Goal: Task Accomplishment & Management: Manage account settings

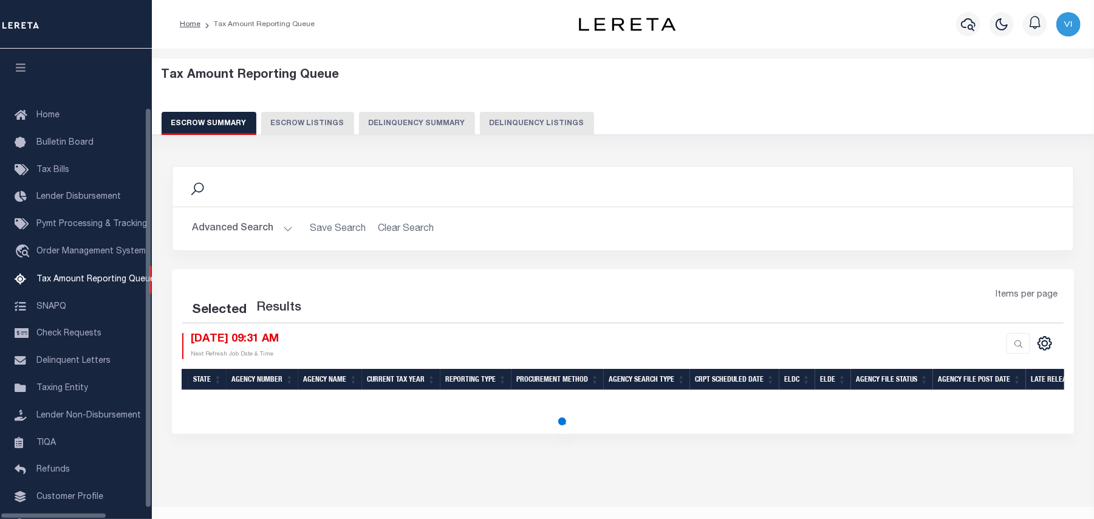
scroll to position [58, 0]
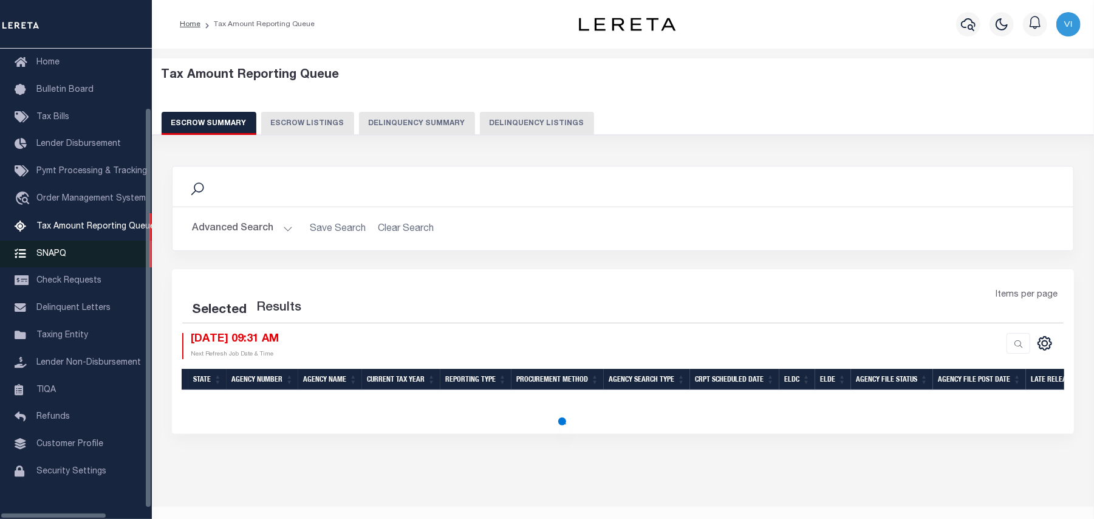
select select "100"
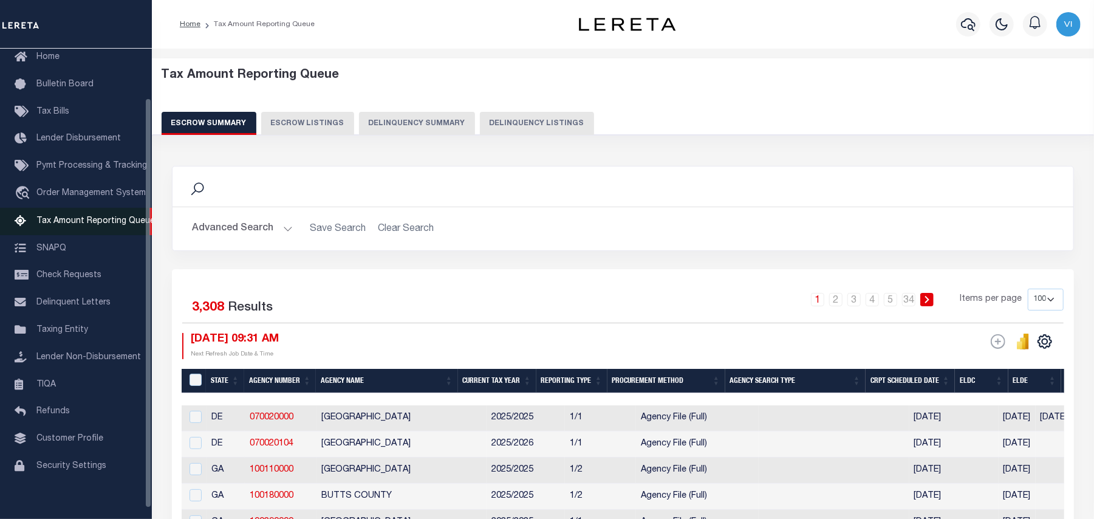
scroll to position [57, 0]
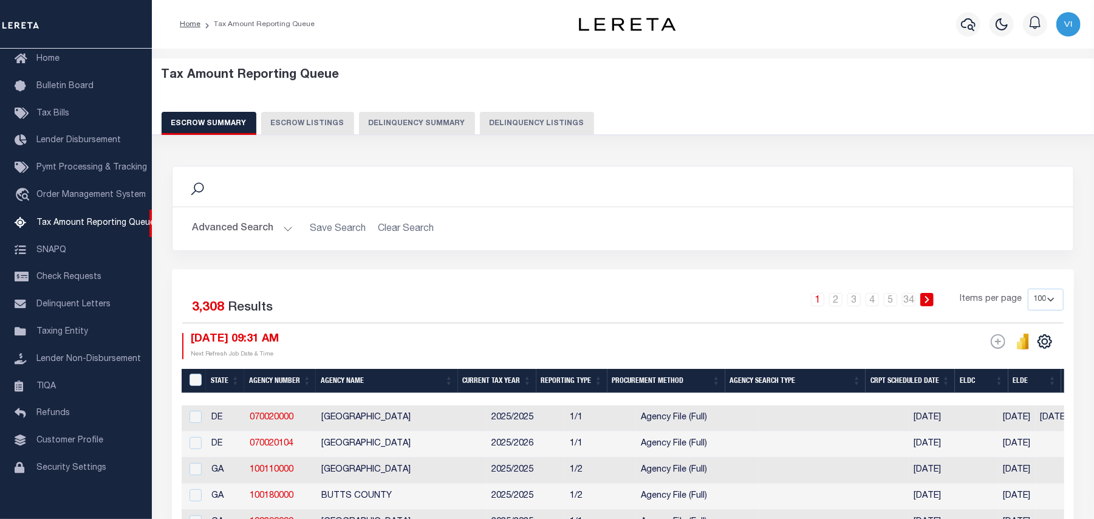
click at [496, 124] on button "Delinquency Listings" at bounding box center [537, 123] width 114 height 23
select select "VA"
select select "100"
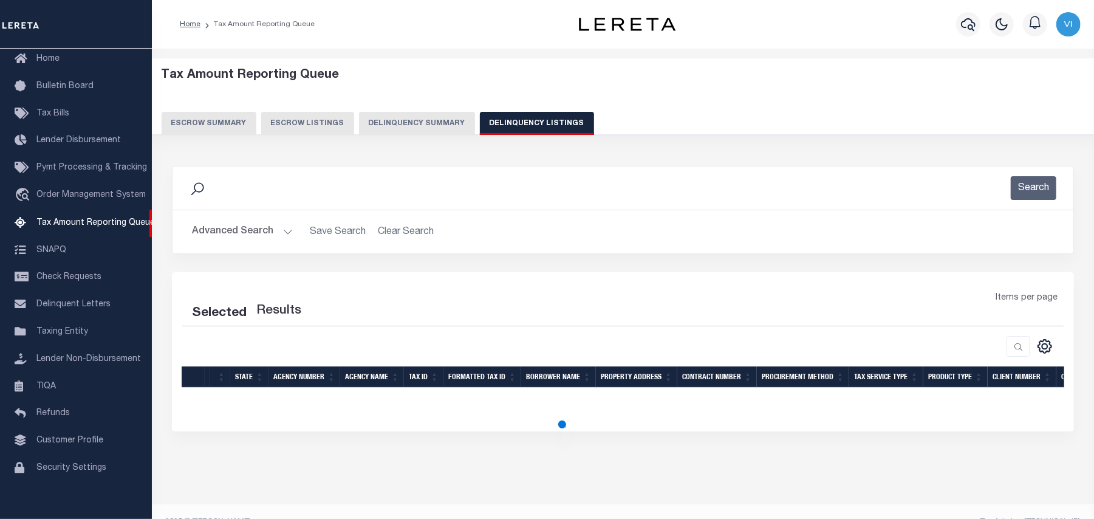
click at [251, 232] on button "Advanced Search" at bounding box center [242, 232] width 101 height 24
select select "100"
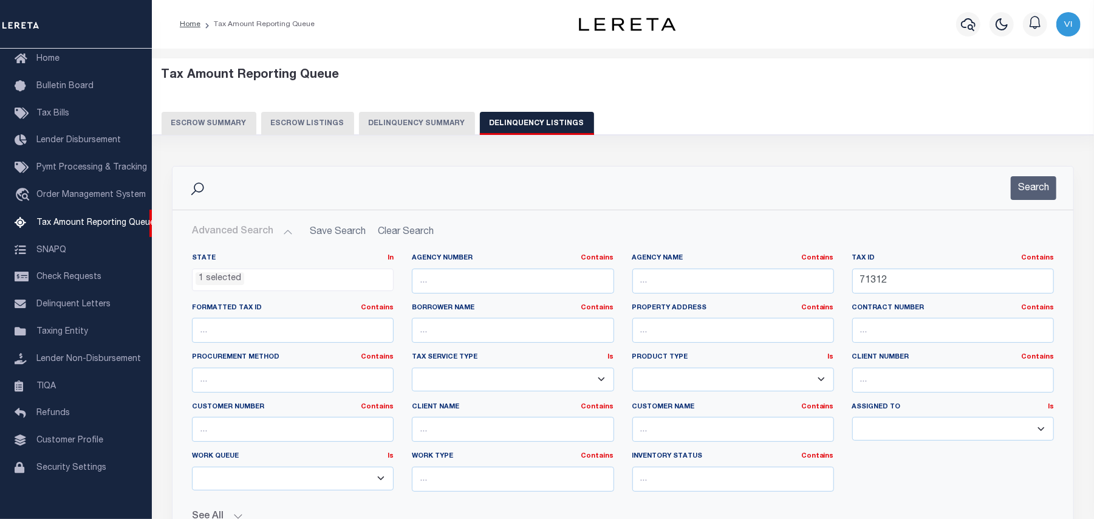
click at [246, 280] on ul "1 selected" at bounding box center [293, 277] width 201 height 16
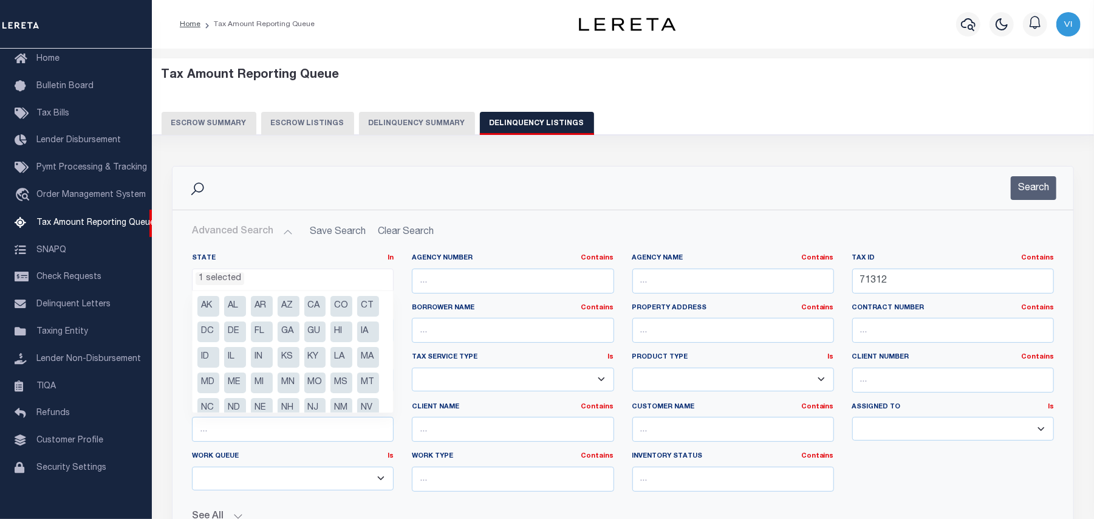
scroll to position [86, 0]
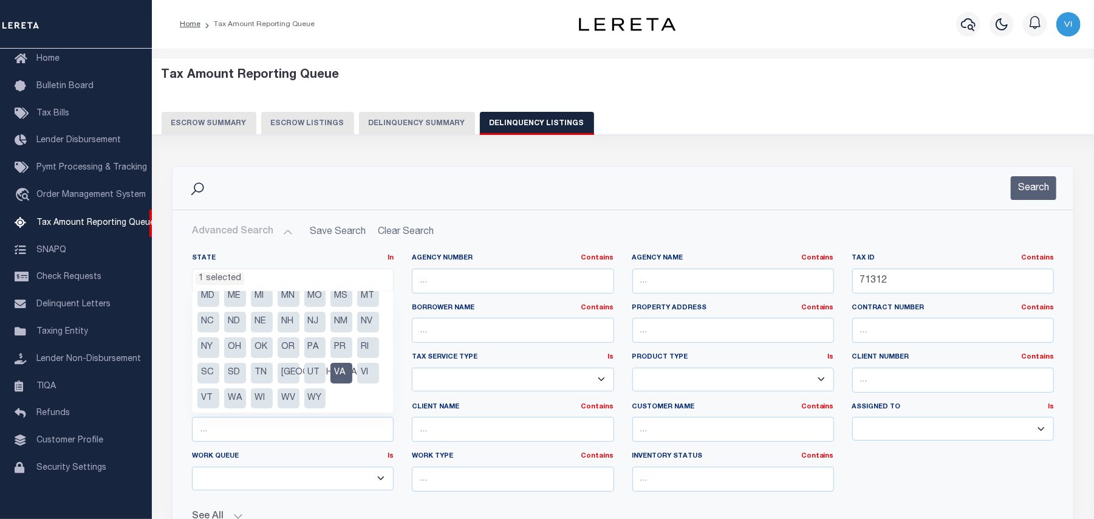
click at [340, 383] on li "VA" at bounding box center [342, 373] width 22 height 21
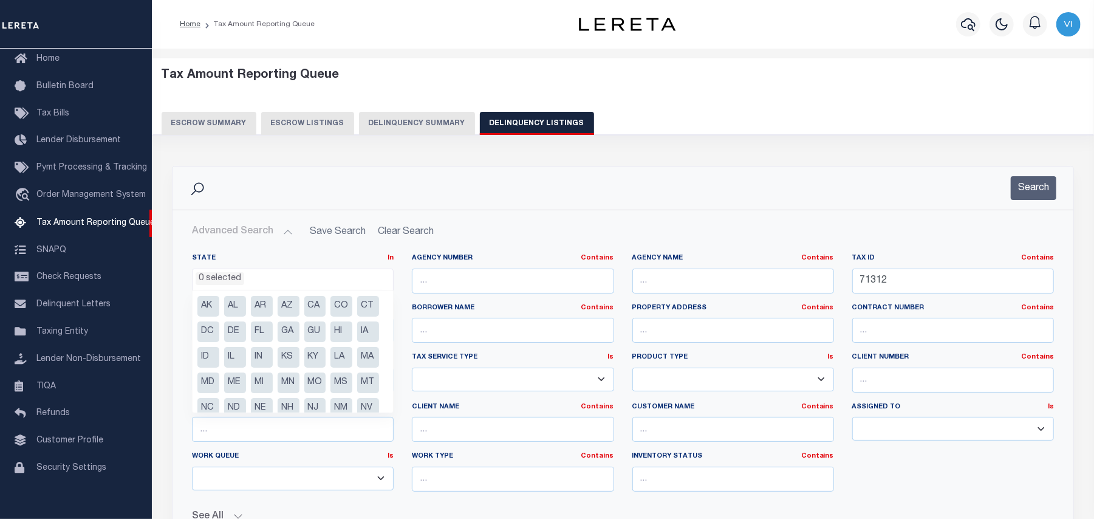
click at [357, 368] on li "MA" at bounding box center [368, 357] width 22 height 21
select select "MA"
click at [506, 250] on div "State In In AK AL AR AZ CA CO CT DC DE FL GA GU HI IA ID IL IN KS KY LA MA MD M…" at bounding box center [623, 383] width 900 height 279
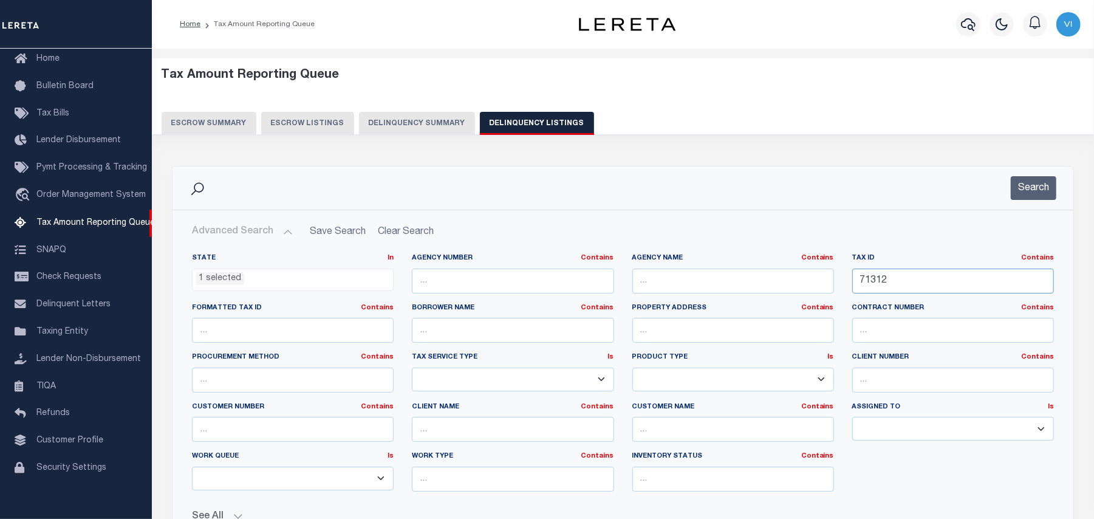
click at [905, 275] on input "71312" at bounding box center [954, 281] width 202 height 25
paste input "020-287-004"
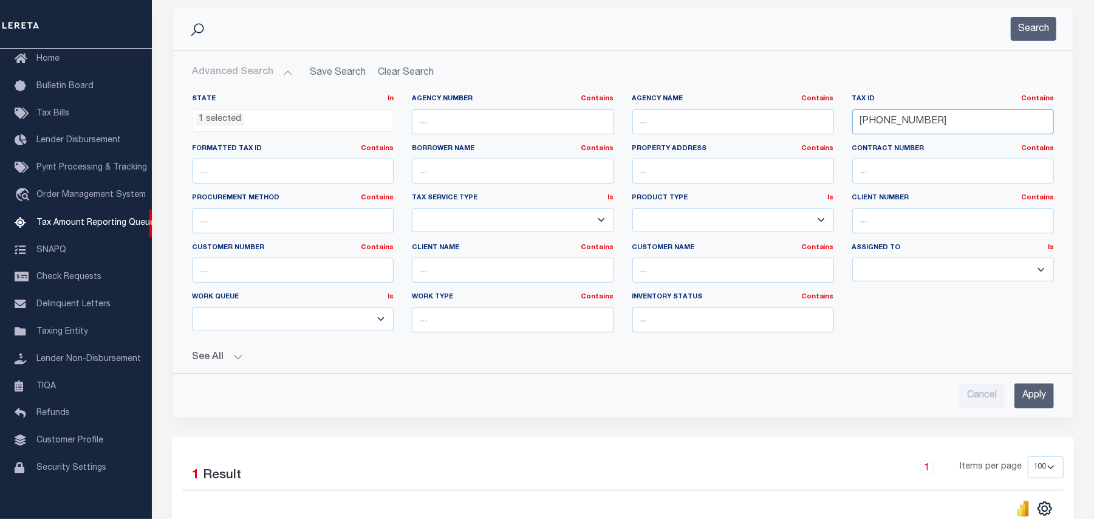
scroll to position [162, 0]
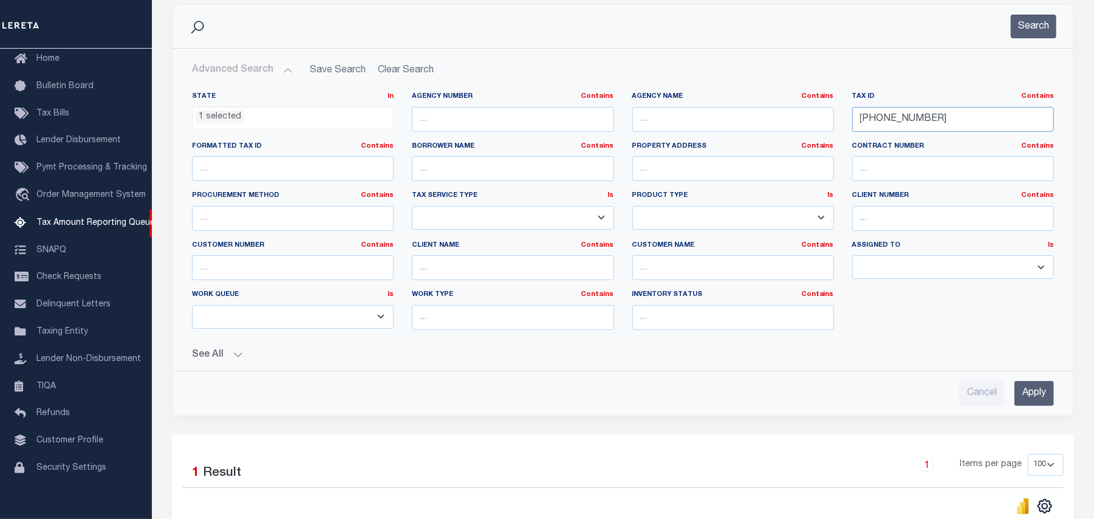
type input "020-287-004"
click at [1039, 400] on input "Apply" at bounding box center [1035, 393] width 40 height 25
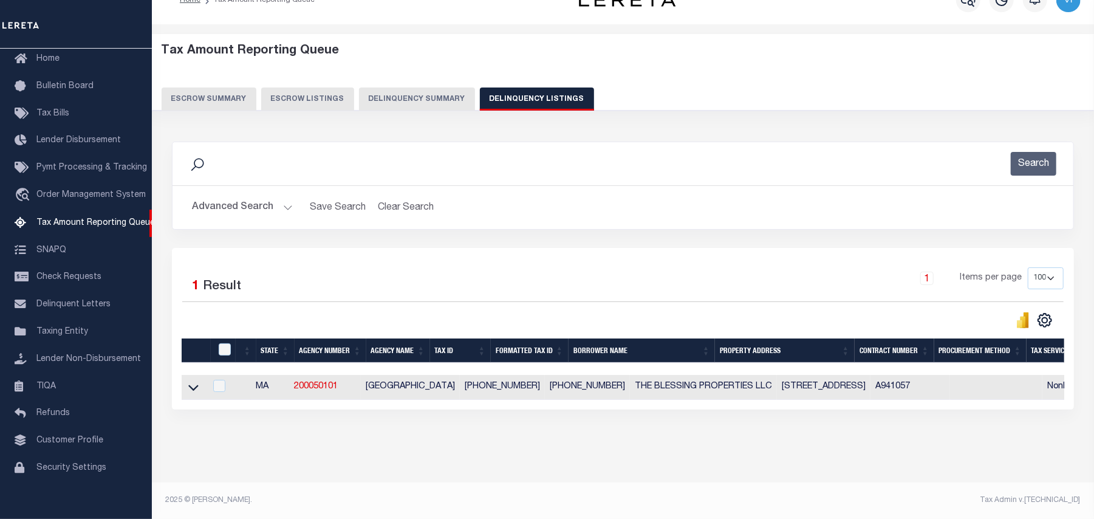
scroll to position [35, 0]
click at [192, 385] on icon at bounding box center [193, 388] width 10 height 6
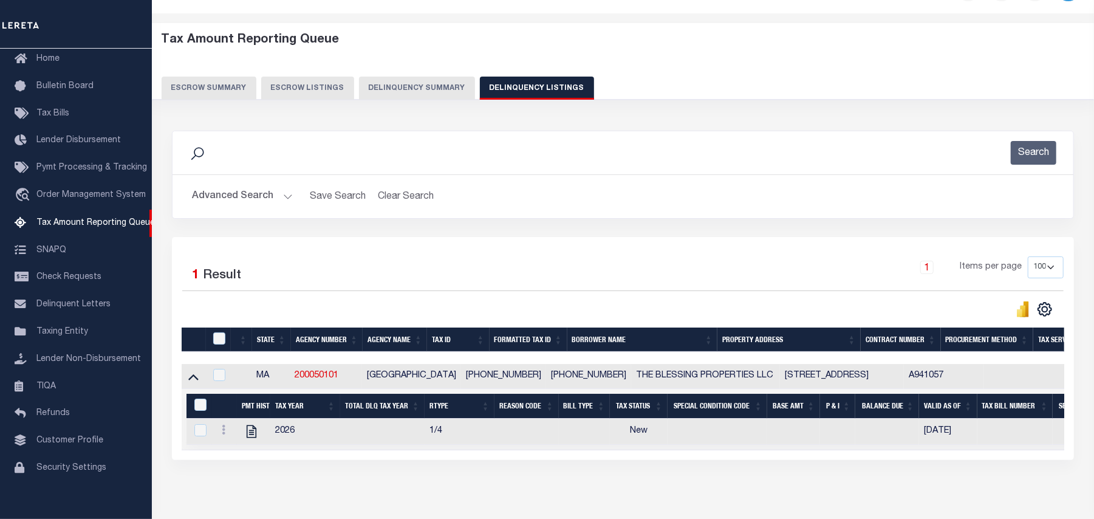
scroll to position [98, 0]
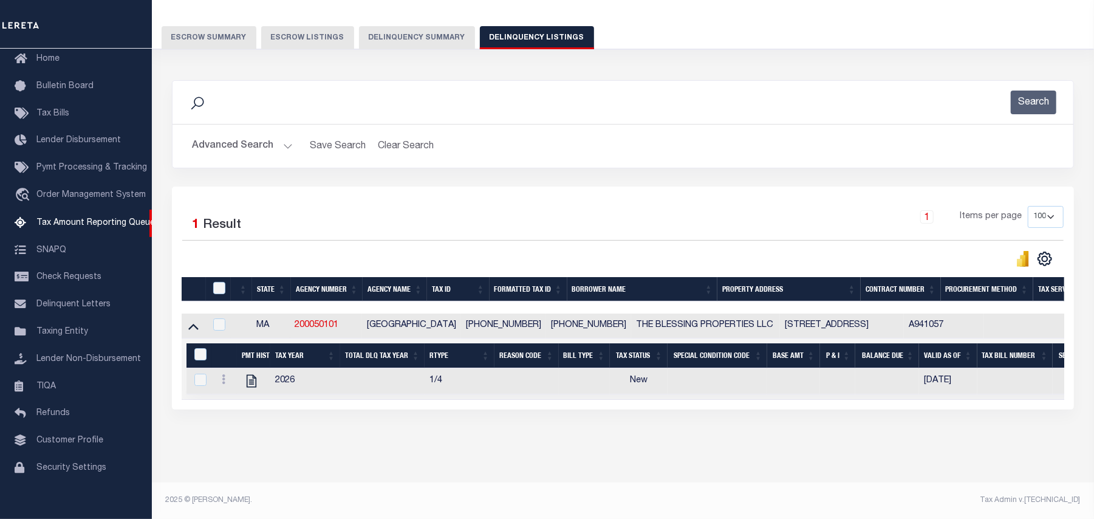
drag, startPoint x: 745, startPoint y: 445, endPoint x: 634, endPoint y: 455, distance: 111.0
click at [744, 445] on div "Data sync process is currently running, you may face some response delays. Sear…" at bounding box center [623, 257] width 919 height 378
click at [246, 376] on icon "" at bounding box center [252, 381] width 16 height 16
checkbox input "true"
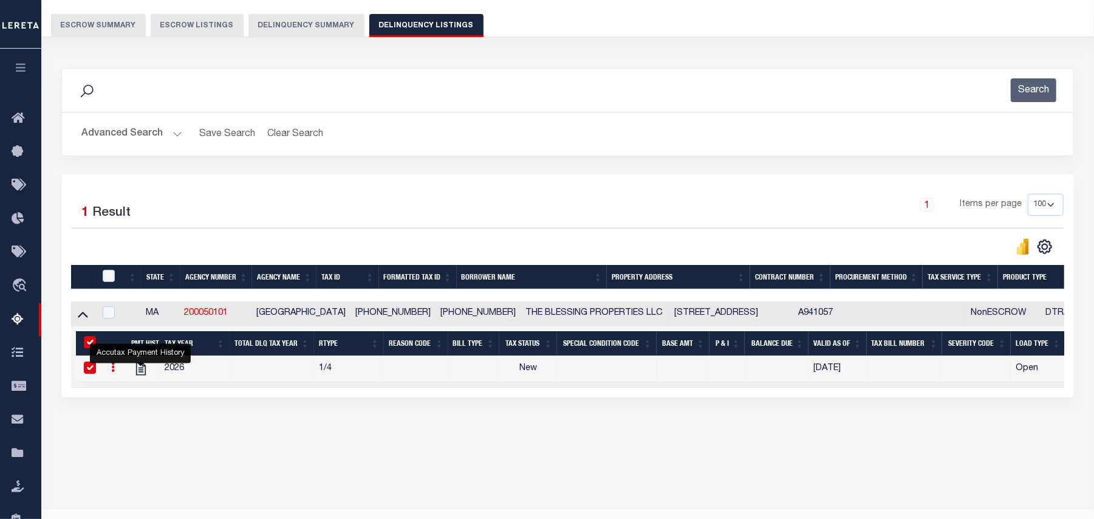
click at [100, 131] on button "Advanced Search" at bounding box center [131, 134] width 101 height 24
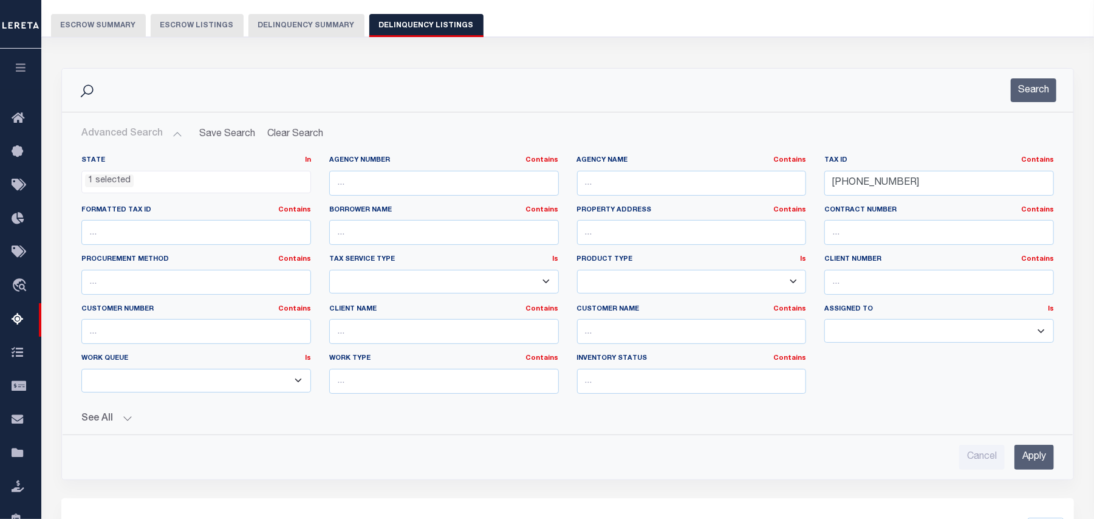
click at [136, 186] on ul "1 selected" at bounding box center [196, 179] width 228 height 16
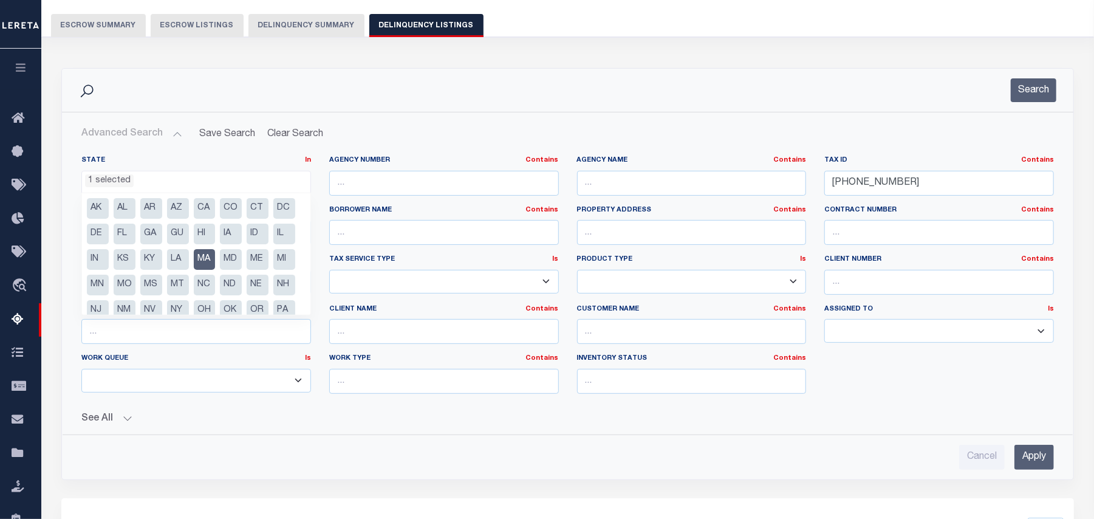
click at [216, 256] on li "MA" at bounding box center [205, 259] width 22 height 21
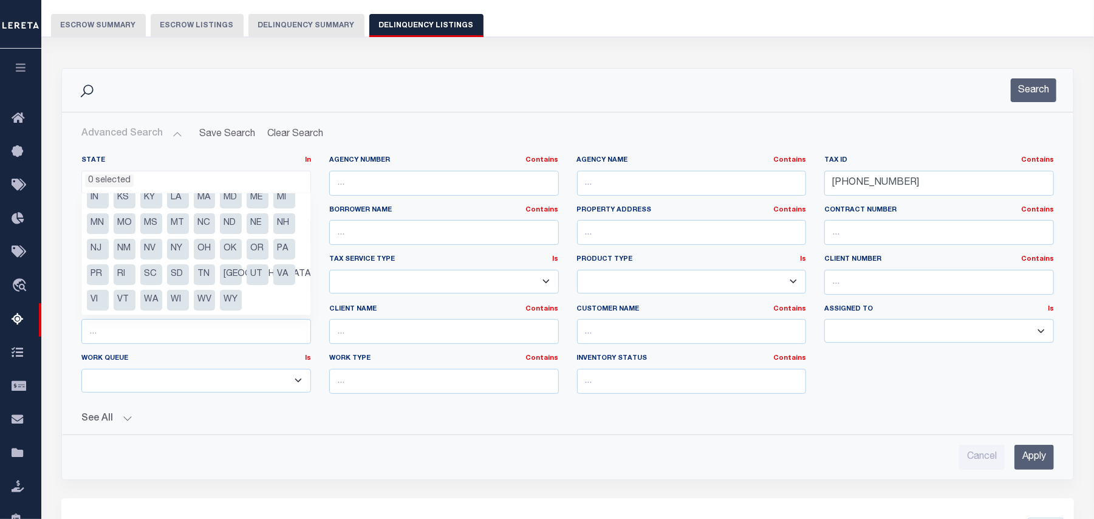
click at [247, 253] on li "OR" at bounding box center [258, 249] width 22 height 21
select select "OR"
click at [264, 418] on button "See All" at bounding box center [567, 419] width 973 height 12
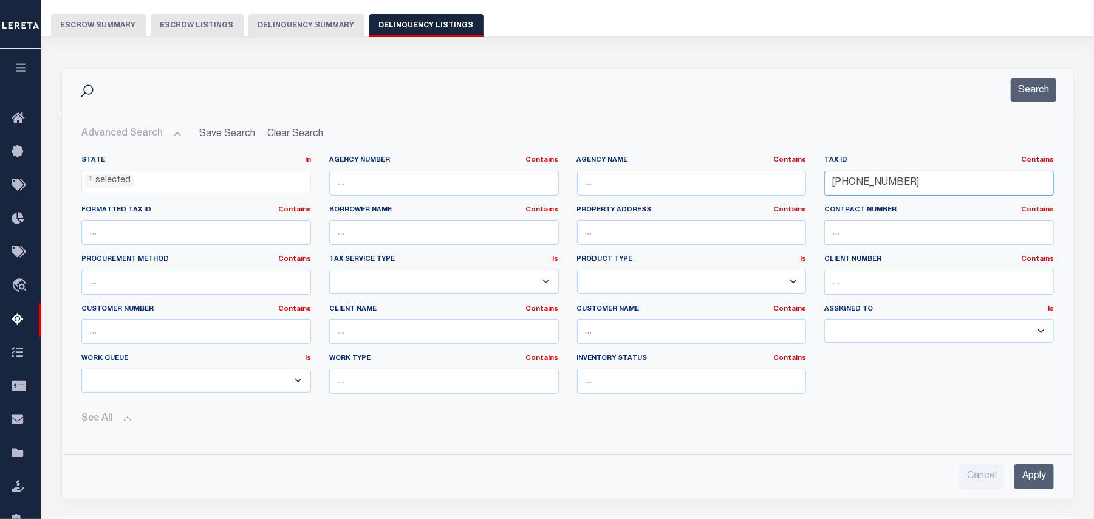
click at [907, 187] on input "020-287-004" at bounding box center [940, 183] width 230 height 25
paste input "229416"
type input "229416"
click at [1033, 487] on input "Apply" at bounding box center [1035, 476] width 40 height 25
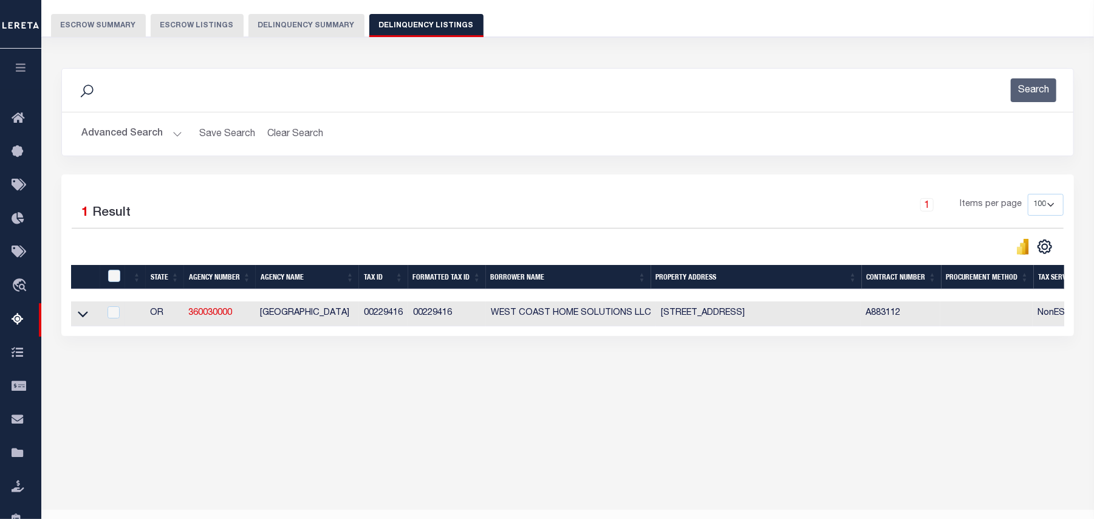
click at [76, 317] on link at bounding box center [83, 313] width 14 height 9
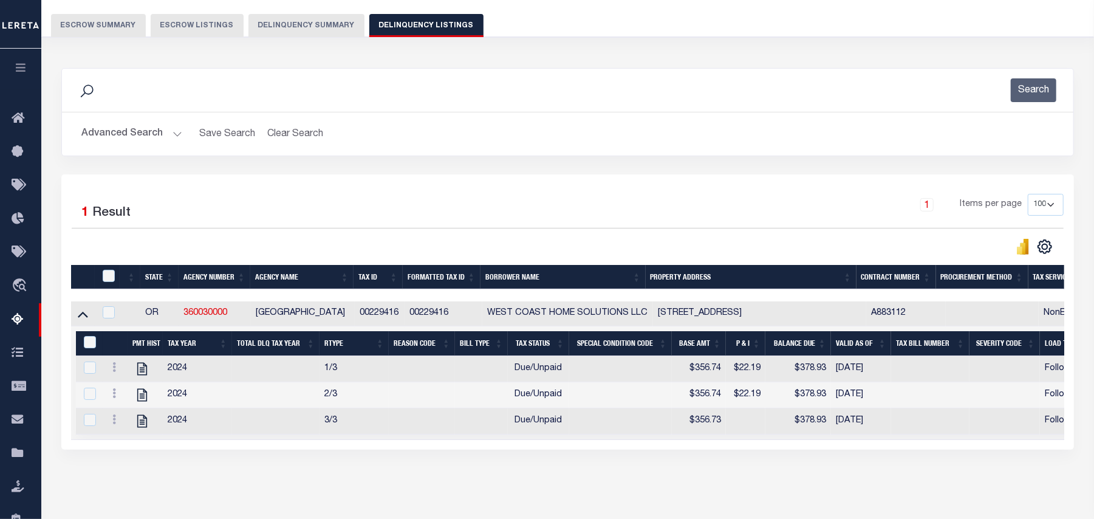
scroll to position [152, 0]
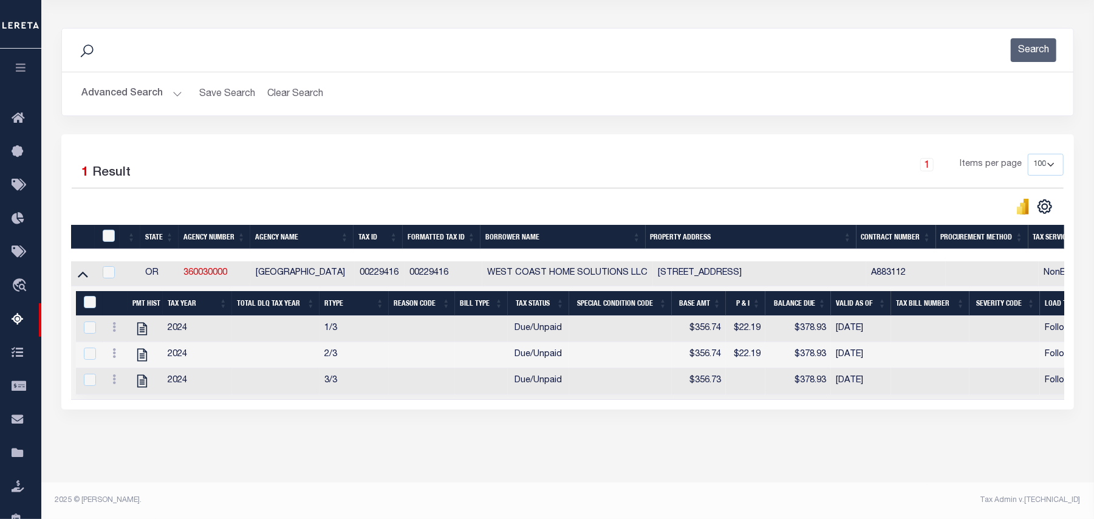
click at [369, 466] on div "Tax Amount Reporting Queue Escrow Summary Escrow Listings In" at bounding box center [568, 203] width 1046 height 560
click at [143, 321] on icon "" at bounding box center [142, 329] width 16 height 16
checkbox input "false"
checkbox input "true"
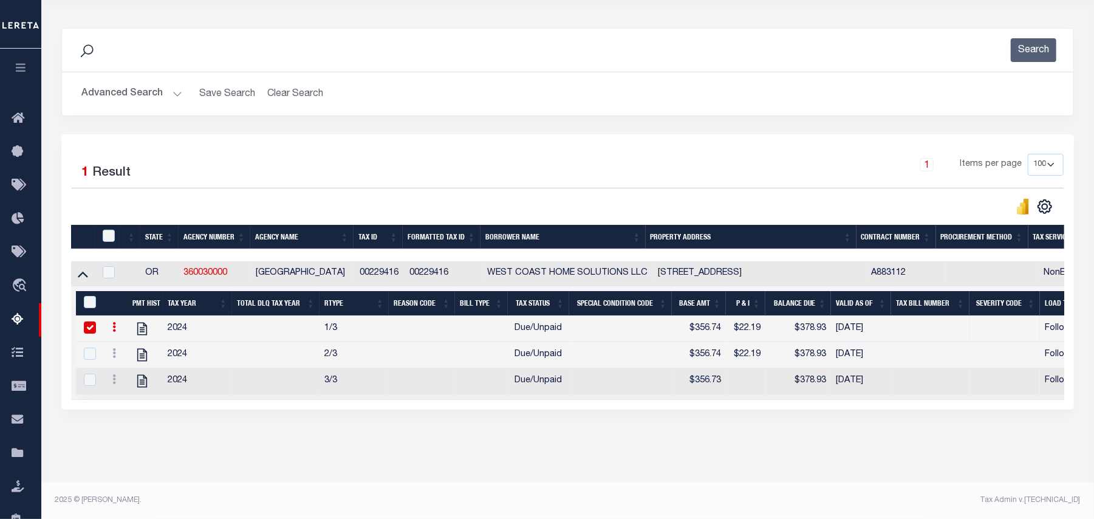
click at [105, 90] on button "Advanced Search" at bounding box center [131, 94] width 101 height 24
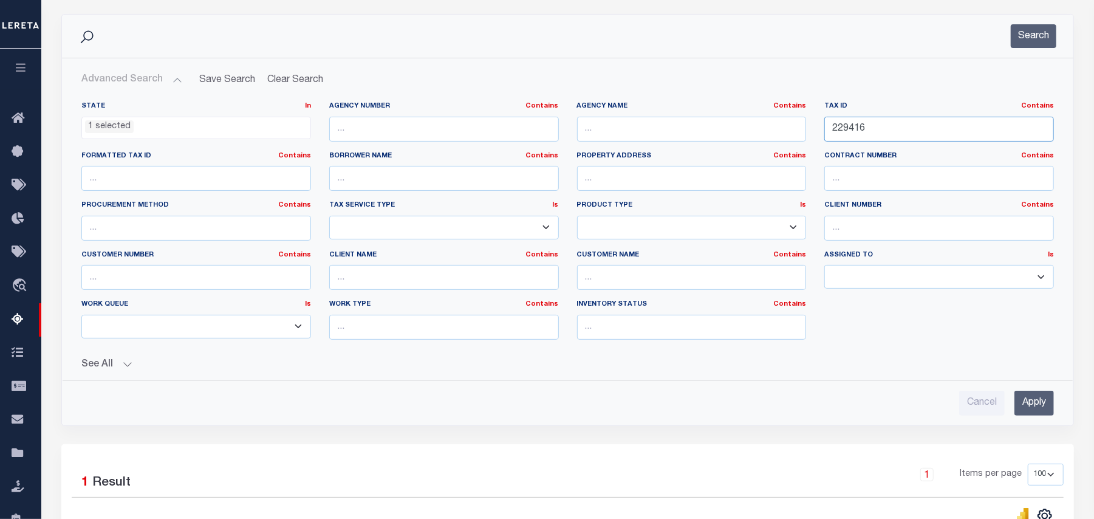
click at [875, 125] on input "229416" at bounding box center [940, 129] width 230 height 25
paste input "43"
type input "229443"
click at [1026, 406] on input "Apply" at bounding box center [1035, 403] width 40 height 25
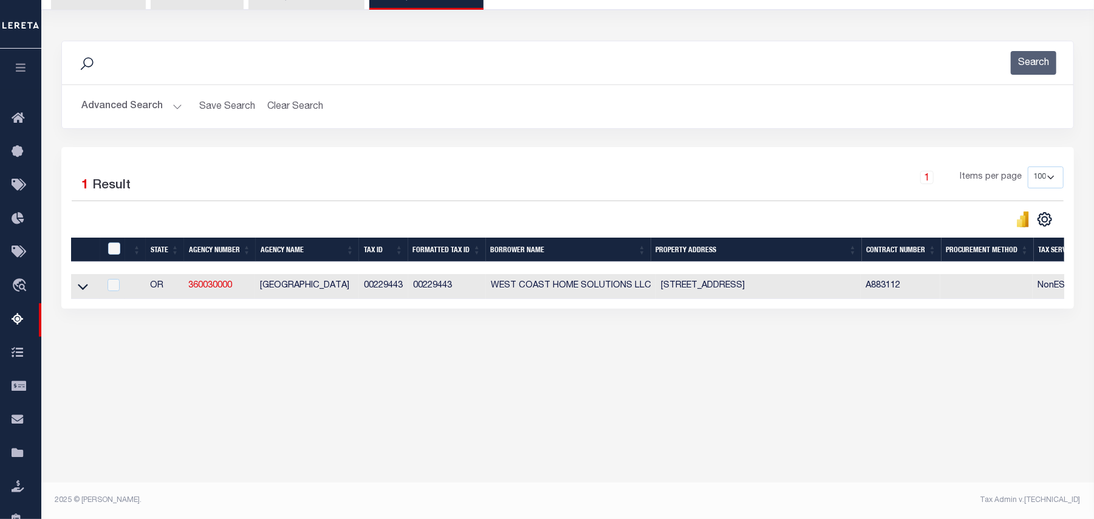
scroll to position [125, 0]
click at [81, 292] on icon at bounding box center [83, 287] width 10 height 13
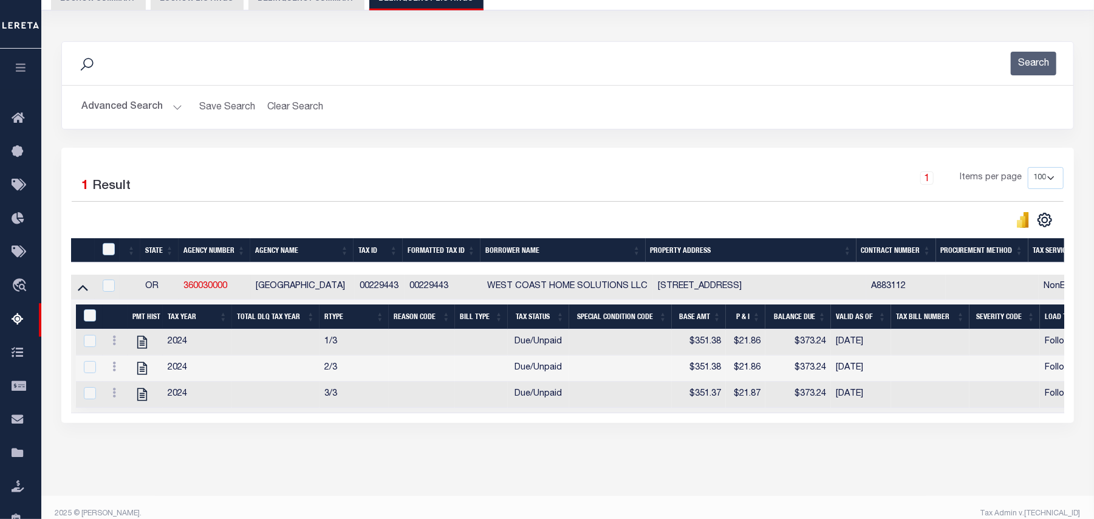
click at [311, 459] on div "Data sync process is currently running, you may face some response delays. Sear…" at bounding box center [567, 244] width 1029 height 430
click at [141, 349] on icon "" at bounding box center [142, 342] width 16 height 16
checkbox input "true"
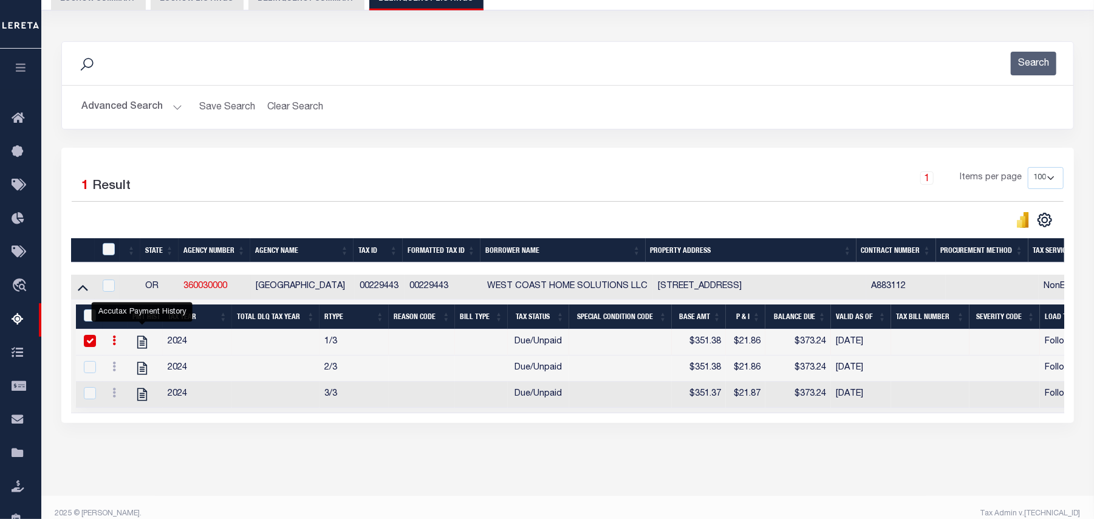
click at [103, 117] on button "Advanced Search" at bounding box center [131, 107] width 101 height 24
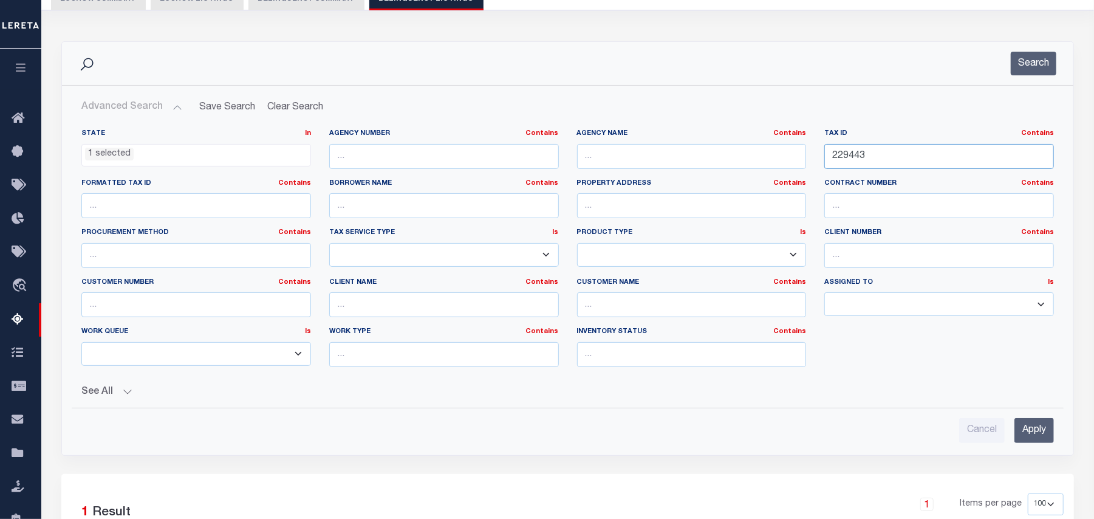
click at [932, 158] on input "229443" at bounding box center [940, 156] width 230 height 25
paste input "5008001059"
type input "5008001059"
click at [134, 158] on ul "1 selected" at bounding box center [196, 153] width 228 height 16
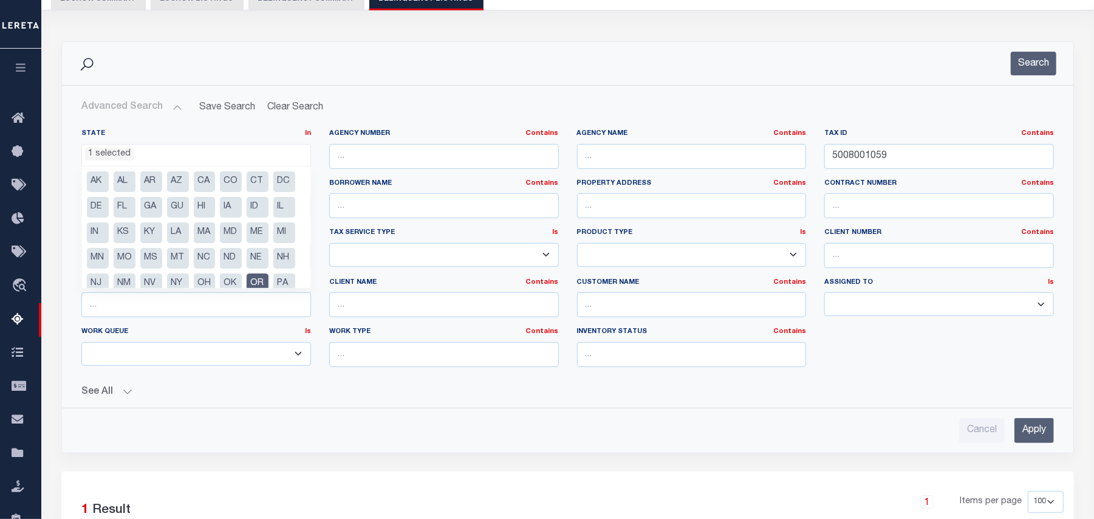
scroll to position [61, 0]
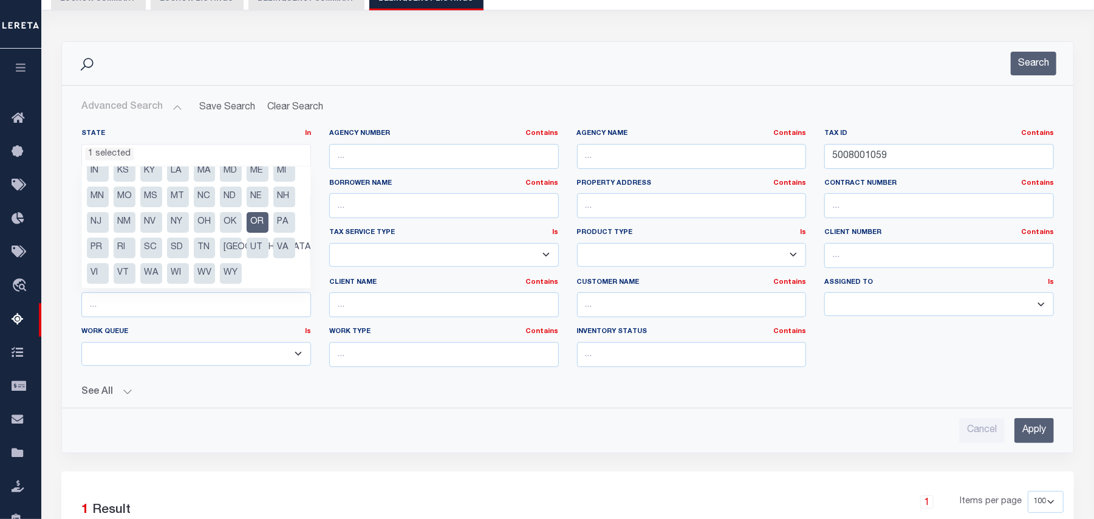
click at [247, 233] on li "OR" at bounding box center [258, 222] width 22 height 21
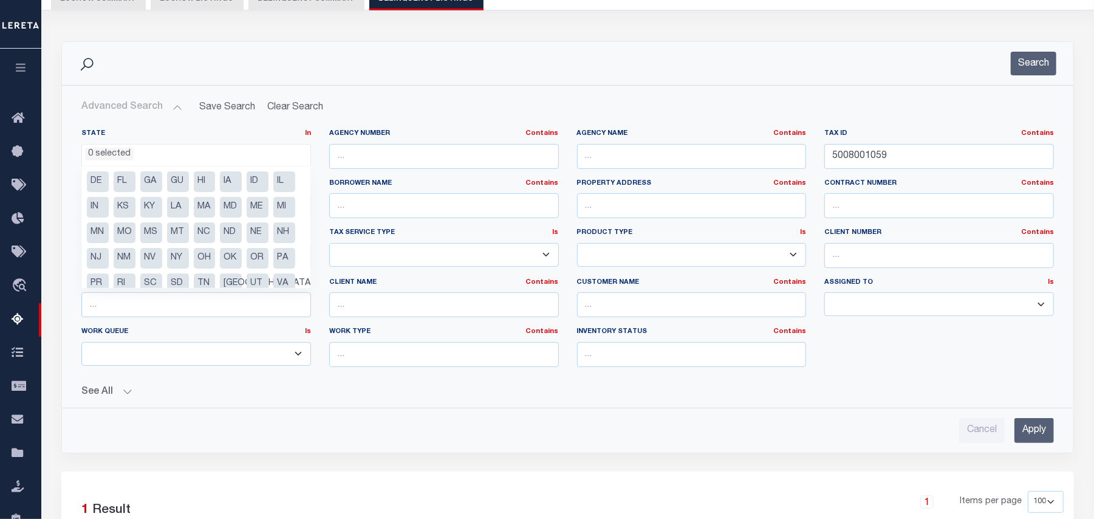
scroll to position [0, 0]
click at [207, 184] on li "CA" at bounding box center [205, 181] width 22 height 21
select select "CA"
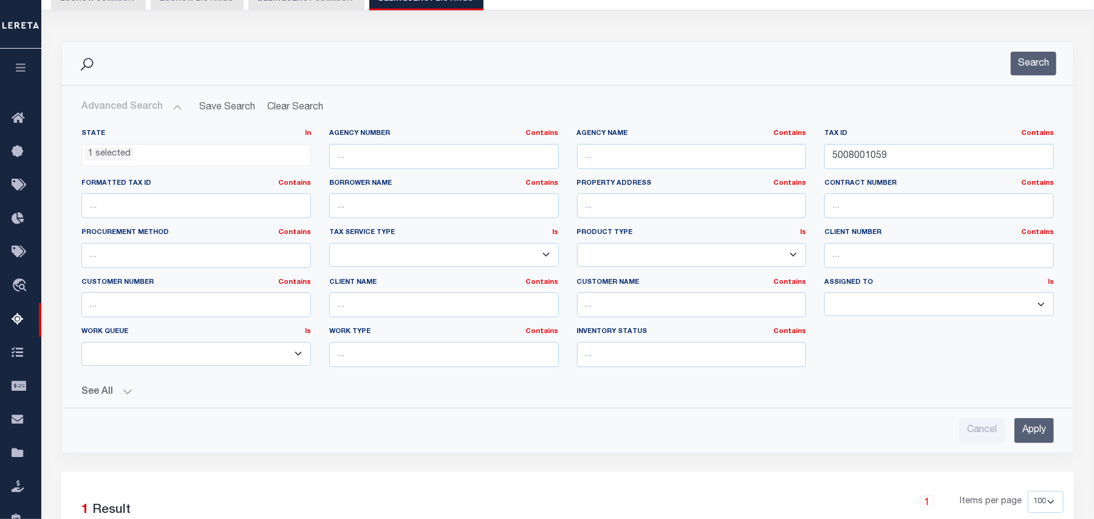
click at [441, 409] on div "State In In AK AL AR AZ CA CO CT DC DE FL GA GU HI IA ID IL IN KS KY LA MA MD M…" at bounding box center [568, 281] width 992 height 324
click at [1038, 433] on input "Apply" at bounding box center [1035, 430] width 40 height 25
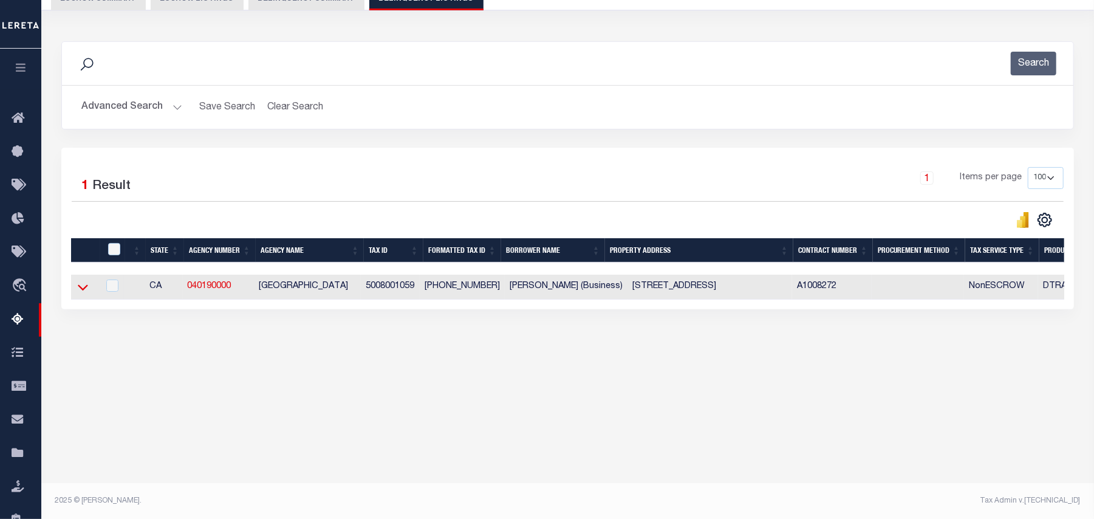
click at [83, 291] on icon at bounding box center [83, 288] width 10 height 6
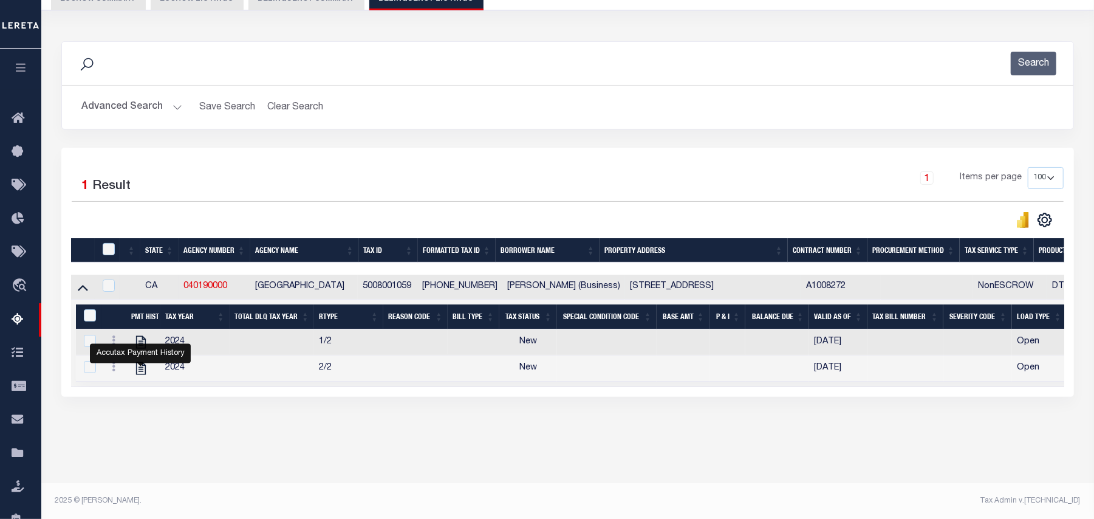
click at [246, 425] on div "Data sync process is currently running, you may face some response delays. Sear…" at bounding box center [567, 231] width 1029 height 404
click at [137, 376] on icon "" at bounding box center [141, 368] width 16 height 16
checkbox input "true"
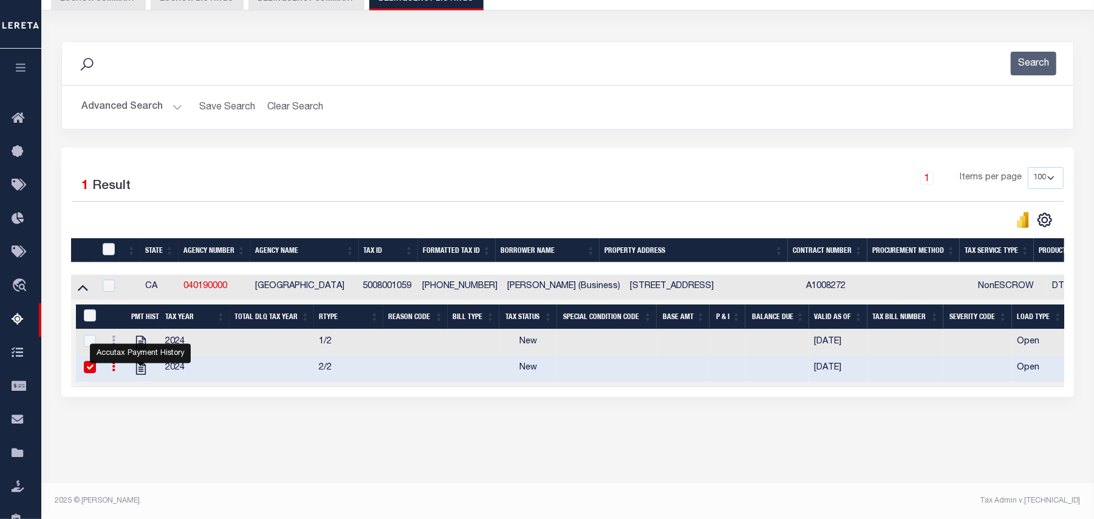
click at [129, 103] on button "Advanced Search" at bounding box center [131, 107] width 101 height 24
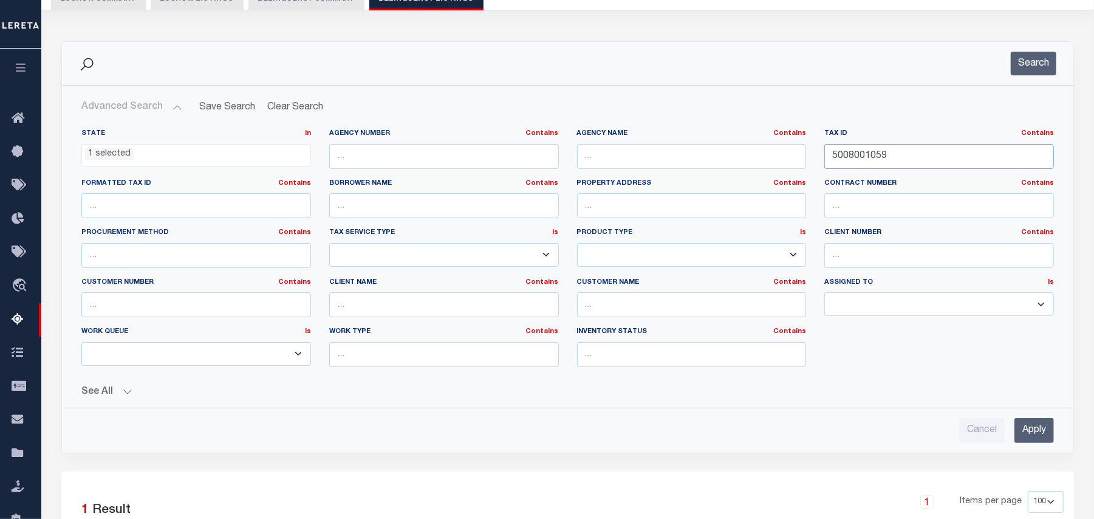
click at [930, 162] on input "5008001059" at bounding box center [940, 156] width 230 height 25
paste input "6316024024"
type input "6316024024"
click at [1017, 430] on input "Apply" at bounding box center [1035, 430] width 40 height 25
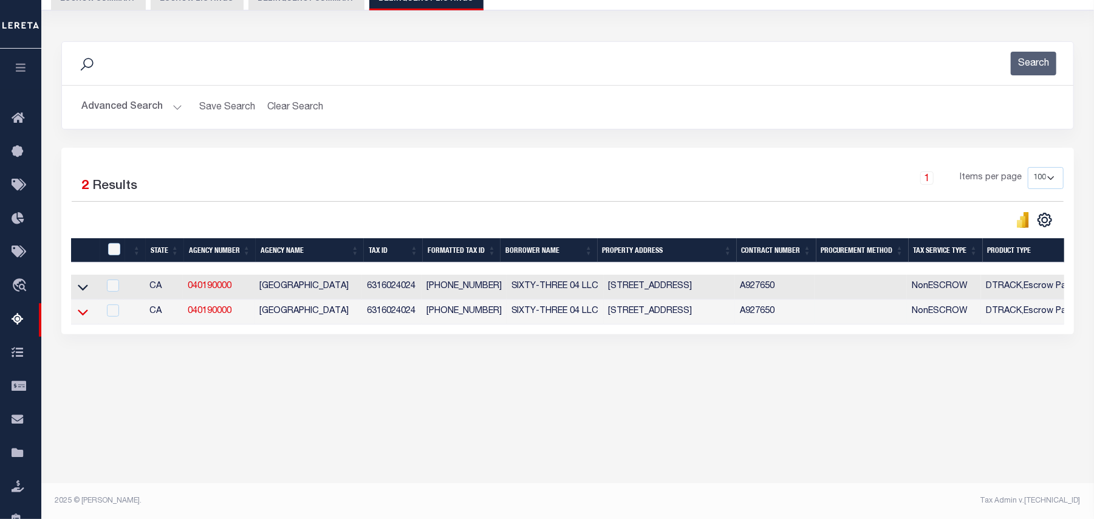
click at [80, 318] on icon at bounding box center [83, 312] width 10 height 13
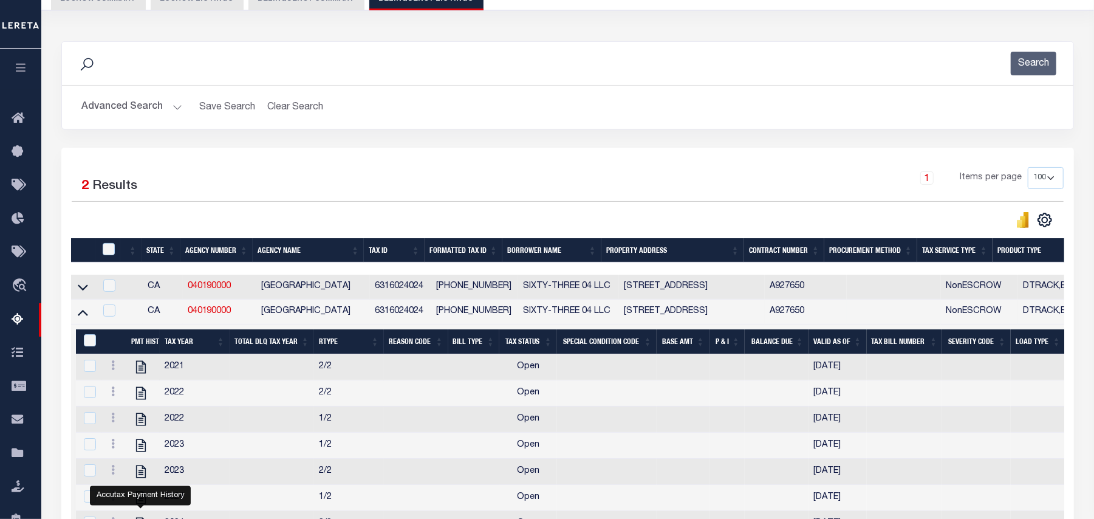
scroll to position [286, 0]
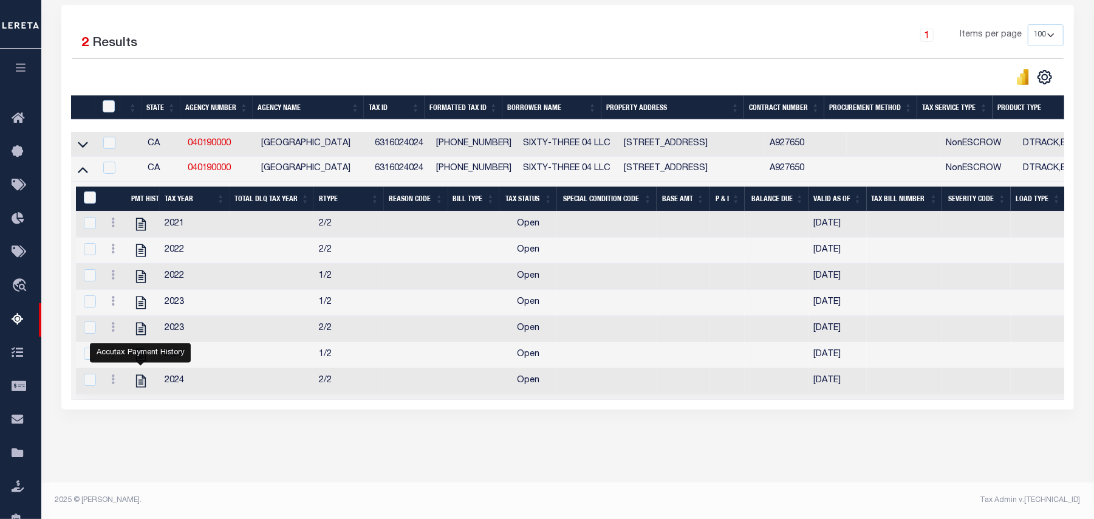
click at [258, 450] on div "Tax Amount Reporting Queue Escrow Summary Escrow Listings In" at bounding box center [568, 137] width 1046 height 689
click at [137, 216] on icon "" at bounding box center [141, 224] width 16 height 16
checkbox input "true"
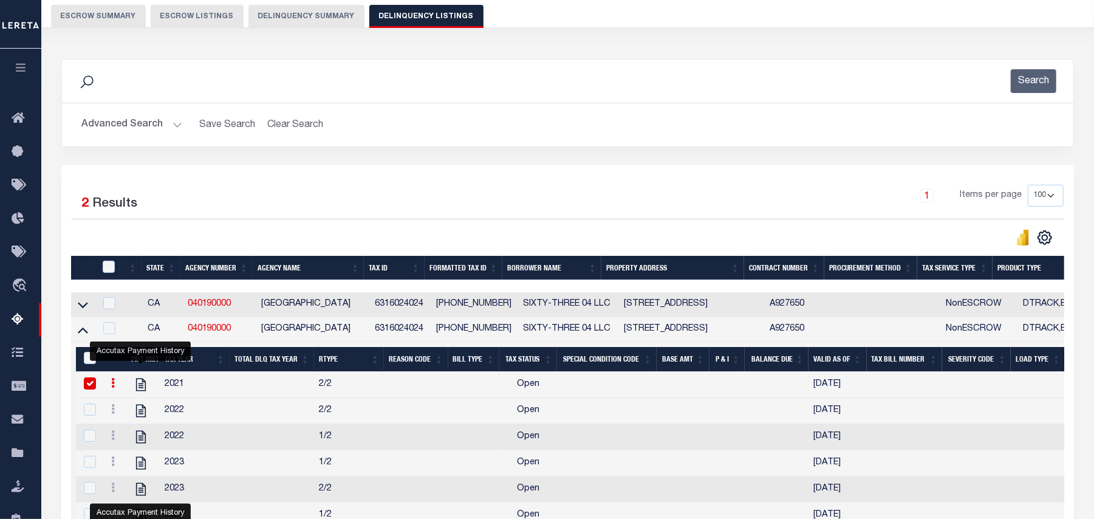
scroll to position [0, 0]
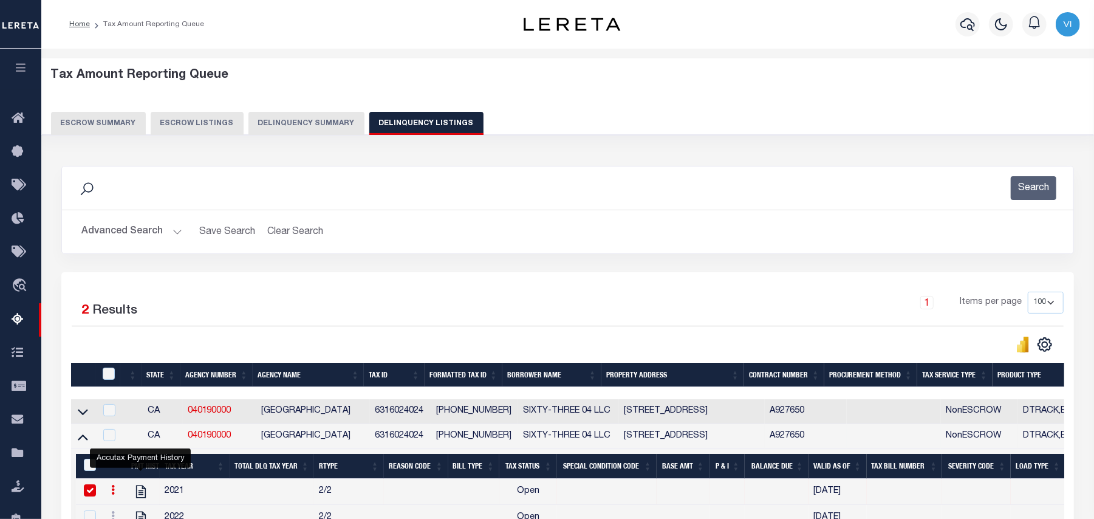
click at [129, 228] on button "Advanced Search" at bounding box center [131, 232] width 101 height 24
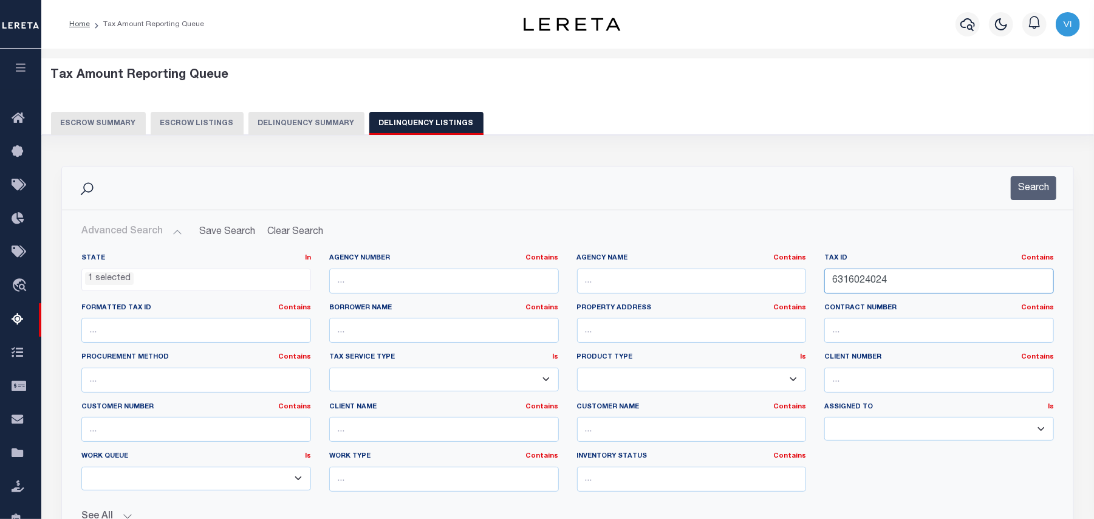
click at [930, 275] on input "6316024024" at bounding box center [940, 281] width 230 height 25
paste input "2604022200"
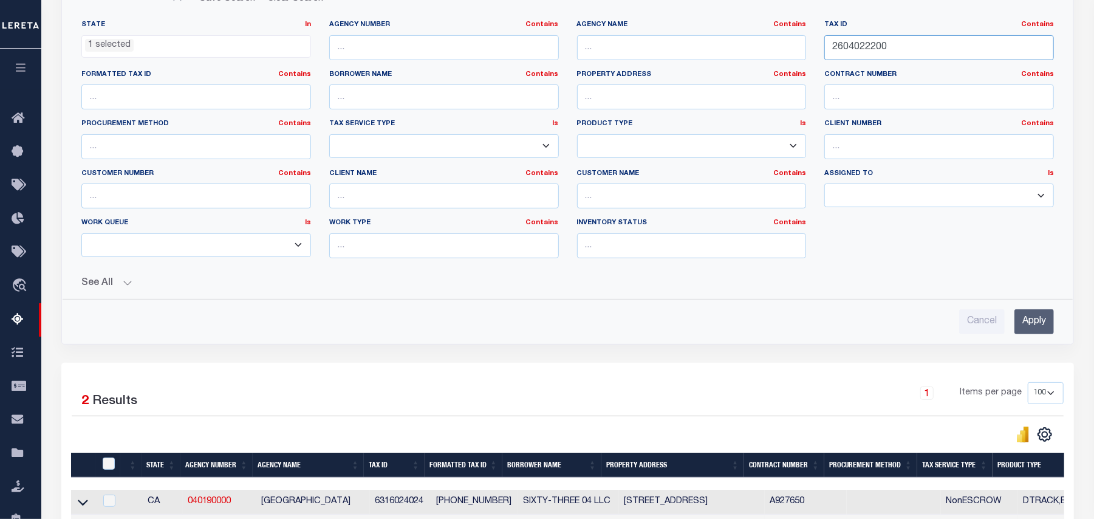
scroll to position [243, 0]
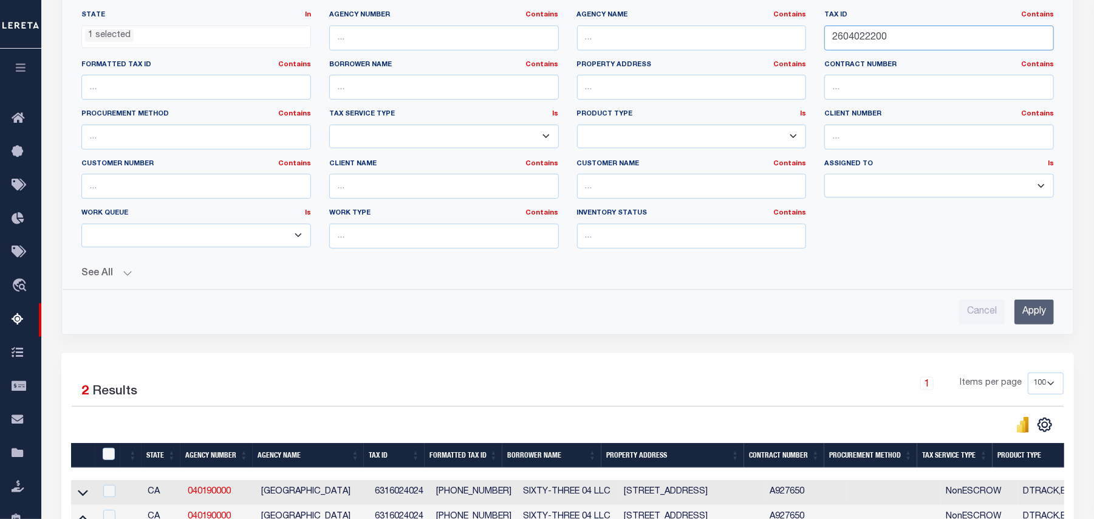
type input "2604022200"
click at [1028, 319] on input "Apply" at bounding box center [1035, 312] width 40 height 25
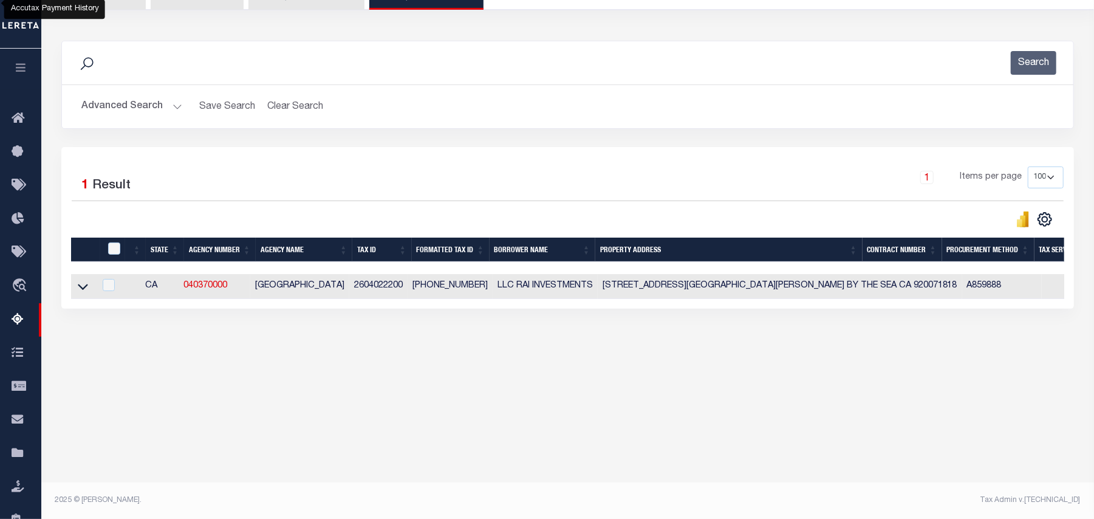
scroll to position [125, 0]
click at [80, 293] on icon at bounding box center [83, 287] width 10 height 13
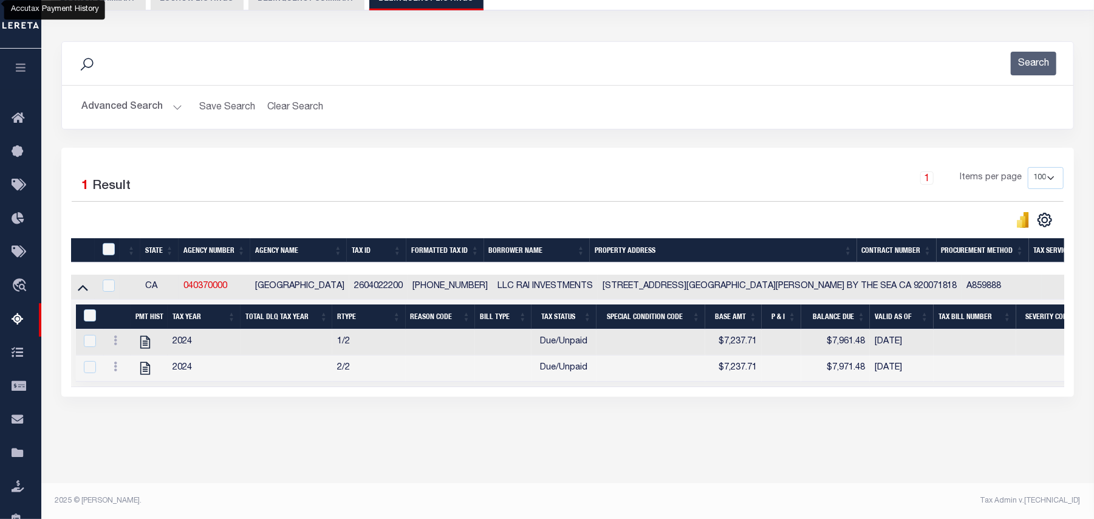
click at [334, 450] on div "Tax Amount Reporting Queue Escrow Summary Escrow Listings In" at bounding box center [568, 203] width 1046 height 534
click at [142, 348] on icon "" at bounding box center [145, 342] width 10 height 13
checkbox input "true"
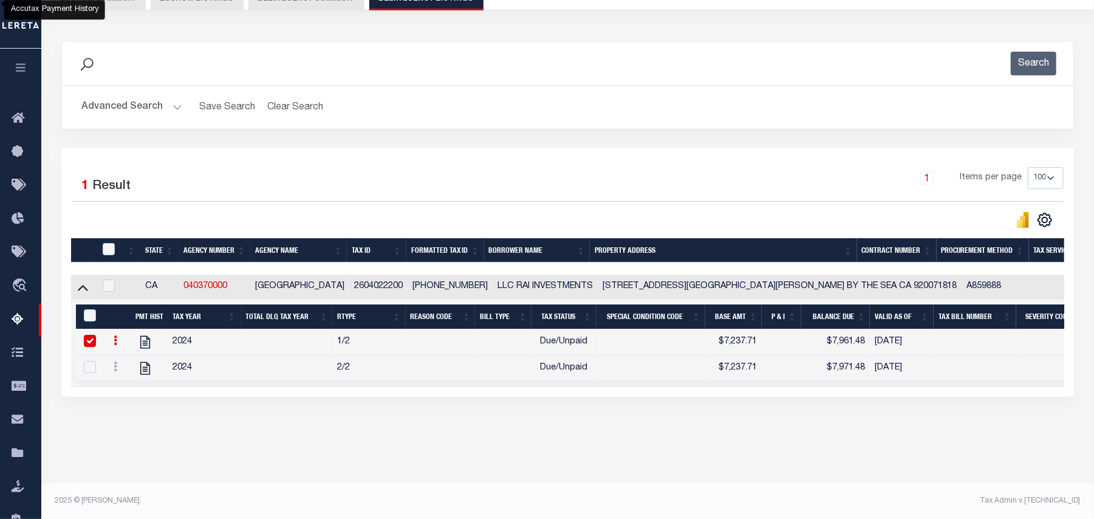
click at [112, 111] on button "Advanced Search" at bounding box center [131, 107] width 101 height 24
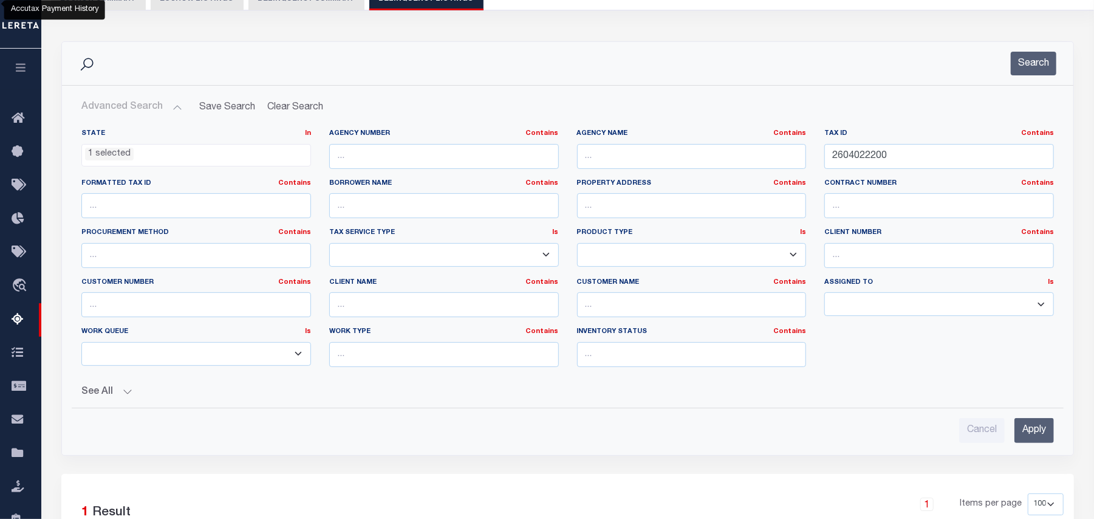
click at [122, 156] on li "1 selected" at bounding box center [109, 154] width 49 height 13
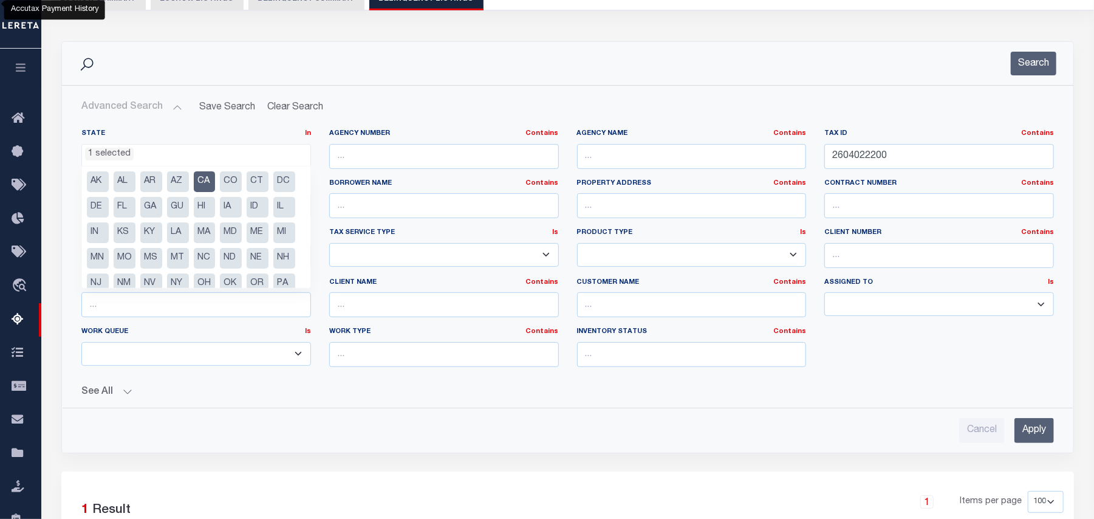
click at [210, 182] on li "CA" at bounding box center [205, 181] width 22 height 21
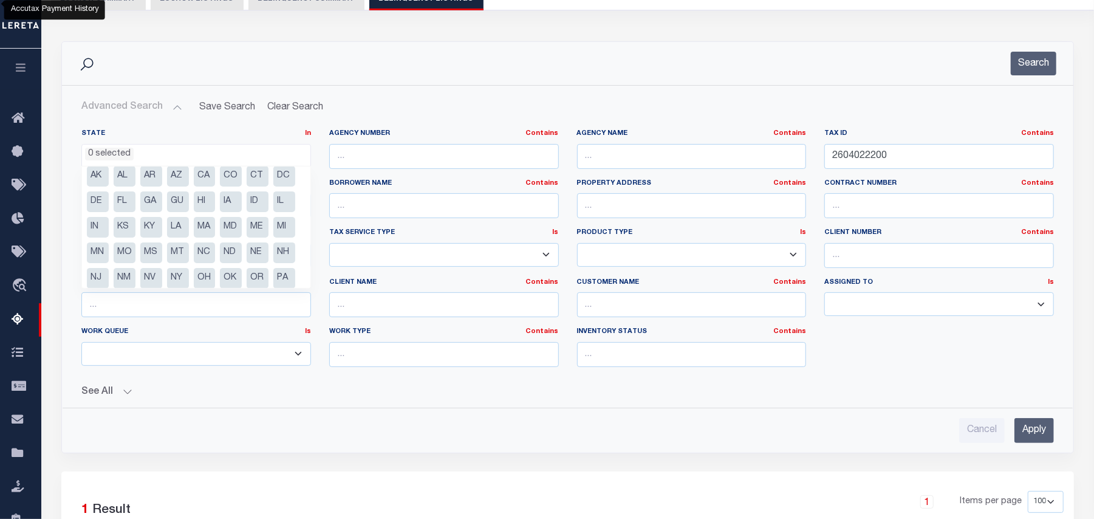
click at [216, 232] on li "MA" at bounding box center [205, 227] width 22 height 21
select select "MA"
click at [334, 393] on button "See All" at bounding box center [567, 392] width 973 height 12
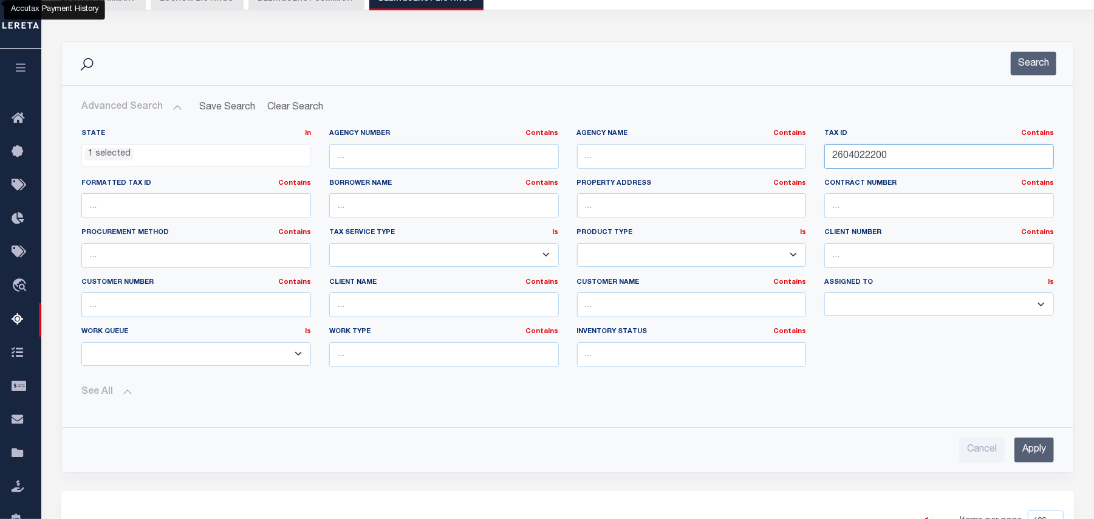
click at [905, 165] on input "2604022200" at bounding box center [940, 156] width 230 height 25
paste input "C10-0026"
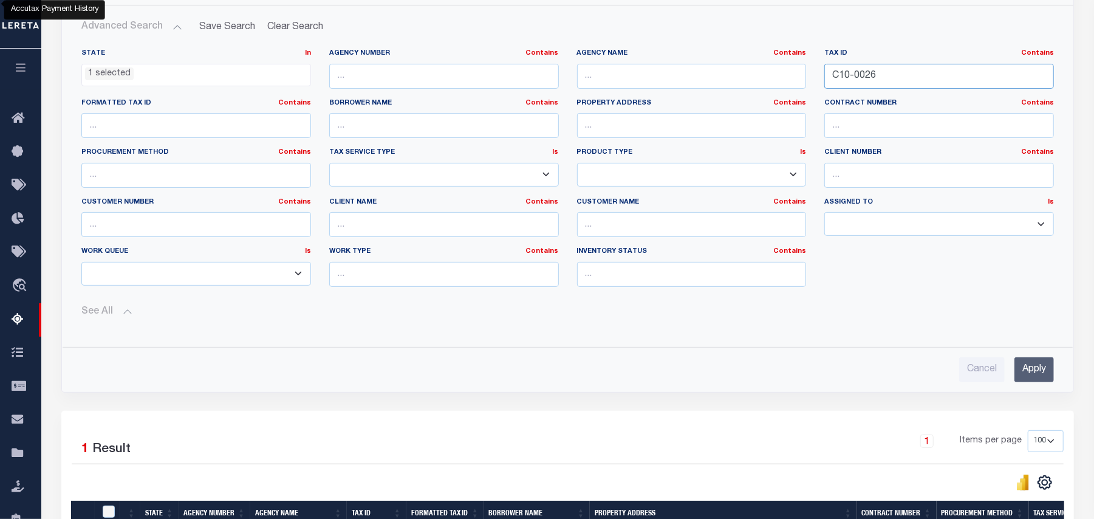
scroll to position [205, 0]
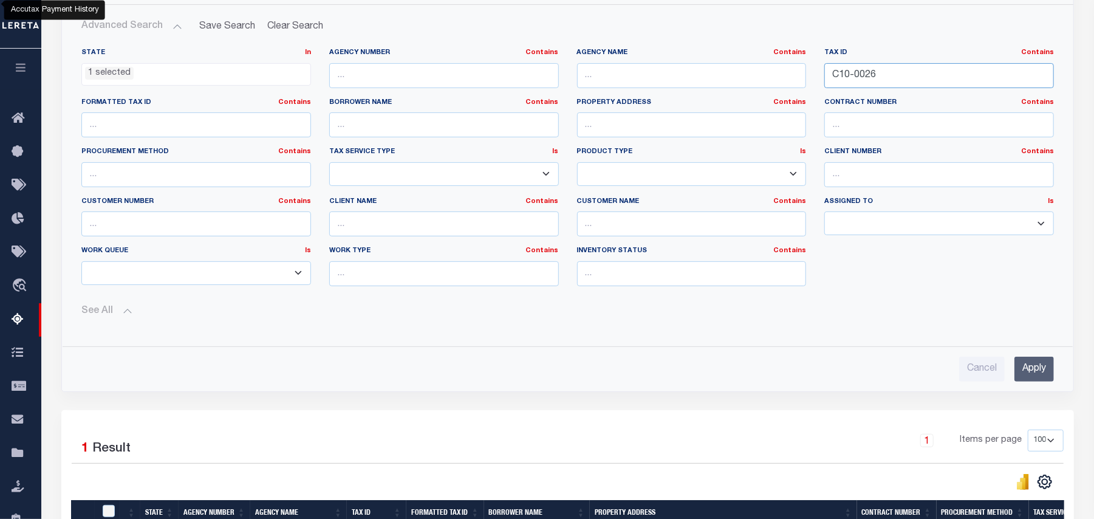
type input "C10-0026"
click at [1038, 387] on div "Advanced Search Save Search Clear Search tblassign_wrapper_dynamictable_____Def…" at bounding box center [568, 198] width 1012 height 386
click at [1025, 380] on input "Apply" at bounding box center [1035, 369] width 40 height 25
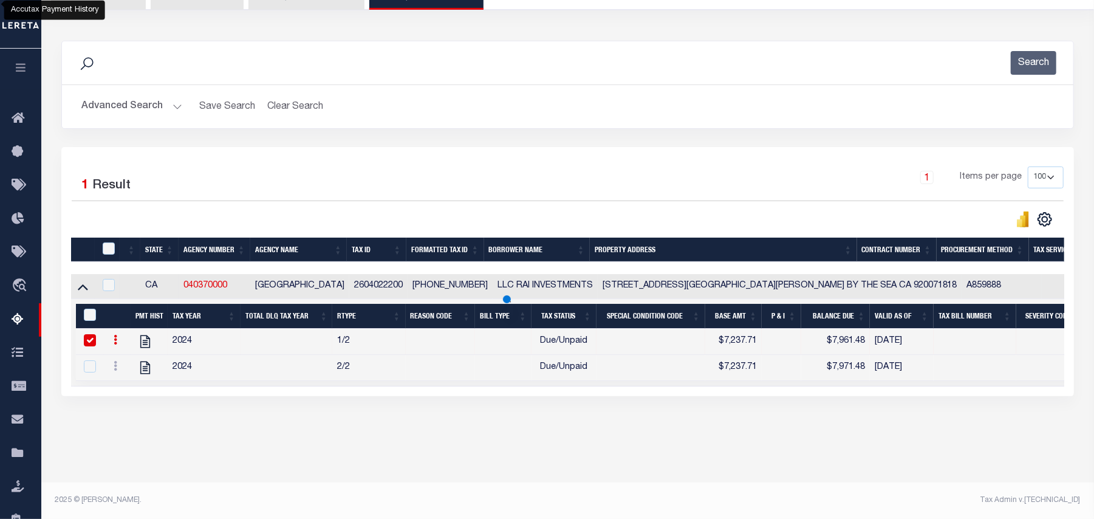
scroll to position [125, 0]
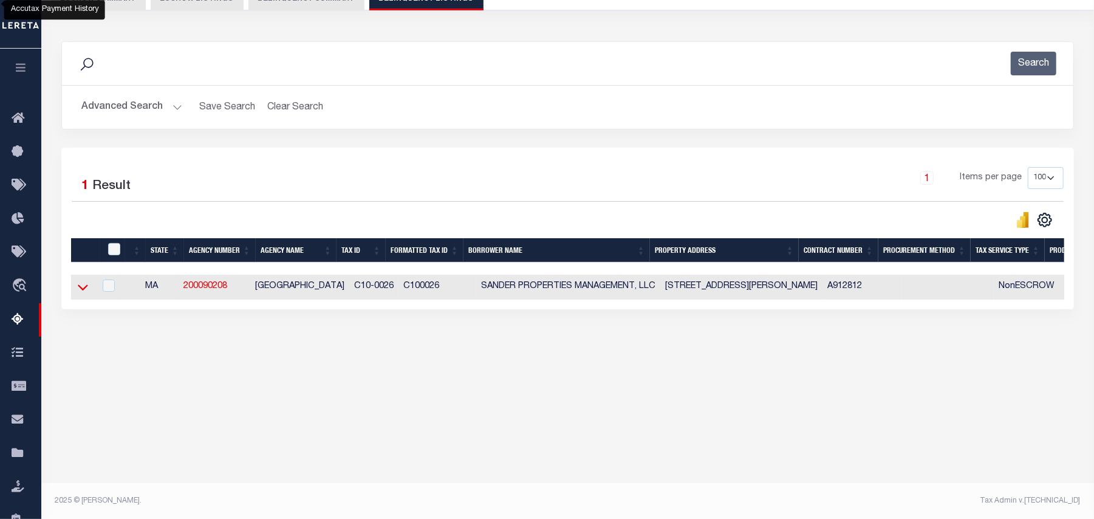
click at [83, 292] on icon at bounding box center [83, 287] width 10 height 13
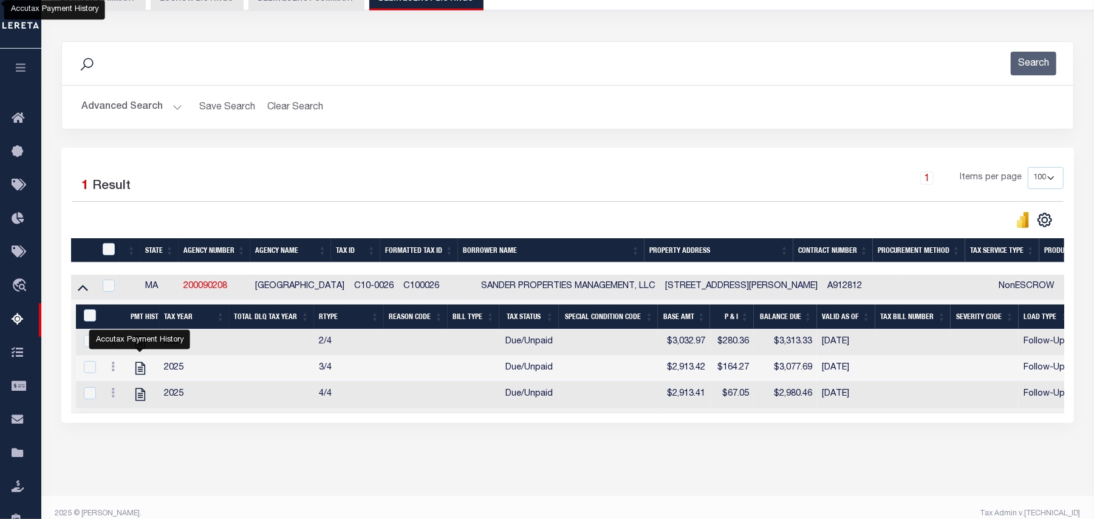
click at [263, 459] on div "Data sync process is currently running, you may face some response delays. Sear…" at bounding box center [567, 244] width 1029 height 430
click at [139, 401] on icon "" at bounding box center [141, 394] width 10 height 13
checkbox input "true"
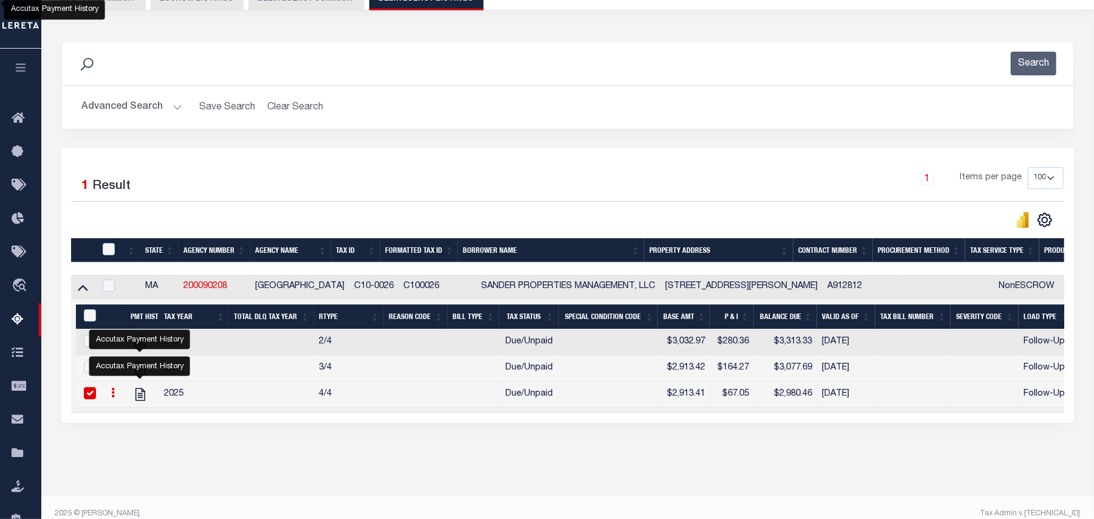
click at [546, 459] on div "Data sync process is currently running, you may face some response delays. Sear…" at bounding box center [567, 244] width 1029 height 430
click at [1036, 74] on button "Search" at bounding box center [1034, 64] width 46 height 24
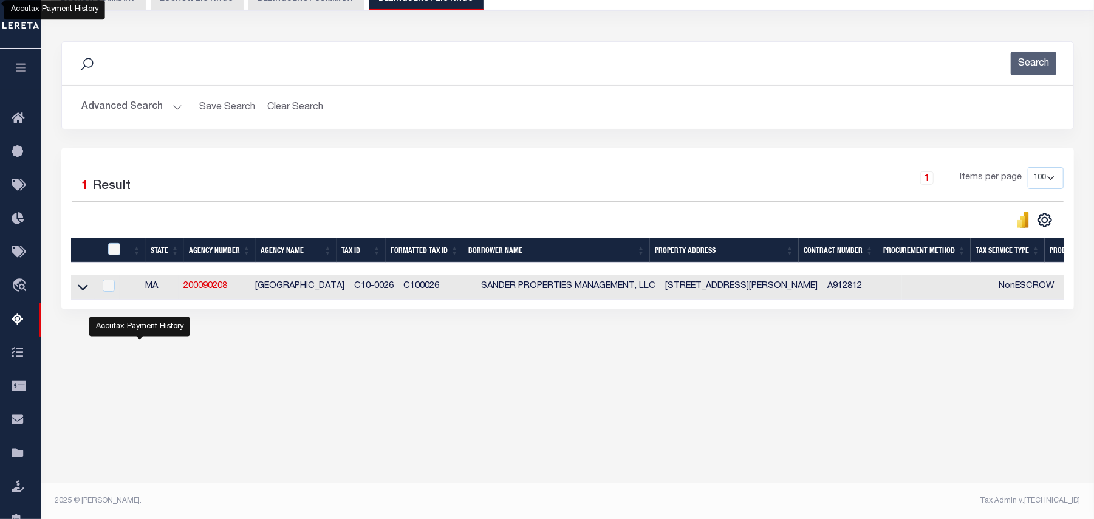
click at [77, 290] on link at bounding box center [83, 286] width 14 height 9
click at [83, 290] on icon at bounding box center [83, 287] width 10 height 13
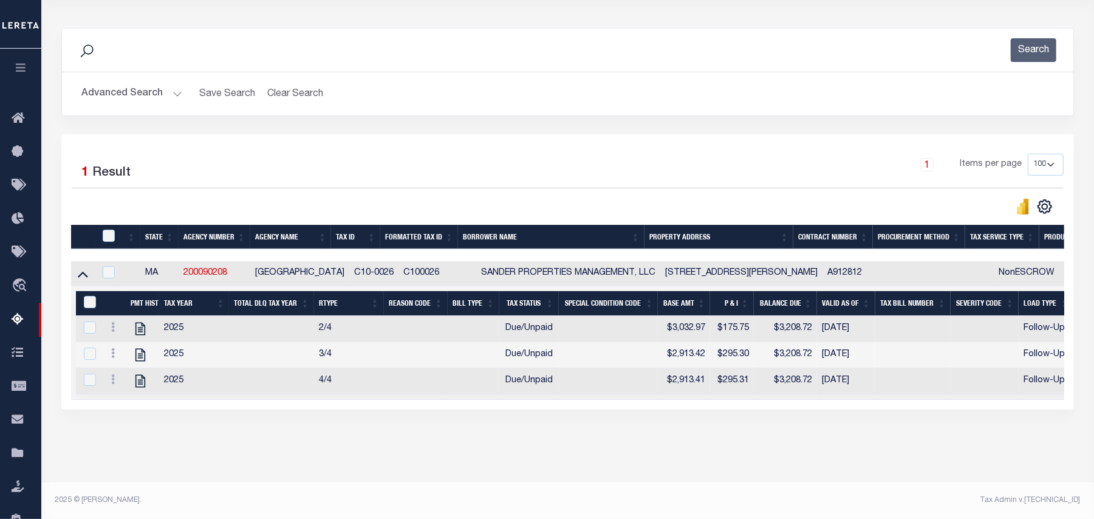
scroll to position [0, 0]
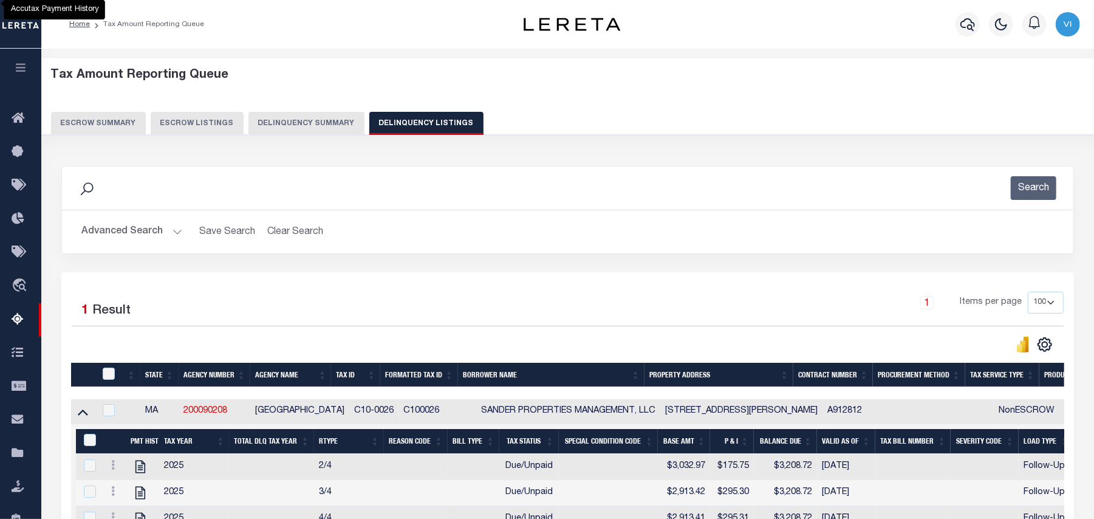
click at [119, 235] on button "Advanced Search" at bounding box center [131, 232] width 101 height 24
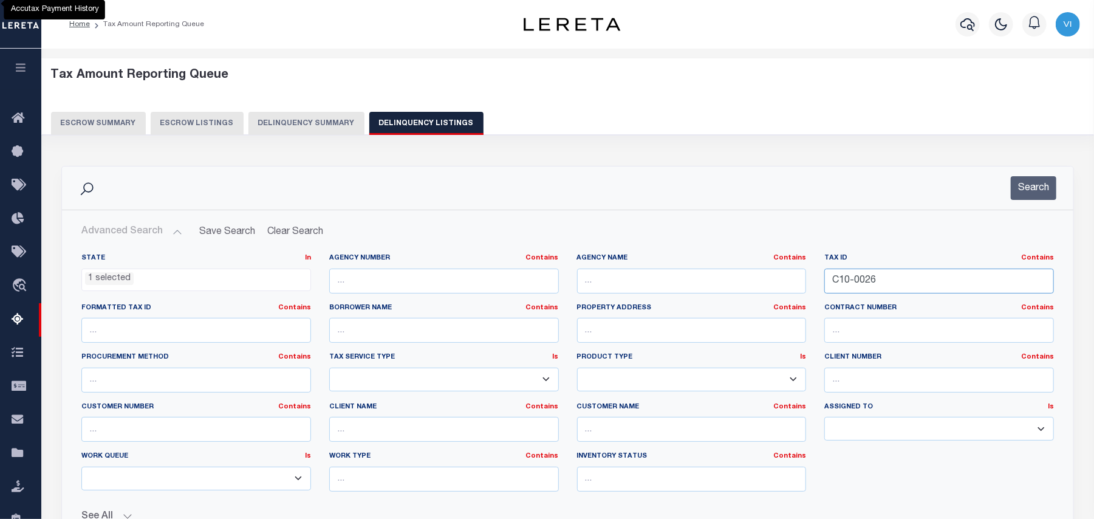
click at [897, 283] on input "C10-0026" at bounding box center [940, 281] width 230 height 25
paste input "083-47-9662-000"
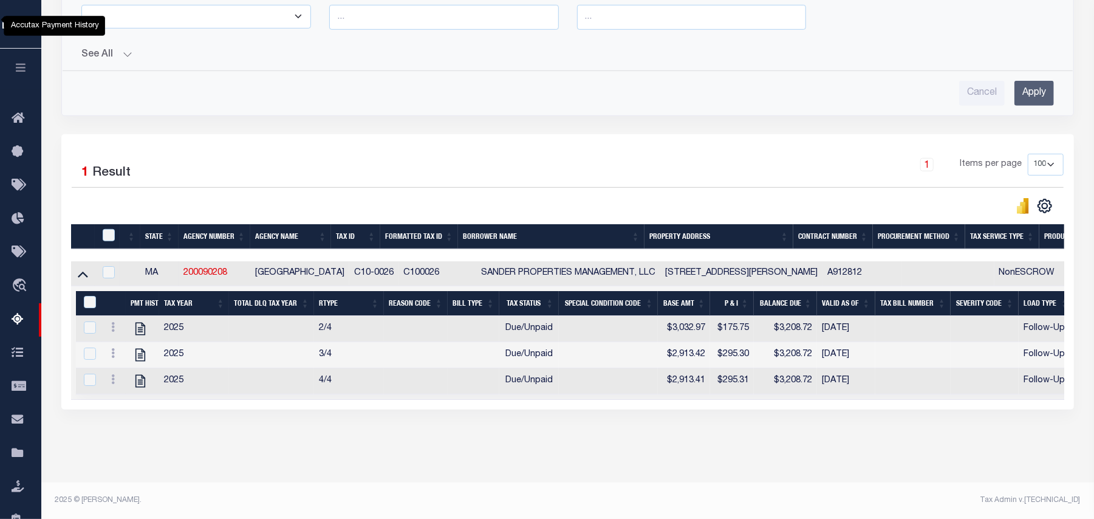
type input "083-47-9662-000"
click at [1022, 88] on input "Apply" at bounding box center [1035, 93] width 40 height 25
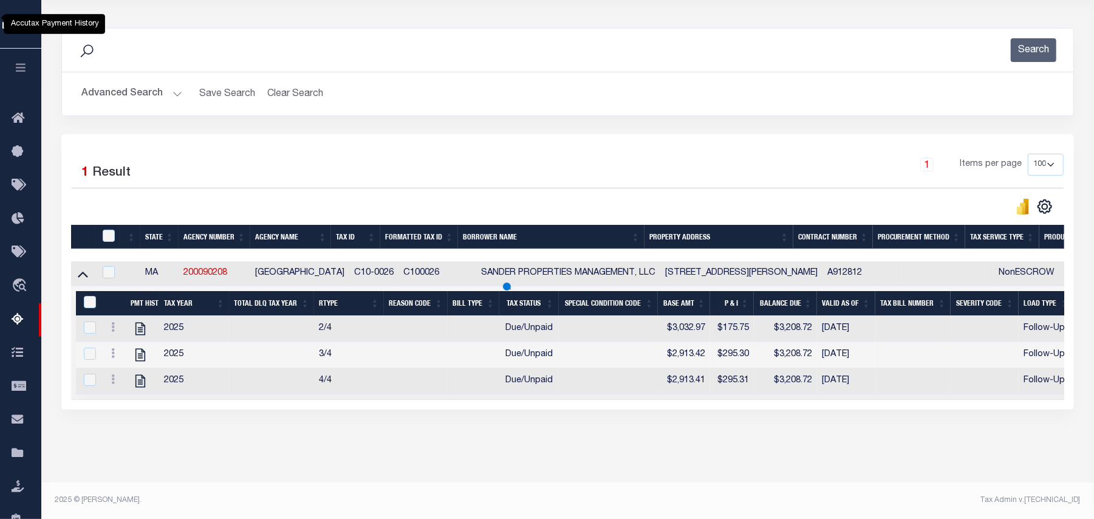
scroll to position [125, 0]
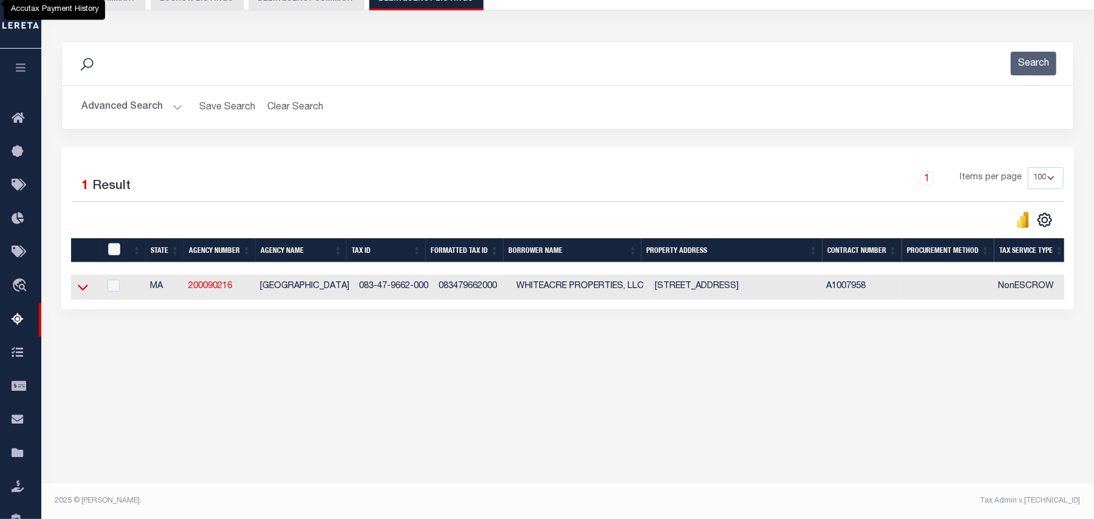
click at [83, 291] on icon at bounding box center [83, 288] width 10 height 6
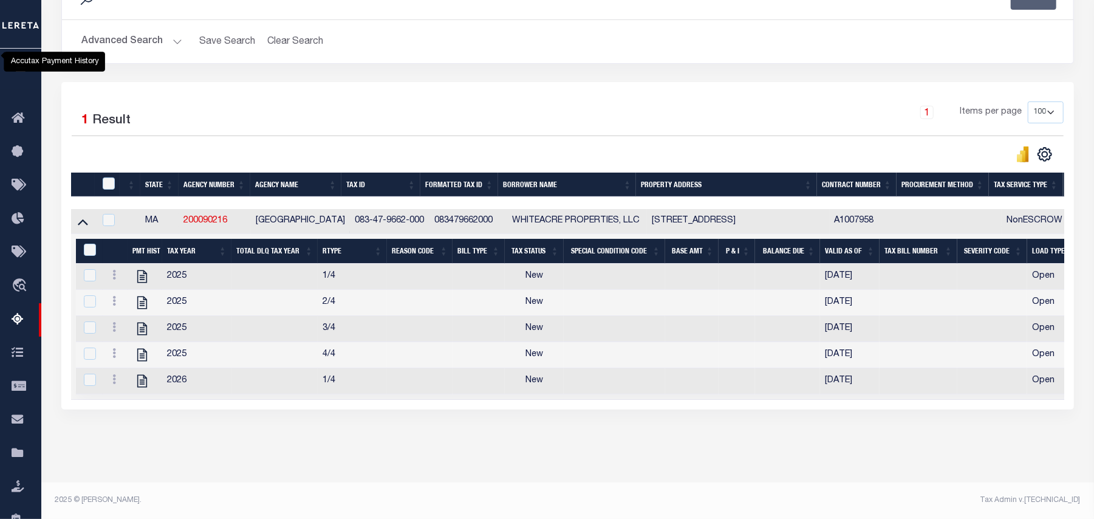
scroll to position [205, 0]
click at [429, 455] on div "Tax Amount Reporting Queue Escrow Summary Escrow Listings In" at bounding box center [568, 177] width 1046 height 612
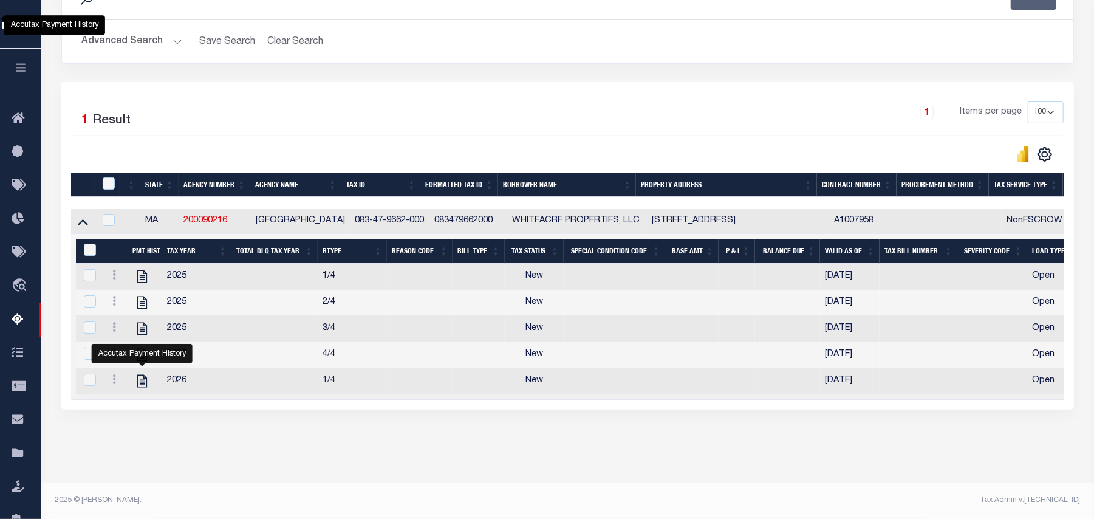
click at [140, 376] on icon "" at bounding box center [142, 381] width 16 height 16
checkbox input "true"
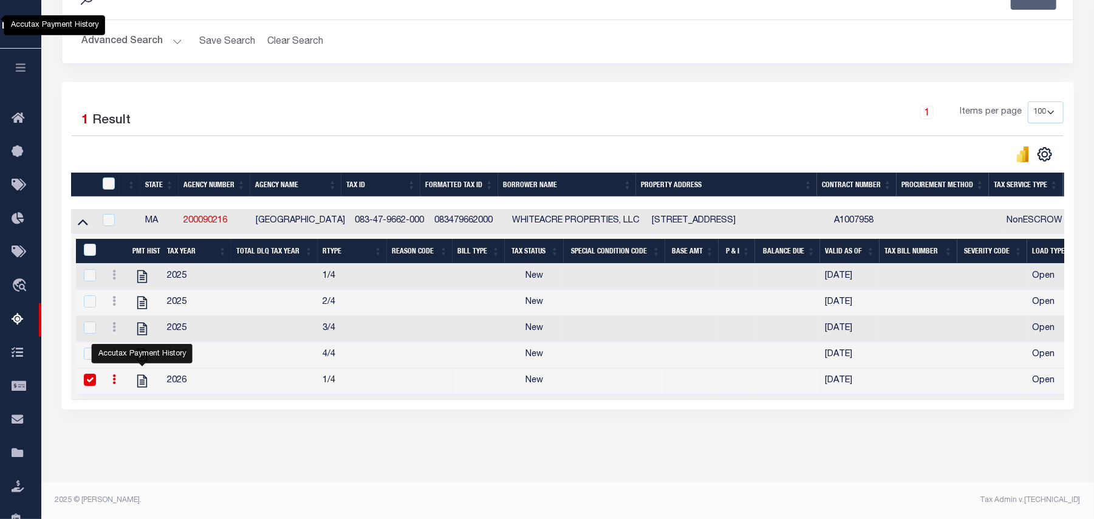
click at [140, 30] on button "Advanced Search" at bounding box center [131, 42] width 101 height 24
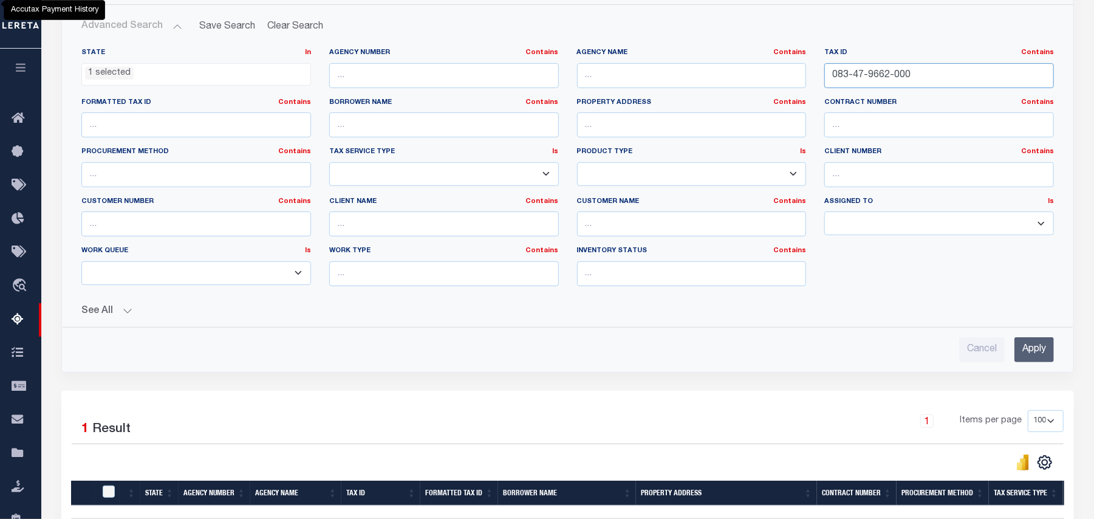
click at [932, 79] on input "083-47-9662-000" at bounding box center [940, 75] width 230 height 25
paste input "70009900"
type input "70009900000"
click at [1039, 356] on input "Apply" at bounding box center [1035, 349] width 40 height 25
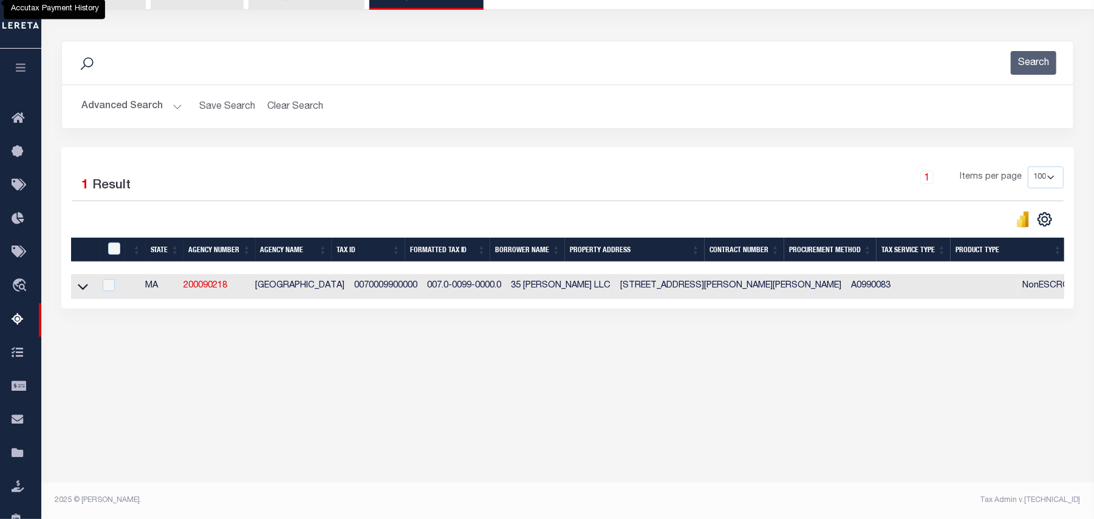
scroll to position [125, 0]
click at [85, 290] on icon at bounding box center [83, 287] width 10 height 13
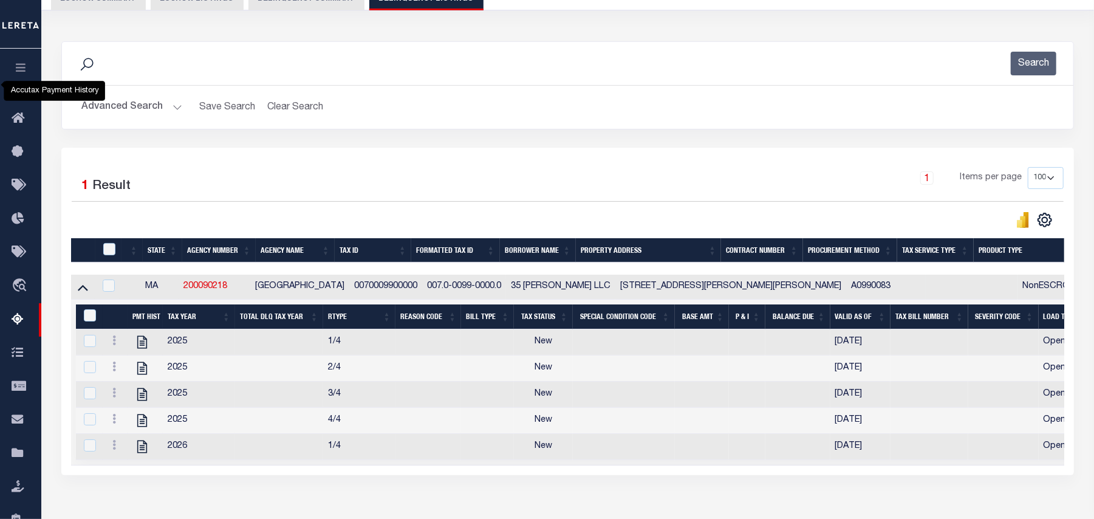
scroll to position [205, 0]
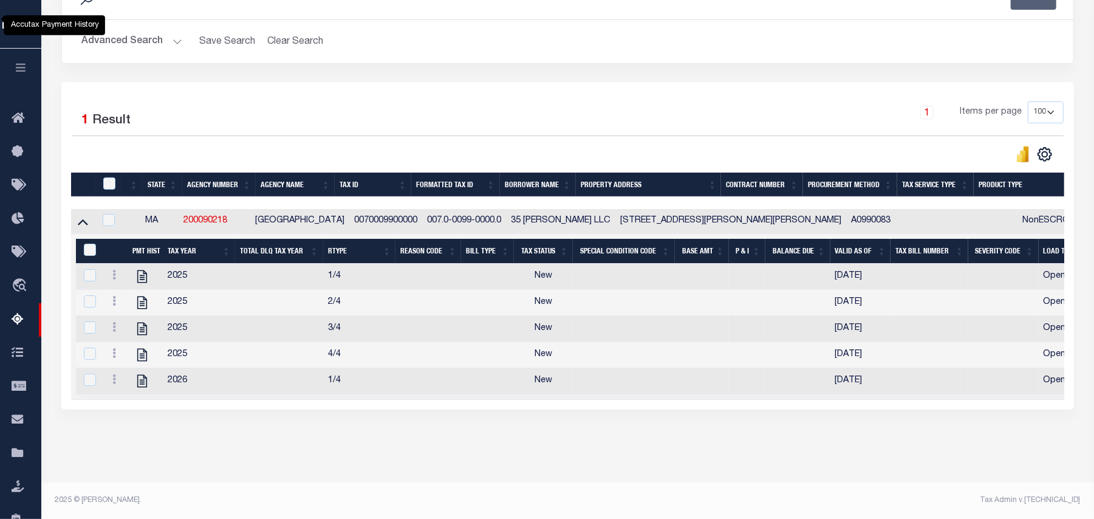
click at [268, 441] on div "Data sync process is currently running, you may face some response delays. Sear…" at bounding box center [567, 205] width 1029 height 483
click at [147, 378] on icon at bounding box center [142, 381] width 16 height 16
checkbox input "true"
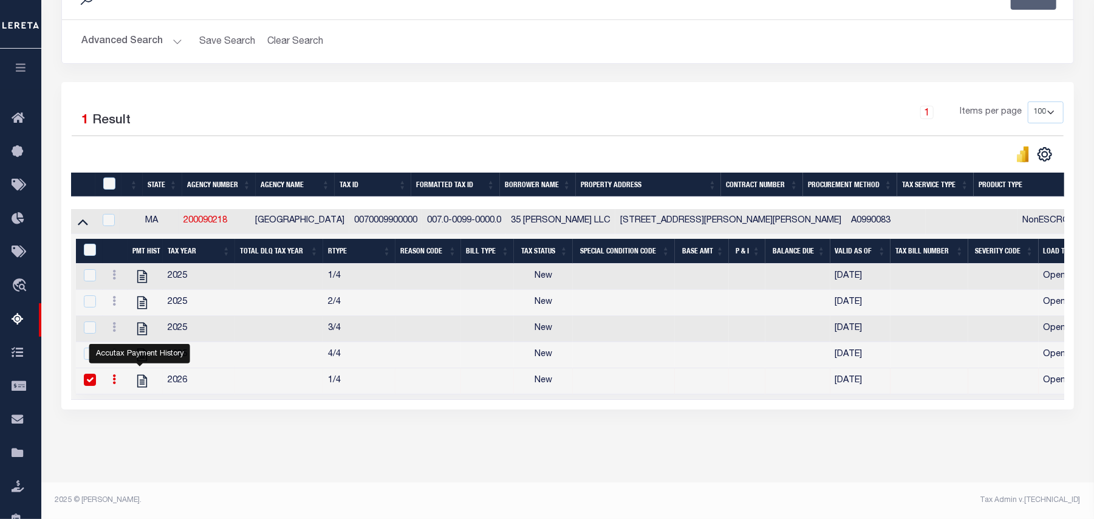
scroll to position [44, 0]
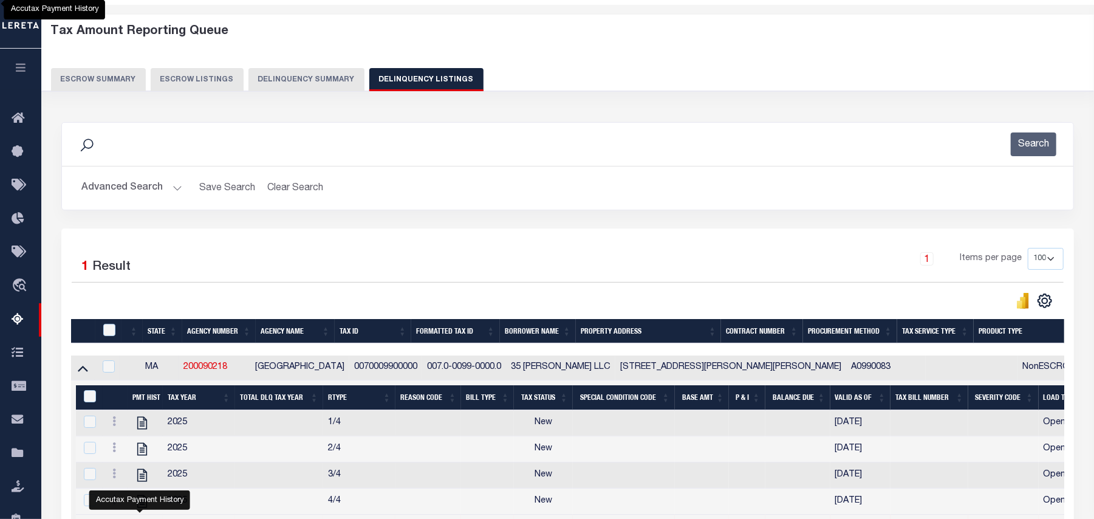
click at [94, 188] on button "Advanced Search" at bounding box center [131, 188] width 101 height 24
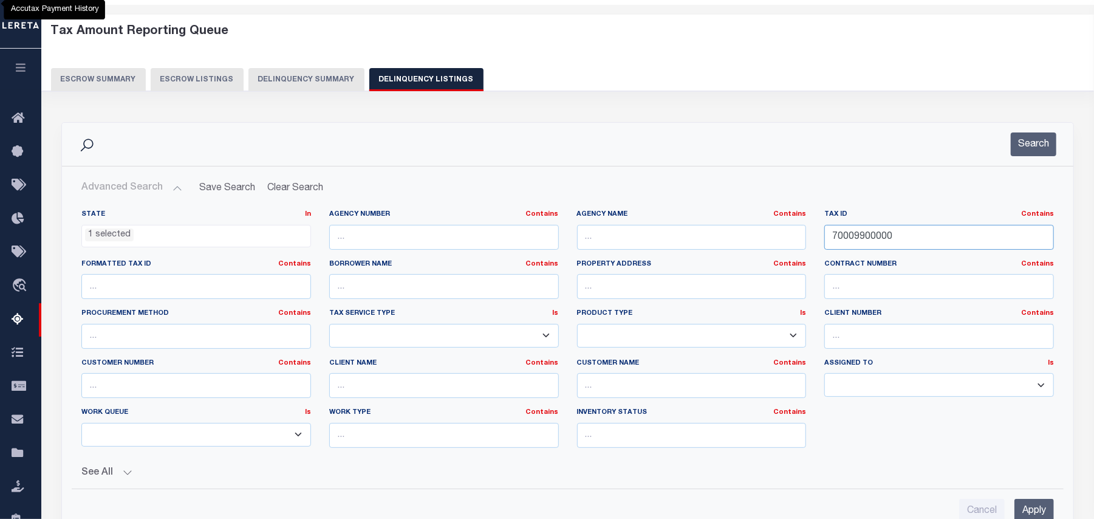
click at [907, 241] on input "70009900000" at bounding box center [940, 237] width 230 height 25
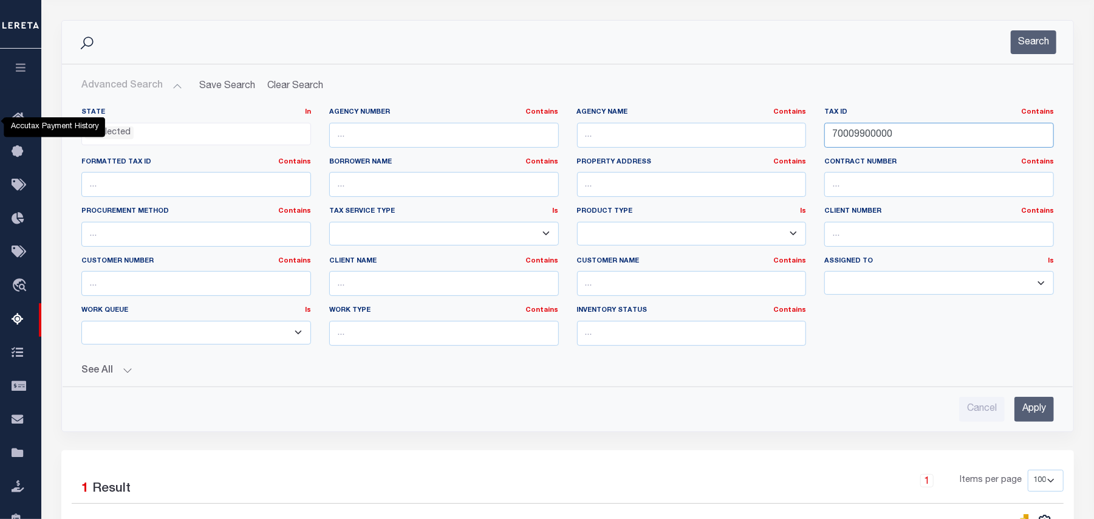
scroll to position [287, 0]
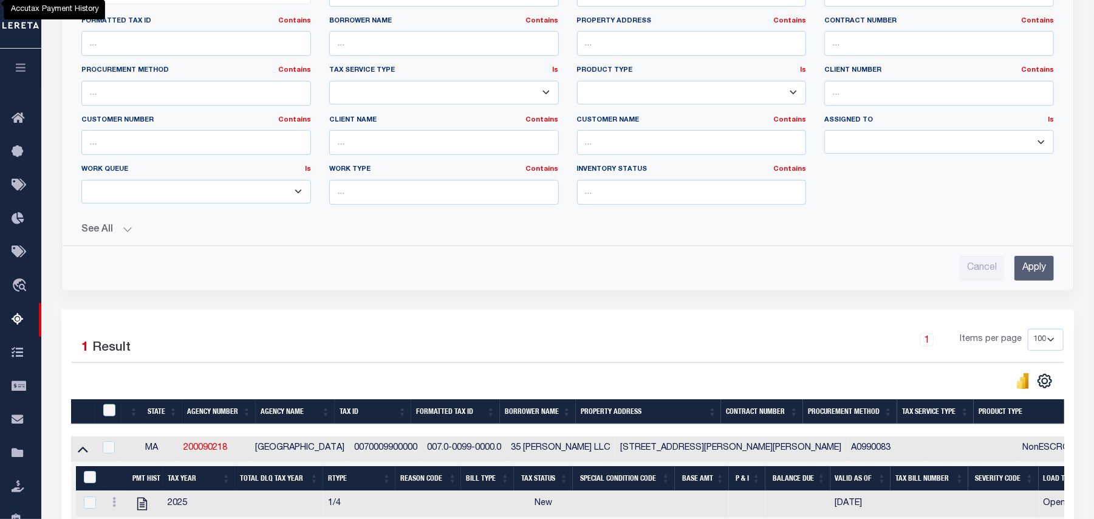
click at [1021, 265] on input "Apply" at bounding box center [1035, 268] width 40 height 25
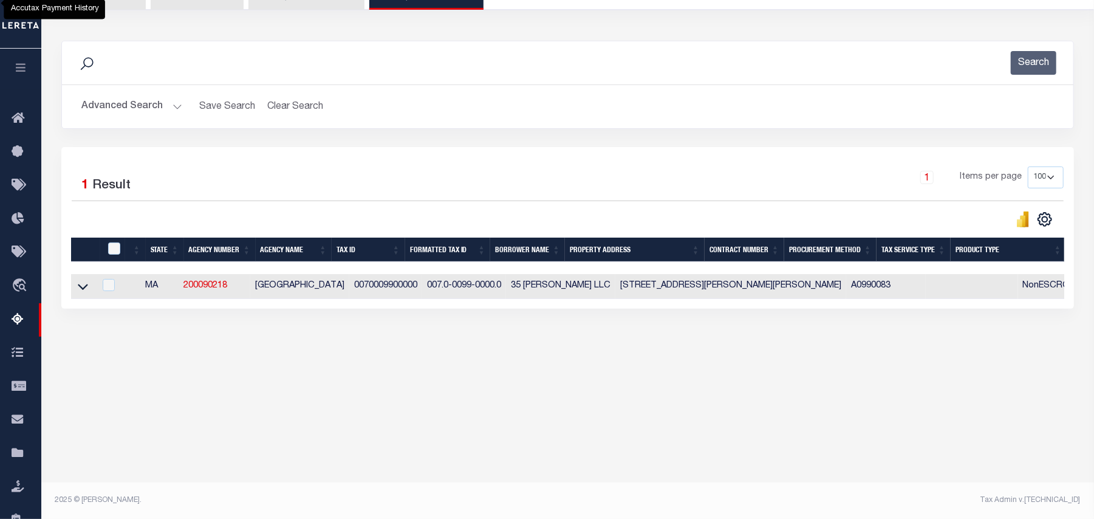
scroll to position [125, 0]
click at [88, 293] on icon at bounding box center [83, 287] width 10 height 13
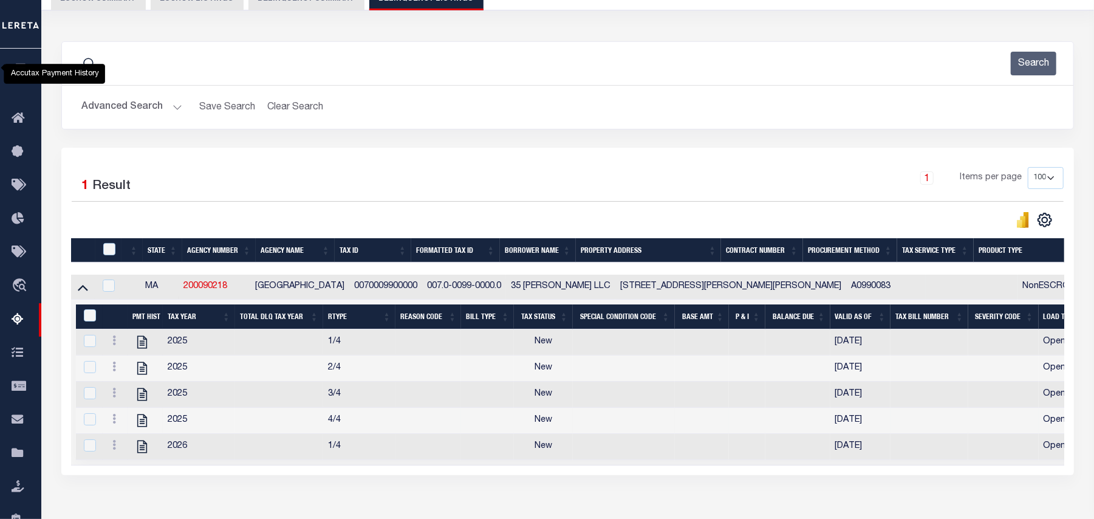
scroll to position [205, 0]
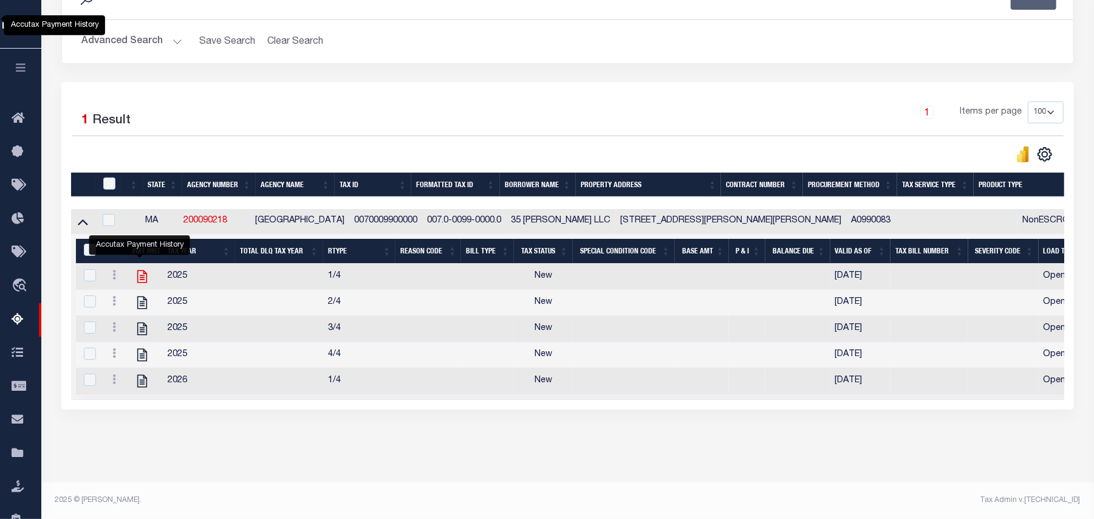
click at [140, 269] on icon "" at bounding box center [142, 277] width 16 height 16
checkbox input "true"
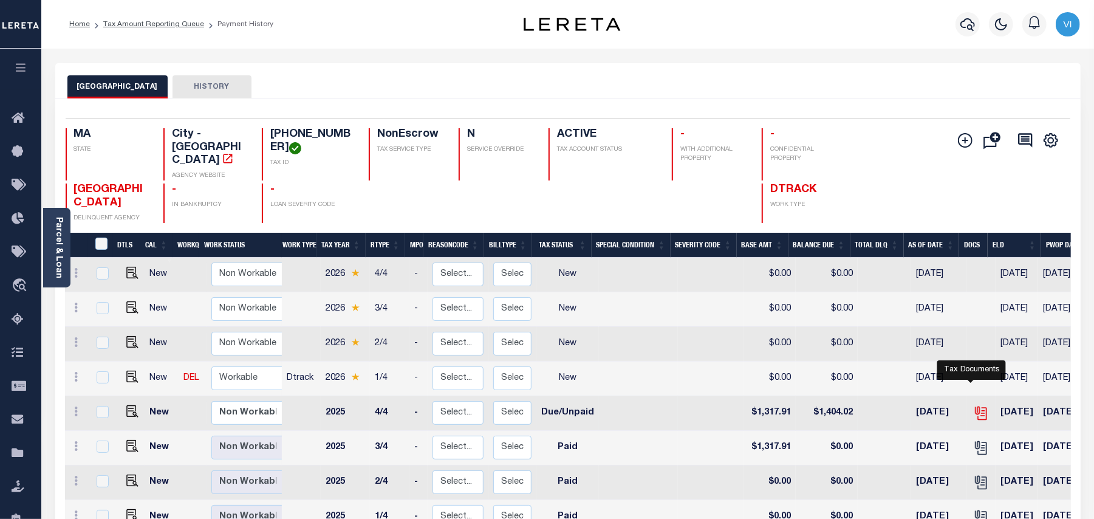
click at [974, 405] on icon "" at bounding box center [982, 413] width 16 height 16
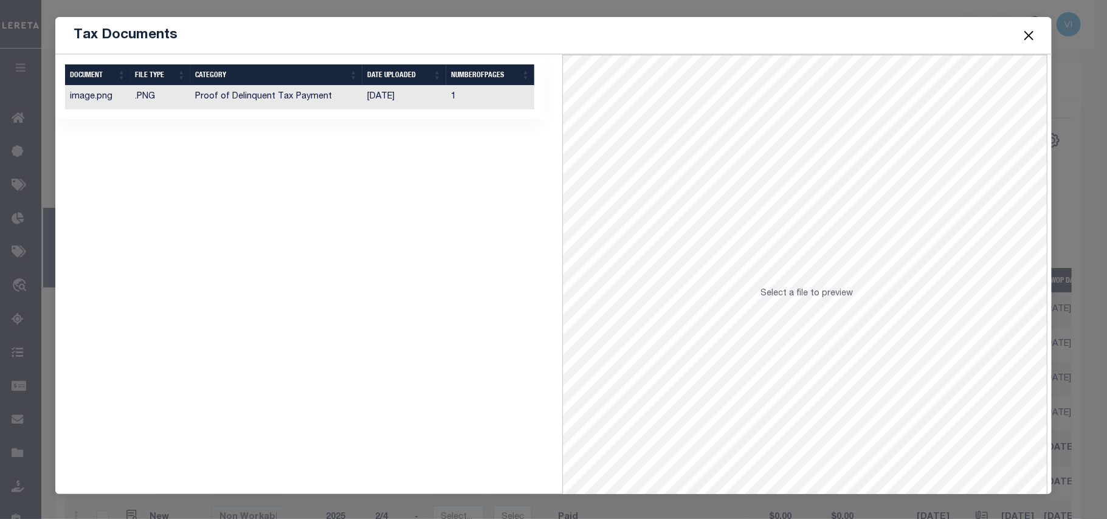
click at [340, 106] on td "Proof of Delinquent Tax Payment" at bounding box center [276, 98] width 172 height 24
click at [1020, 34] on span at bounding box center [1028, 35] width 46 height 34
click at [1031, 38] on button "Close" at bounding box center [1029, 35] width 16 height 16
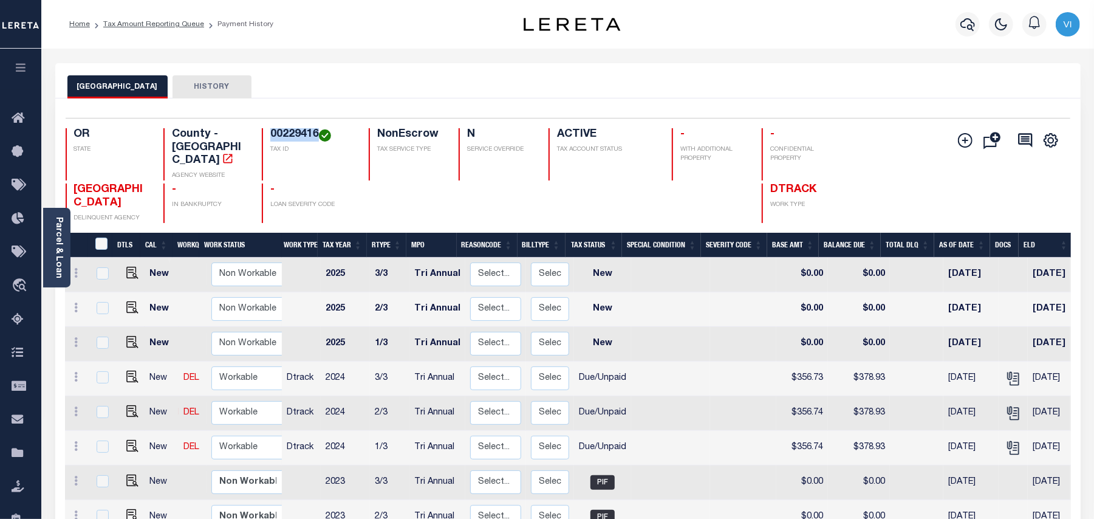
drag, startPoint x: 266, startPoint y: 137, endPoint x: 319, endPoint y: 140, distance: 53.6
click at [319, 140] on div "00229416 TAX ID" at bounding box center [308, 154] width 92 height 52
copy h4 "00229416"
click at [326, 184] on h4 "-" at bounding box center [312, 190] width 84 height 13
drag, startPoint x: 265, startPoint y: 131, endPoint x: 321, endPoint y: 134, distance: 56.0
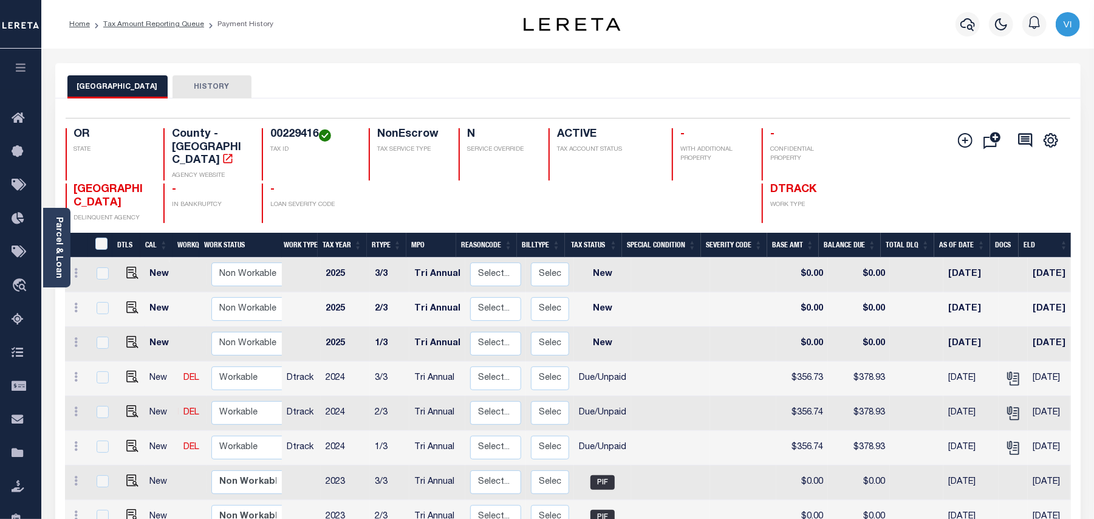
click at [321, 134] on div "00229416 TAX ID" at bounding box center [308, 154] width 92 height 52
copy h4 "00229416"
click at [316, 154] on p "TAX ID" at bounding box center [312, 149] width 84 height 9
drag, startPoint x: 265, startPoint y: 134, endPoint x: 318, endPoint y: 135, distance: 53.5
click at [318, 135] on div "00229416 TAX ID" at bounding box center [308, 154] width 92 height 52
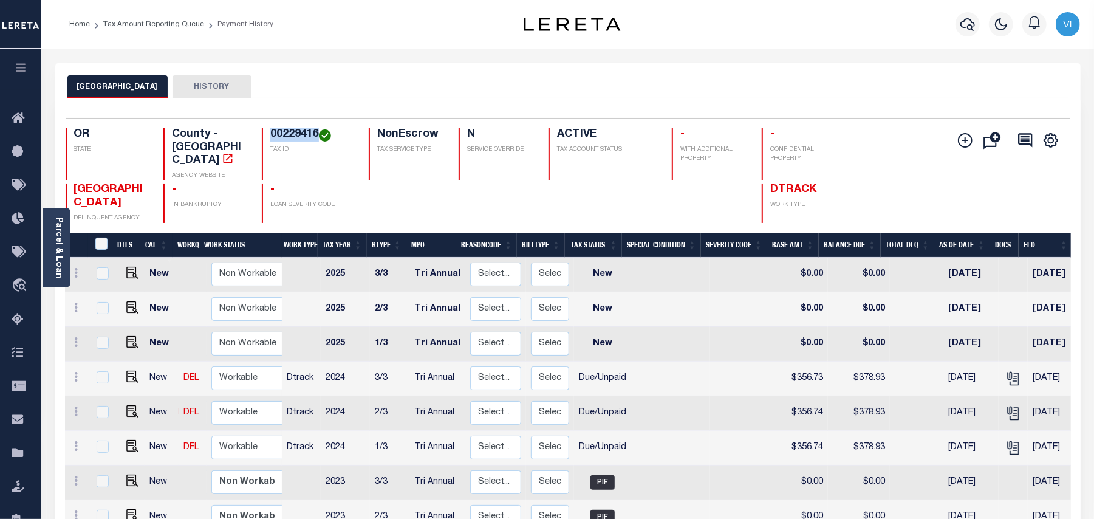
copy h4 "00229416"
click at [129, 440] on img "" at bounding box center [132, 446] width 12 height 12
checkbox input "true"
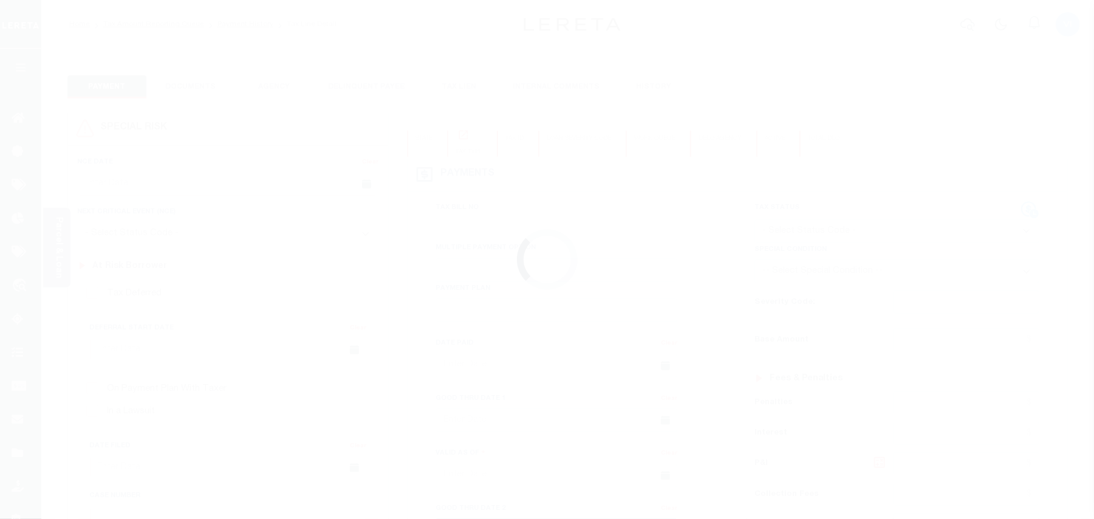
checkbox input "false"
type input "Tri Annual"
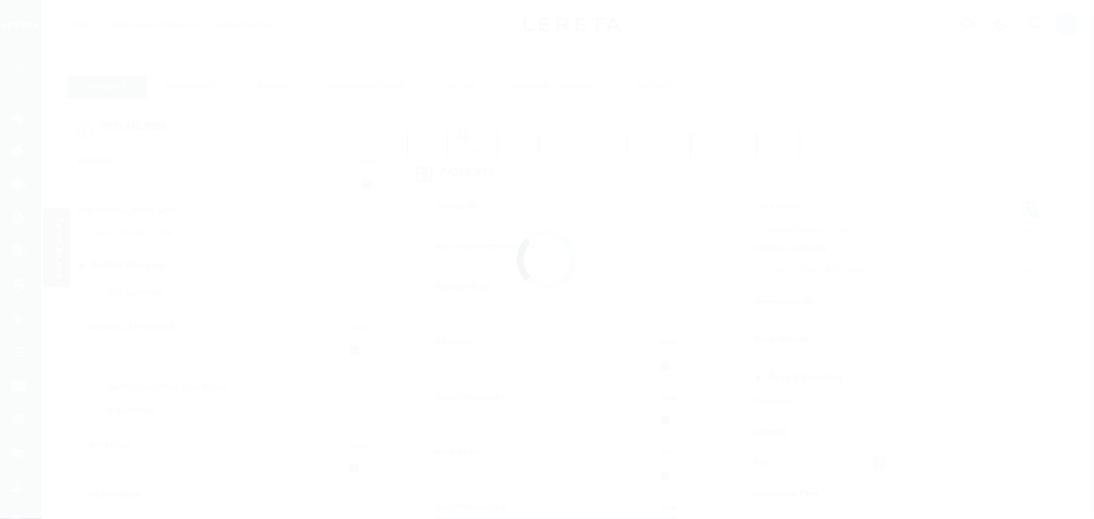
type input "06/23/2025"
select select "DUE"
type input "$356.74"
type input "$22.19"
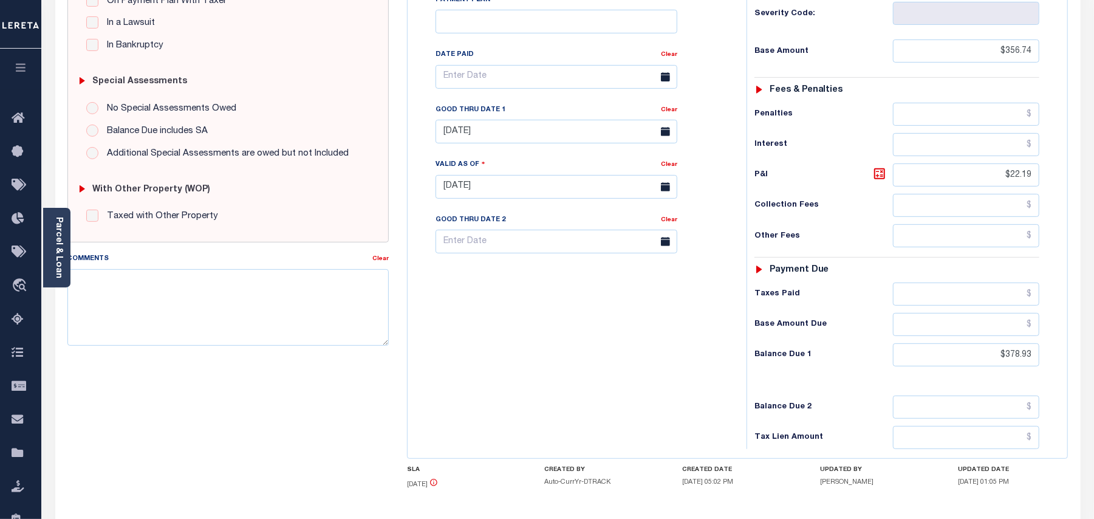
scroll to position [385, 0]
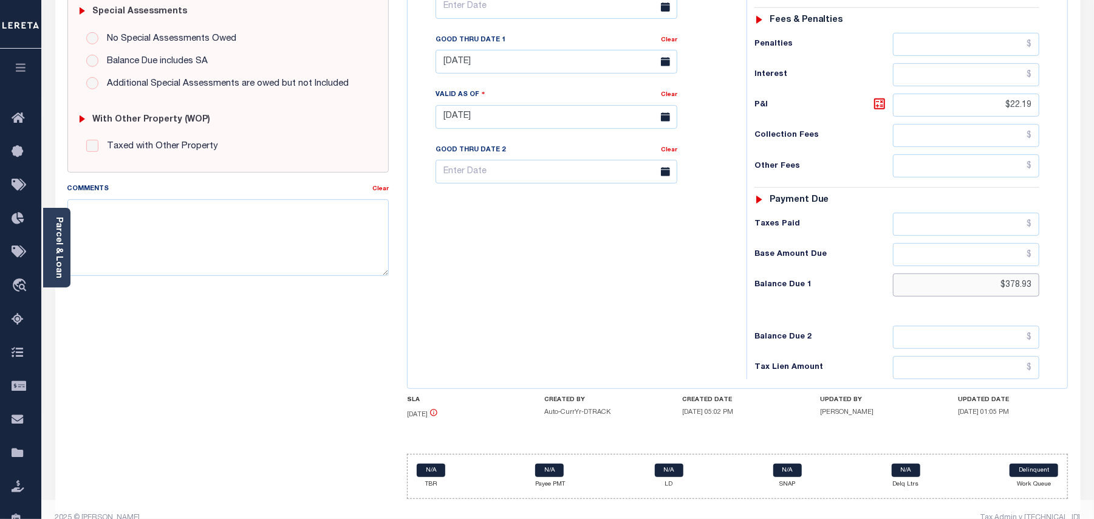
click at [1017, 273] on input "$378.93" at bounding box center [966, 284] width 146 height 23
paste input "88.45"
type input "$388.45"
type input "08/28/2025"
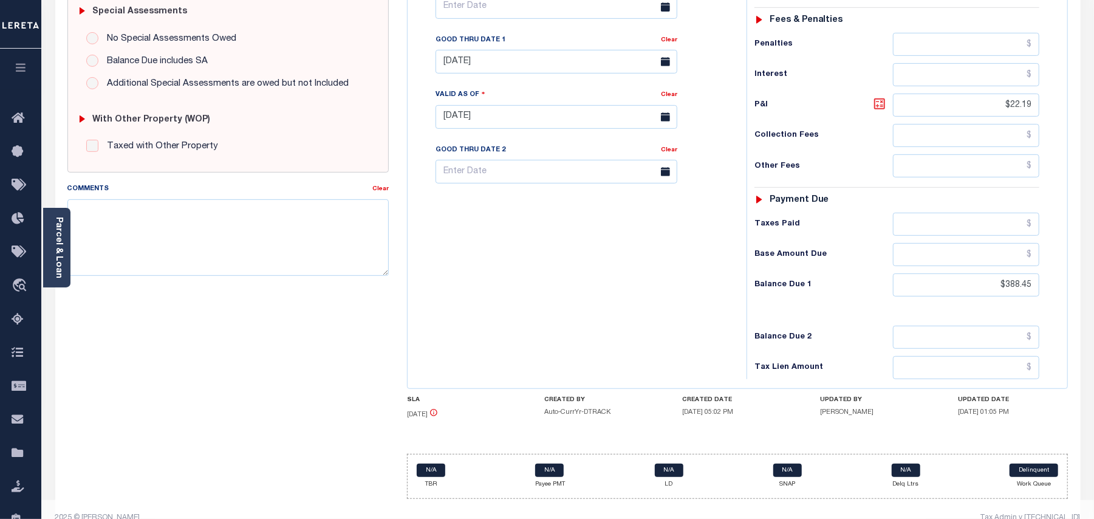
click at [881, 97] on icon at bounding box center [880, 104] width 15 height 15
type input "$31.71"
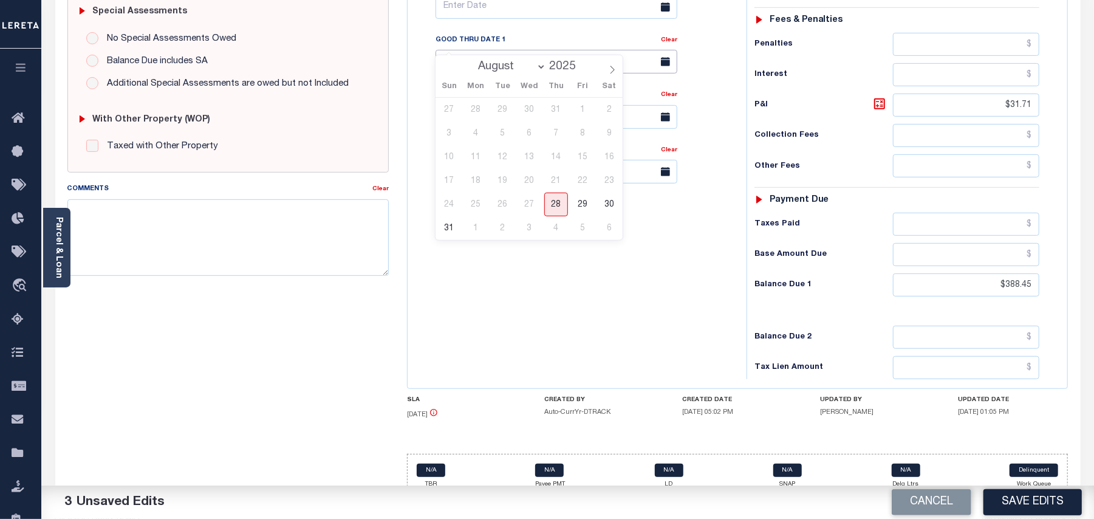
click at [478, 50] on input "[DATE]" at bounding box center [557, 62] width 242 height 24
click at [557, 207] on span "28" at bounding box center [557, 205] width 24 height 24
type input "08/28/2025"
click at [304, 220] on textarea "Comments" at bounding box center [227, 237] width 321 height 77
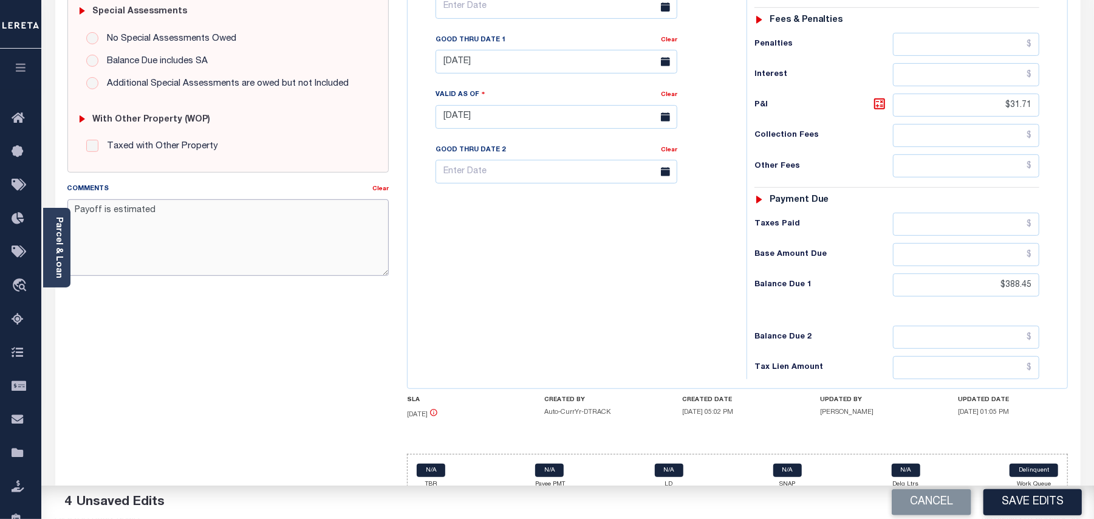
type textarea "Payoff is estimated"
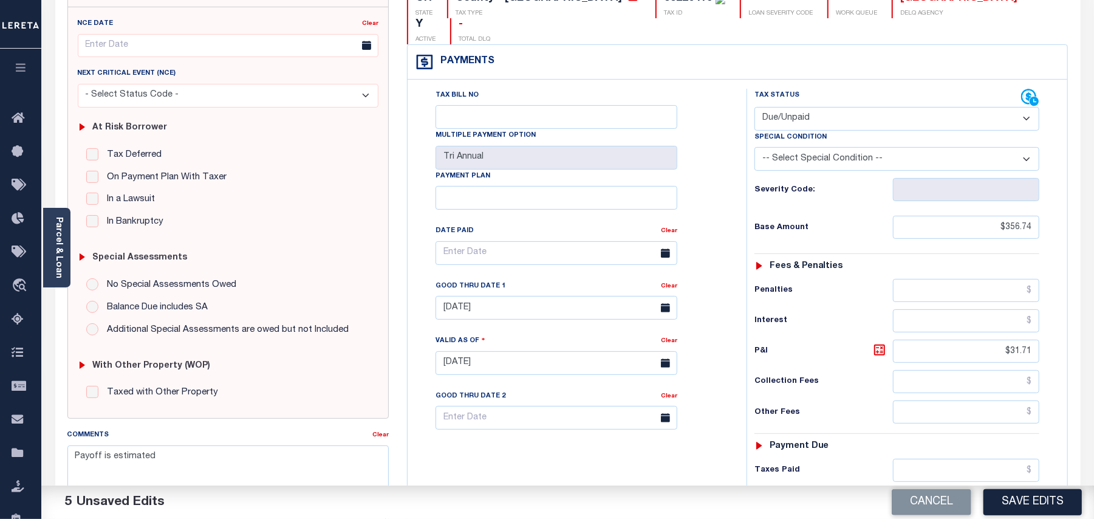
scroll to position [0, 0]
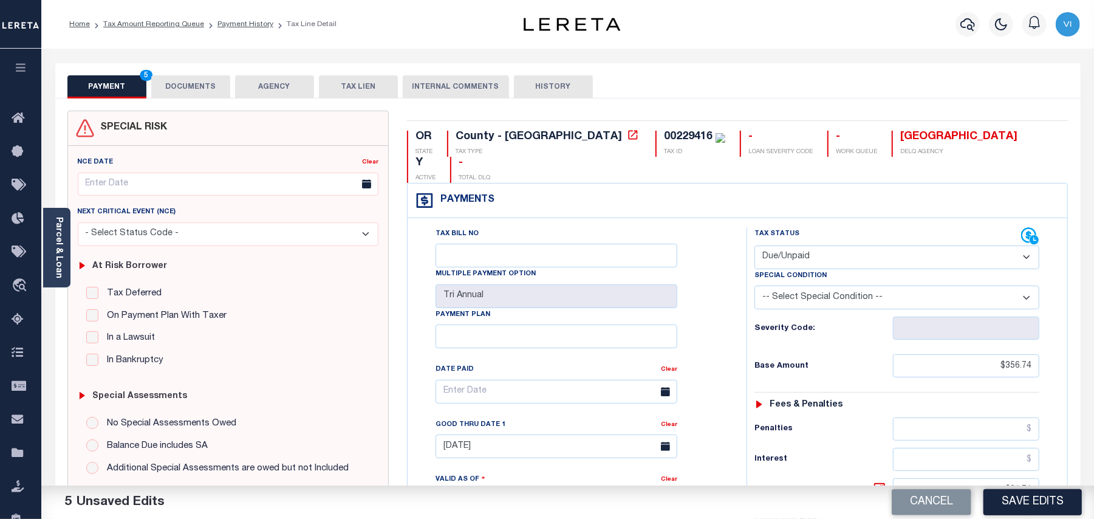
click at [173, 83] on button "DOCUMENTS" at bounding box center [190, 86] width 79 height 23
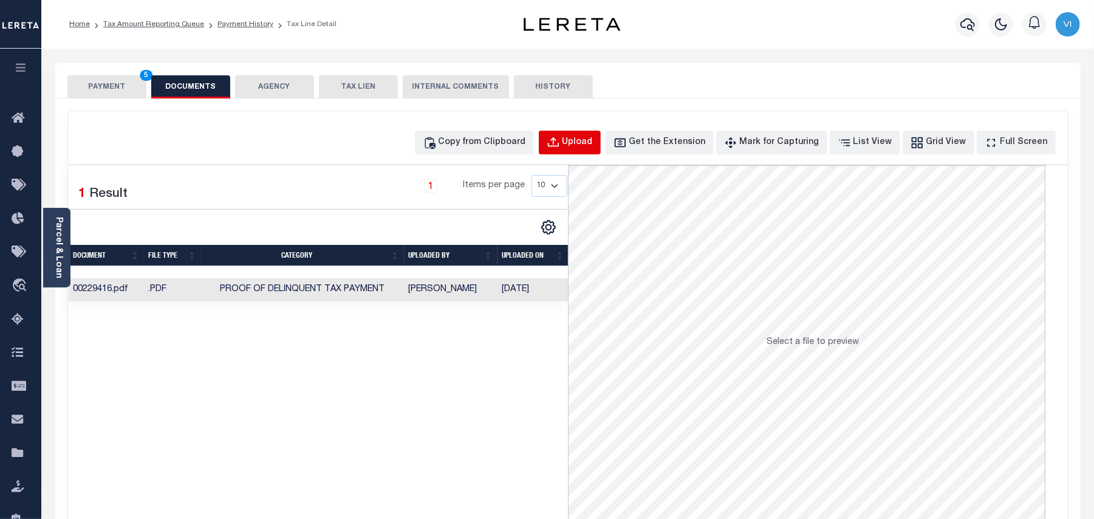
click at [591, 144] on div "Upload" at bounding box center [578, 142] width 30 height 13
select select "POP"
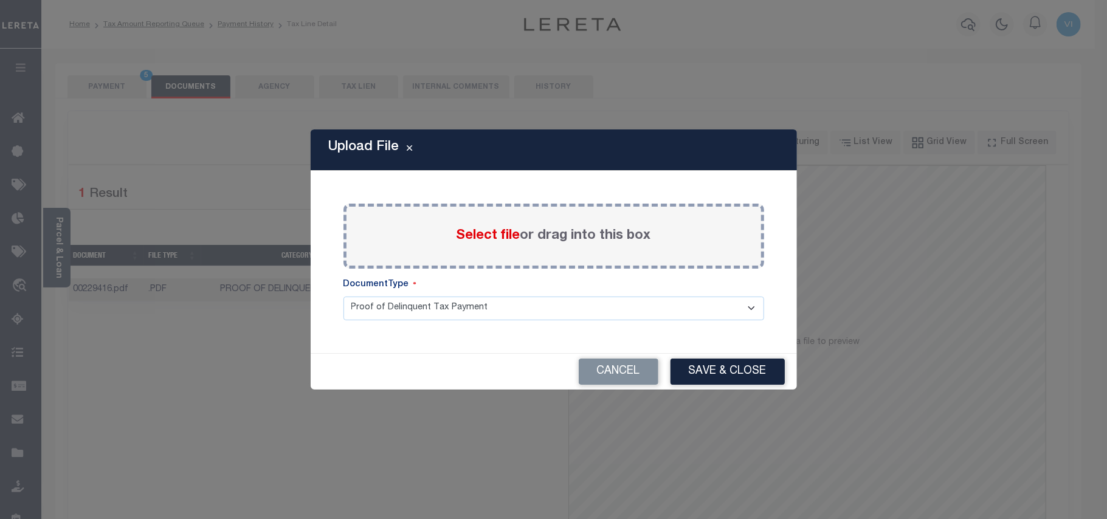
click at [484, 238] on span "Select file" at bounding box center [488, 235] width 64 height 13
click at [0, 0] on input "Select file or drag into this box" at bounding box center [0, 0] width 0 height 0
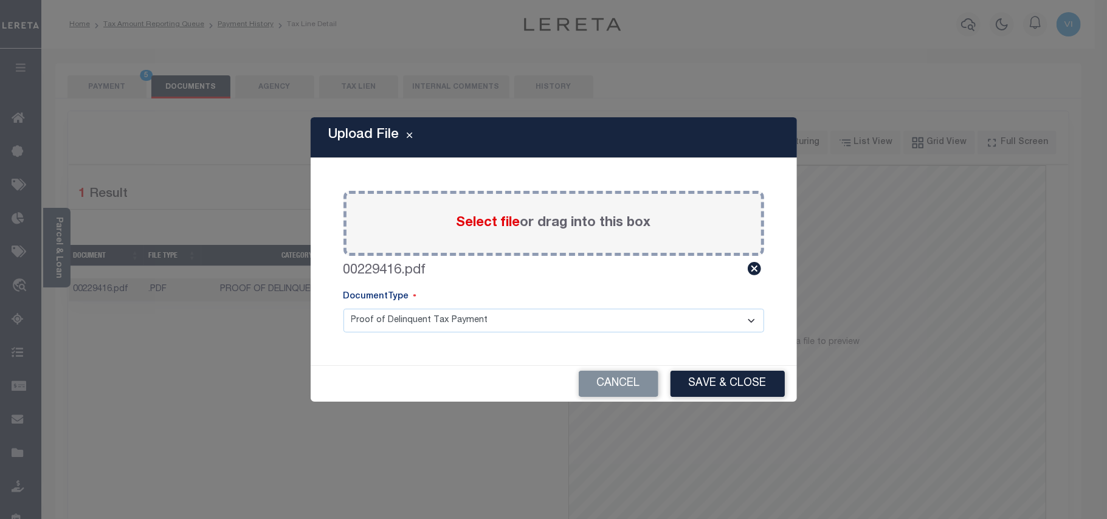
drag, startPoint x: 484, startPoint y: 238, endPoint x: 378, endPoint y: 320, distance: 133.5
click at [378, 320] on select "Proof of Delinquent Tax Payment" at bounding box center [553, 321] width 421 height 24
click at [343, 309] on select "Proof of Delinquent Tax Payment" at bounding box center [553, 321] width 421 height 24
click at [754, 383] on button "Save & Close" at bounding box center [727, 384] width 114 height 26
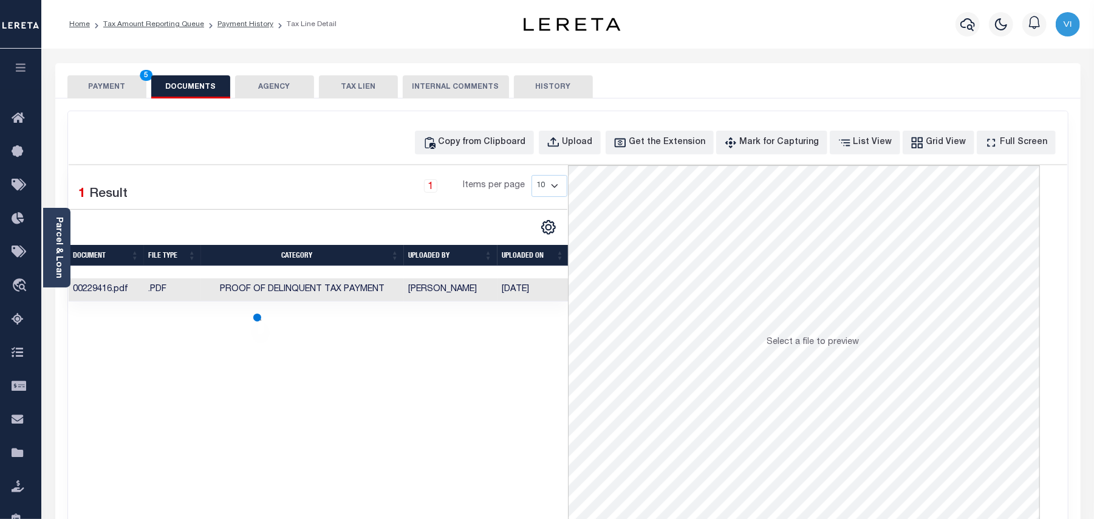
click at [91, 100] on div "SPECIAL RISK NCE Date Clear" at bounding box center [568, 324] width 1026 height 452
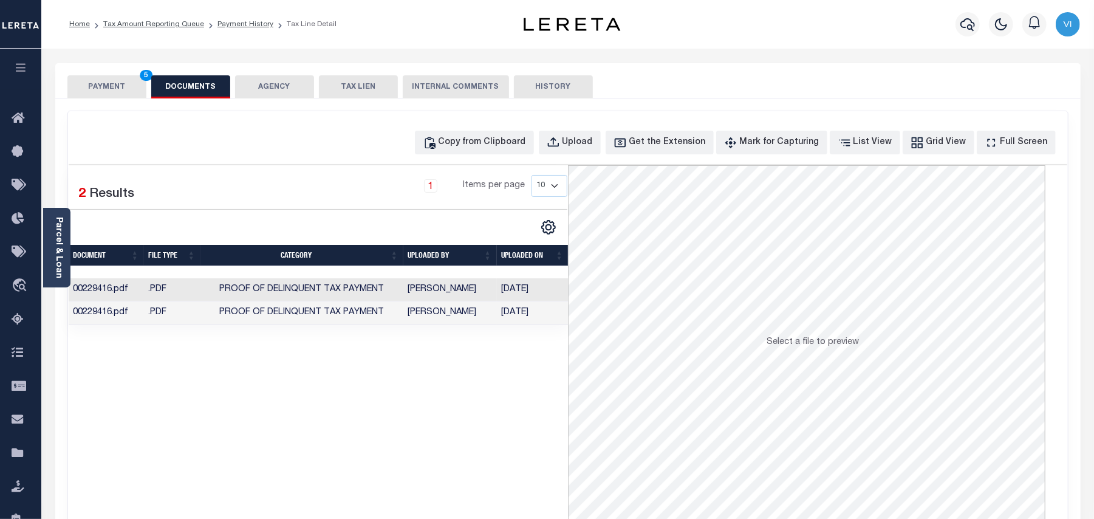
click at [105, 85] on button "PAYMENT 5" at bounding box center [106, 86] width 79 height 23
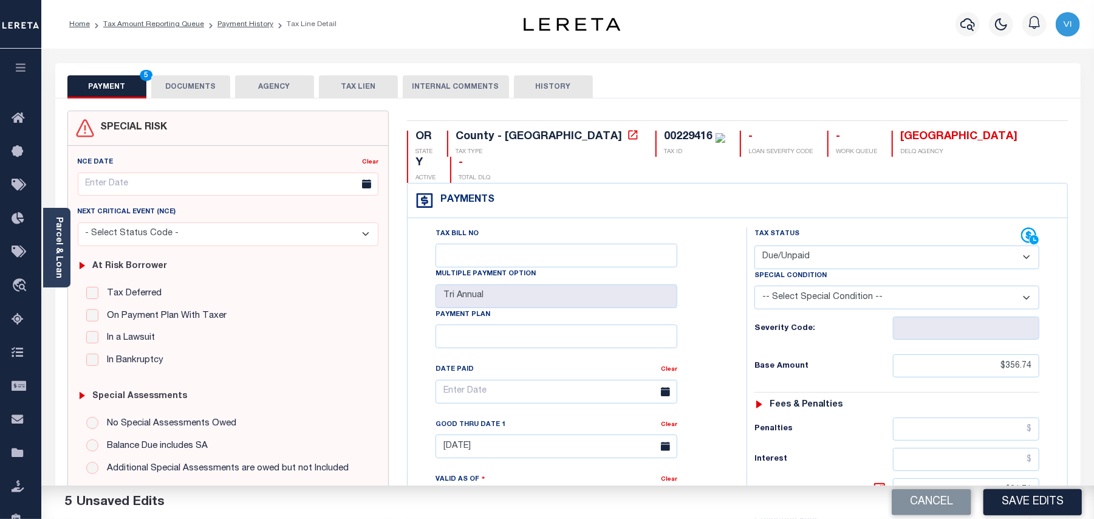
click at [709, 336] on div "Tax Bill No Multiple Payment Option Tri Annual Payment Plan Clear Clear 08/28/2…" at bounding box center [574, 397] width 309 height 341
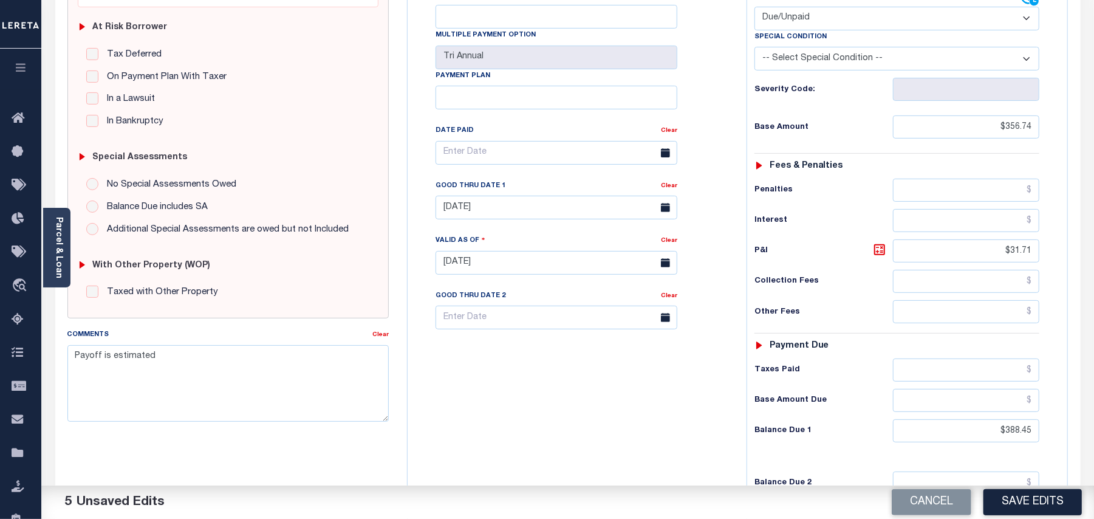
scroll to position [243, 0]
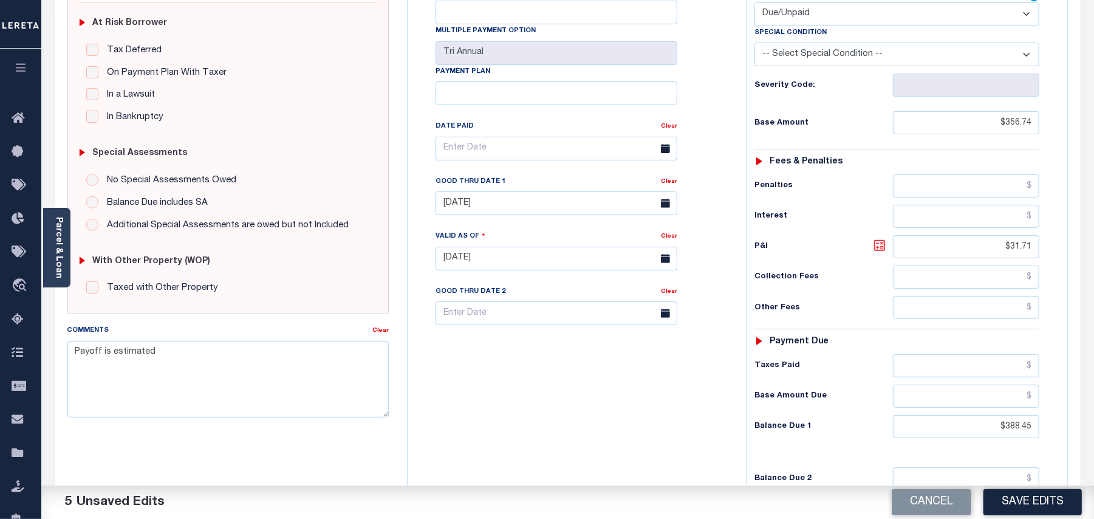
click at [880, 238] on icon at bounding box center [880, 245] width 15 height 15
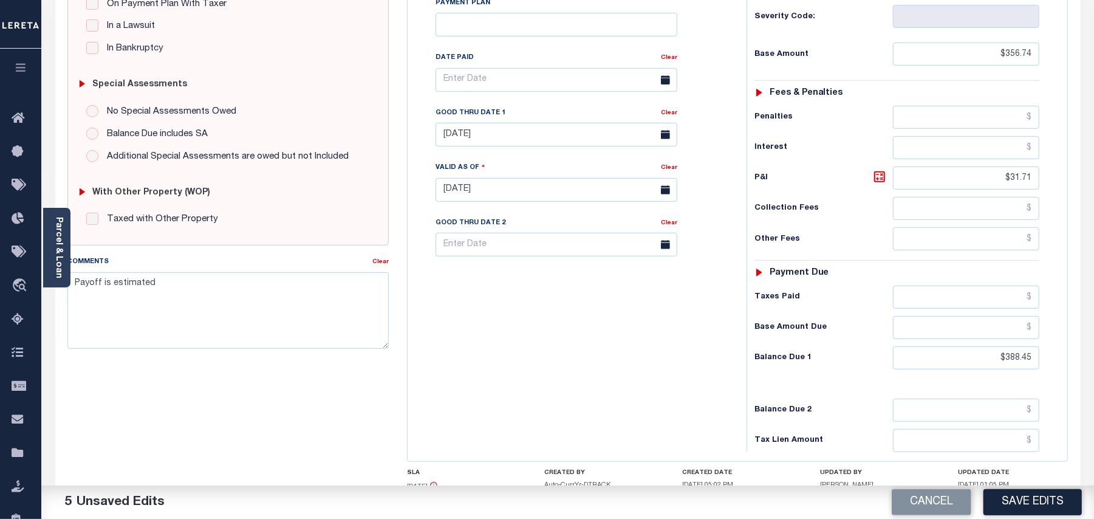
scroll to position [380, 0]
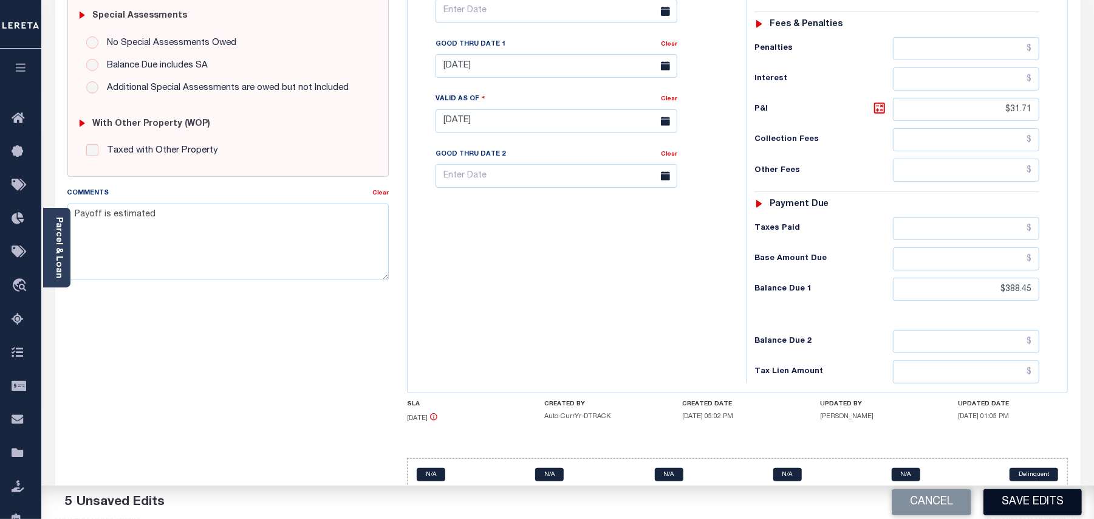
click at [1014, 507] on button "Save Edits" at bounding box center [1033, 502] width 98 height 26
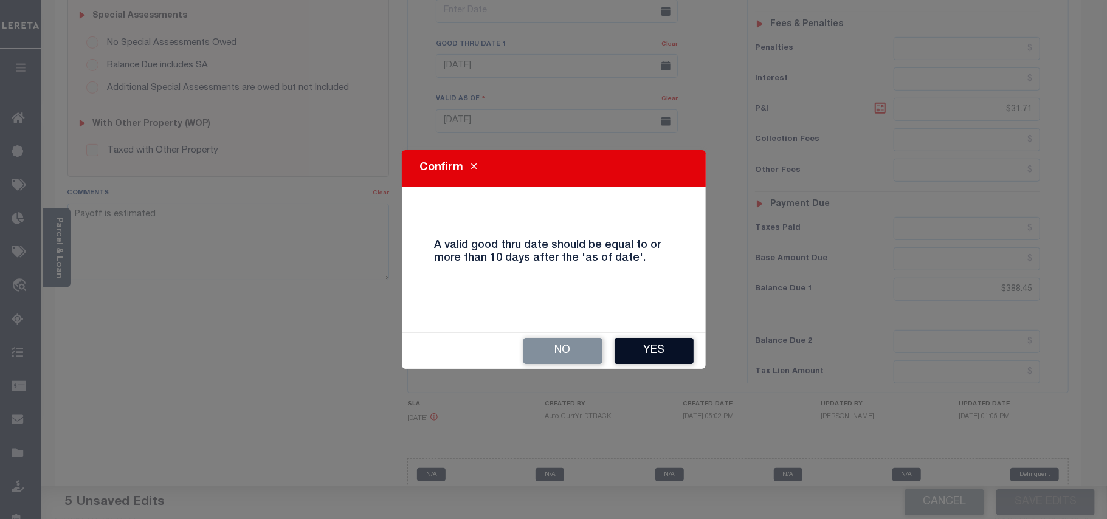
click at [644, 344] on button "Yes" at bounding box center [653, 351] width 79 height 26
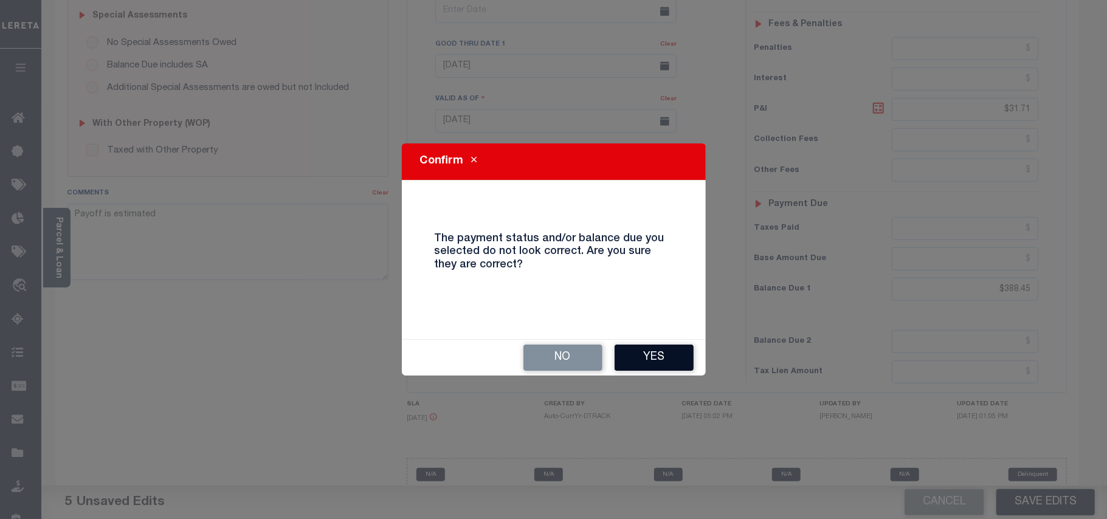
click at [645, 353] on button "Yes" at bounding box center [653, 358] width 79 height 26
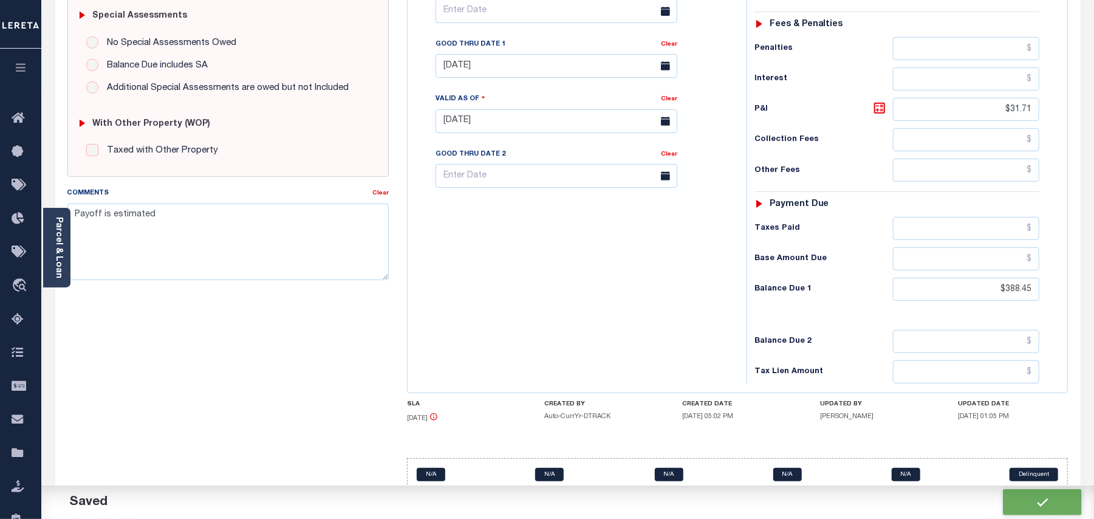
checkbox input "false"
type input "$356.74"
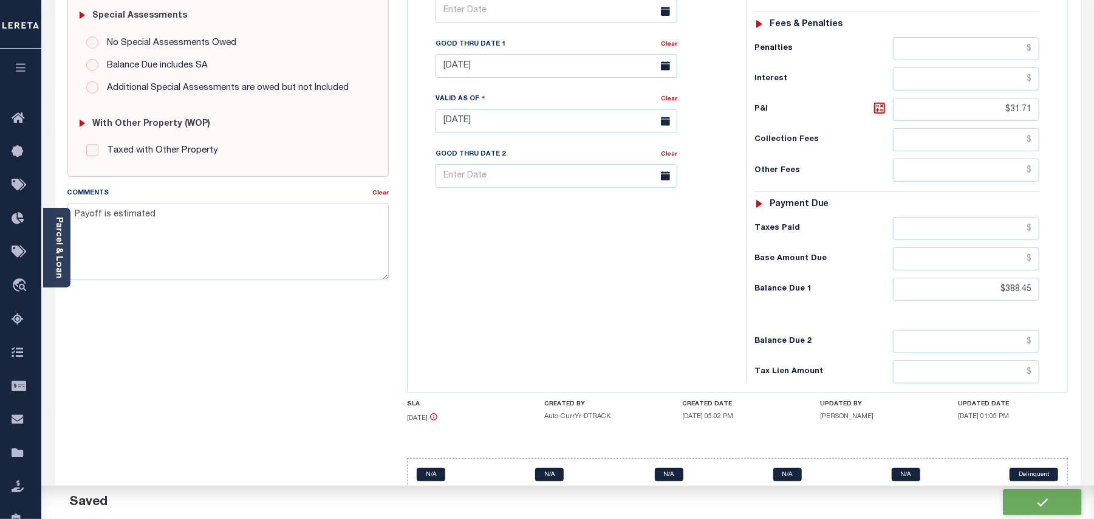
type input "$31.71"
type input "$388.45"
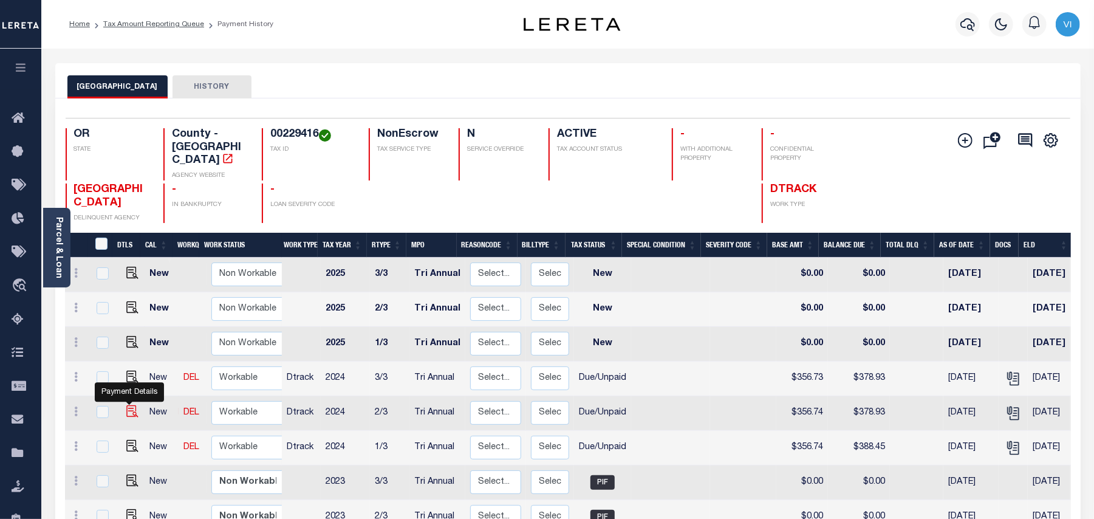
click at [126, 405] on img "" at bounding box center [132, 411] width 12 height 12
checkbox input "true"
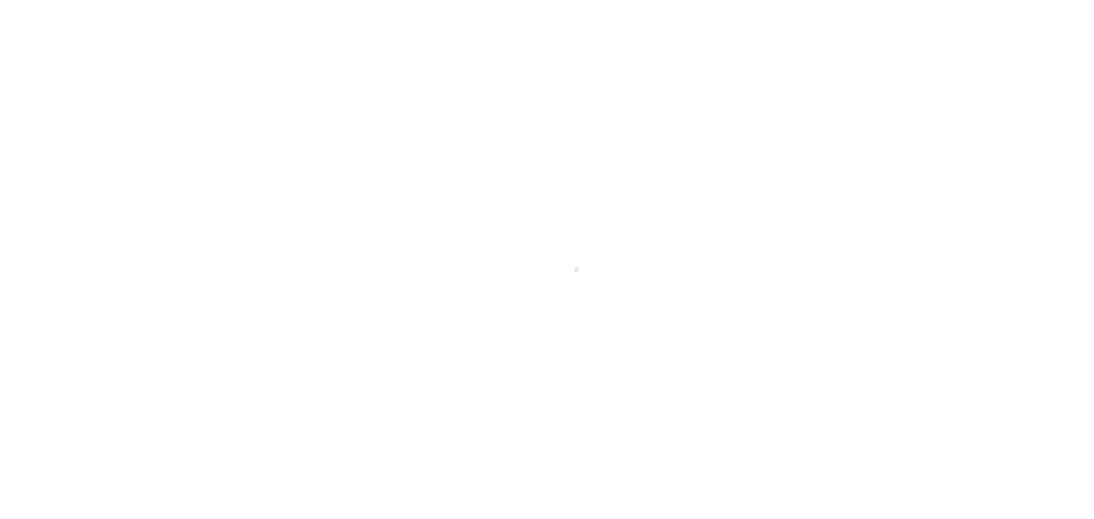
checkbox input "false"
type input "Tri Annual"
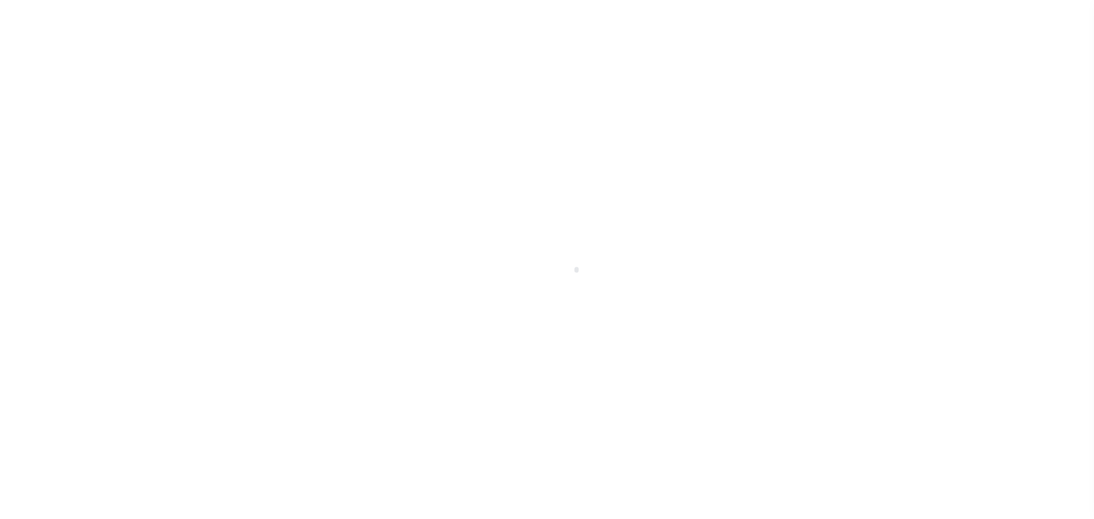
type input "[DATE]"
select select "DUE"
type input "$356.74"
type input "$22.19"
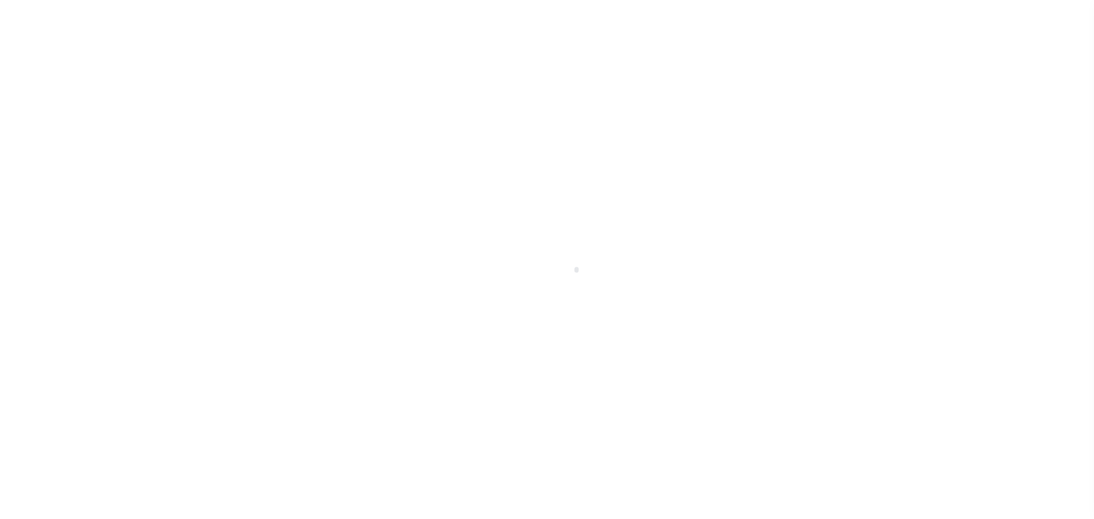
type input "$378.93"
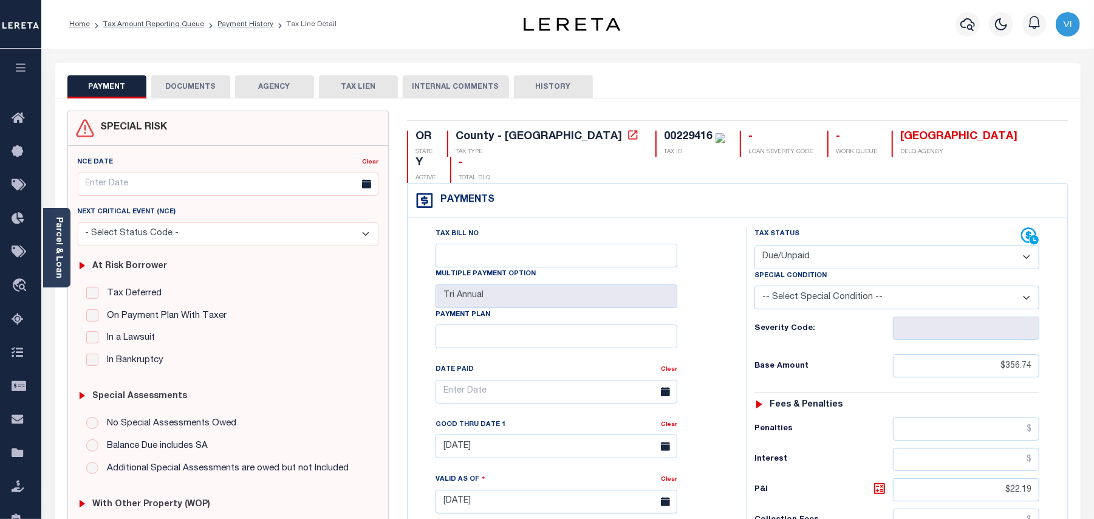
click at [168, 86] on button "DOCUMENTS" at bounding box center [190, 86] width 79 height 23
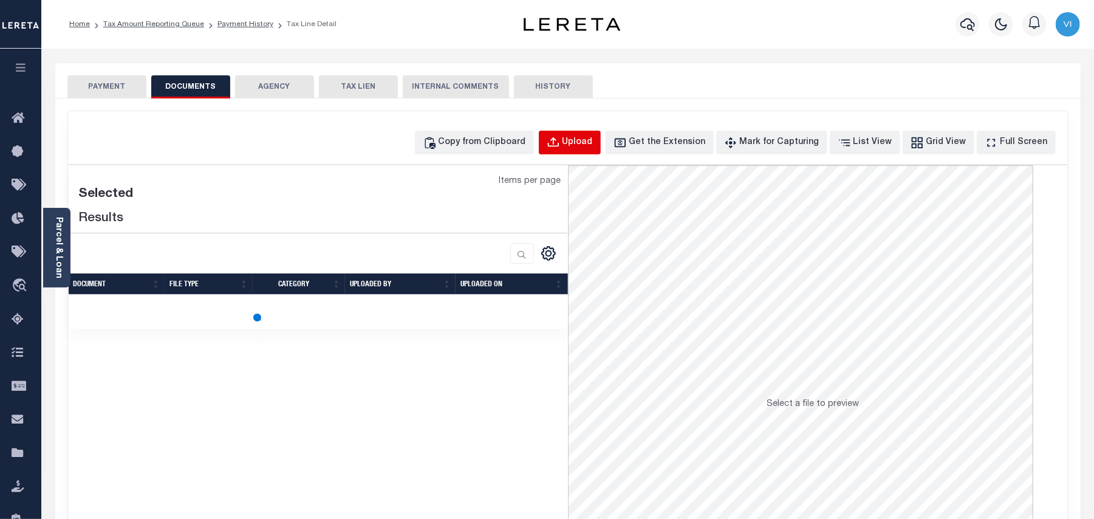
click at [593, 146] on div "Upload" at bounding box center [578, 142] width 30 height 13
select select "POP"
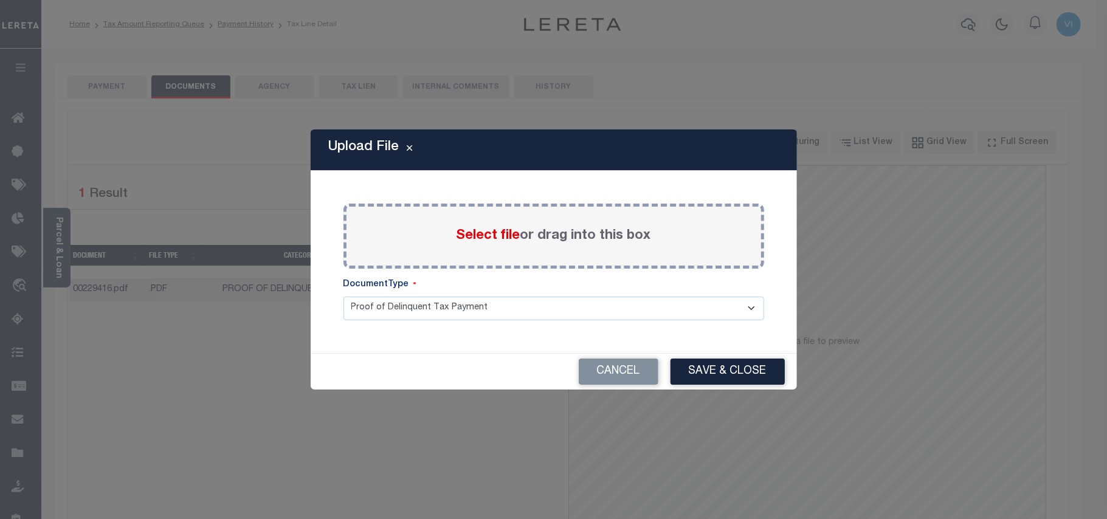
click at [484, 234] on span "Select file" at bounding box center [488, 235] width 64 height 13
click at [0, 0] on input "Select file or drag into this box" at bounding box center [0, 0] width 0 height 0
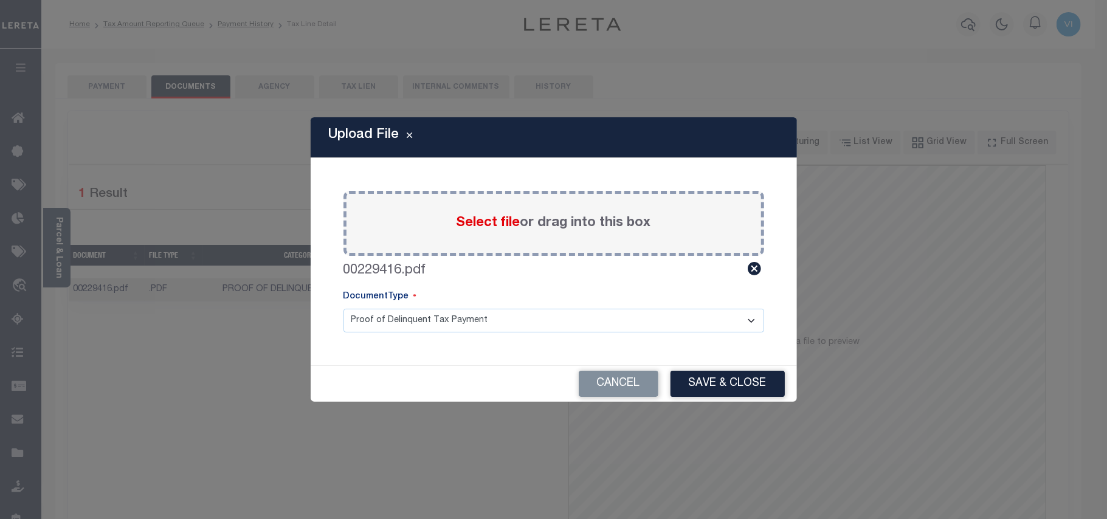
click at [371, 322] on select "Proof of Delinquent Tax Payment" at bounding box center [553, 321] width 421 height 24
click at [343, 309] on select "Proof of Delinquent Tax Payment" at bounding box center [553, 321] width 421 height 24
click at [760, 397] on div "Cancel Save & Close" at bounding box center [554, 384] width 486 height 36
click at [747, 389] on button "Save & Close" at bounding box center [727, 384] width 114 height 26
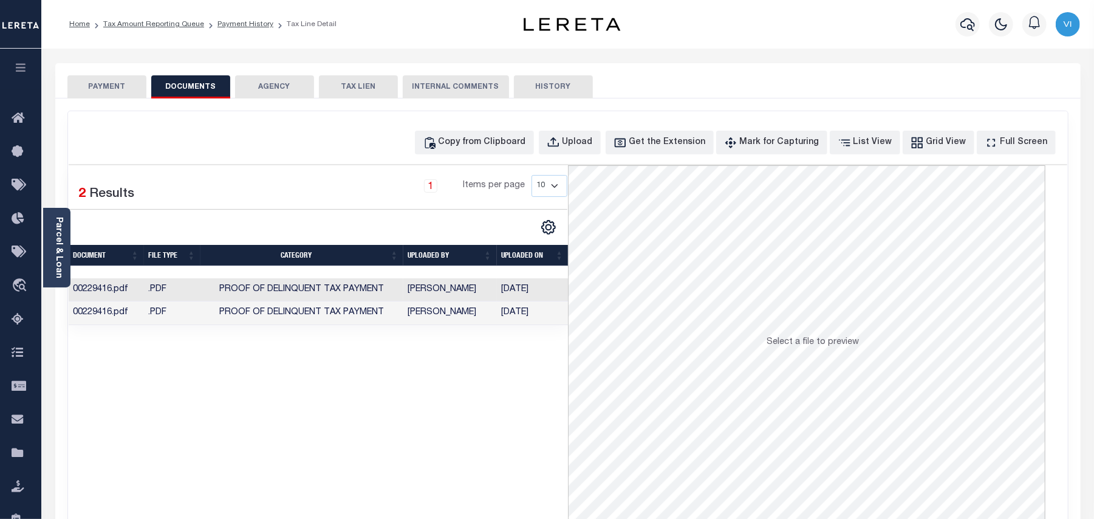
click at [103, 92] on button "PAYMENT" at bounding box center [106, 86] width 79 height 23
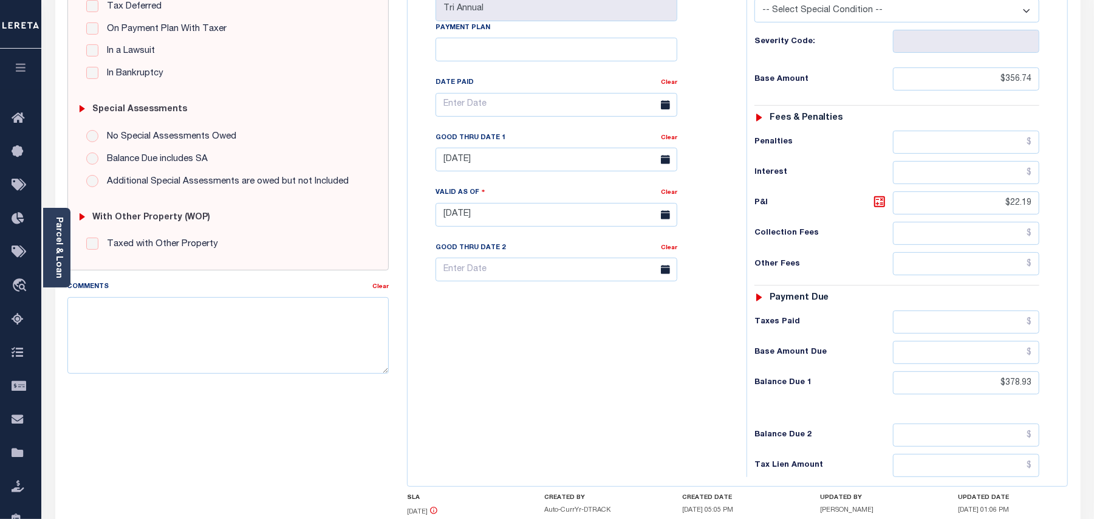
scroll to position [380, 0]
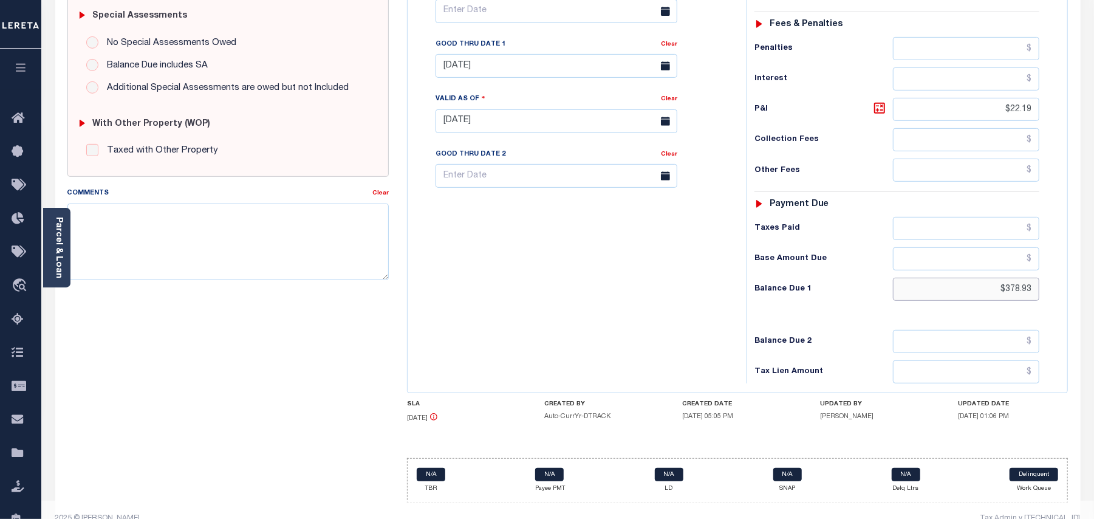
click at [1010, 278] on input "$378.93" at bounding box center [966, 289] width 146 height 23
paste input "88.45"
type input "$388.45"
type input "[DATE]"
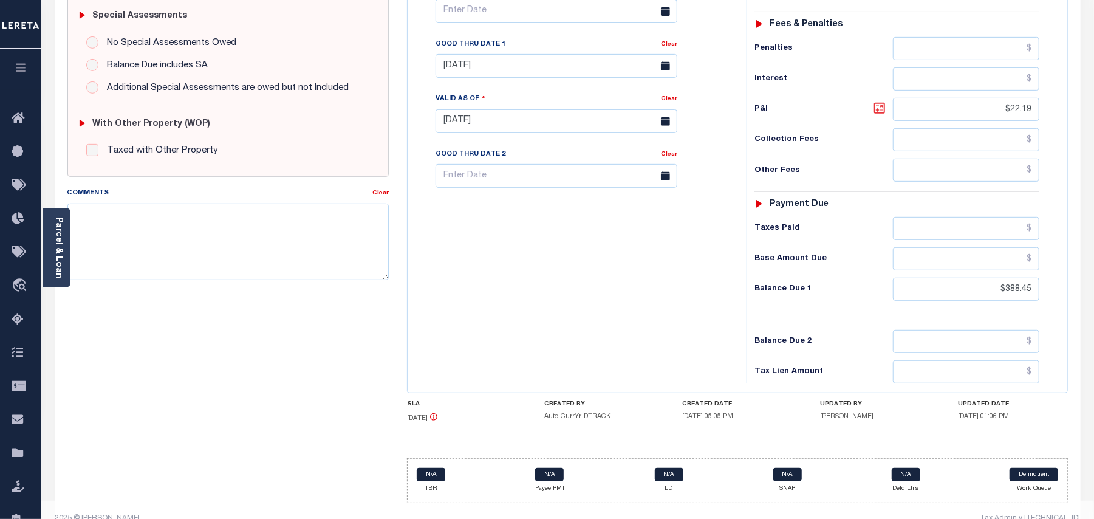
click at [881, 101] on icon at bounding box center [880, 108] width 15 height 15
type input "$31.71"
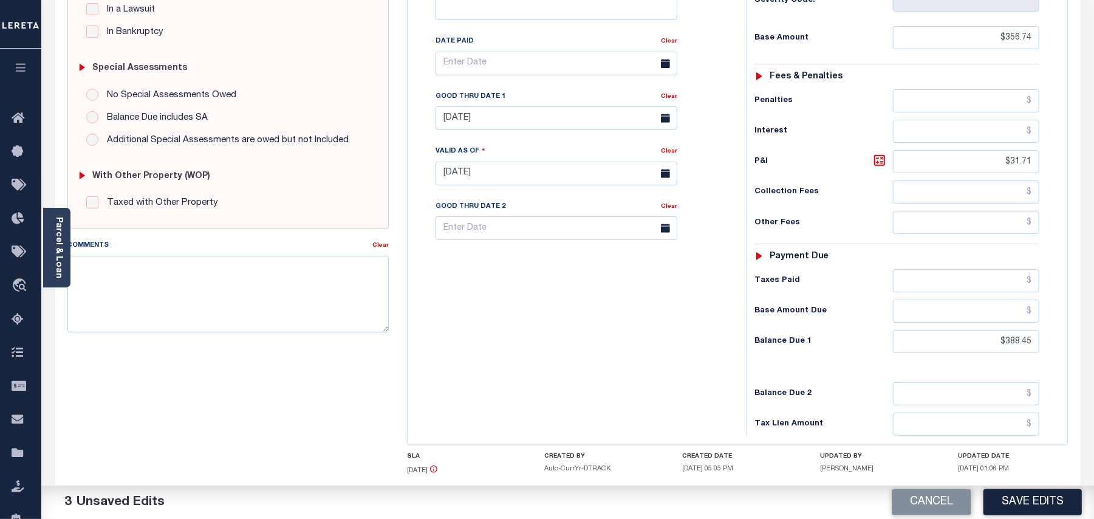
scroll to position [300, 0]
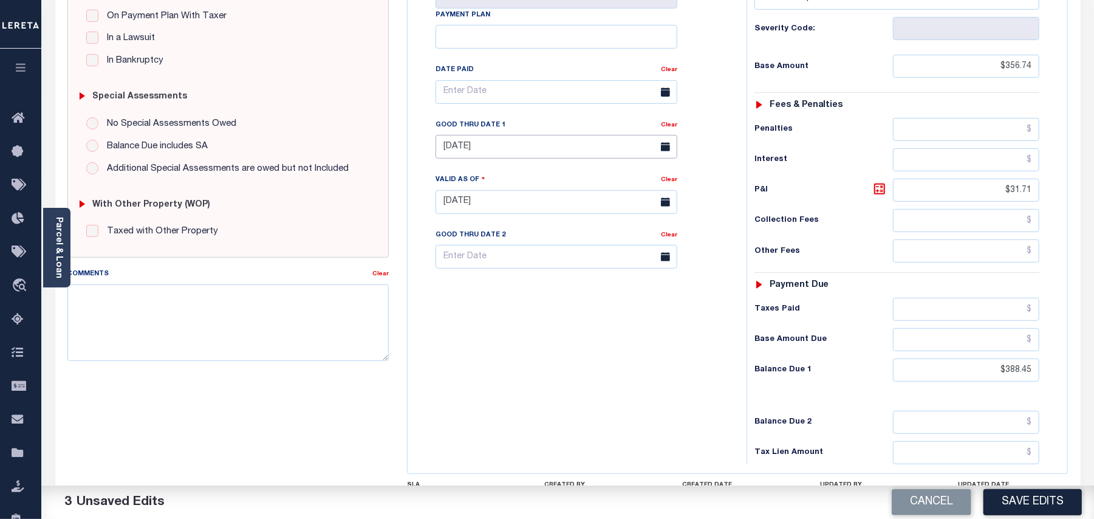
click at [502, 135] on input "[DATE]" at bounding box center [557, 147] width 242 height 24
click at [554, 283] on span "28" at bounding box center [557, 290] width 24 height 24
type input "[DATE]"
click at [183, 290] on textarea "Comments" at bounding box center [227, 322] width 321 height 77
click at [316, 312] on textarea "Comments" at bounding box center [227, 322] width 321 height 77
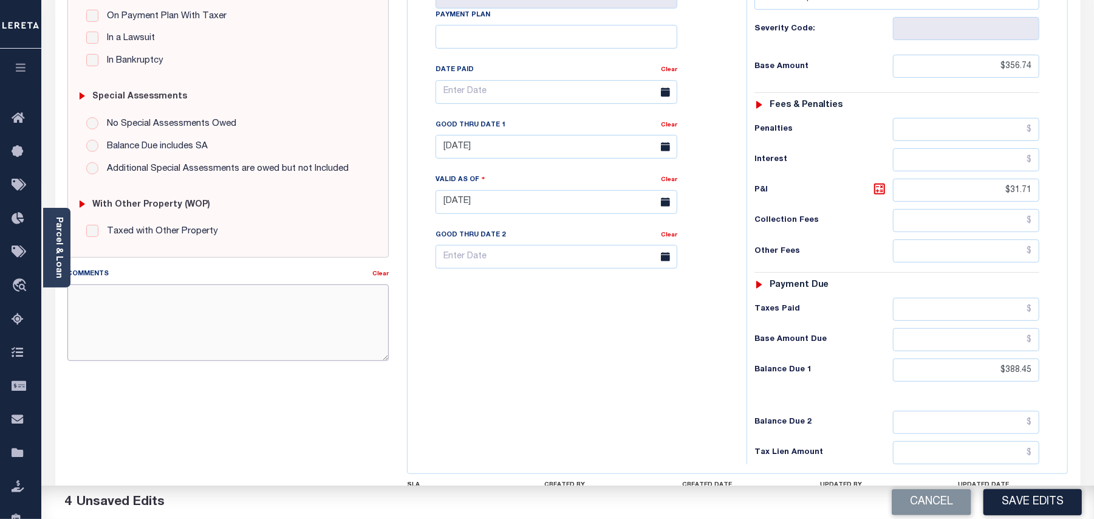
paste textarea "Payoff is estimated"
type textarea "Payoff is estimated"
click at [484, 341] on div "Tax Bill No Multiple Payment Option Tri Annual Payment Plan Clear" at bounding box center [574, 196] width 327 height 537
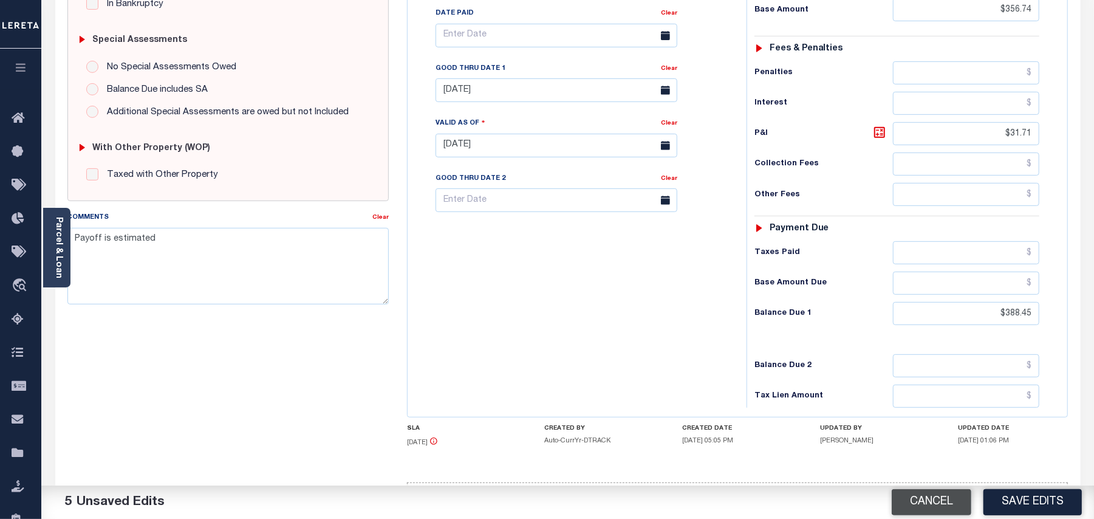
scroll to position [380, 0]
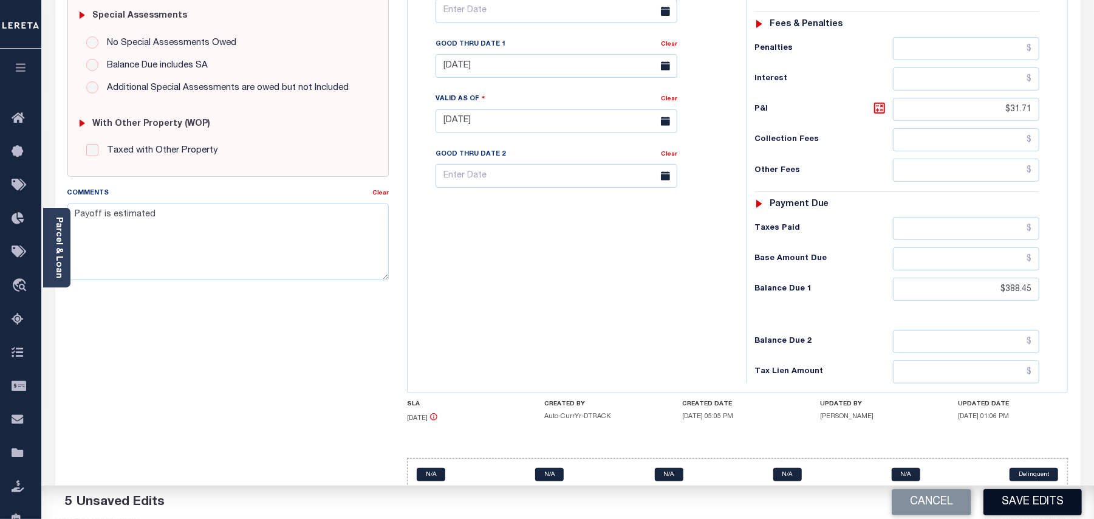
click at [1031, 499] on button "Save Edits" at bounding box center [1033, 502] width 98 height 26
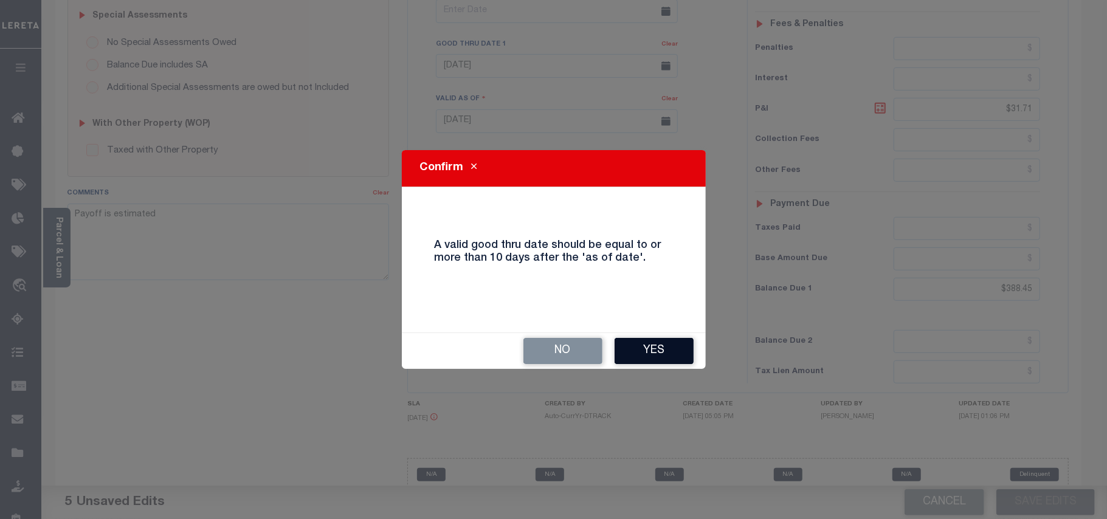
click at [641, 344] on button "Yes" at bounding box center [653, 351] width 79 height 26
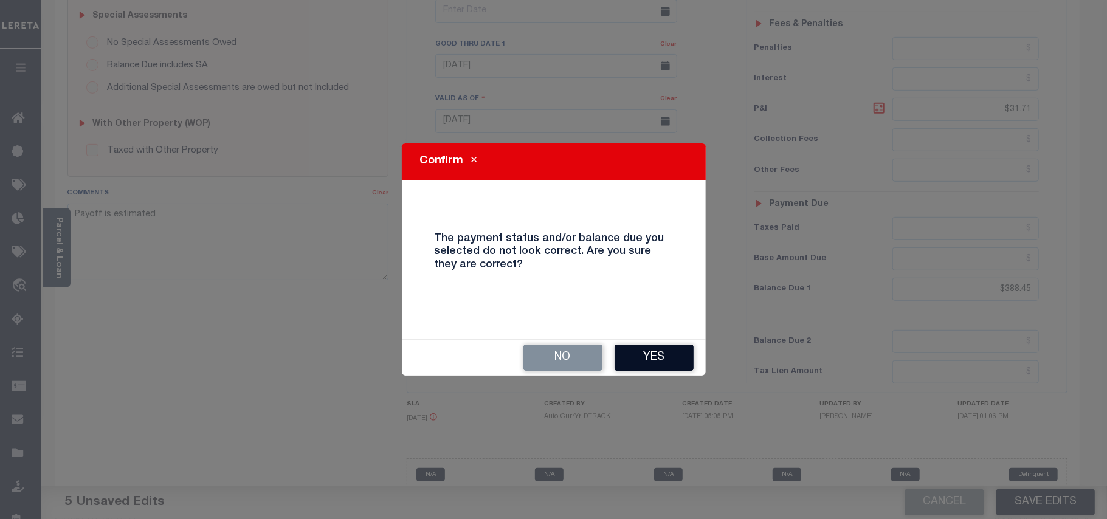
click at [637, 354] on button "Yes" at bounding box center [653, 358] width 79 height 26
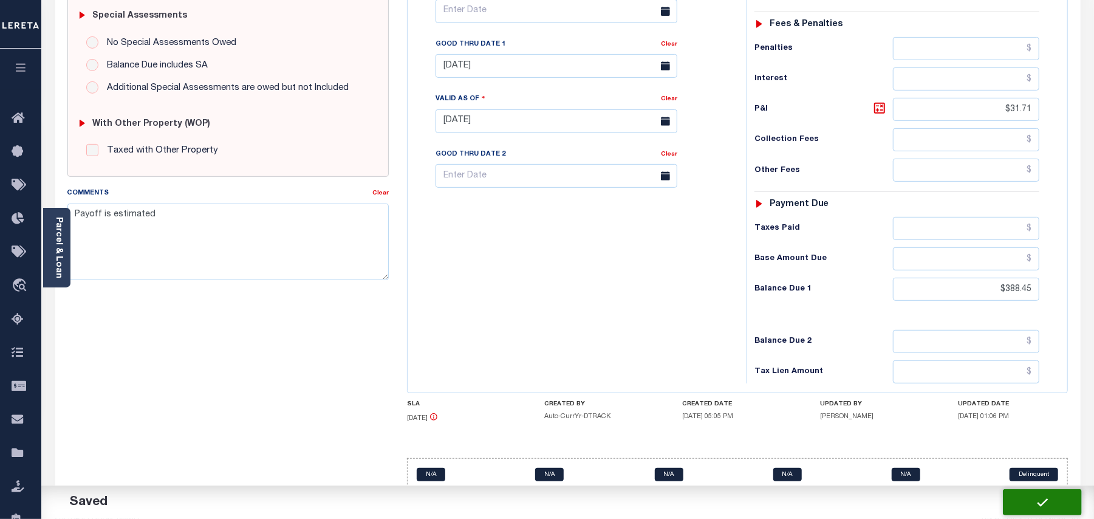
checkbox input "false"
type input "$356.74"
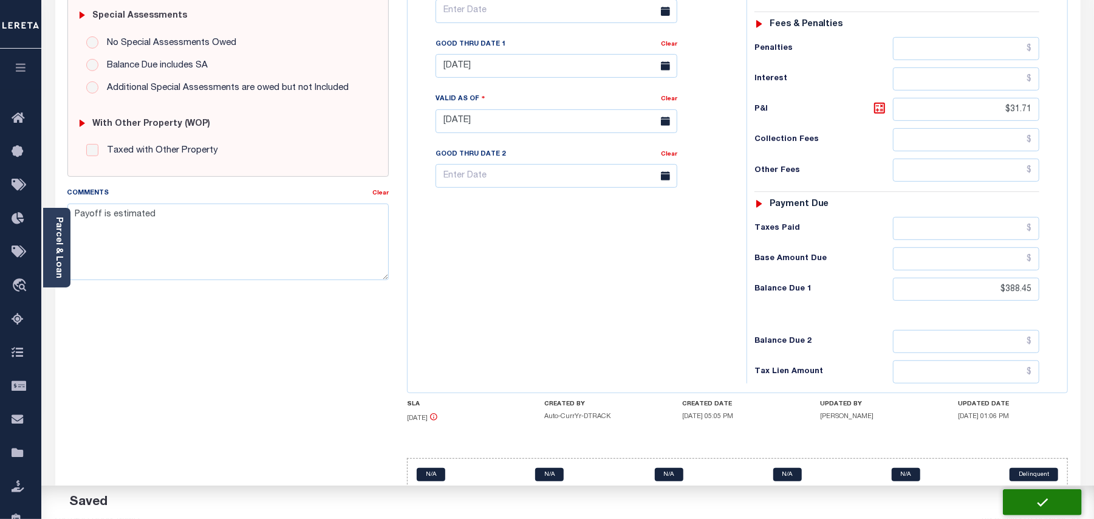
type input "$31.71"
type input "$388.45"
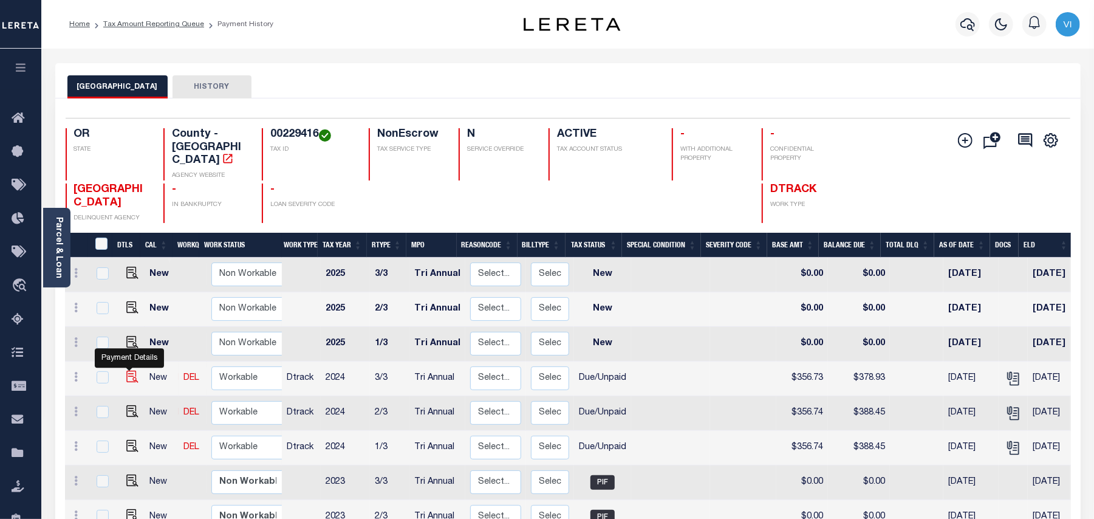
click at [129, 371] on img "" at bounding box center [132, 377] width 12 height 12
checkbox input "true"
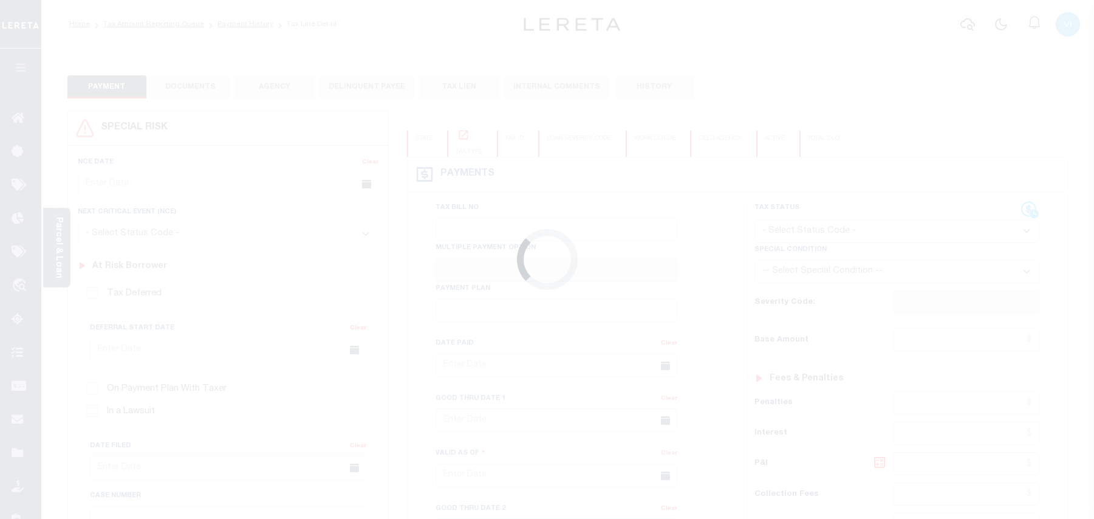
checkbox input "false"
type input "Tri Annual"
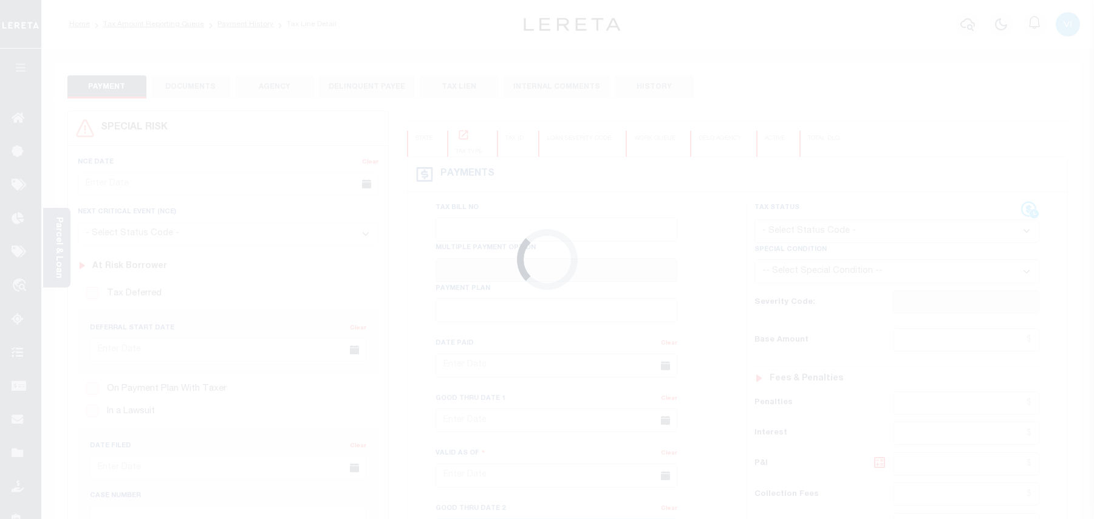
type input "06/23/2025"
select select "DUE"
type input "$356.73"
type input "$378.93"
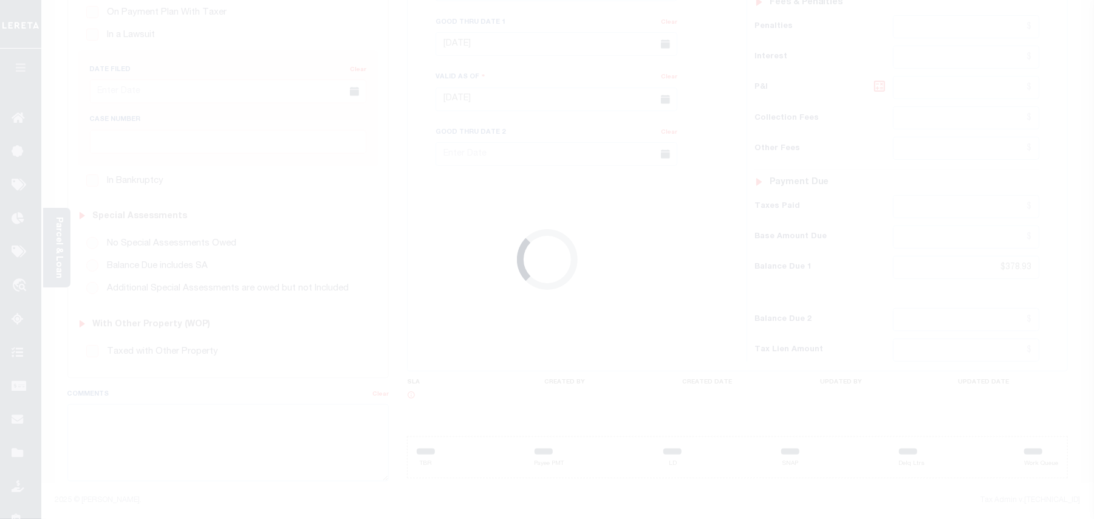
scroll to position [384, 0]
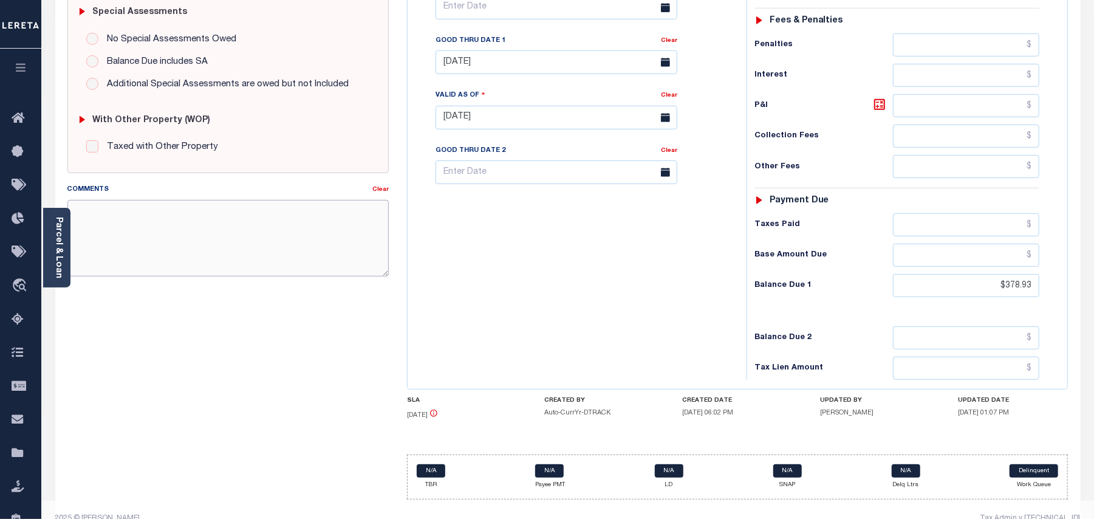
click at [201, 234] on textarea "Comments" at bounding box center [227, 238] width 321 height 77
paste textarea "Payoff is estimated"
type textarea "Payoff is estimated"
type input "[DATE]"
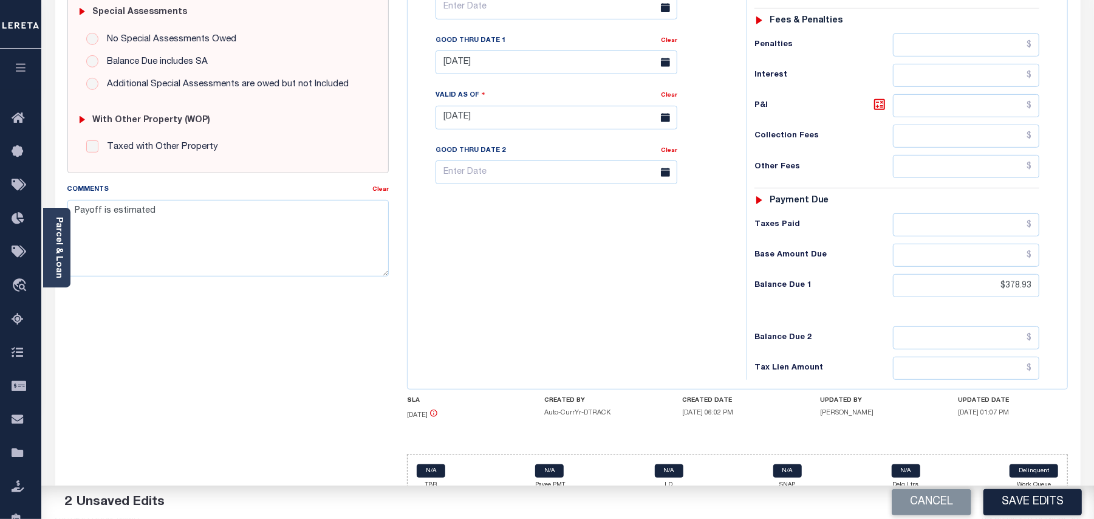
scroll to position [385, 0]
click at [1025, 273] on input "$378.93" at bounding box center [966, 284] width 146 height 23
paste input "88.45"
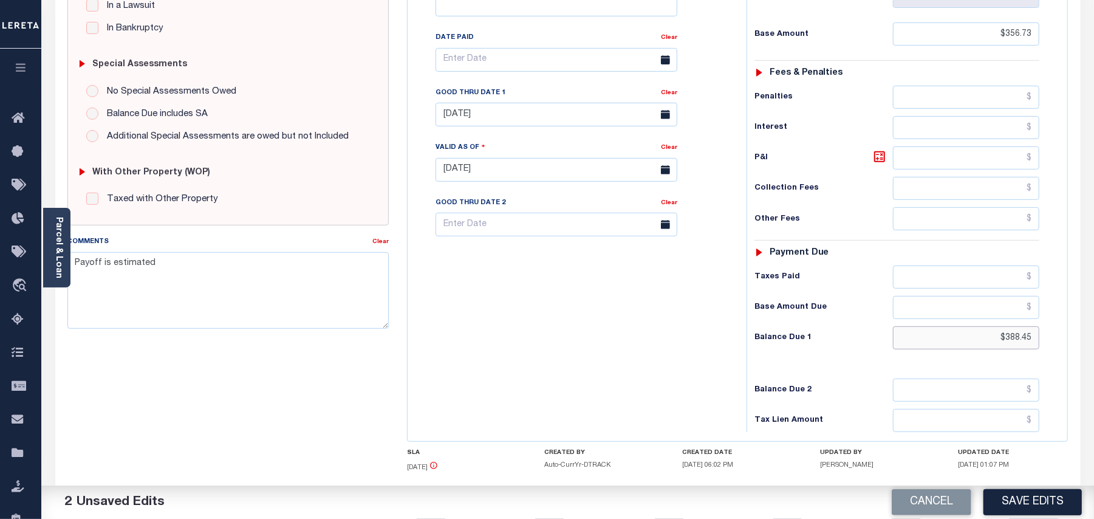
scroll to position [304, 0]
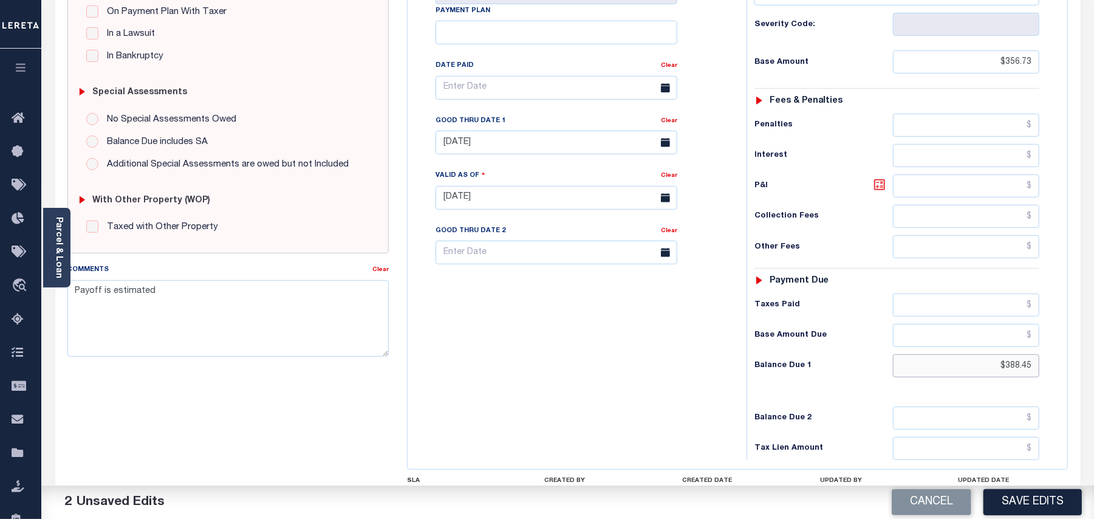
type input "$388.45"
click at [878, 177] on icon at bounding box center [880, 184] width 15 height 15
type input "$31.72"
click at [458, 131] on input "[DATE]" at bounding box center [557, 143] width 242 height 24
click at [560, 283] on span "28" at bounding box center [557, 285] width 24 height 24
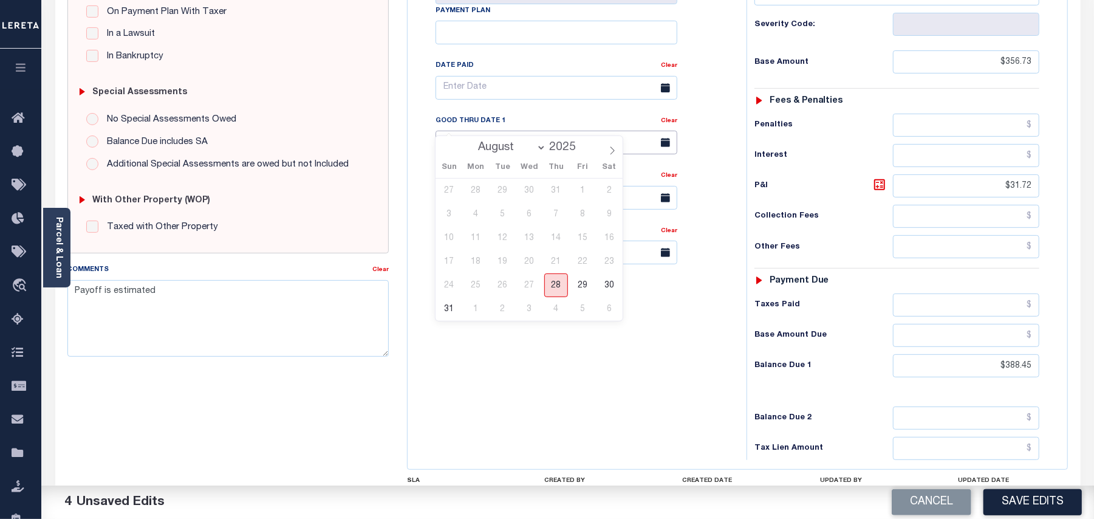
type input "[DATE]"
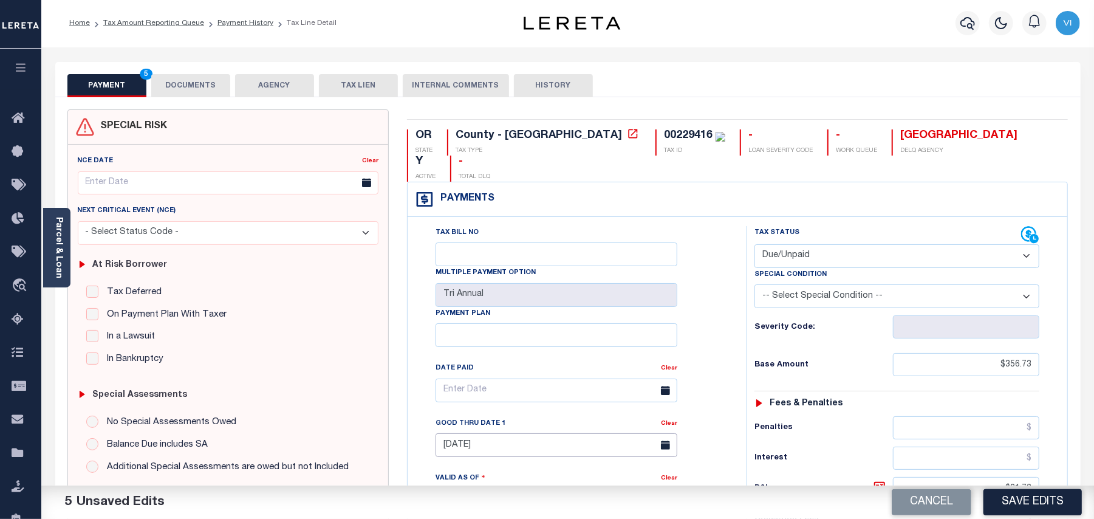
scroll to position [0, 0]
click at [201, 98] on button "DOCUMENTS" at bounding box center [190, 86] width 79 height 23
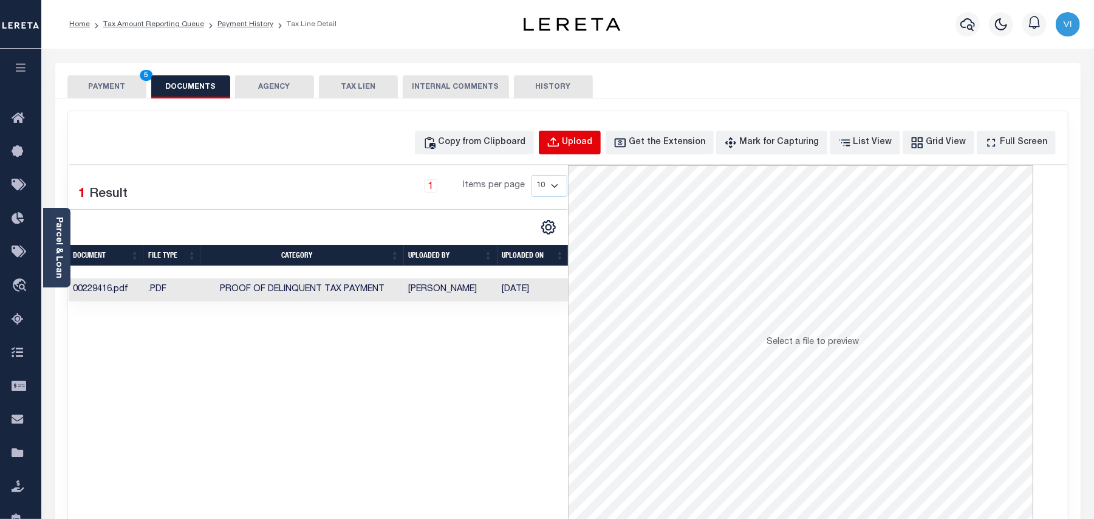
click at [582, 142] on button "Upload" at bounding box center [570, 143] width 62 height 24
select select "POP"
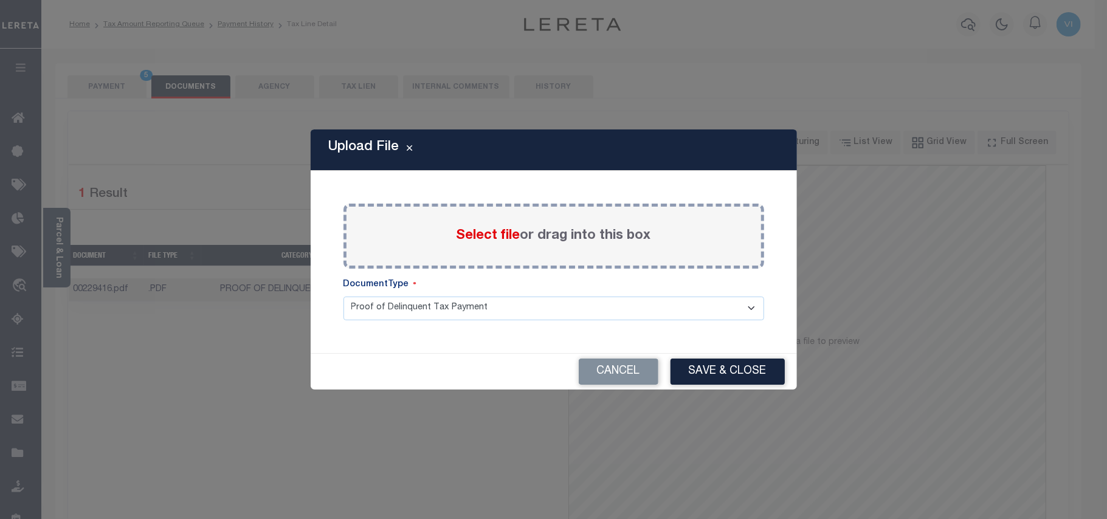
click at [484, 241] on span "Select file" at bounding box center [488, 235] width 64 height 13
click at [0, 0] on input "Select file or drag into this box" at bounding box center [0, 0] width 0 height 0
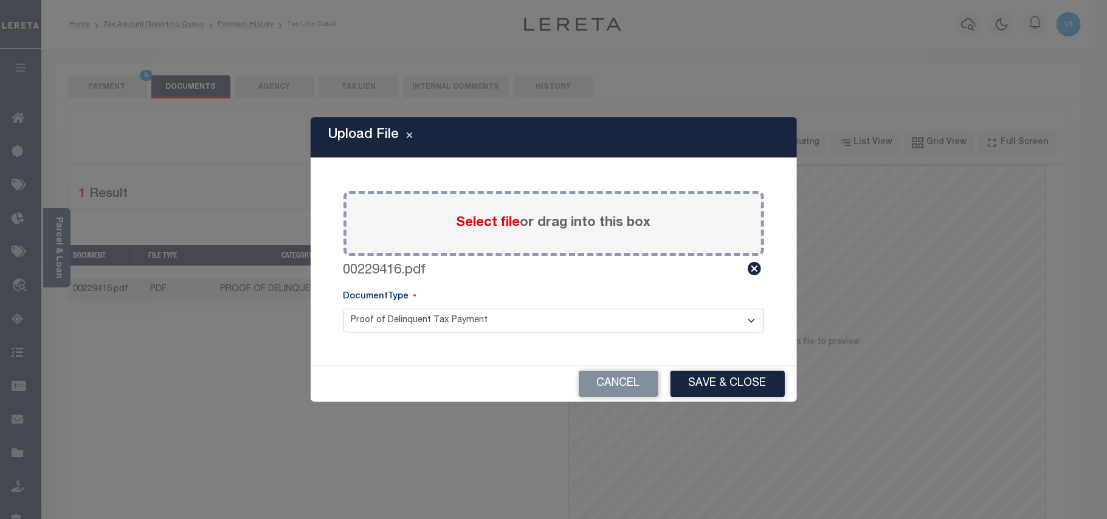
click at [382, 320] on select "Proof of Delinquent Tax Payment" at bounding box center [553, 321] width 421 height 24
click at [343, 309] on select "Proof of Delinquent Tax Payment" at bounding box center [553, 321] width 421 height 24
click at [720, 380] on button "Save & Close" at bounding box center [727, 384] width 114 height 26
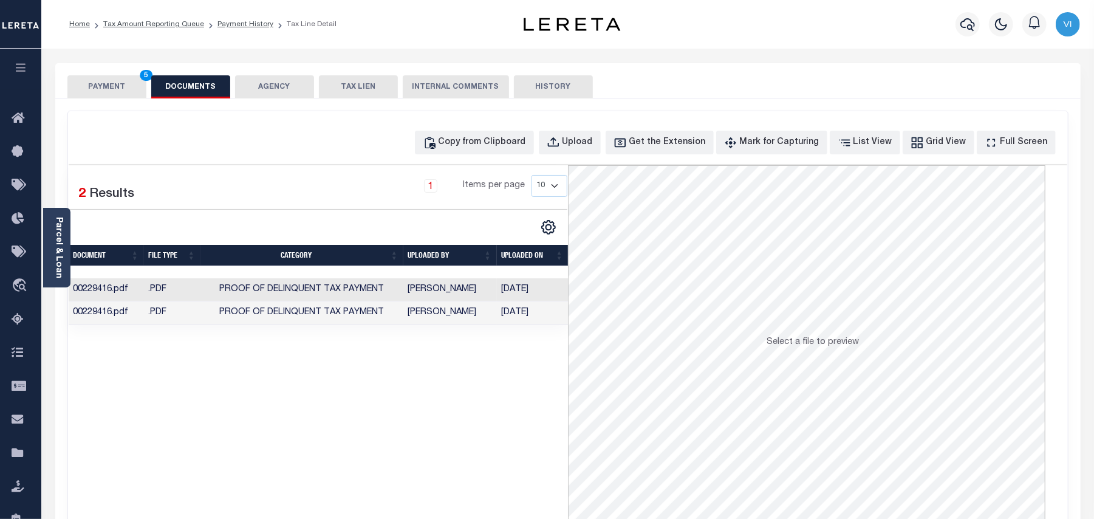
click at [102, 93] on button "PAYMENT 5" at bounding box center [106, 86] width 79 height 23
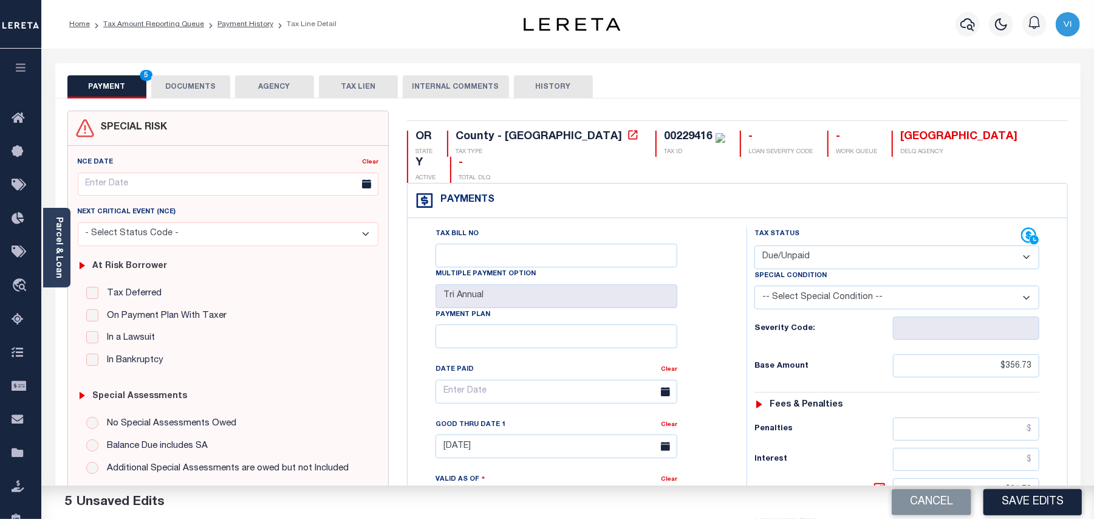
click at [730, 348] on div "Tax Bill No Multiple Payment Option Tri Annual Payment Plan Clear" at bounding box center [574, 495] width 327 height 537
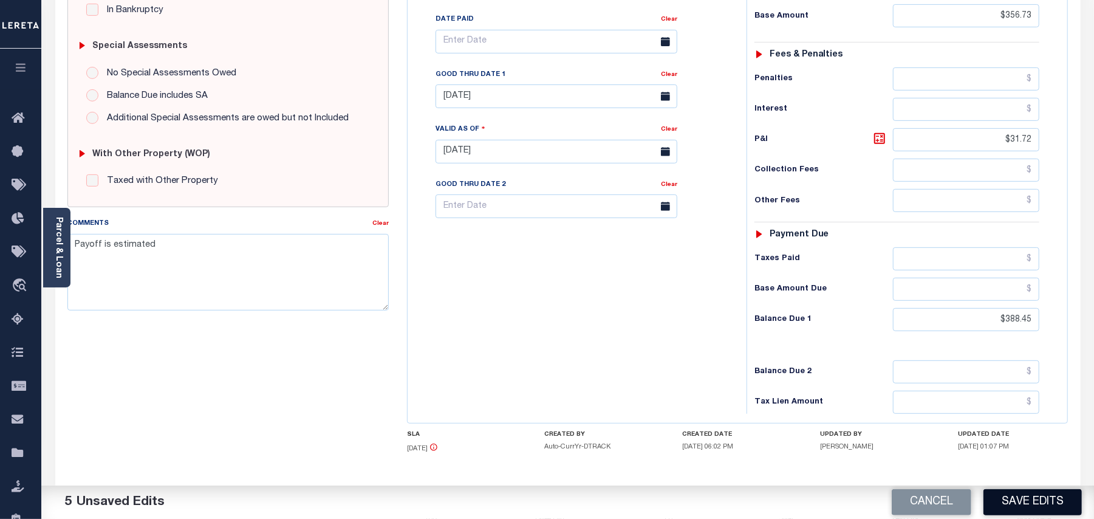
scroll to position [380, 0]
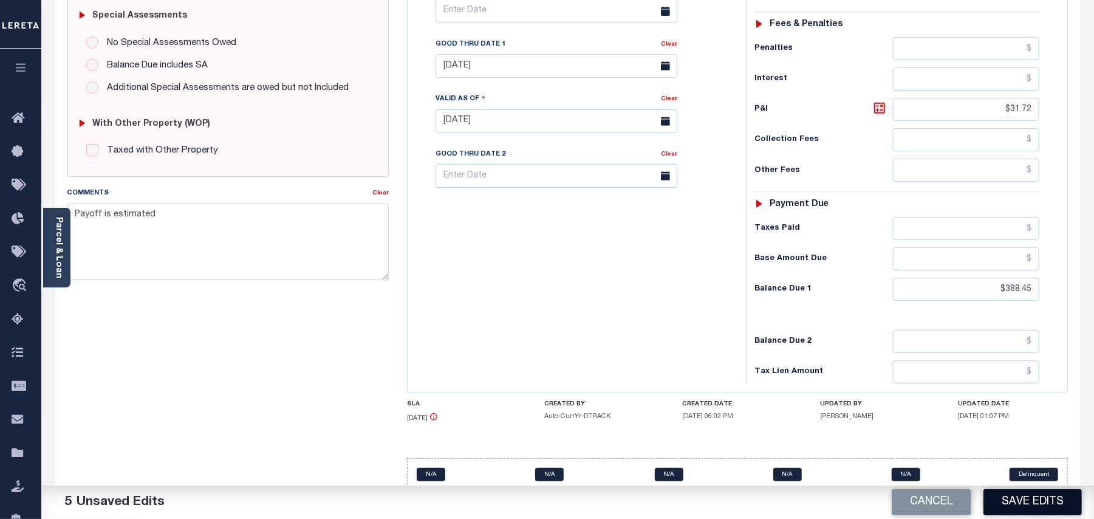
click at [1019, 507] on button "Save Edits" at bounding box center [1033, 502] width 98 height 26
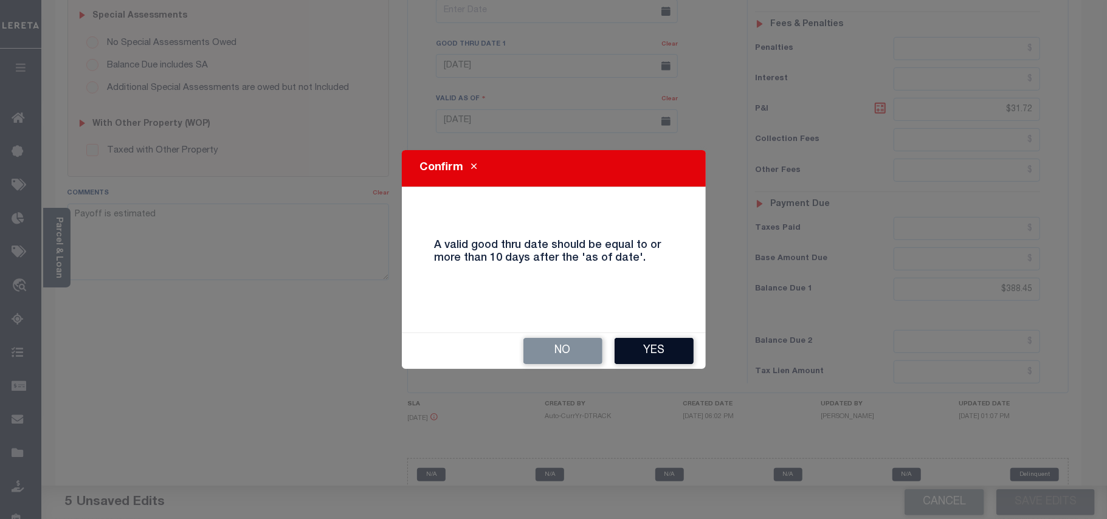
click at [665, 363] on button "Yes" at bounding box center [653, 351] width 79 height 26
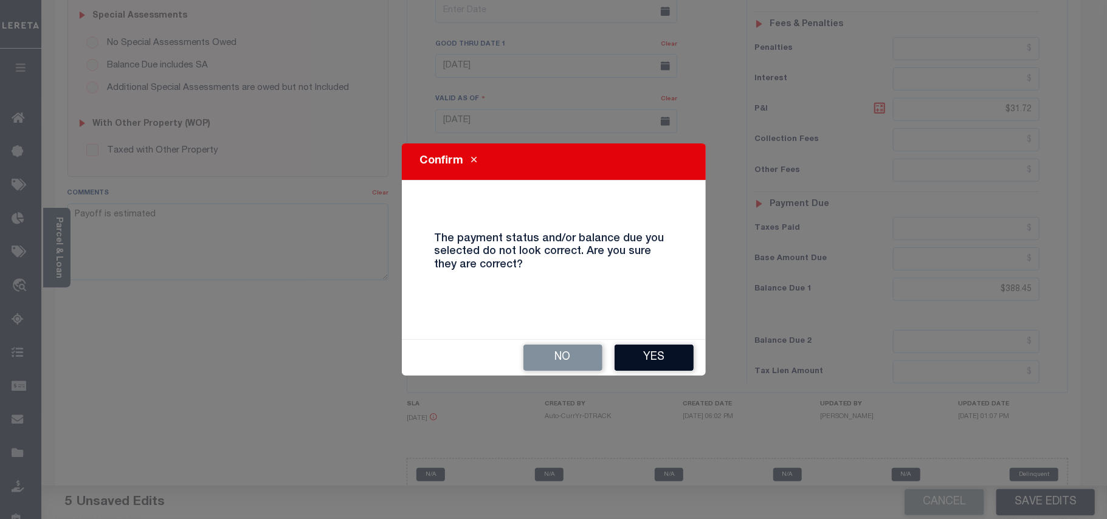
click at [645, 360] on button "Yes" at bounding box center [653, 358] width 79 height 26
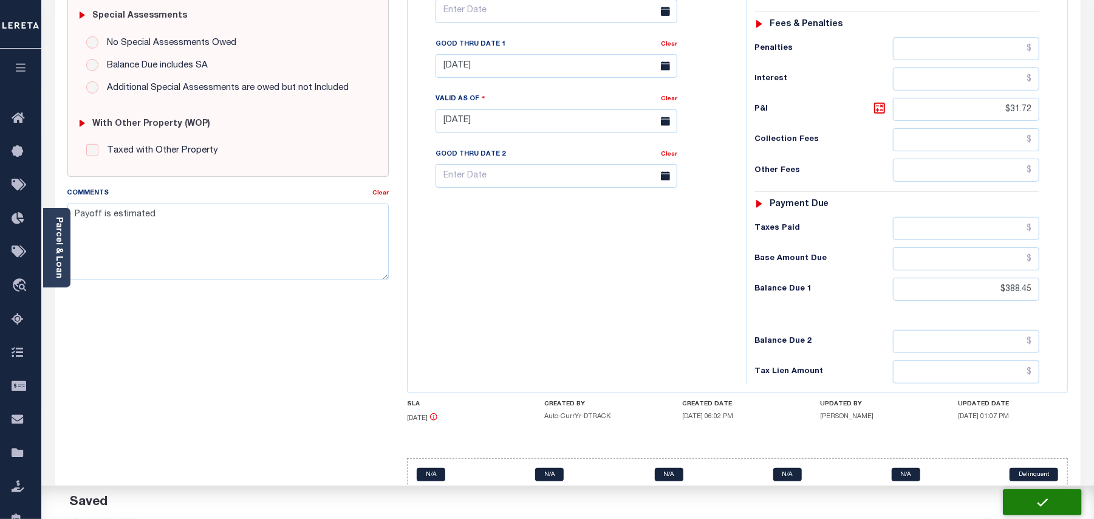
checkbox input "false"
type input "$356.73"
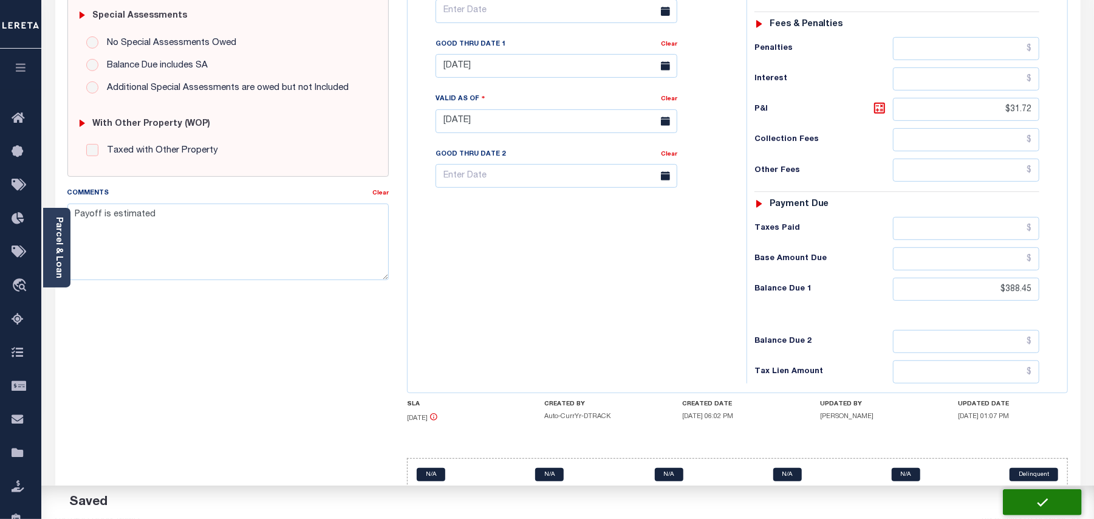
type input "$31.72"
type input "$388.45"
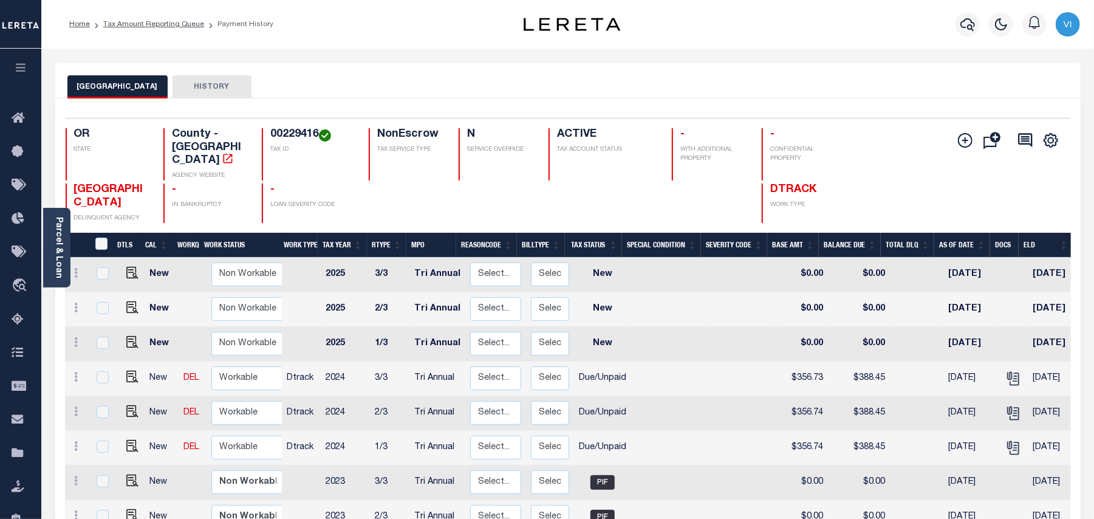
drag, startPoint x: 61, startPoint y: 222, endPoint x: 78, endPoint y: 226, distance: 17.4
click at [61, 224] on link "Parcel & Loan" at bounding box center [58, 247] width 9 height 61
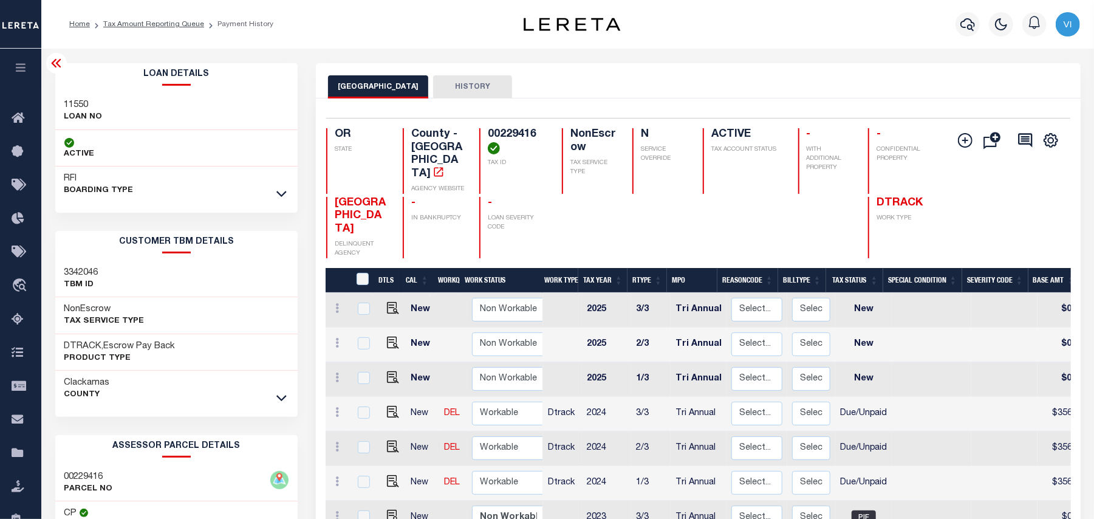
click at [52, 98] on div "Loan Details 11550 LOAN NO ACTIVE" at bounding box center [176, 438] width 261 height 751
copy h3 "11550"
click at [497, 142] on h4 "00229416" at bounding box center [518, 141] width 60 height 26
click at [498, 139] on h4 "00229416" at bounding box center [518, 141] width 60 height 26
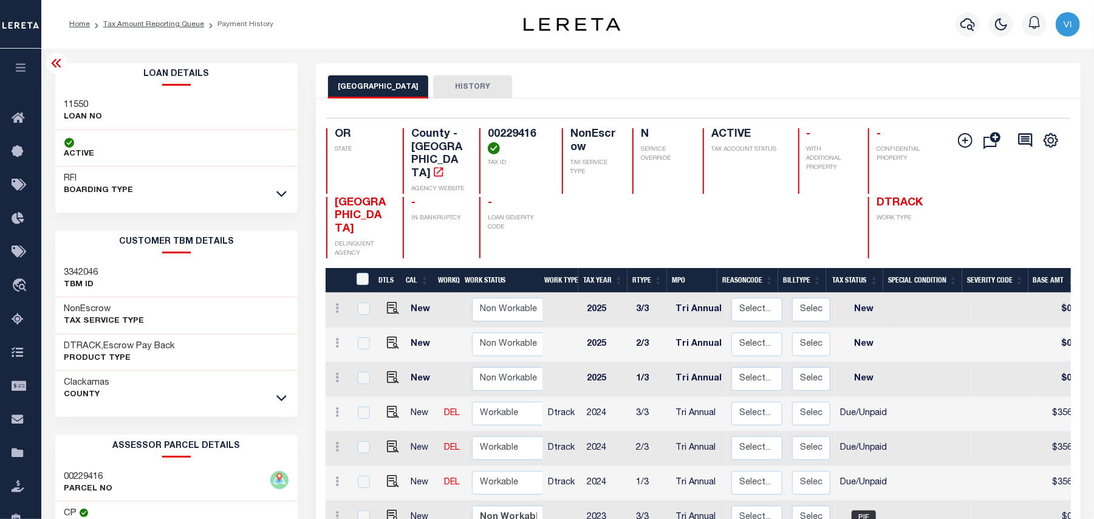
click at [498, 139] on h4 "00229416" at bounding box center [518, 141] width 60 height 26
copy h4 "00229416"
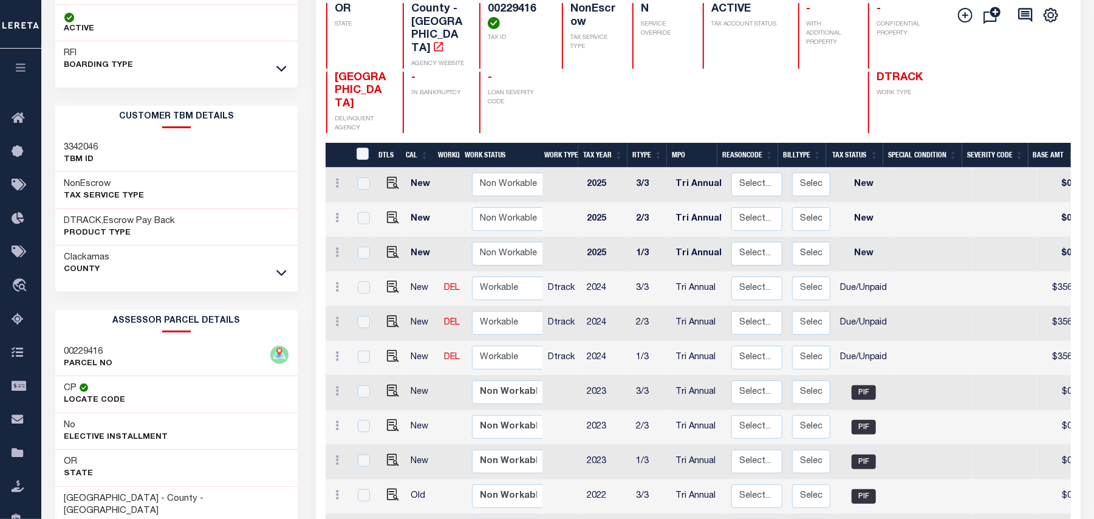
scroll to position [162, 0]
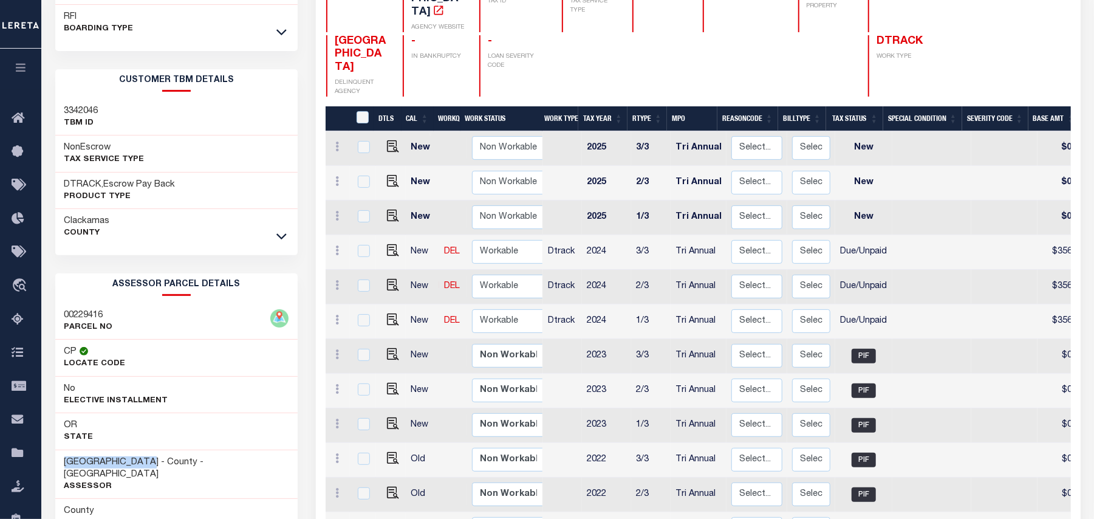
drag, startPoint x: 160, startPoint y: 465, endPoint x: 62, endPoint y: 465, distance: 98.4
click at [62, 465] on div "[GEOGRAPHIC_DATA] - County - [GEOGRAPHIC_DATA] Assessor" at bounding box center [176, 474] width 243 height 49
copy h3 "[GEOGRAPHIC_DATA]"
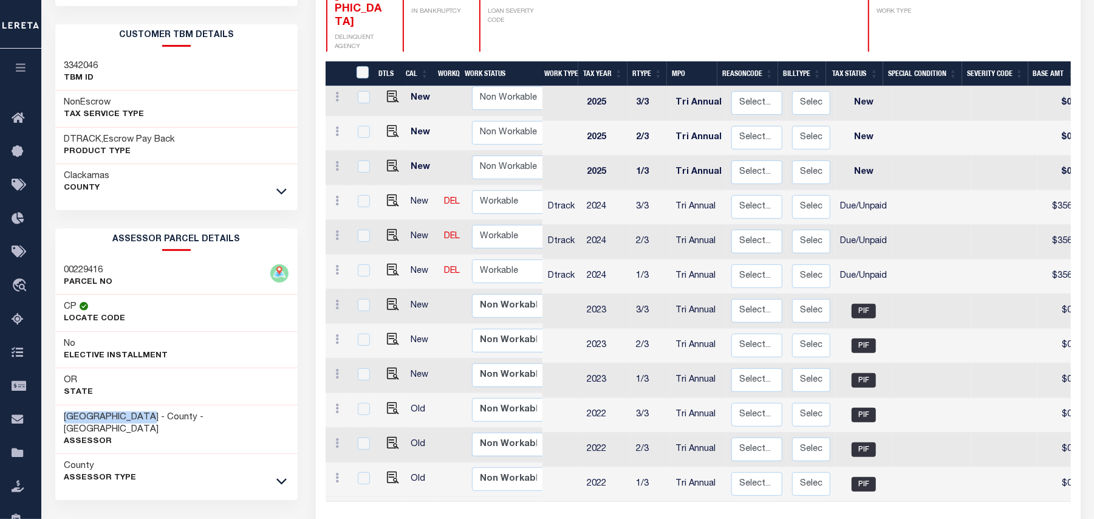
scroll to position [278, 0]
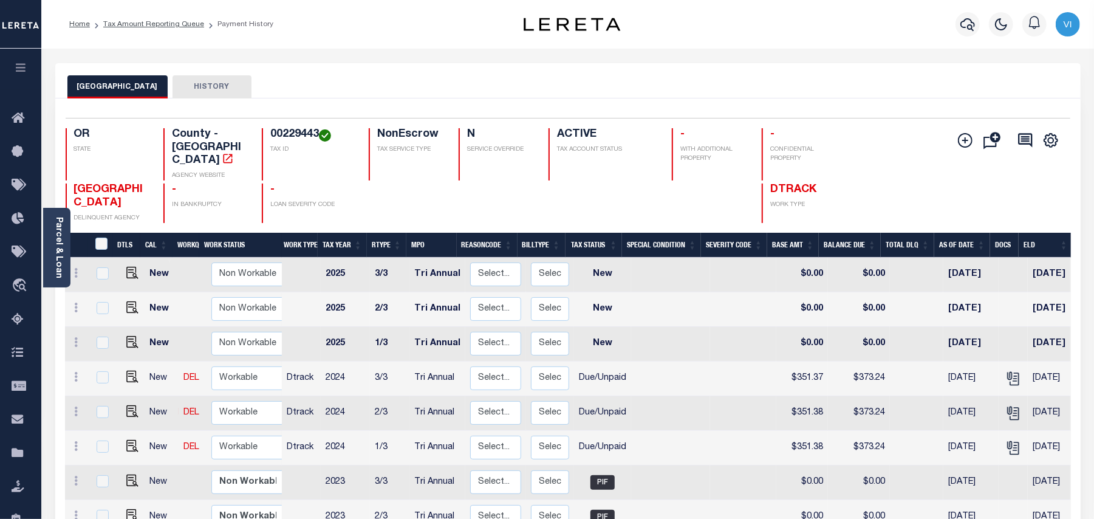
click at [259, 132] on div "OR STATE County - OR AGENCY WEBSITE 00229443 TAX ID NonEscrow TAX SERVICE TYPE …" at bounding box center [484, 154] width 837 height 52
click at [261, 132] on div "OR STATE County - OR AGENCY WEBSITE 00229443 TAX ID NonEscrow TAX SERVICE TYPE …" at bounding box center [484, 154] width 837 height 52
copy h4 "00229443"
drag, startPoint x: 129, startPoint y: 438, endPoint x: 139, endPoint y: 438, distance: 10.3
click at [129, 440] on img "" at bounding box center [132, 446] width 12 height 12
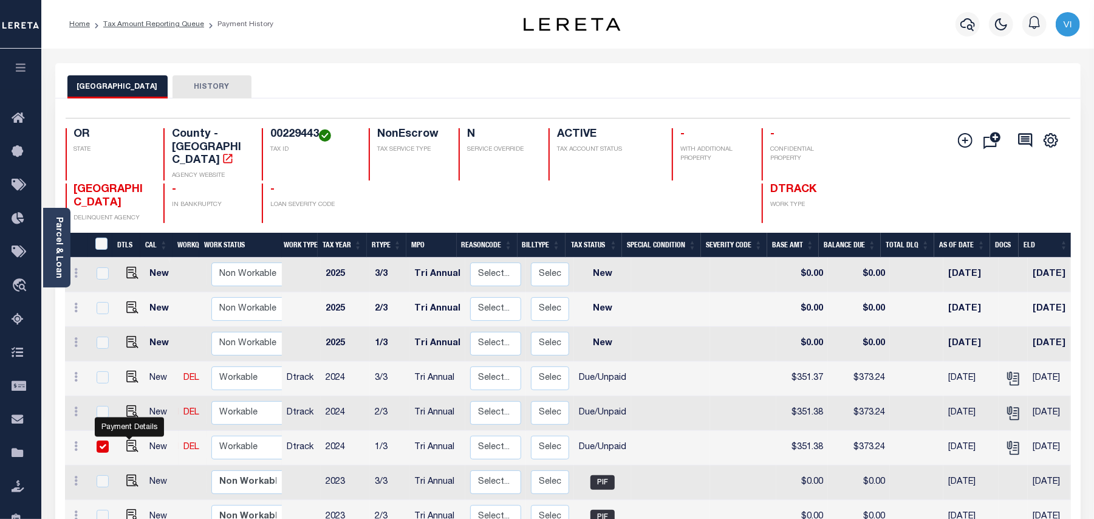
checkbox input "true"
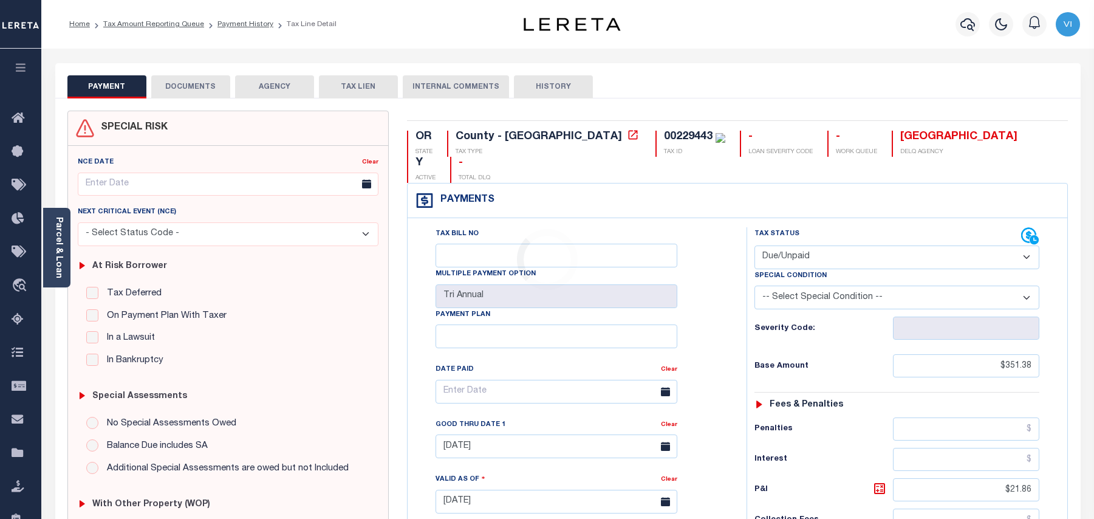
select select "DUE"
click at [190, 95] on button "DOCUMENTS" at bounding box center [190, 86] width 79 height 23
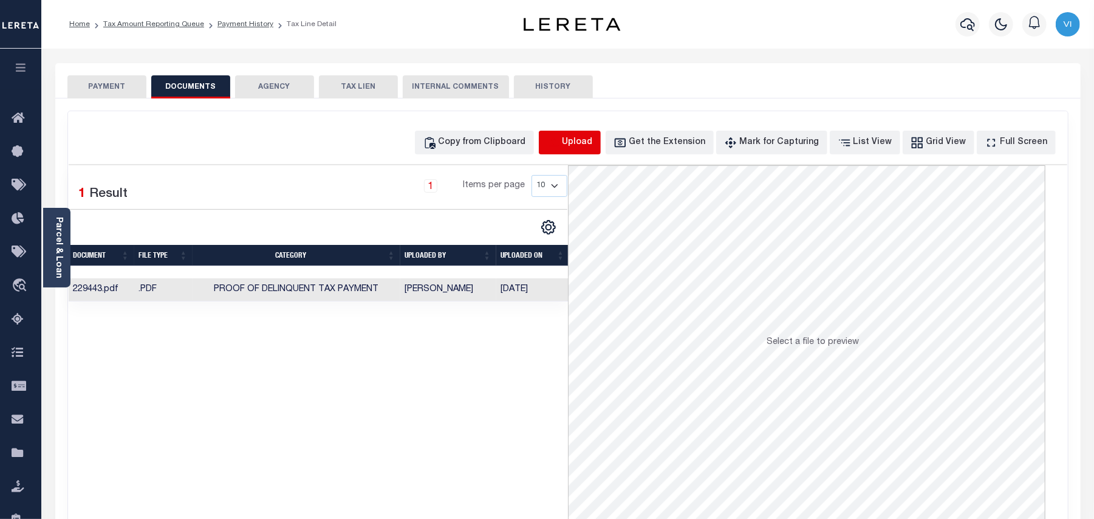
click at [560, 145] on icon "button" at bounding box center [553, 142] width 13 height 13
select select "POP"
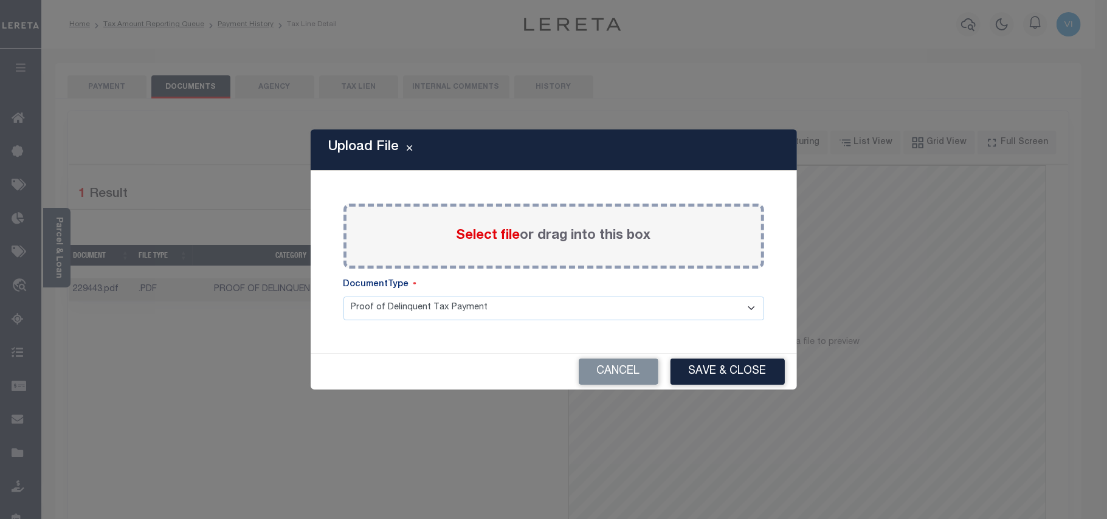
click at [479, 229] on span "Select file" at bounding box center [488, 235] width 64 height 13
click at [0, 0] on input "Select file or drag into this box" at bounding box center [0, 0] width 0 height 0
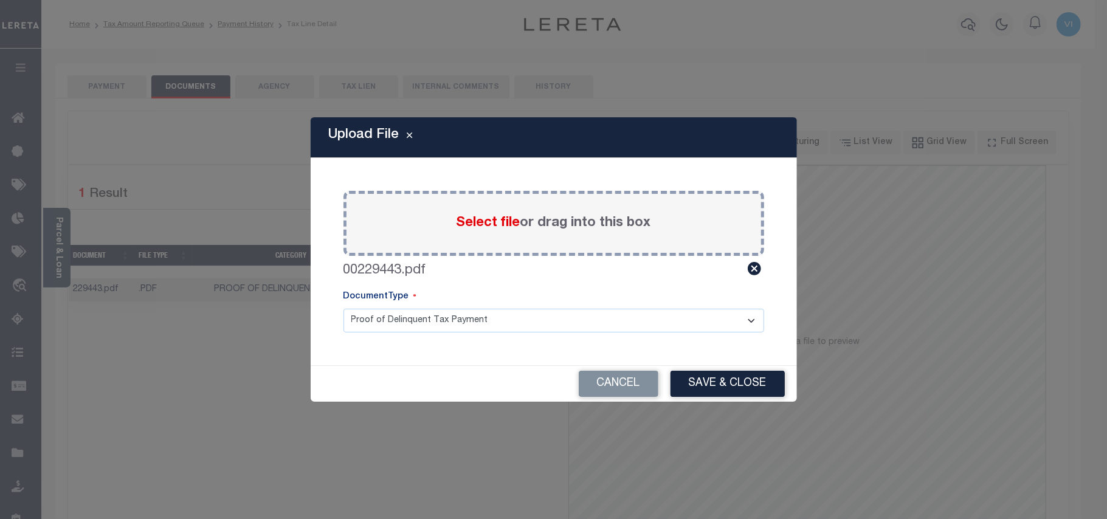
click at [378, 329] on select "Proof of Delinquent Tax Payment" at bounding box center [553, 321] width 421 height 24
click at [343, 309] on select "Proof of Delinquent Tax Payment" at bounding box center [553, 321] width 421 height 24
click at [679, 390] on button "Save & Close" at bounding box center [727, 384] width 114 height 26
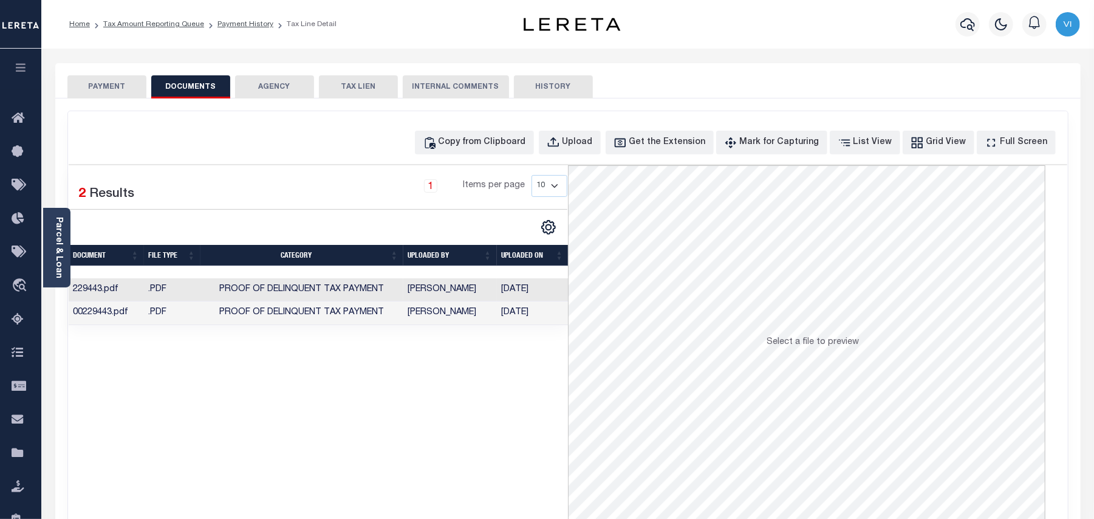
click at [123, 97] on button "PAYMENT" at bounding box center [106, 86] width 79 height 23
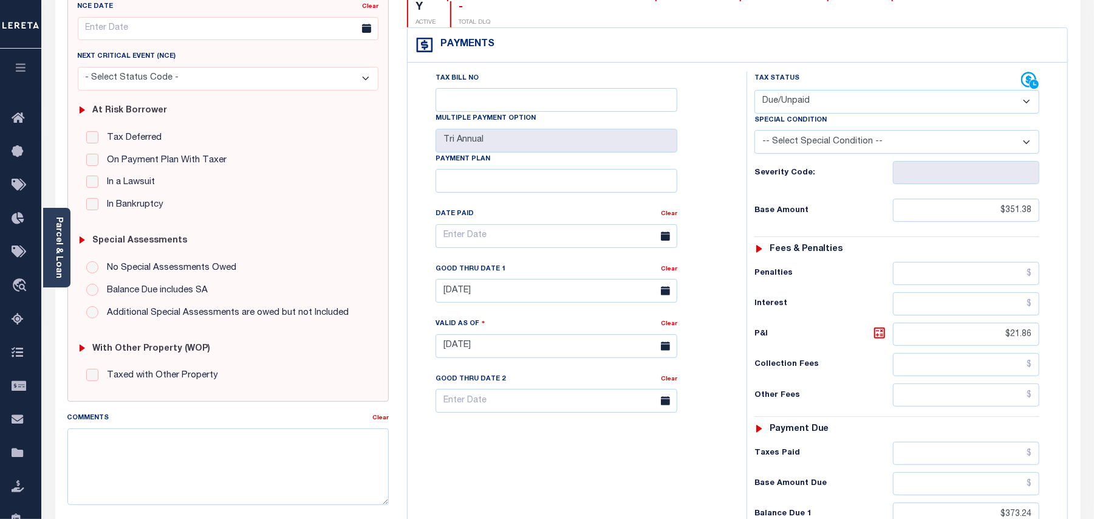
scroll to position [324, 0]
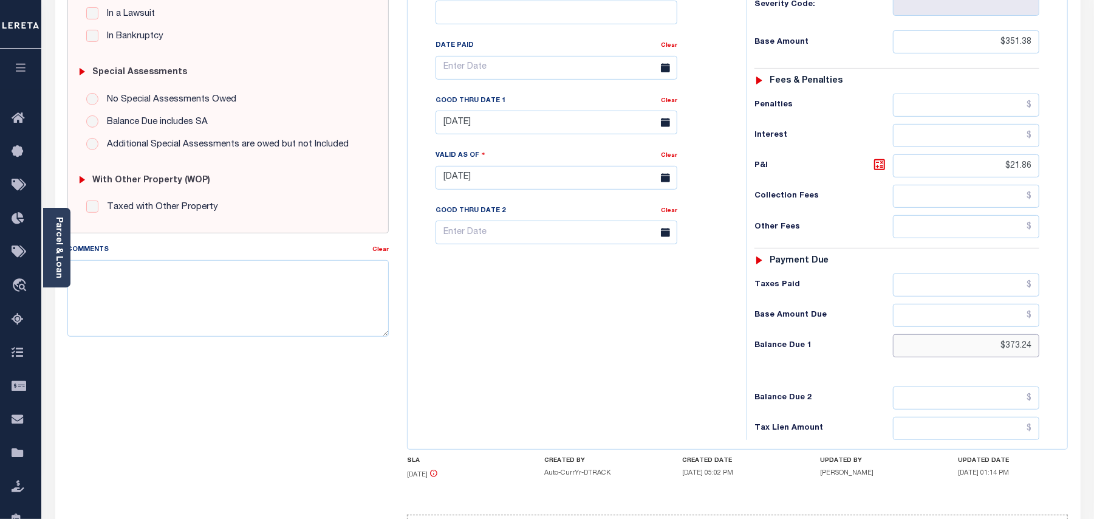
click at [1009, 334] on input "$373.24" at bounding box center [966, 345] width 146 height 23
paste input "82.61"
type input "$382.61"
type input "[DATE]"
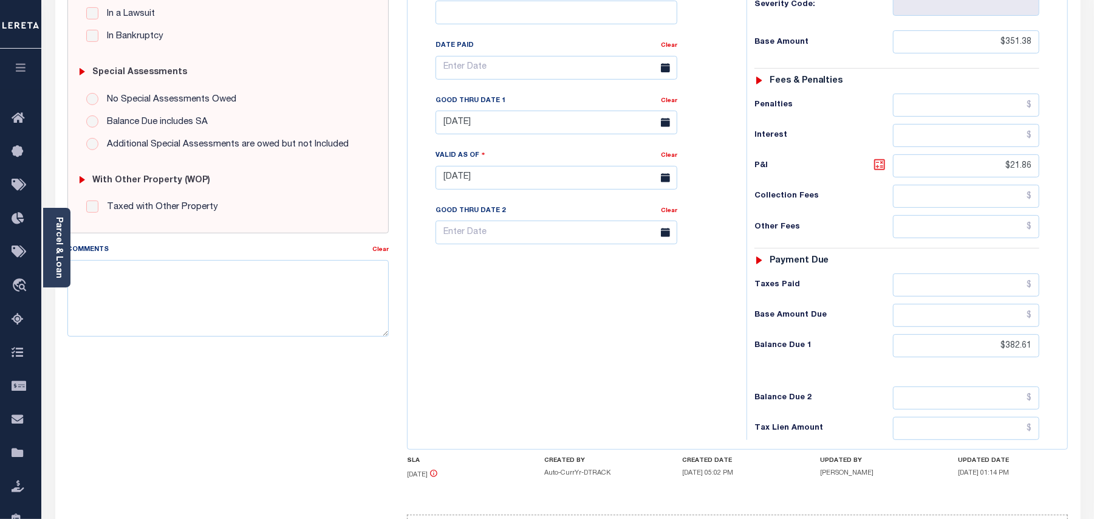
click at [881, 161] on icon at bounding box center [879, 164] width 7 height 7
type input "$31.23"
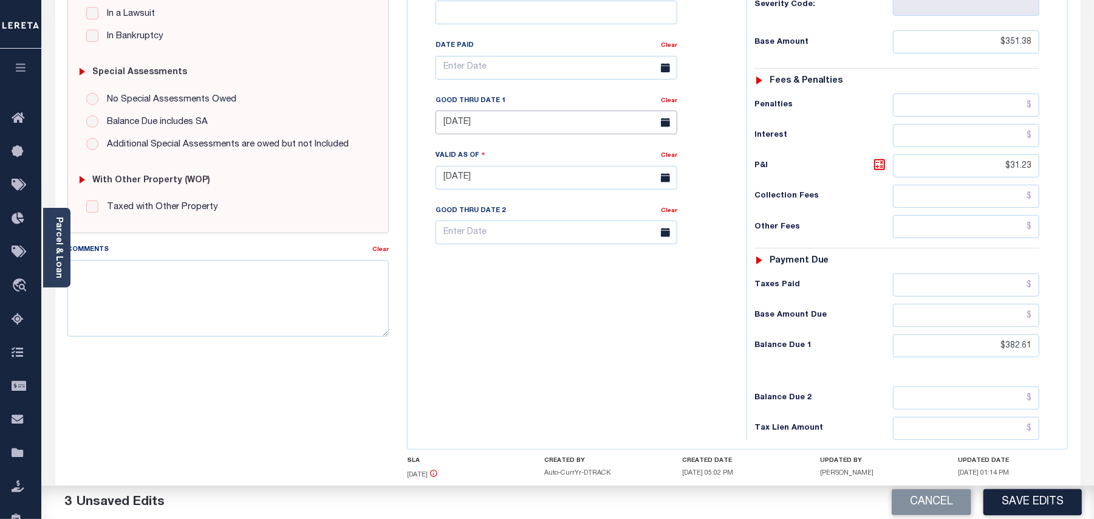
click at [475, 111] on input "06/23/2025" at bounding box center [557, 123] width 242 height 24
click at [555, 265] on span "28" at bounding box center [557, 265] width 24 height 24
type input "08/28/2025"
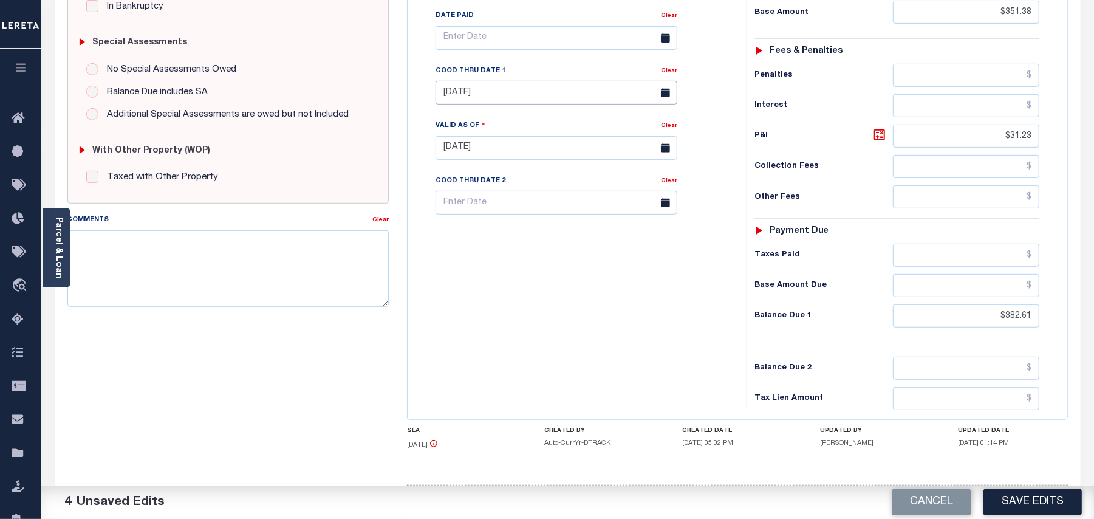
scroll to position [380, 0]
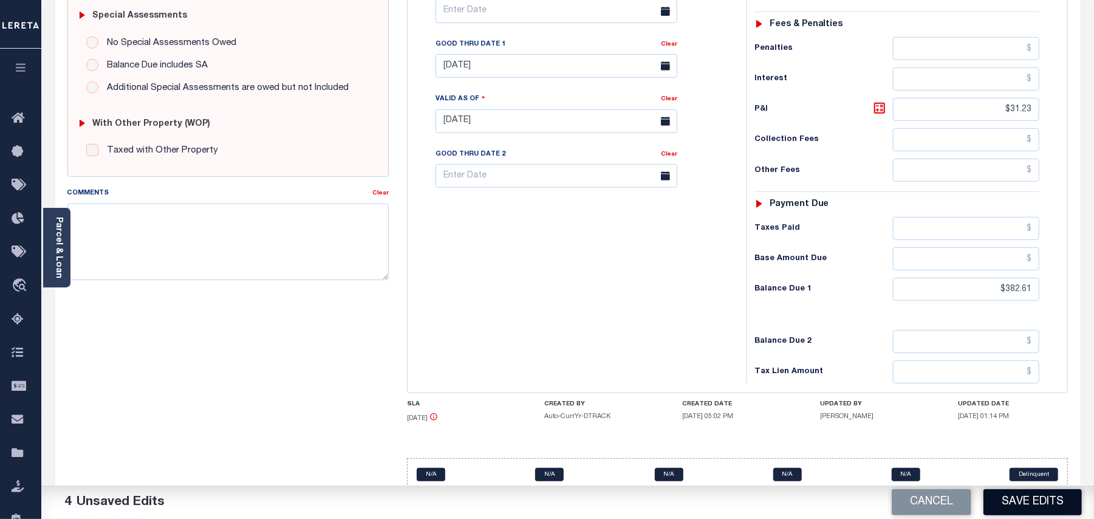
click at [1056, 511] on button "Save Edits" at bounding box center [1033, 502] width 98 height 26
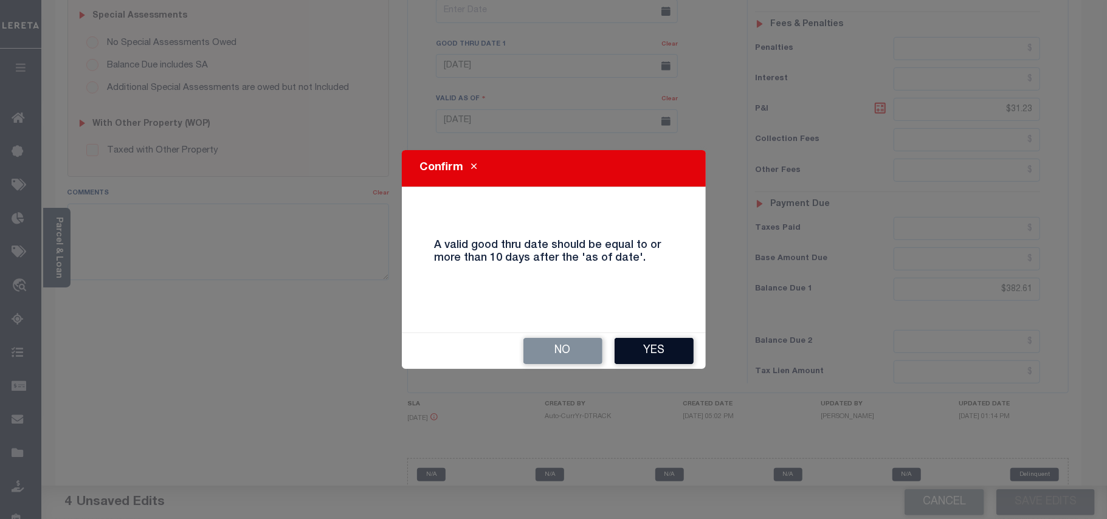
click at [685, 350] on button "Yes" at bounding box center [653, 351] width 79 height 26
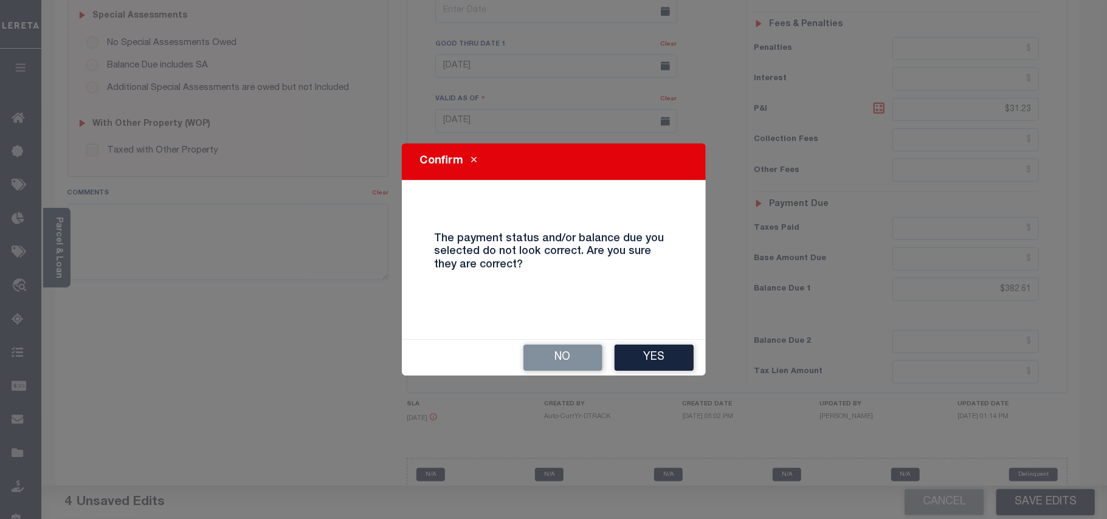
click at [685, 350] on button "Yes" at bounding box center [653, 358] width 79 height 26
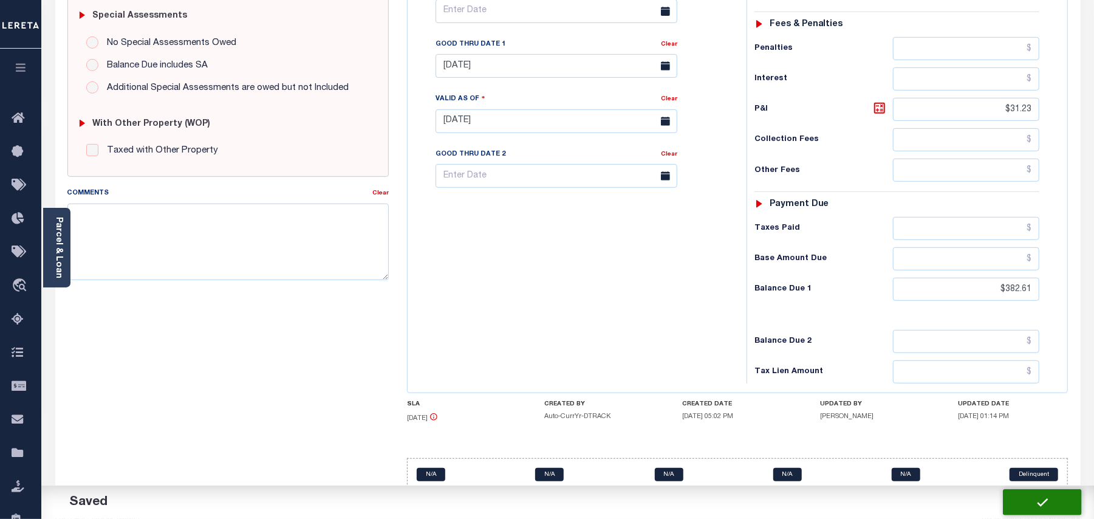
checkbox input "false"
type input "$351.38"
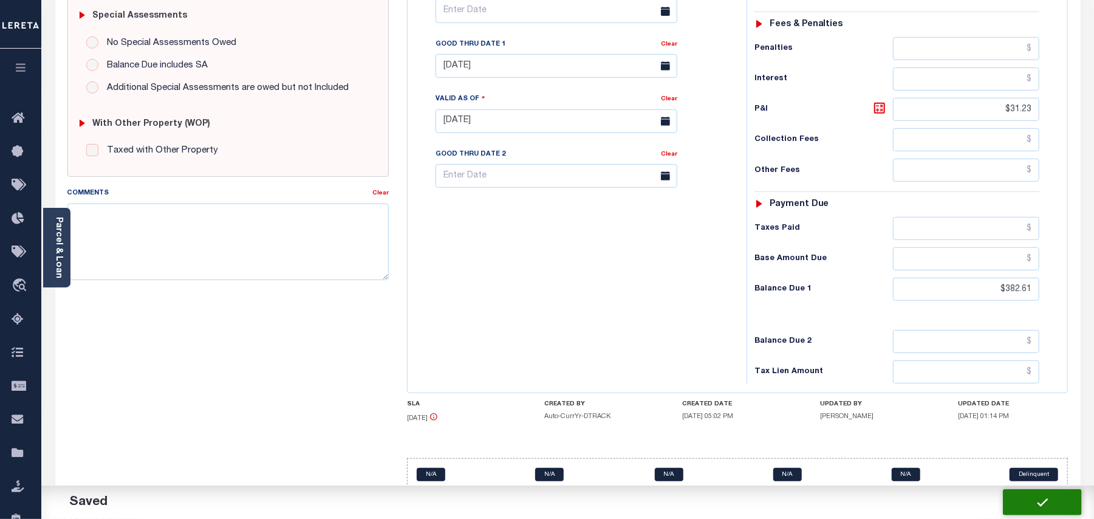
type input "$31.23"
type input "$382.61"
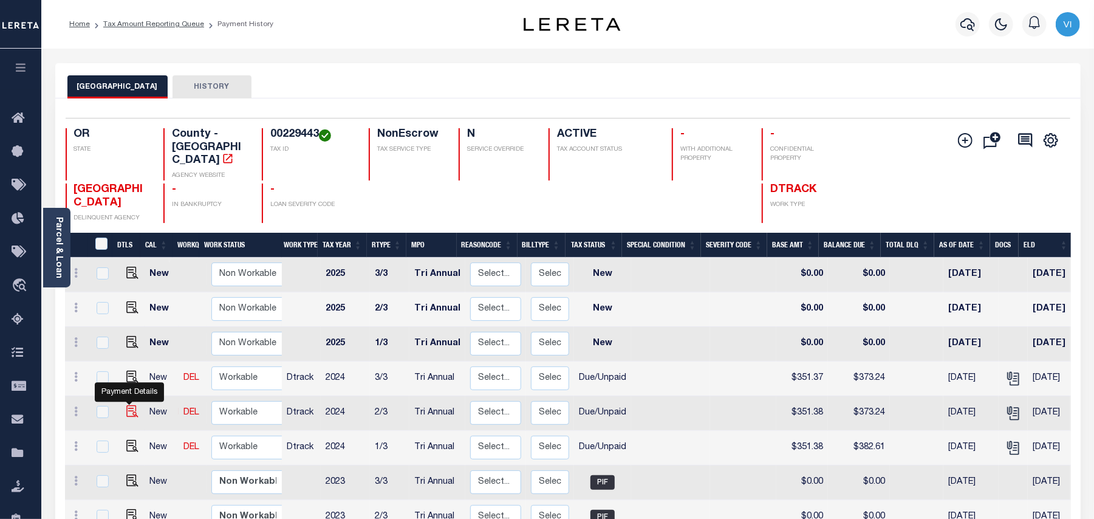
click at [128, 405] on img "" at bounding box center [132, 411] width 12 height 12
checkbox input "true"
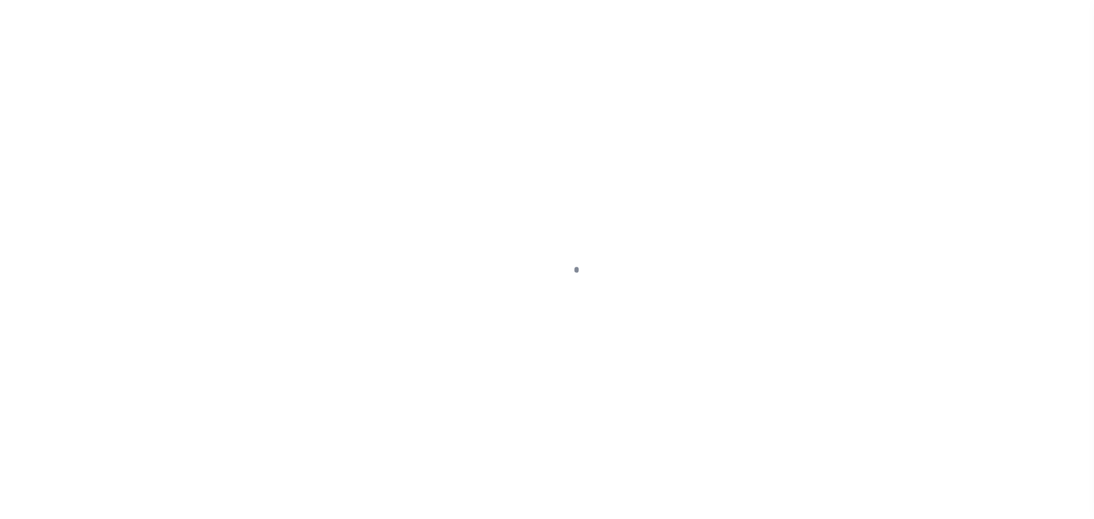
checkbox input "false"
type input "Tri Annual"
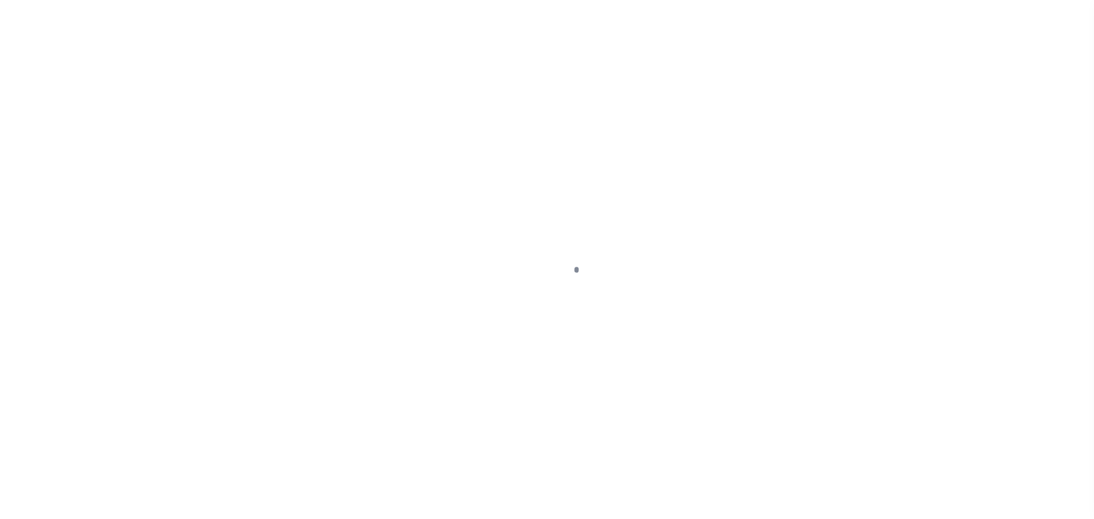
type input "[DATE]"
select select "DUE"
type input "$351.38"
type input "$21.86"
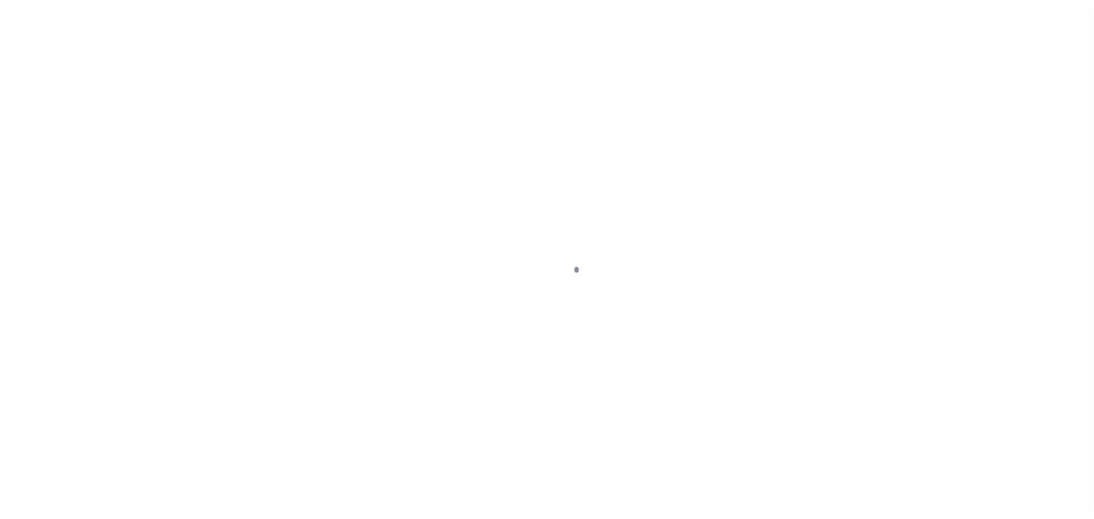
type input "$373.24"
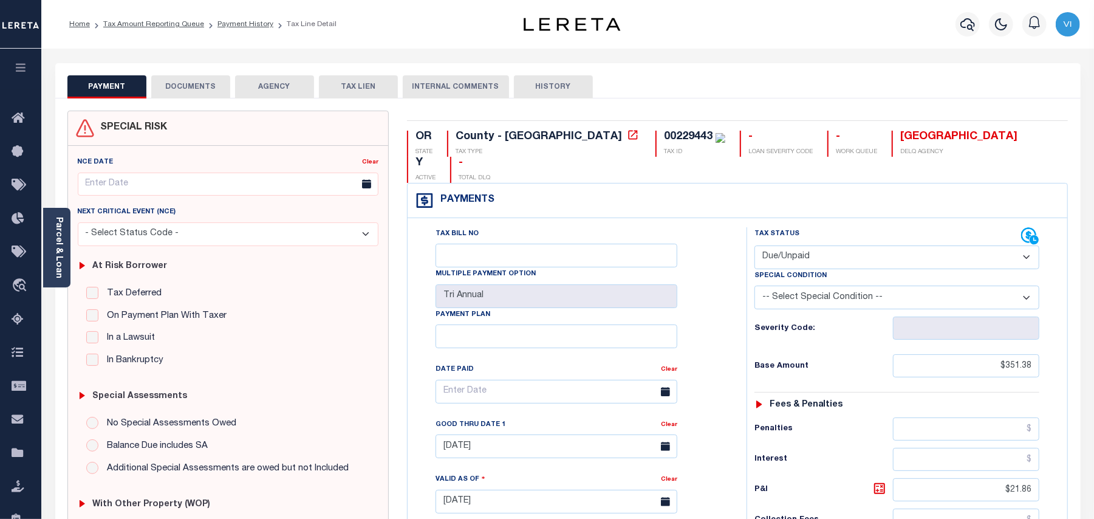
click at [202, 91] on button "DOCUMENTS" at bounding box center [190, 86] width 79 height 23
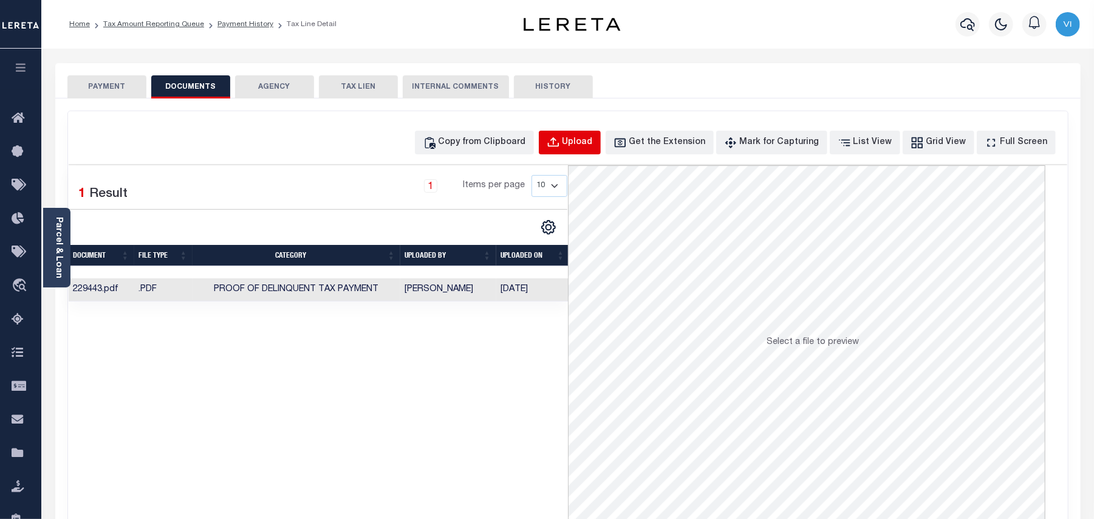
click at [591, 147] on div "Upload" at bounding box center [578, 142] width 30 height 13
select select "POP"
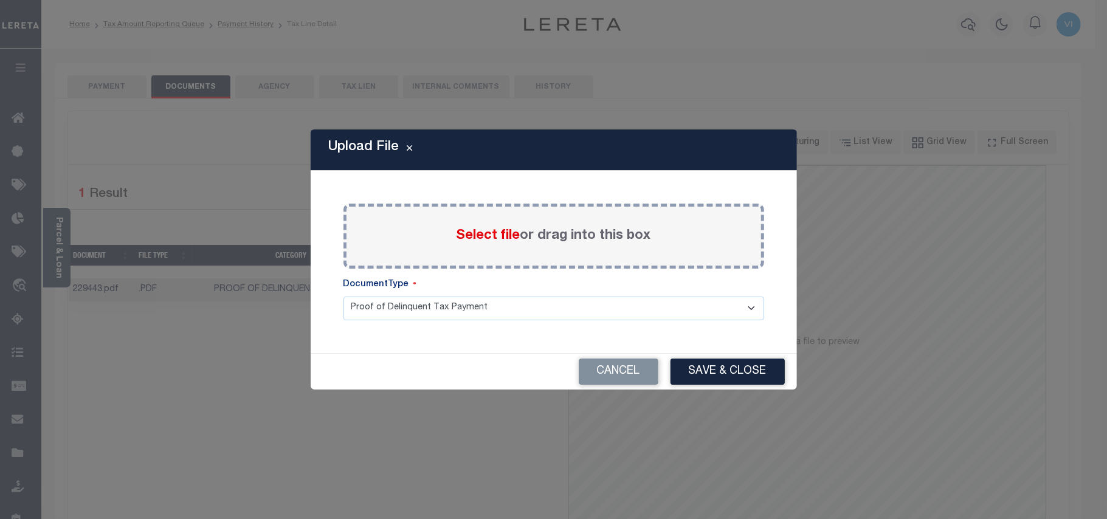
click at [490, 234] on span "Select file" at bounding box center [488, 235] width 64 height 13
click at [0, 0] on input "Select file or drag into this box" at bounding box center [0, 0] width 0 height 0
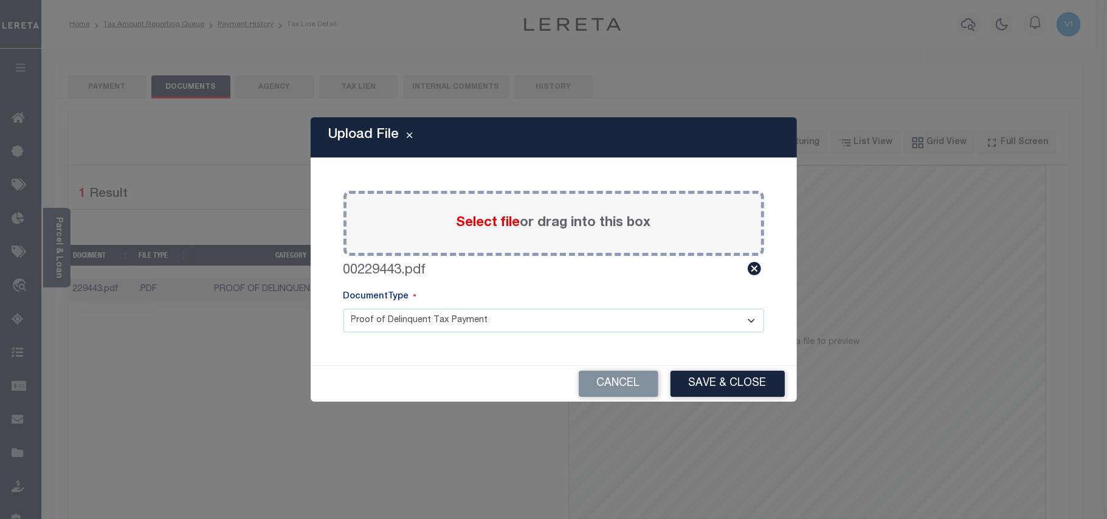
click at [373, 326] on select "Proof of Delinquent Tax Payment" at bounding box center [553, 321] width 421 height 24
click at [343, 309] on select "Proof of Delinquent Tax Payment" at bounding box center [553, 321] width 421 height 24
click at [720, 386] on button "Save & Close" at bounding box center [727, 384] width 114 height 26
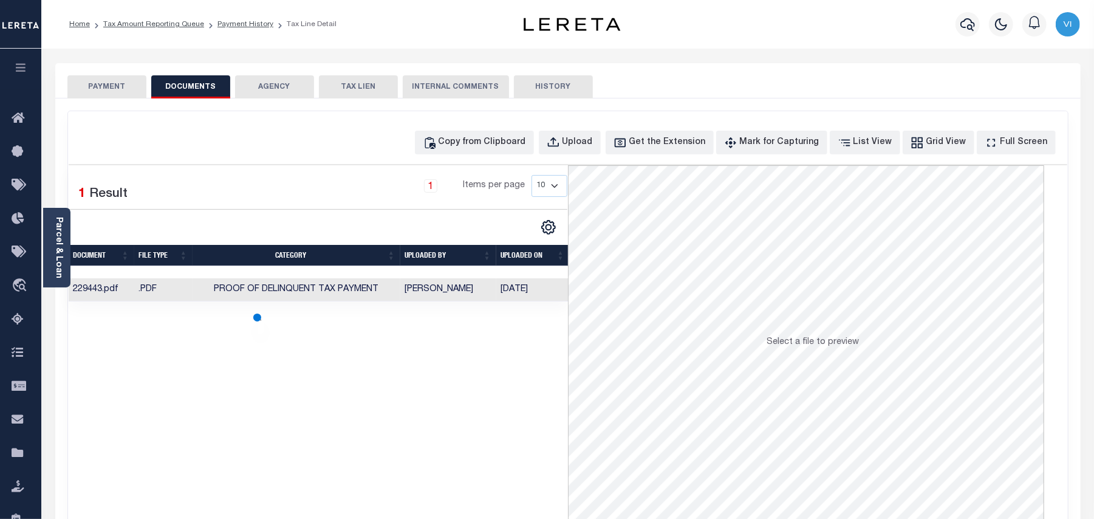
click at [117, 93] on button "PAYMENT" at bounding box center [106, 86] width 79 height 23
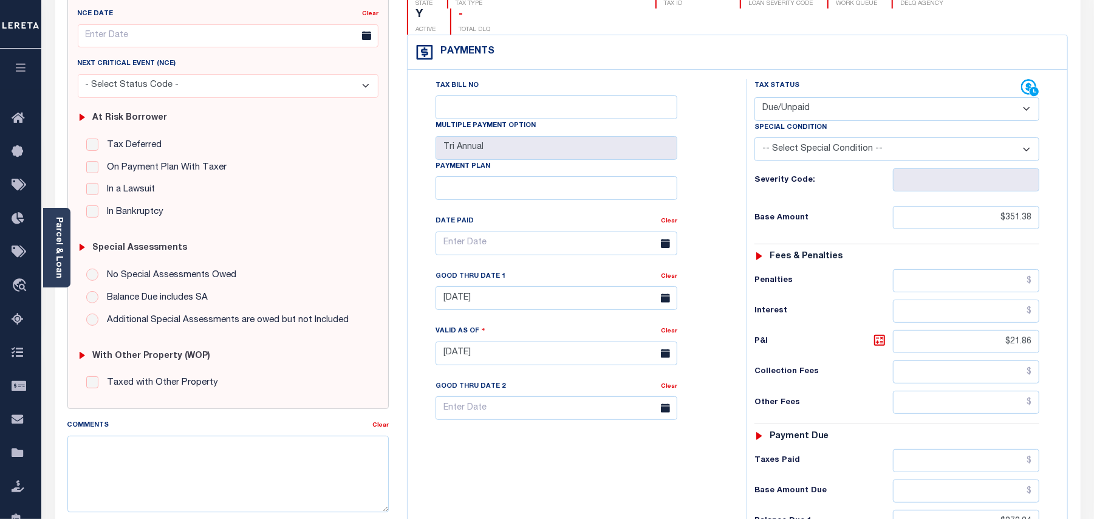
scroll to position [324, 0]
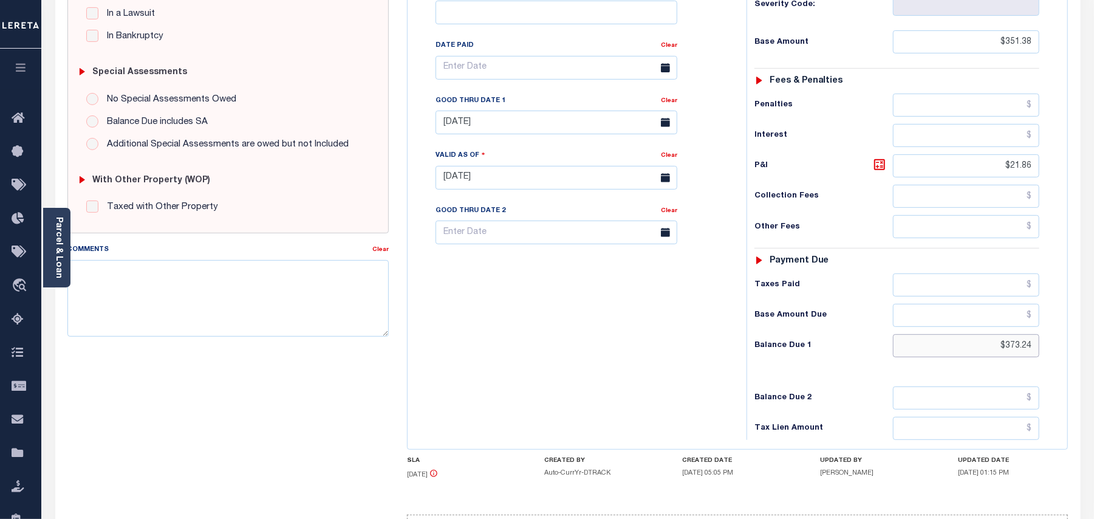
click at [1026, 334] on input "$373.24" at bounding box center [966, 345] width 146 height 23
paste input "82.61"
type input "$382.61"
type input "[DATE]"
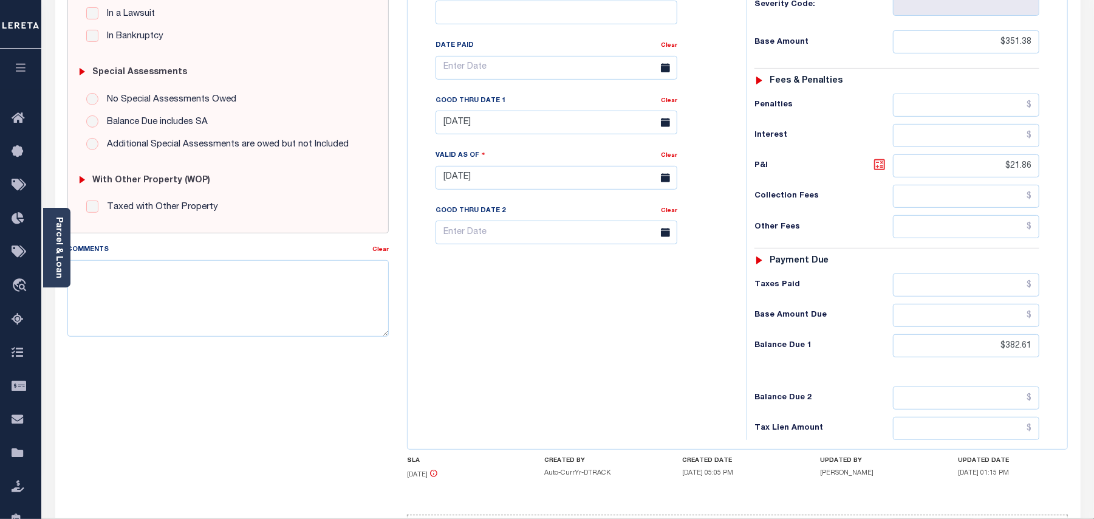
click at [884, 157] on icon at bounding box center [880, 164] width 15 height 15
type input "$31.23"
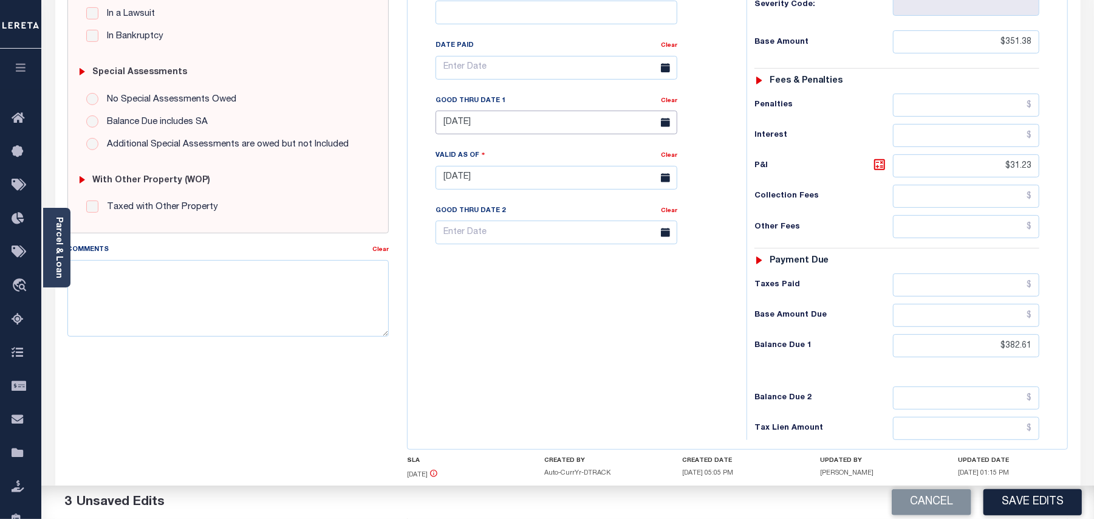
click at [487, 111] on input "[DATE]" at bounding box center [557, 123] width 242 height 24
click at [559, 266] on span "28" at bounding box center [557, 265] width 24 height 24
type input "[DATE]"
click at [208, 265] on textarea "Comments" at bounding box center [227, 298] width 321 height 77
paste textarea "Payoff is estimated"
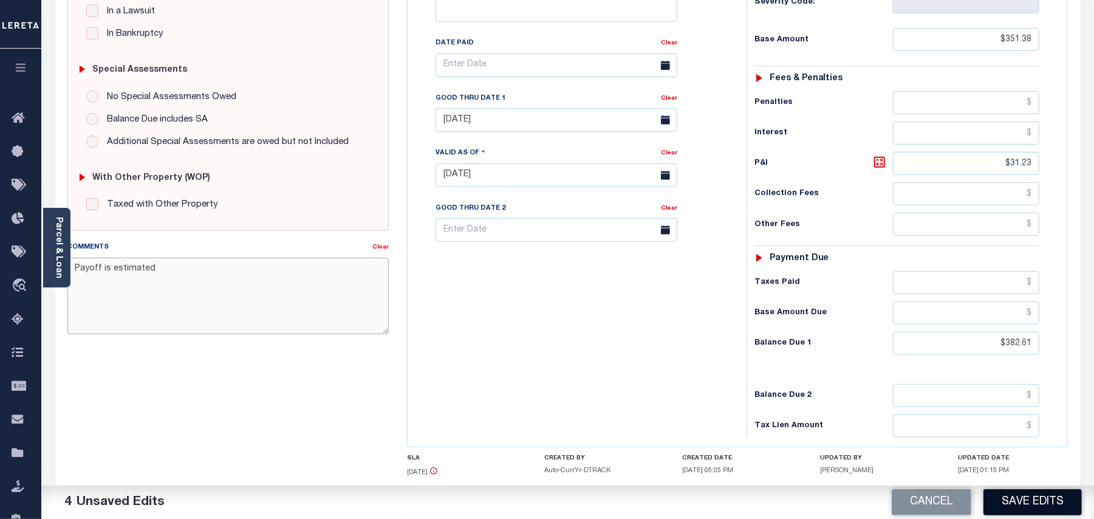
scroll to position [380, 0]
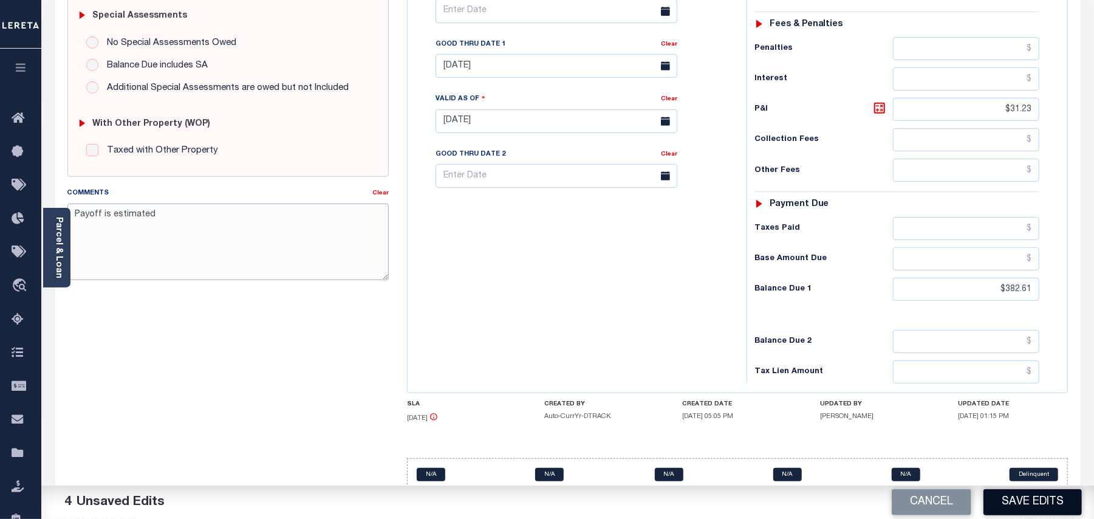
type textarea "Payoff is estimated"
click at [1034, 511] on button "Save Edits" at bounding box center [1033, 502] width 98 height 26
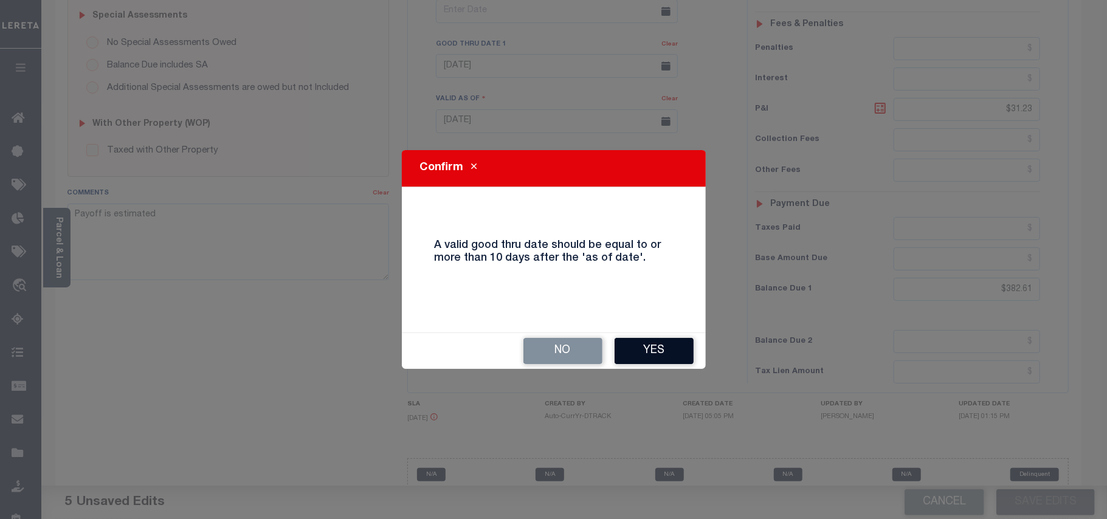
click at [638, 348] on button "Yes" at bounding box center [653, 351] width 79 height 26
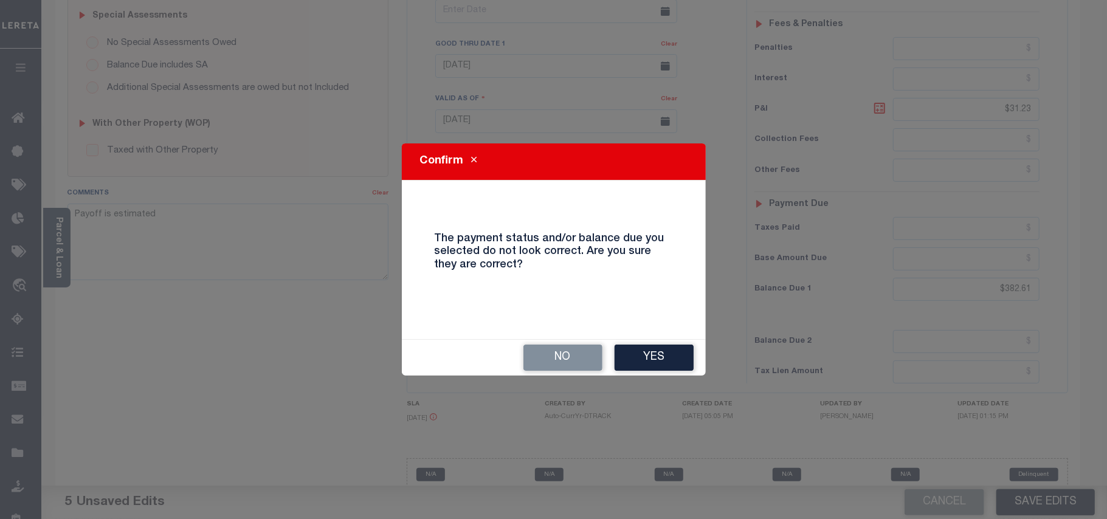
click at [662, 356] on button "Yes" at bounding box center [653, 358] width 79 height 26
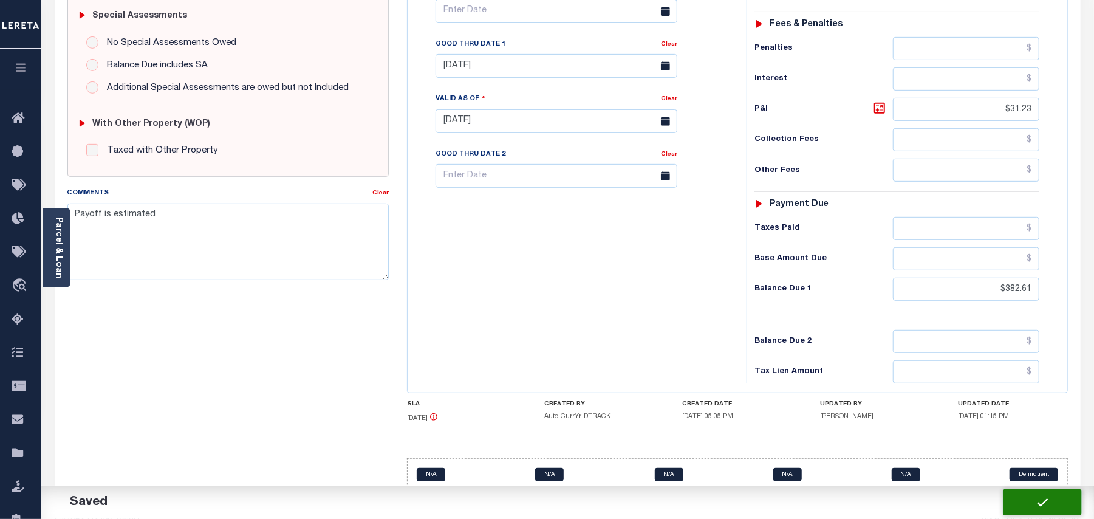
checkbox input "false"
type input "$351.38"
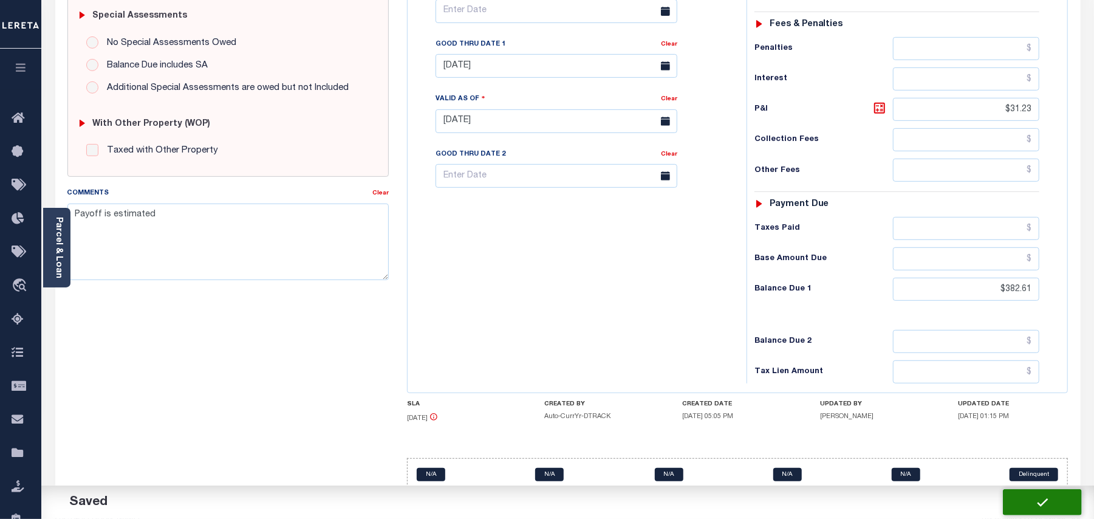
type input "$31.23"
type input "$382.61"
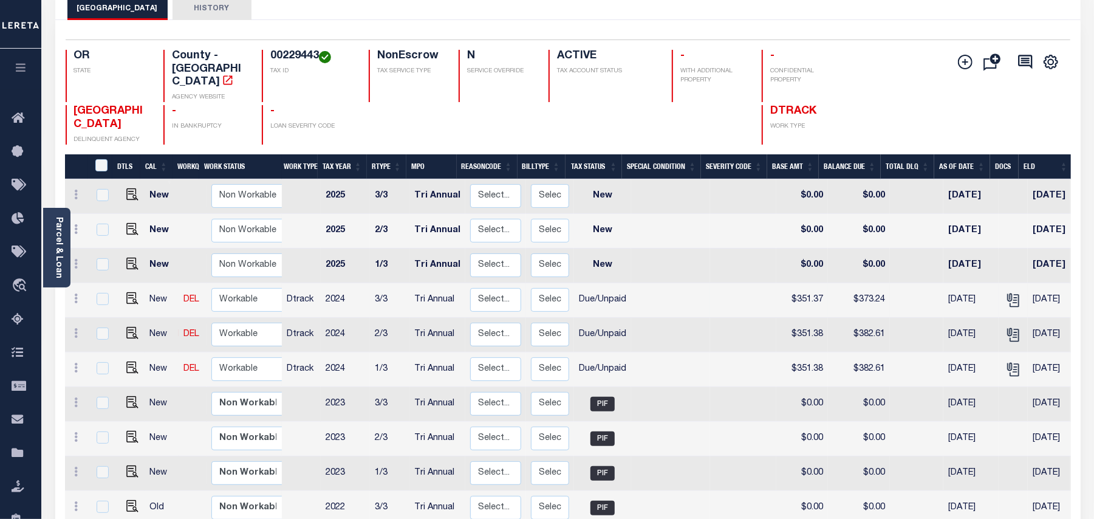
scroll to position [162, 0]
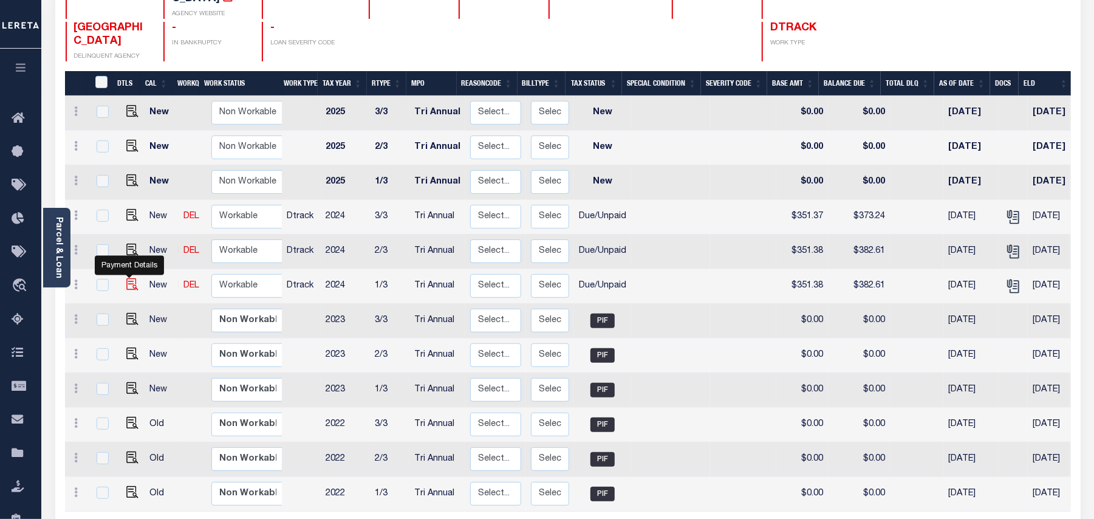
click at [132, 278] on img "" at bounding box center [132, 284] width 12 height 12
checkbox input "true"
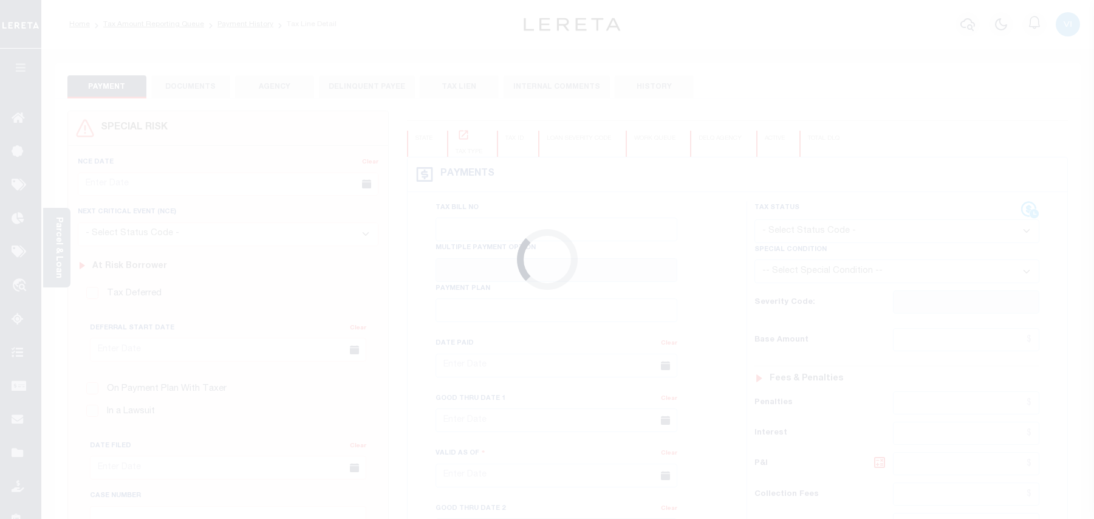
checkbox input "false"
type input "Tri Annual"
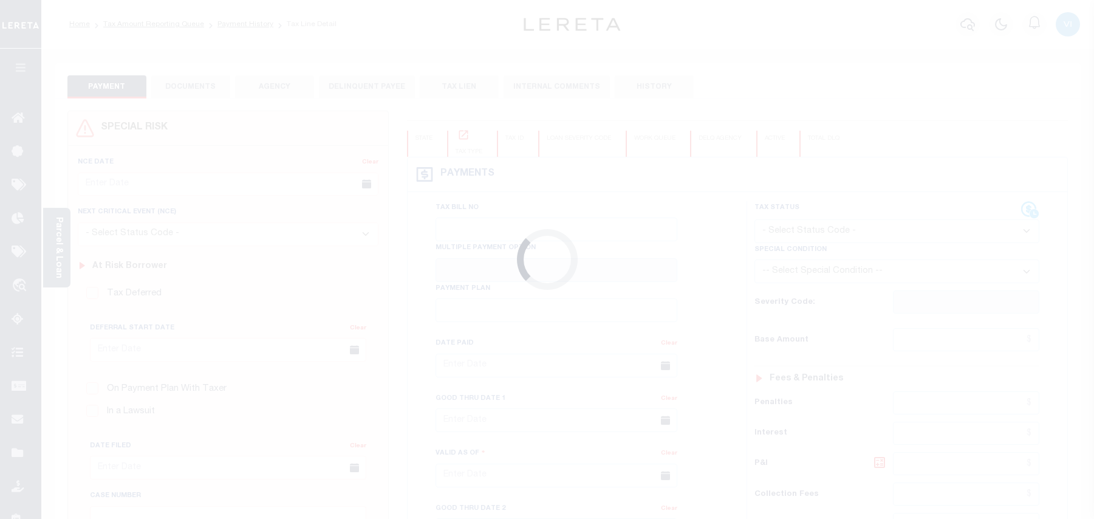
type input "[DATE]"
select select "DUE"
type input "$351.38"
type input "$31.23"
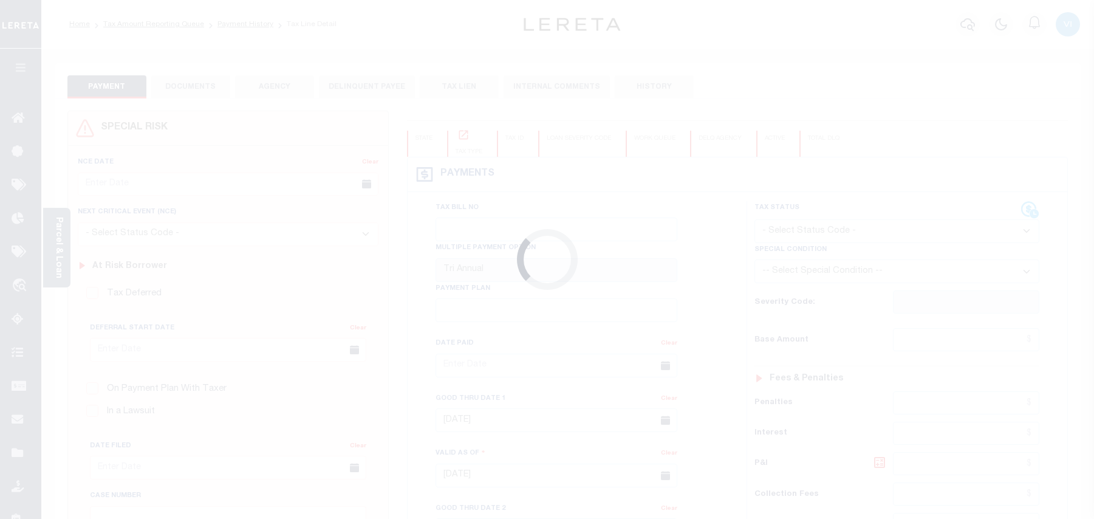
type input "$382.61"
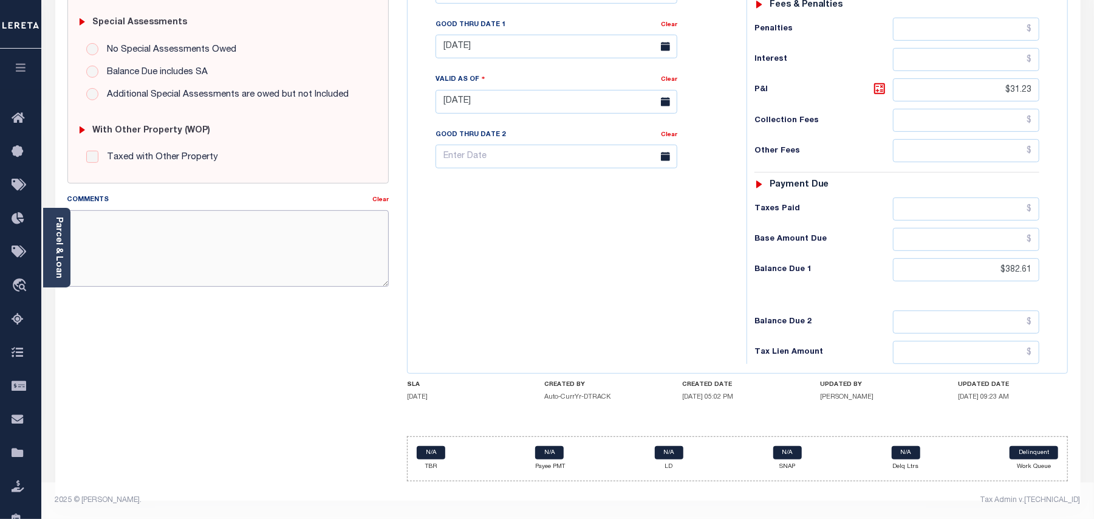
click at [161, 263] on textarea "Comments" at bounding box center [227, 248] width 321 height 77
paste textarea "Payoff is estimated"
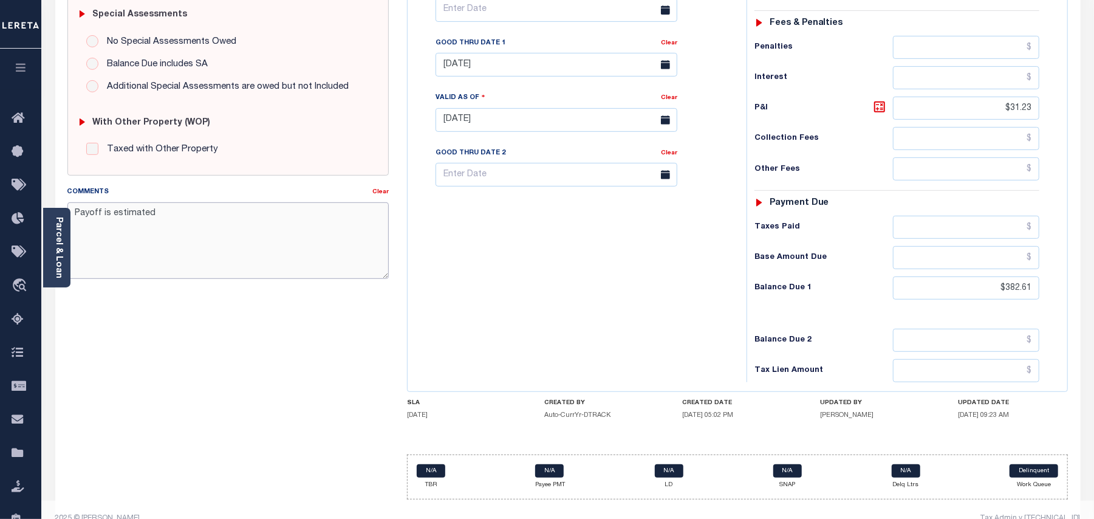
type textarea "Payoff is estimated"
click at [620, 258] on div "Tax Bill No Multiple Payment Option Tri Annual Payment Plan Clear" at bounding box center [574, 114] width 327 height 537
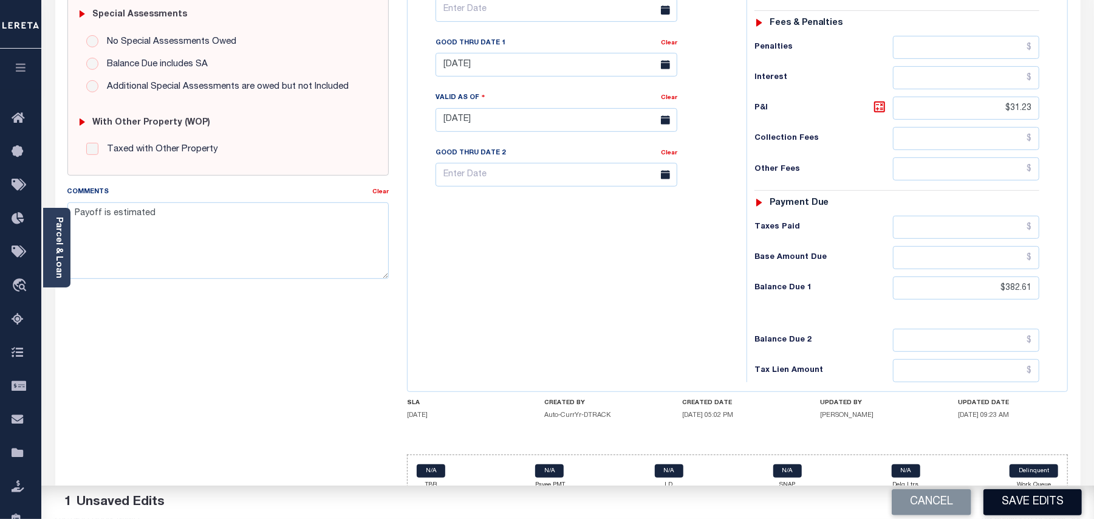
click at [1015, 506] on button "Save Edits" at bounding box center [1033, 502] width 98 height 26
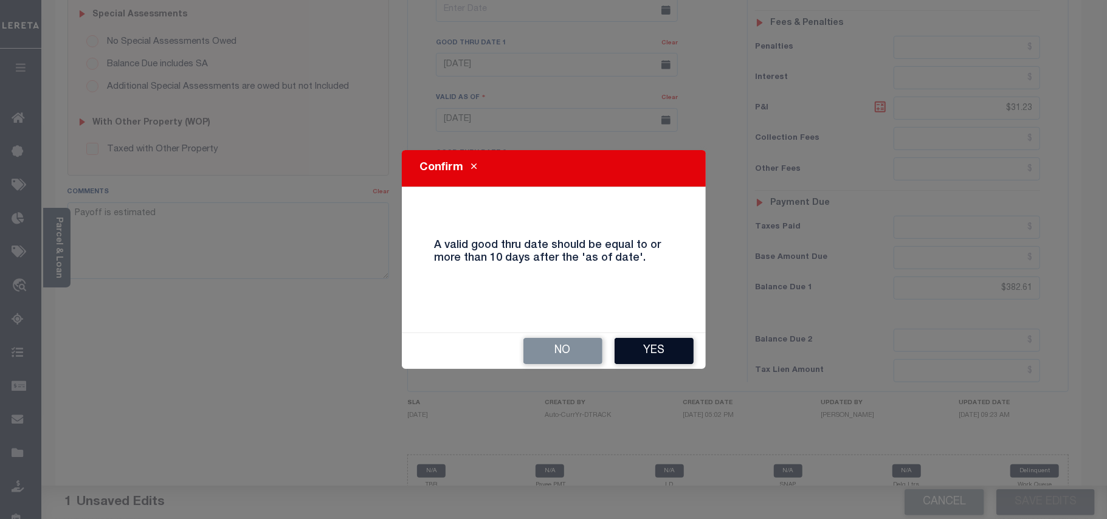
click at [672, 354] on button "Yes" at bounding box center [653, 351] width 79 height 26
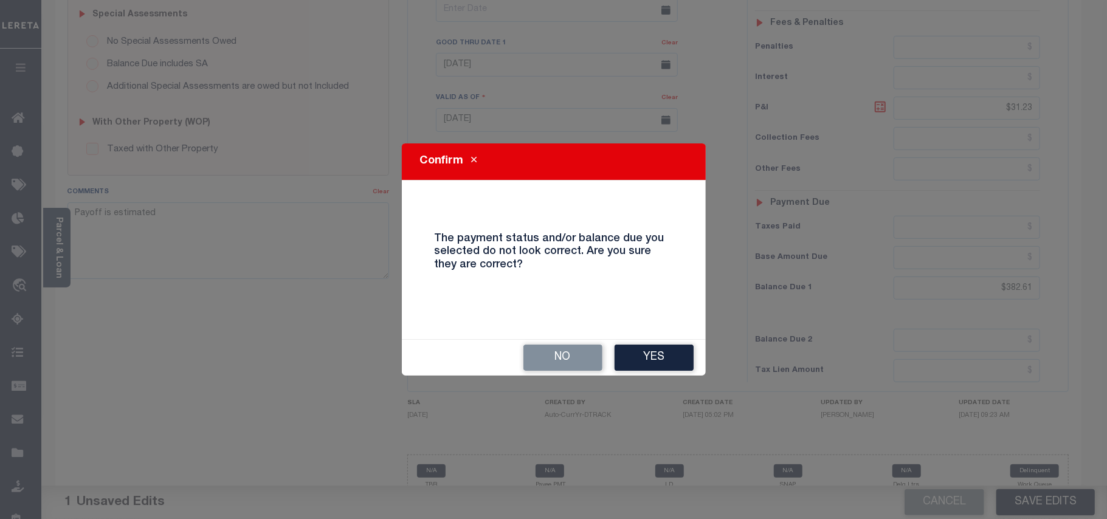
click at [672, 354] on button "Yes" at bounding box center [653, 358] width 79 height 26
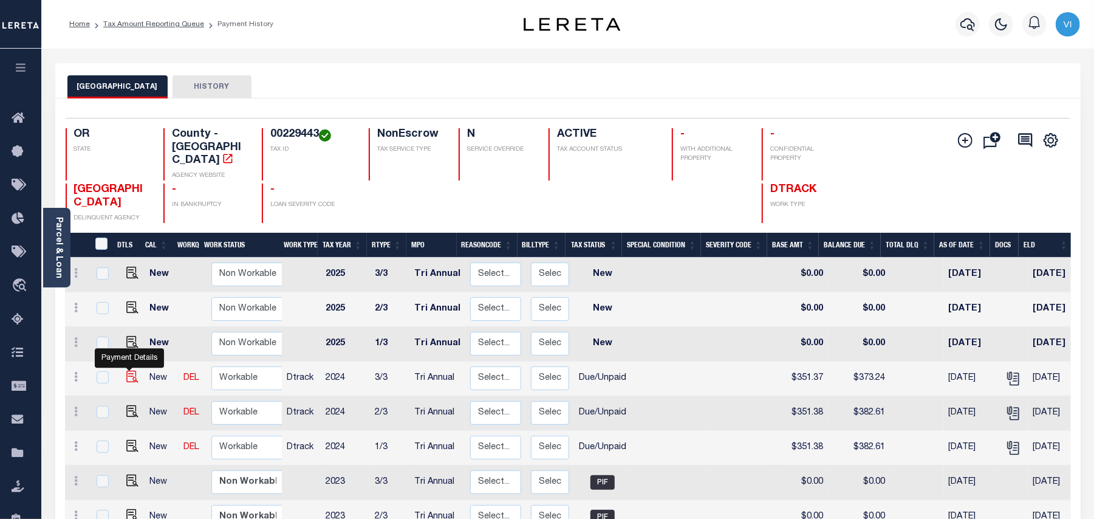
click at [132, 371] on img "" at bounding box center [132, 377] width 12 height 12
checkbox input "true"
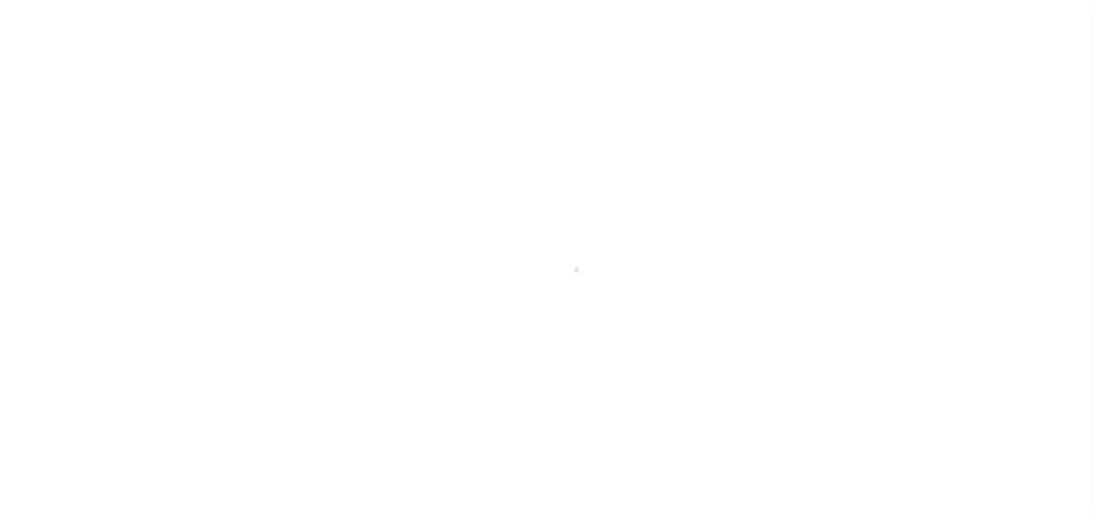
checkbox input "false"
type input "Tri Annual"
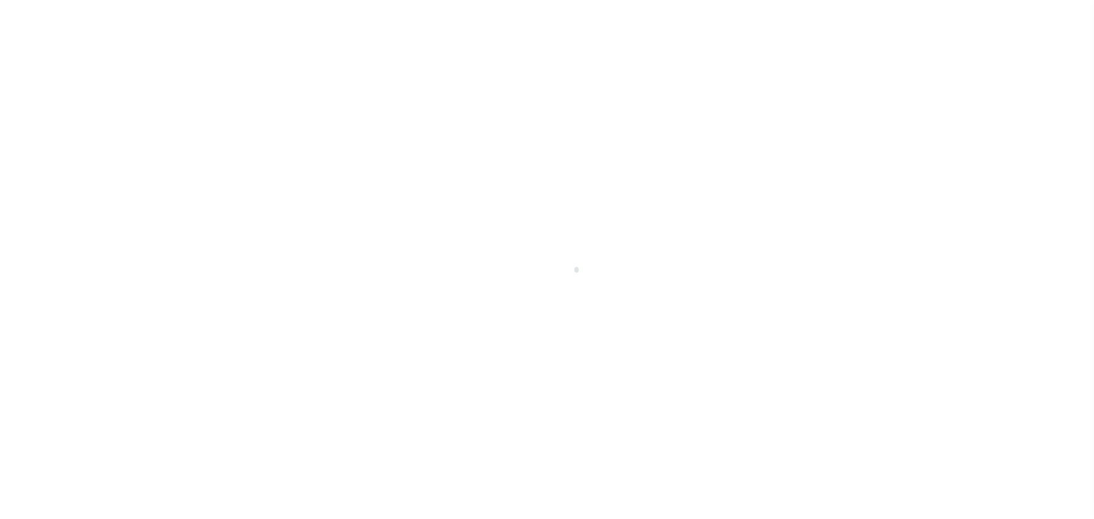
type input "[DATE]"
select select "DUE"
type input "$351.37"
type input "$21.87"
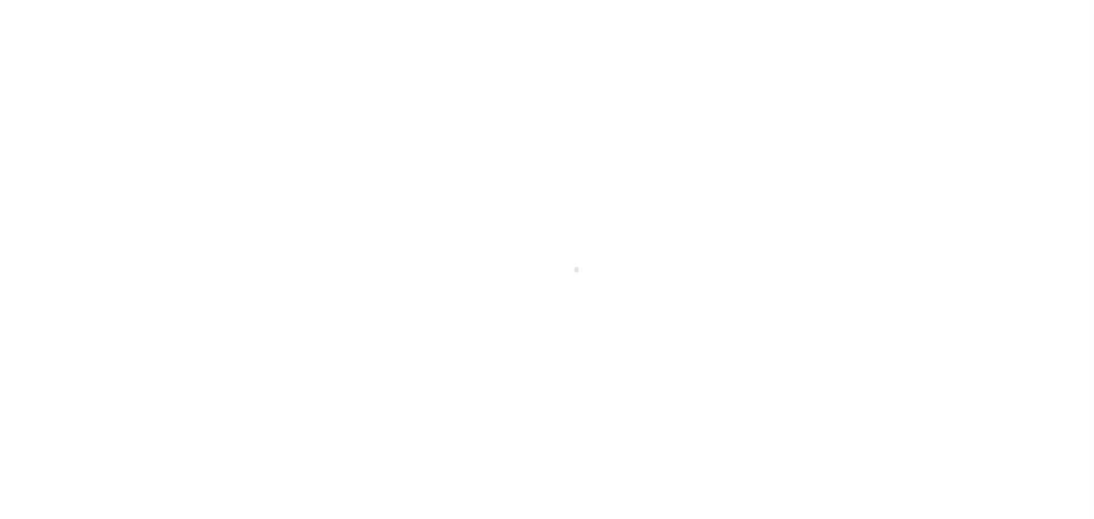
type input "$373.24"
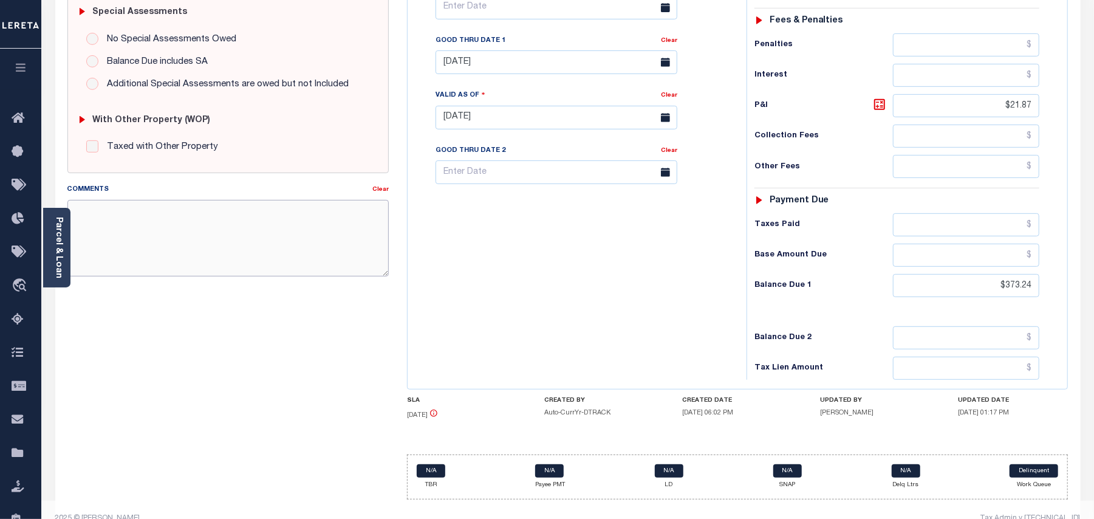
click at [275, 246] on textarea "Comments" at bounding box center [227, 238] width 321 height 77
paste textarea "Payoff is estimated"
type textarea "Payoff is estimated"
type input "[DATE]"
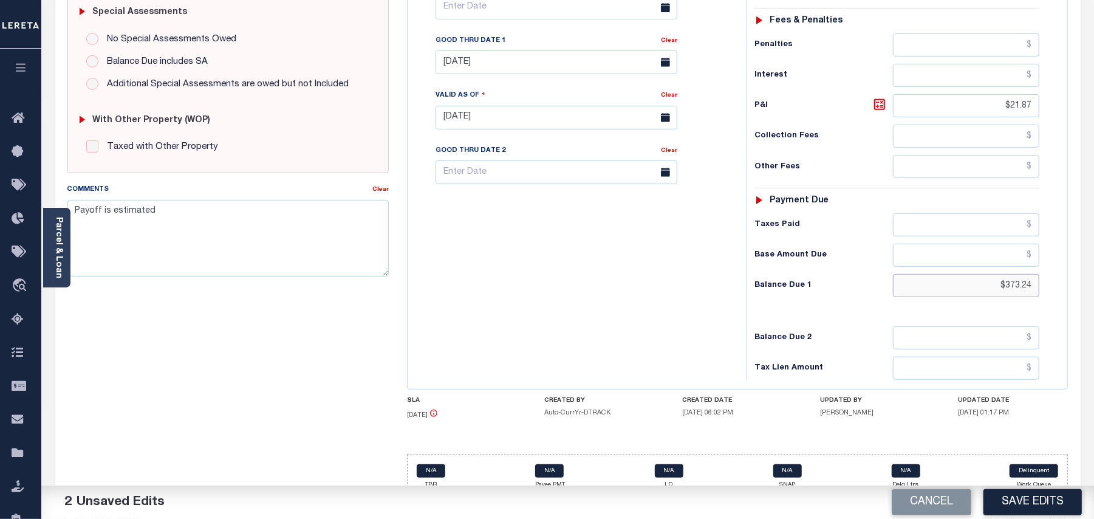
click at [1022, 274] on input "$373.24" at bounding box center [966, 285] width 146 height 23
paste input "82.61"
type input "$382.61"
click at [876, 97] on icon at bounding box center [880, 104] width 15 height 15
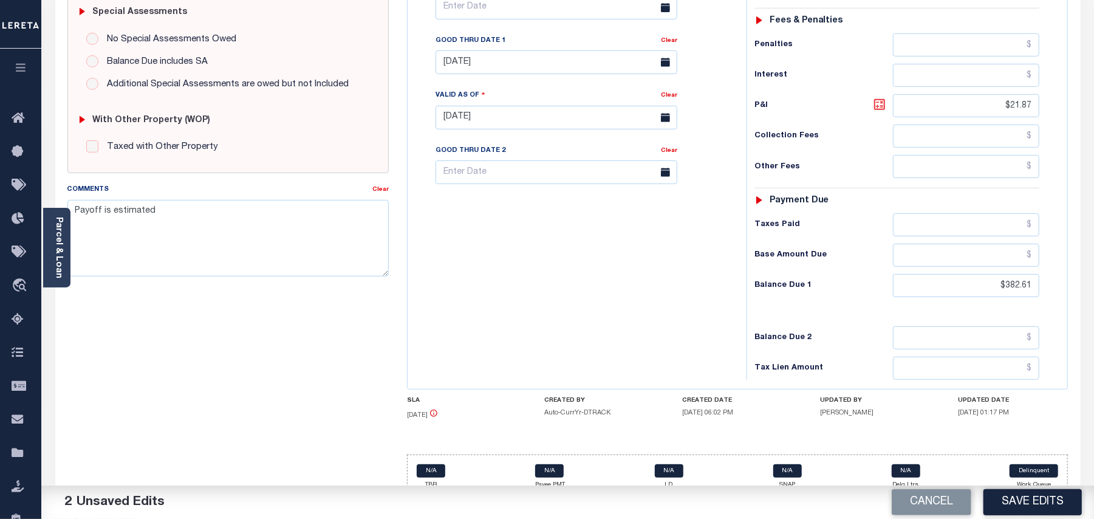
type input "$31.24"
click at [881, 97] on icon at bounding box center [880, 104] width 15 height 15
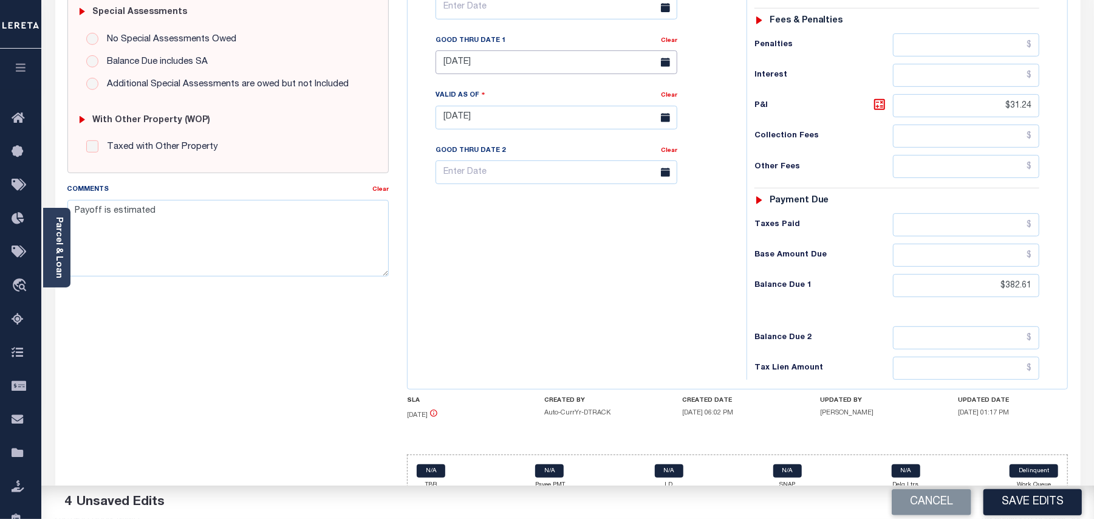
click at [495, 50] on input "06/23/2025" at bounding box center [557, 62] width 242 height 24
click at [555, 205] on span "28" at bounding box center [557, 205] width 24 height 24
type input "[DATE]"
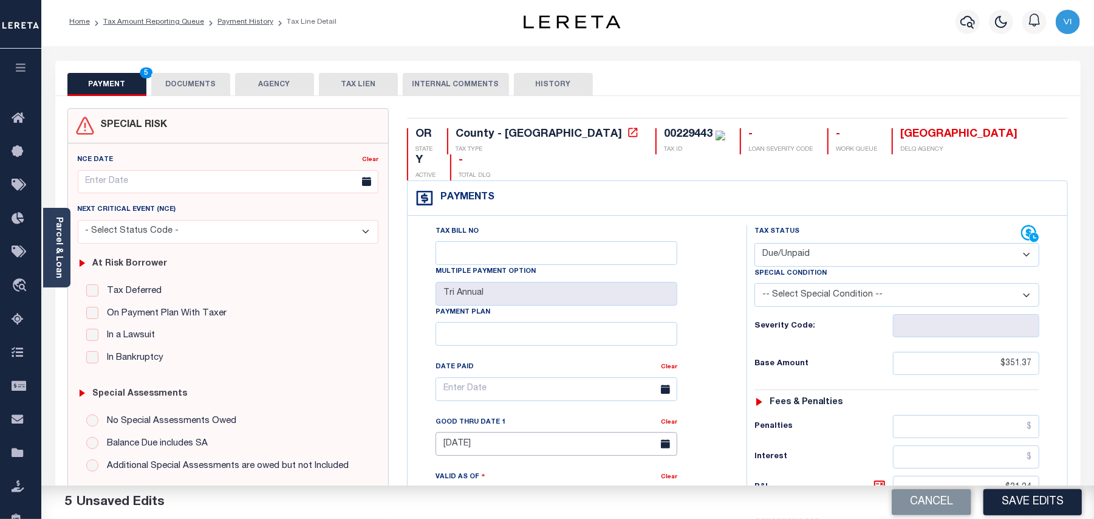
scroll to position [0, 0]
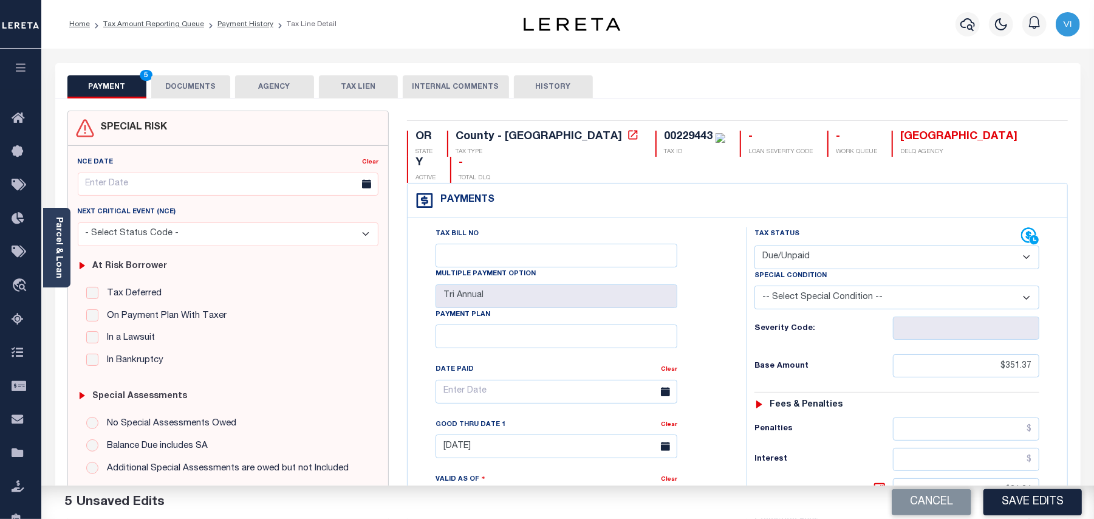
click at [216, 94] on button "DOCUMENTS" at bounding box center [190, 86] width 79 height 23
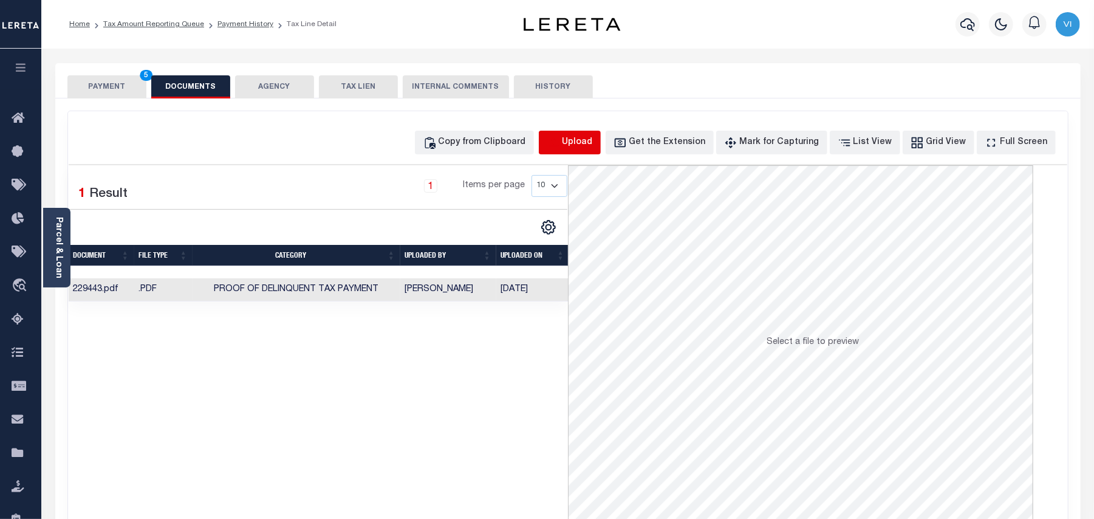
click at [560, 143] on icon "button" at bounding box center [553, 142] width 13 height 13
select select "POP"
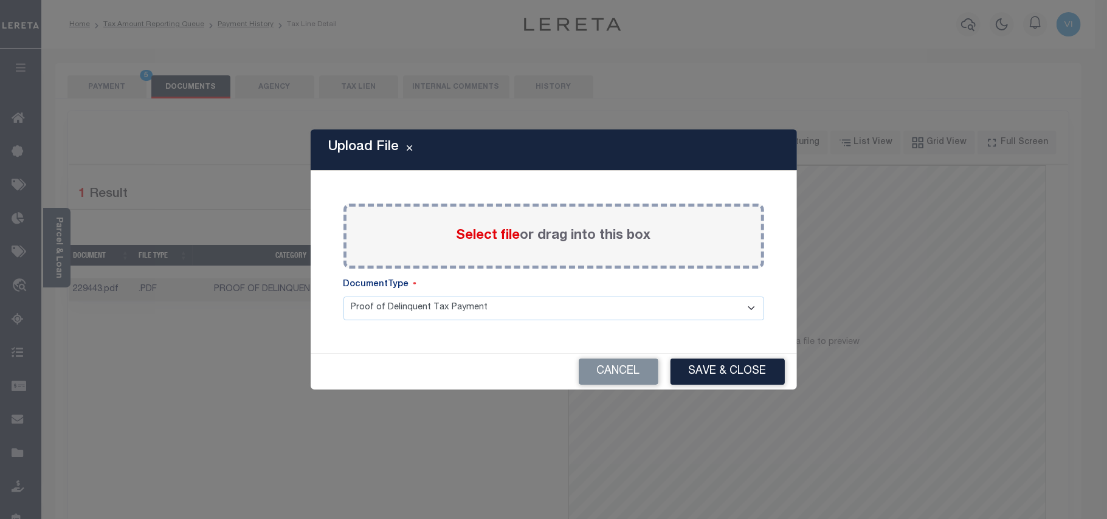
click at [475, 239] on span "Select file" at bounding box center [488, 235] width 64 height 13
click at [0, 0] on input "Select file or drag into this box" at bounding box center [0, 0] width 0 height 0
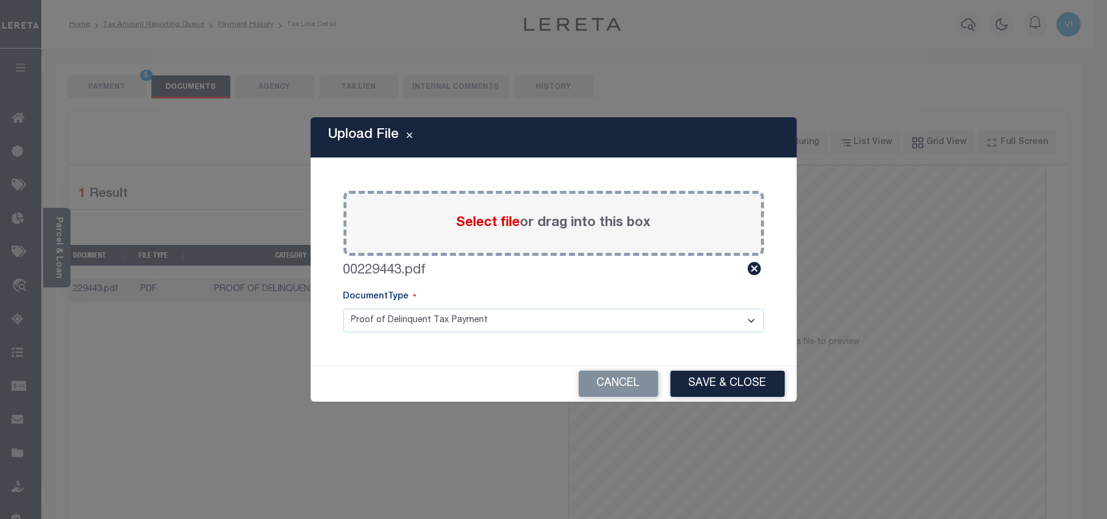
click at [394, 323] on select "Proof of Delinquent Tax Payment" at bounding box center [553, 321] width 421 height 24
click at [343, 309] on select "Proof of Delinquent Tax Payment" at bounding box center [553, 321] width 421 height 24
click at [720, 380] on button "Save & Close" at bounding box center [727, 384] width 114 height 26
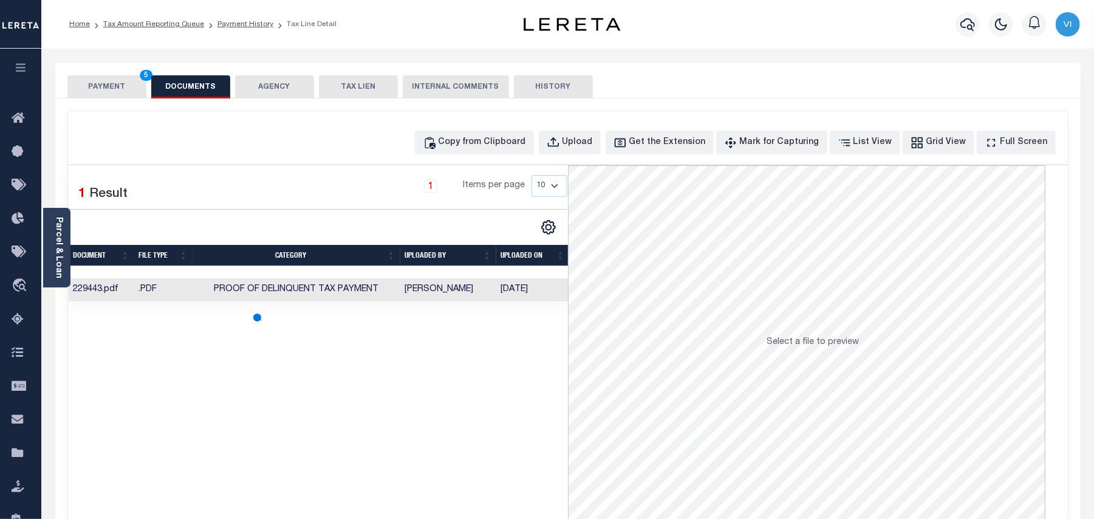
click at [127, 79] on button "PAYMENT 5" at bounding box center [106, 86] width 79 height 23
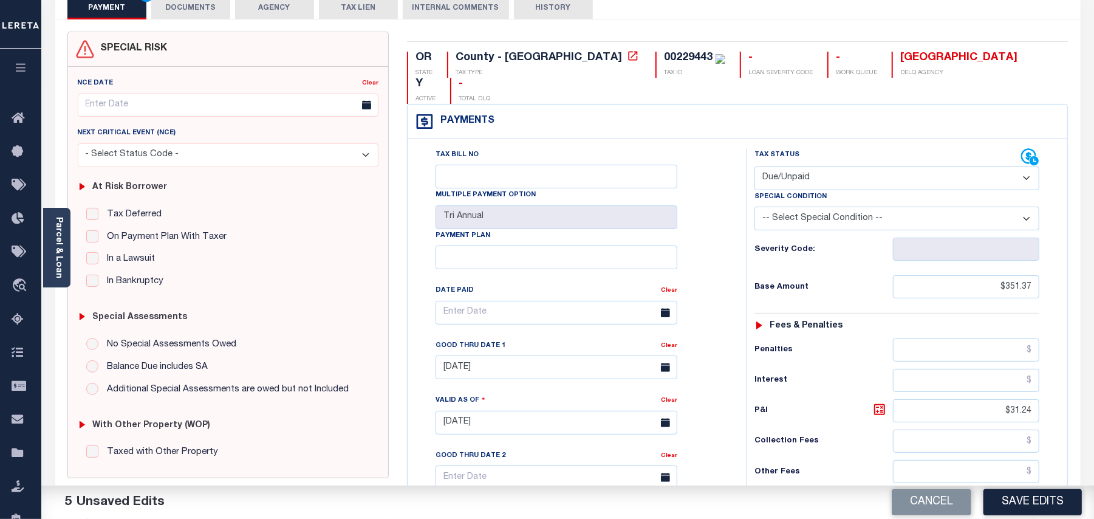
scroll to position [162, 0]
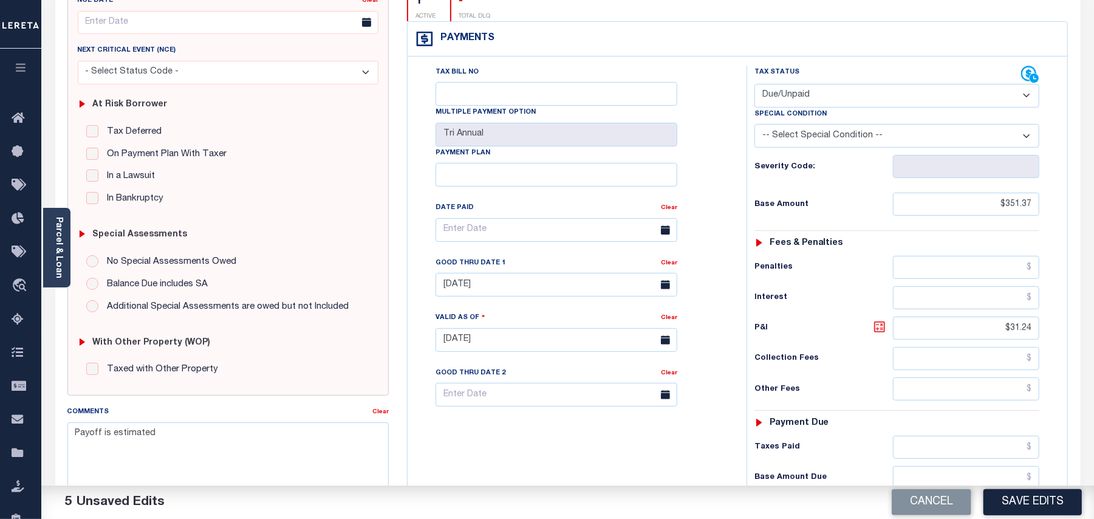
click at [882, 320] on icon at bounding box center [880, 327] width 15 height 15
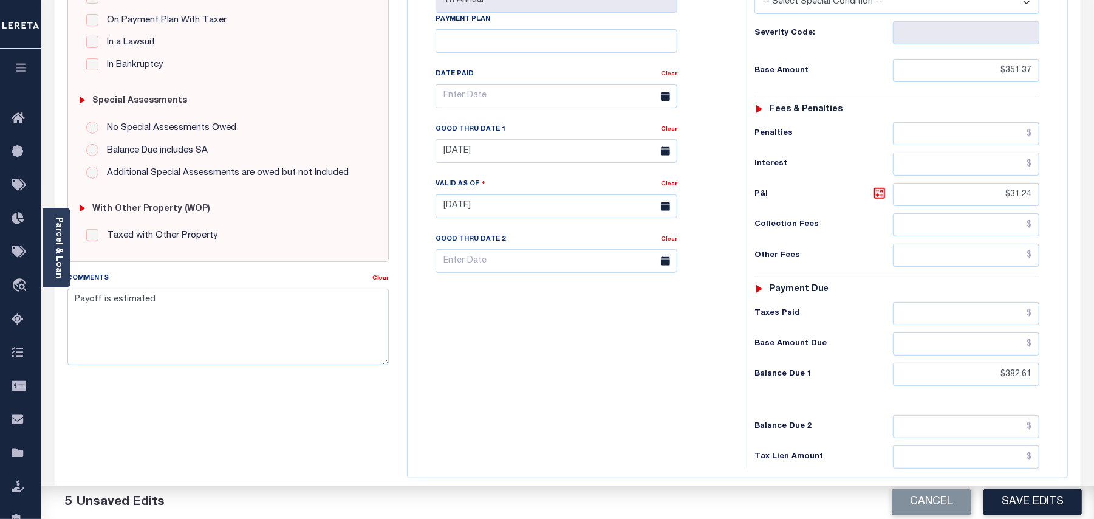
scroll to position [380, 0]
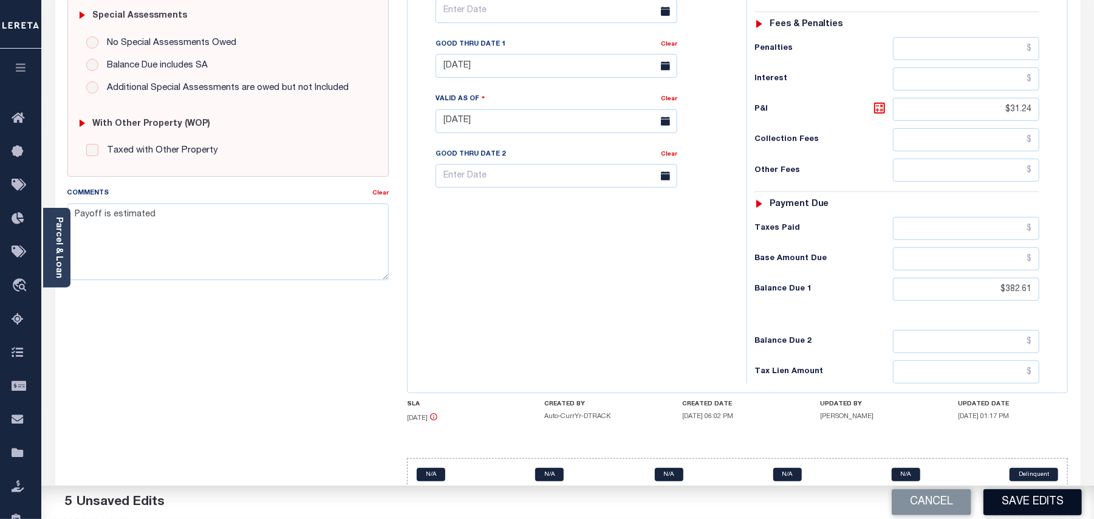
click at [1022, 502] on button "Save Edits" at bounding box center [1033, 502] width 98 height 26
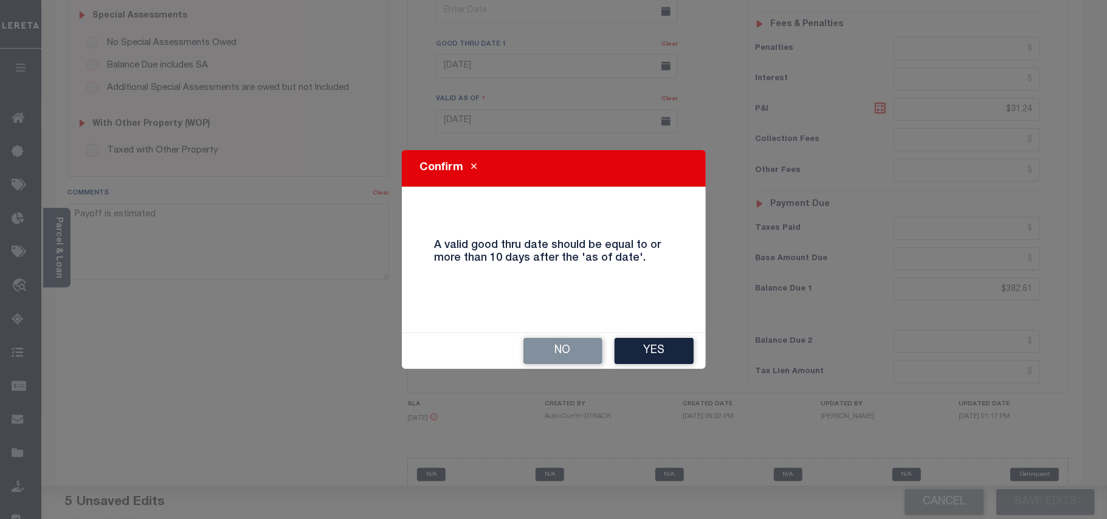
click at [622, 336] on div "No Yes" at bounding box center [554, 351] width 304 height 36
click at [630, 352] on button "Yes" at bounding box center [653, 351] width 79 height 26
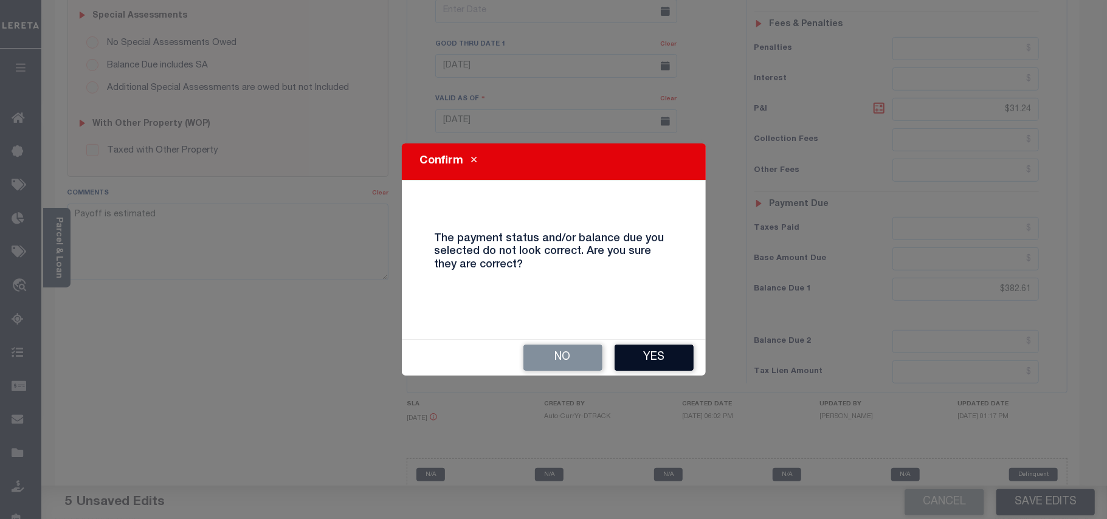
click at [674, 362] on button "Yes" at bounding box center [653, 358] width 79 height 26
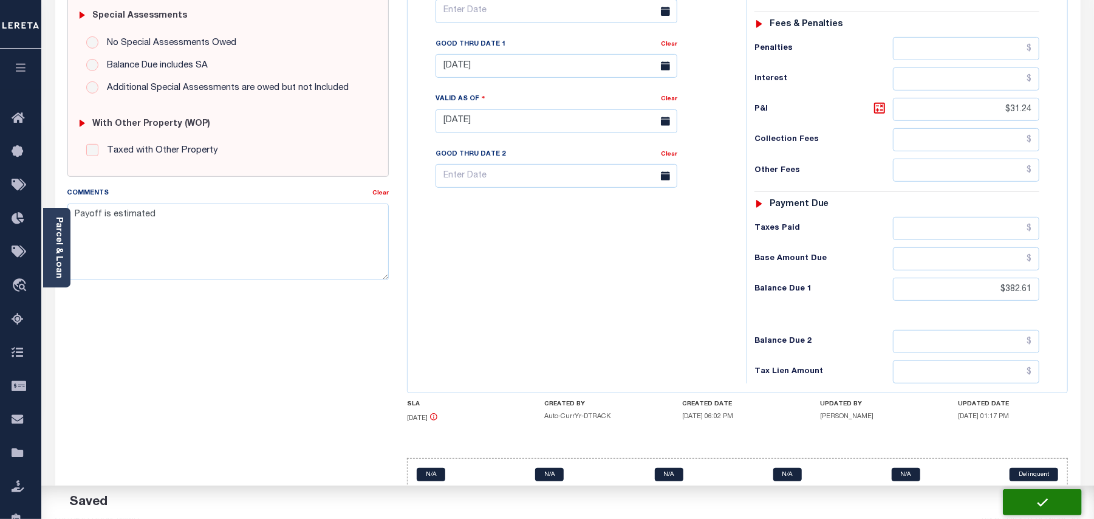
checkbox input "false"
type input "$351.37"
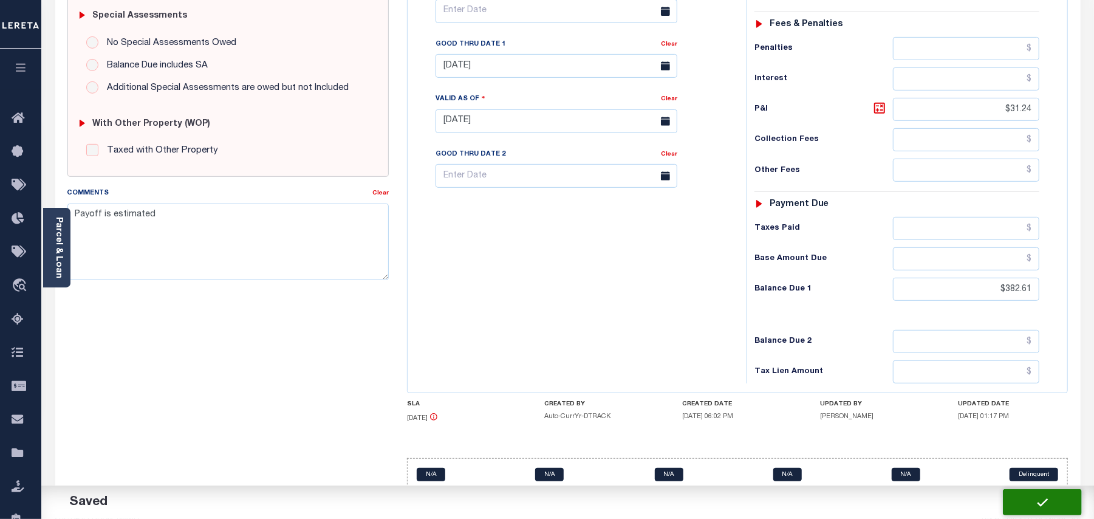
type input "$31.24"
type input "$382.61"
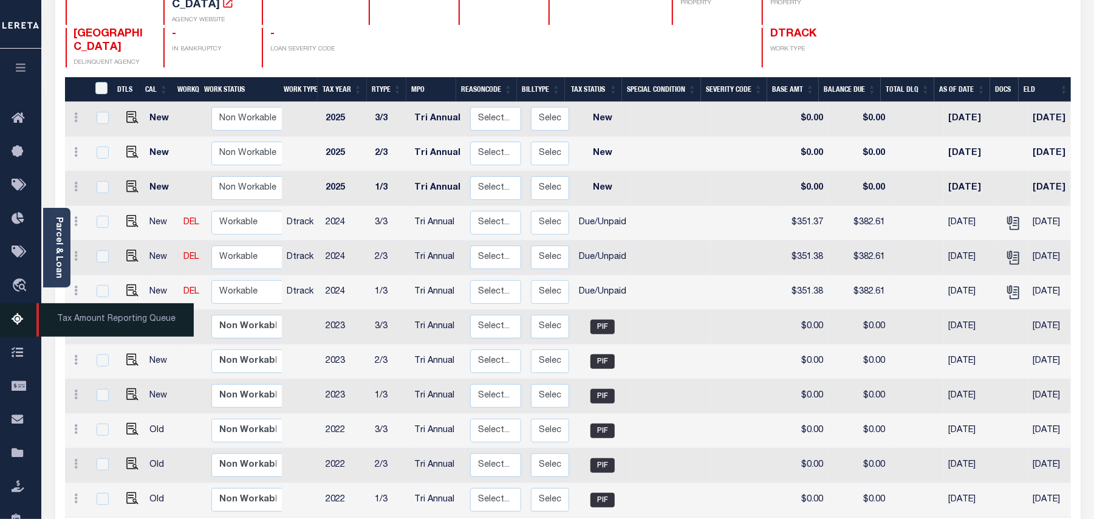
scroll to position [84, 0]
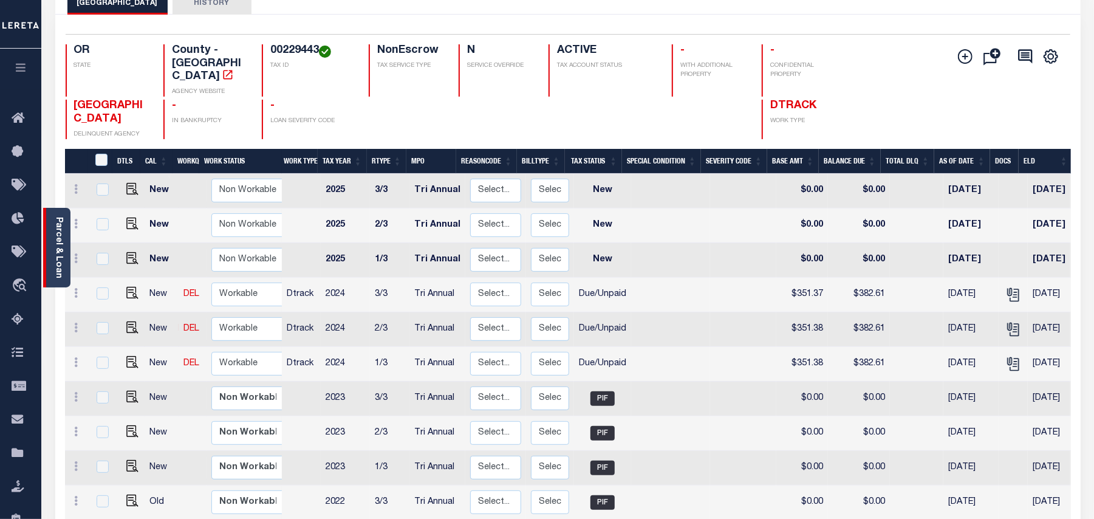
click at [55, 244] on link "Parcel & Loan" at bounding box center [58, 247] width 9 height 61
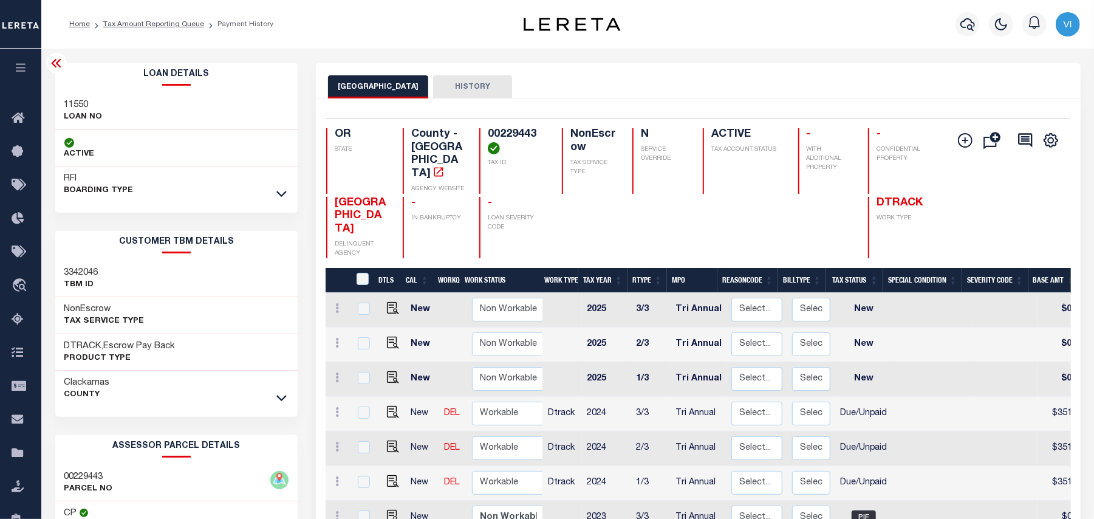
click at [61, 103] on div "11550 LOAN NO" at bounding box center [176, 111] width 243 height 37
copy h3 "11550"
click at [490, 132] on h4 "00229443" at bounding box center [518, 141] width 60 height 26
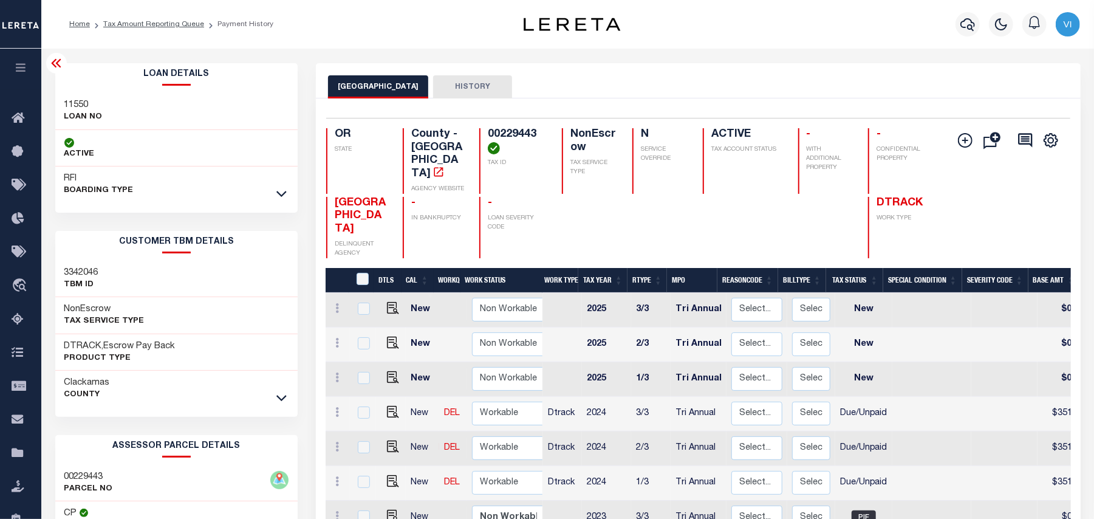
copy h4 "00229443"
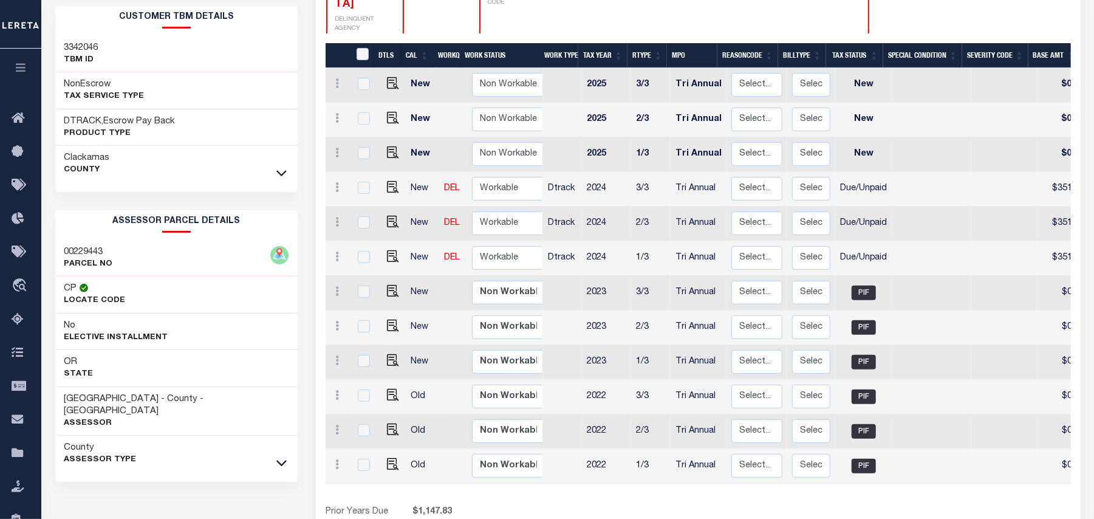
scroll to position [278, 0]
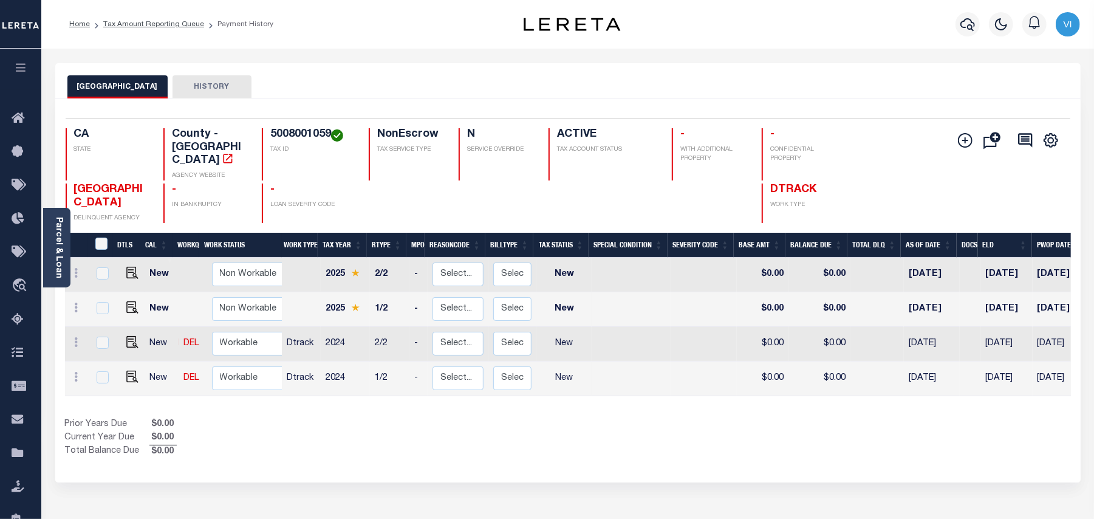
click at [261, 137] on div "CA STATE County - CA AGENCY WEBSITE 5008001059 TAX ID NonEscrow TAX SERVICE TYP…" at bounding box center [484, 154] width 837 height 52
copy h4 "5008001059"
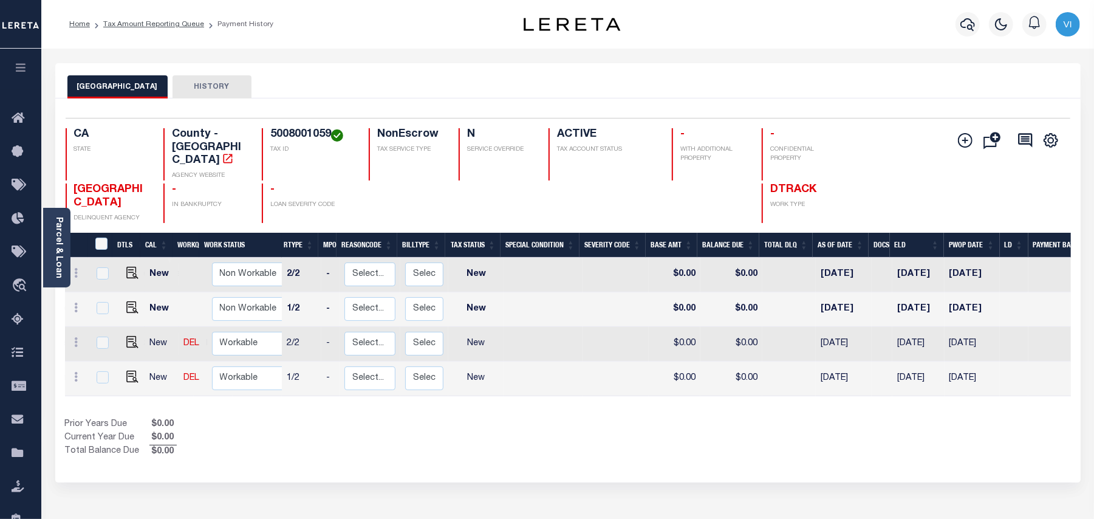
scroll to position [0, 89]
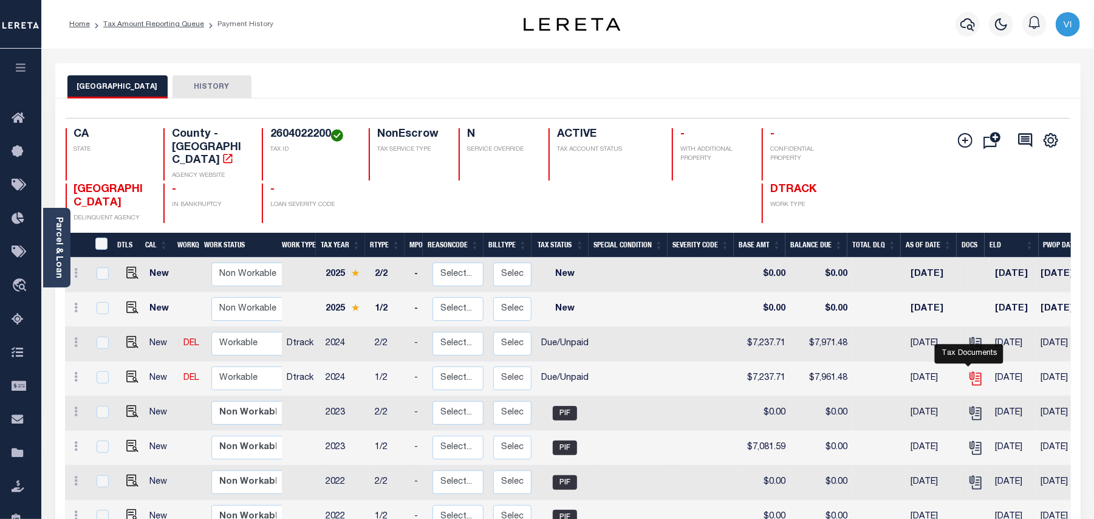
click at [968, 372] on icon "" at bounding box center [976, 379] width 16 height 16
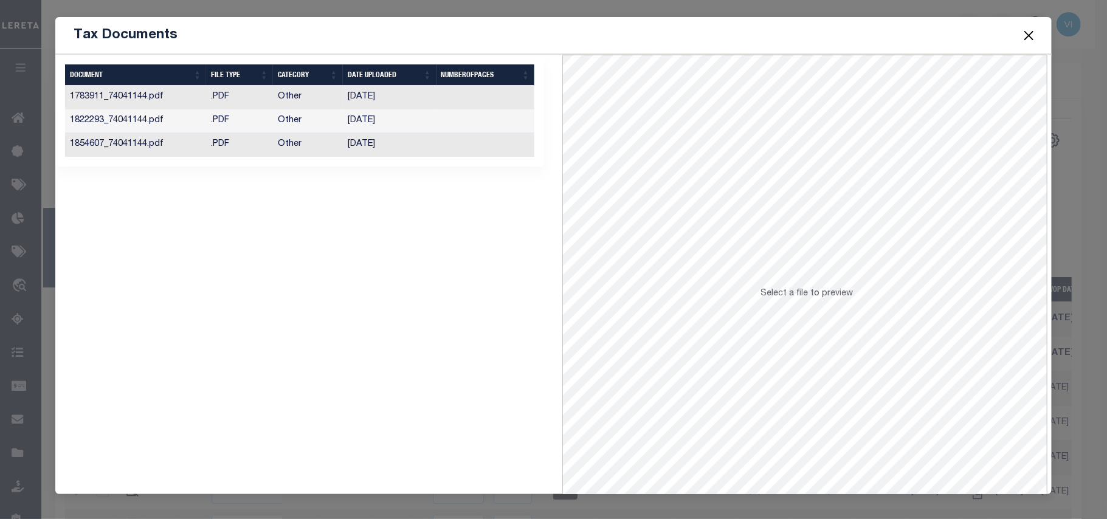
click at [354, 139] on td "[DATE]" at bounding box center [390, 145] width 94 height 24
click at [389, 147] on td "[DATE]" at bounding box center [390, 145] width 94 height 24
click at [1029, 33] on button "Close" at bounding box center [1029, 35] width 16 height 16
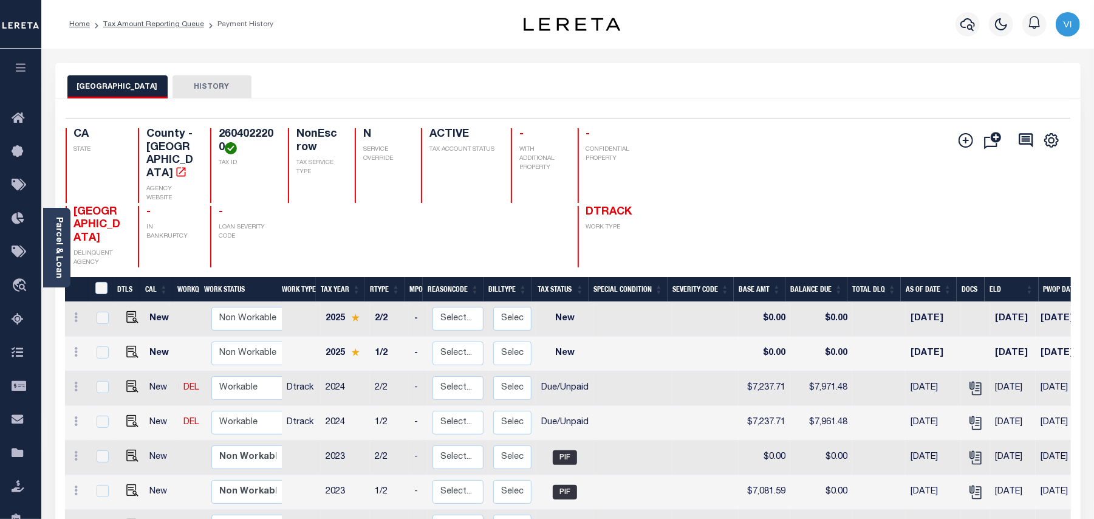
click at [219, 141] on h4 "2604022200" at bounding box center [246, 141] width 55 height 26
copy h4 "2604022200"
drag, startPoint x: 734, startPoint y: 202, endPoint x: 689, endPoint y: 207, distance: 45.8
click at [735, 202] on div "Add Installment Line [GEOGRAPHIC_DATA]" at bounding box center [819, 197] width 503 height 139
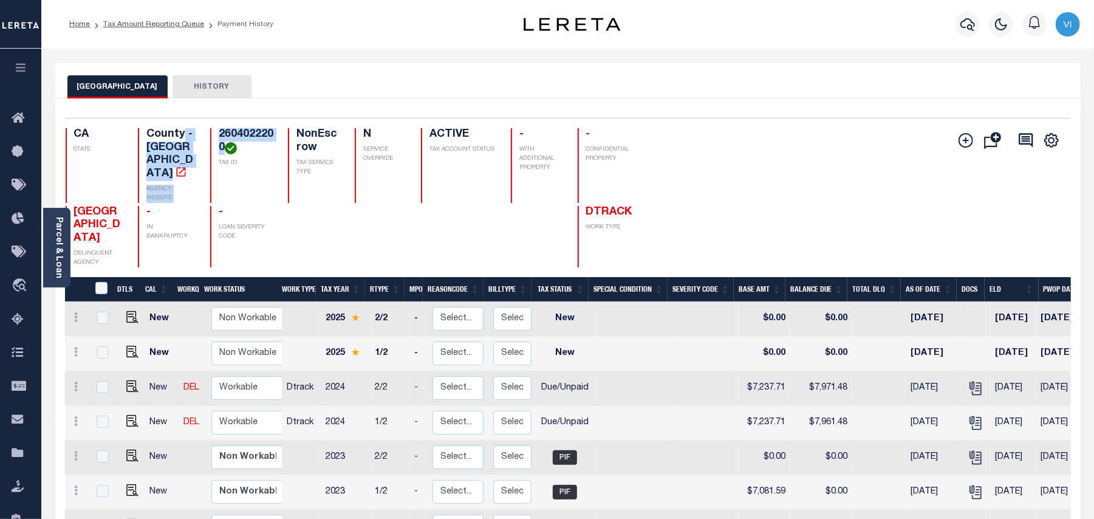
drag, startPoint x: 216, startPoint y: 146, endPoint x: 183, endPoint y: 128, distance: 38.4
click at [183, 128] on div "CA STATE County - CA AGENCY WEBSITE 2604022200 TAX ID NonEscrow TAX SERVICE TYP…" at bounding box center [355, 165] width 578 height 75
click at [226, 223] on p "LOAN SEVERITY CODE" at bounding box center [246, 232] width 55 height 18
drag, startPoint x: 217, startPoint y: 152, endPoint x: 183, endPoint y: 132, distance: 39.5
click at [183, 132] on div "CA STATE County - CA AGENCY WEBSITE 2604022200 TAX ID NonEscrow TAX SERVICE TYP…" at bounding box center [355, 165] width 578 height 75
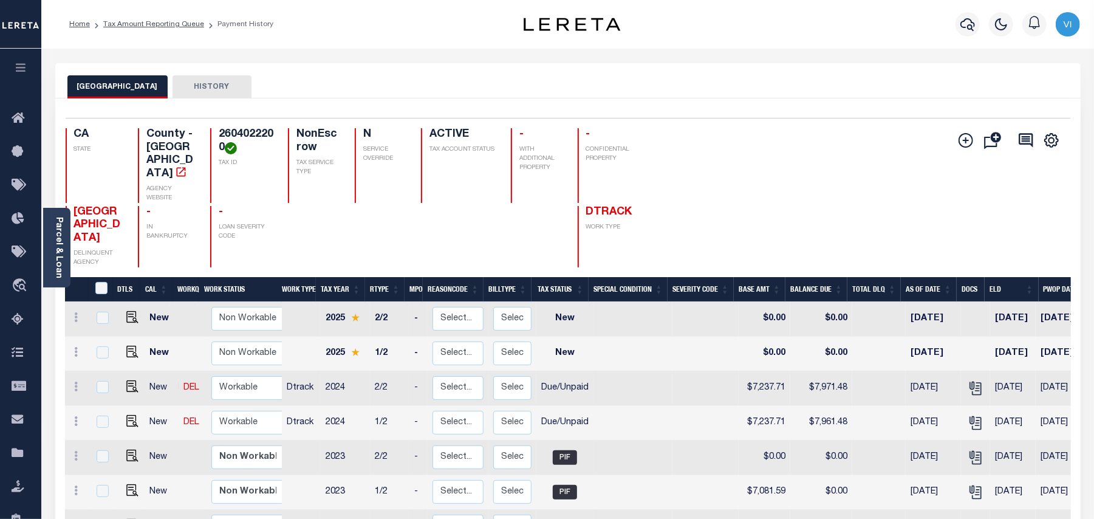
click at [225, 223] on p "LOAN SEVERITY CODE" at bounding box center [246, 232] width 55 height 18
drag, startPoint x: 218, startPoint y: 147, endPoint x: 202, endPoint y: 134, distance: 20.3
click at [219, 134] on h4 "2604022200" at bounding box center [246, 141] width 55 height 26
copy h4 "2604022200"
click at [219, 135] on h4 "2604022200" at bounding box center [246, 141] width 55 height 26
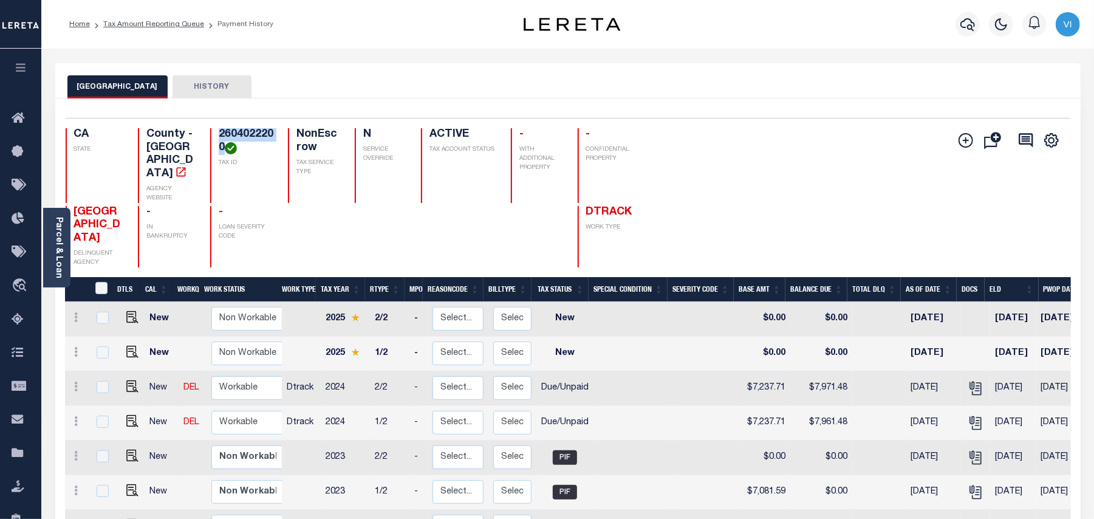
click at [219, 135] on h4 "2604022200" at bounding box center [246, 141] width 55 height 26
copy h4 "2604022200"
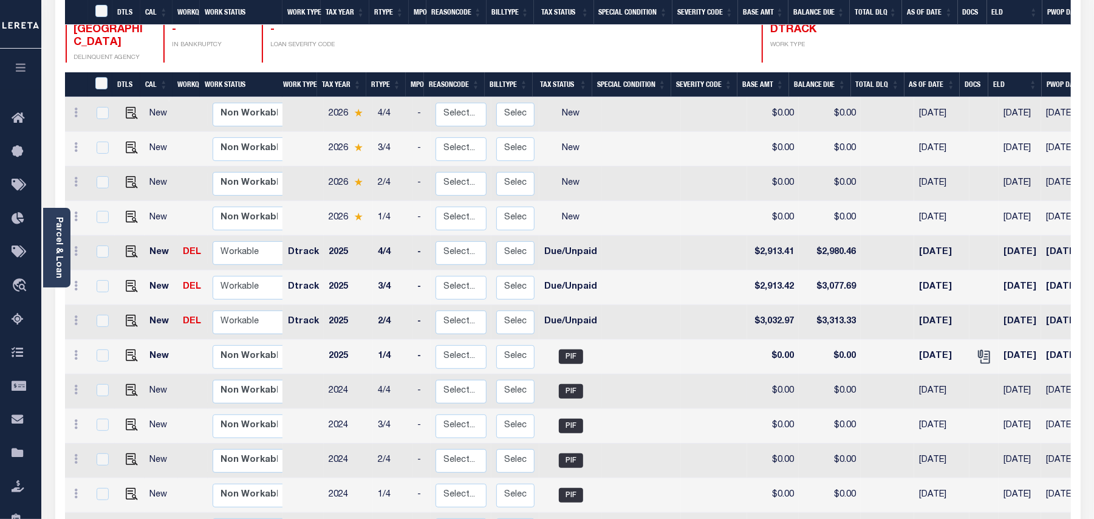
scroll to position [243, 0]
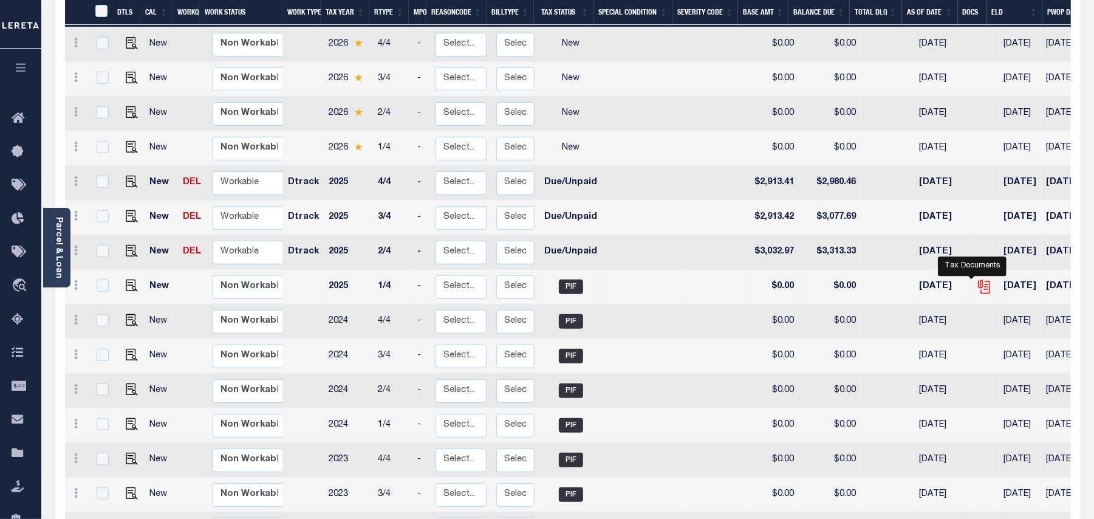
click at [977, 279] on icon "" at bounding box center [985, 287] width 16 height 16
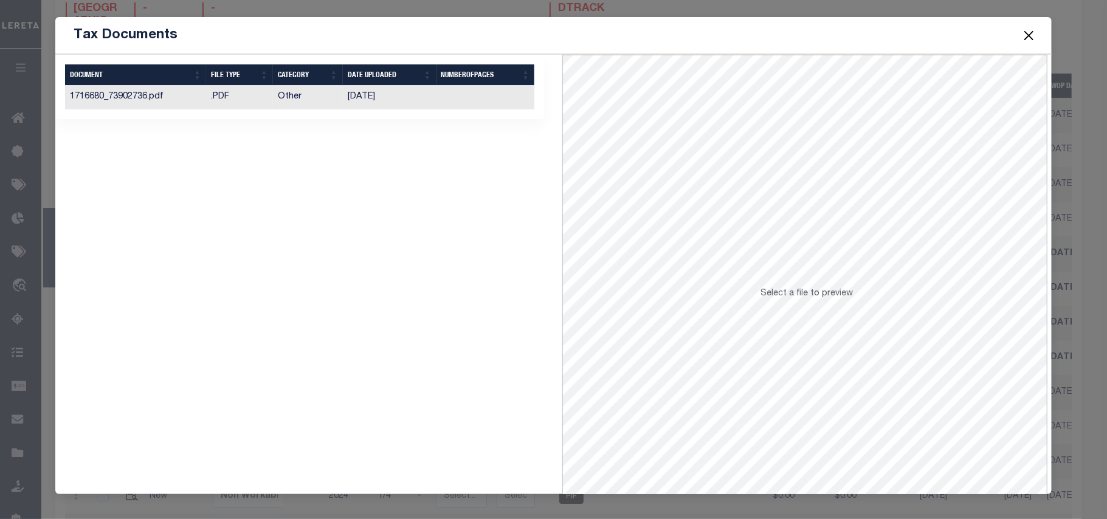
click at [292, 102] on td "Other" at bounding box center [308, 98] width 70 height 24
click at [1036, 42] on span at bounding box center [1028, 35] width 46 height 34
click at [1019, 37] on span at bounding box center [1028, 35] width 46 height 34
click at [1026, 37] on button "Close" at bounding box center [1029, 35] width 16 height 16
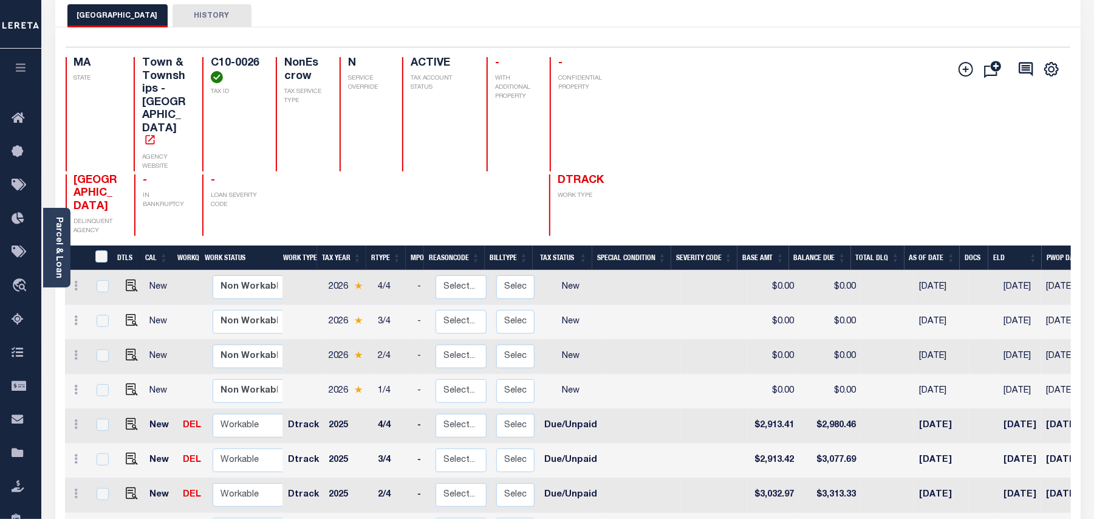
scroll to position [162, 0]
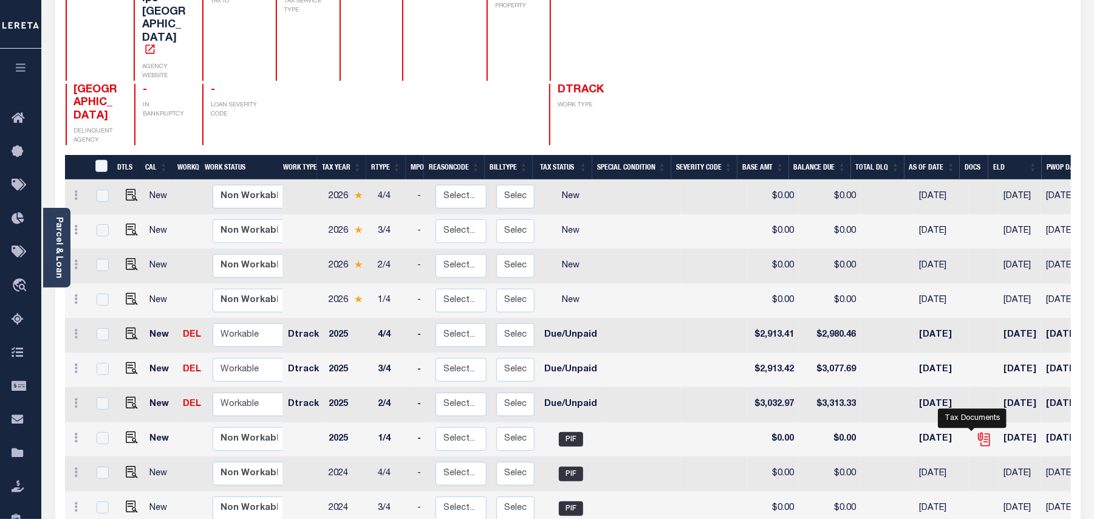
click at [977, 431] on icon "" at bounding box center [985, 439] width 16 height 16
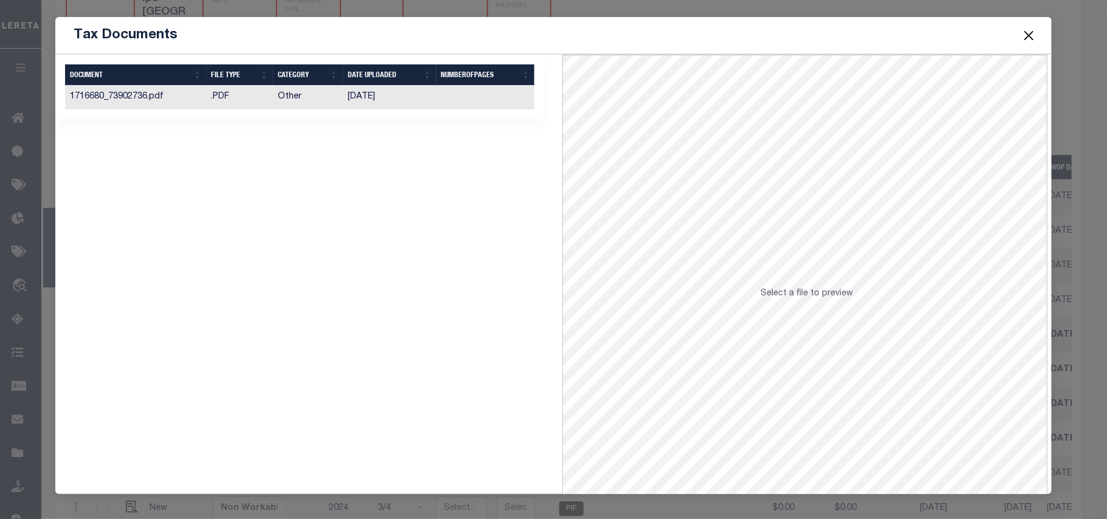
click at [314, 94] on td "Other" at bounding box center [308, 98] width 70 height 24
click at [1026, 43] on button "Close" at bounding box center [1029, 35] width 16 height 16
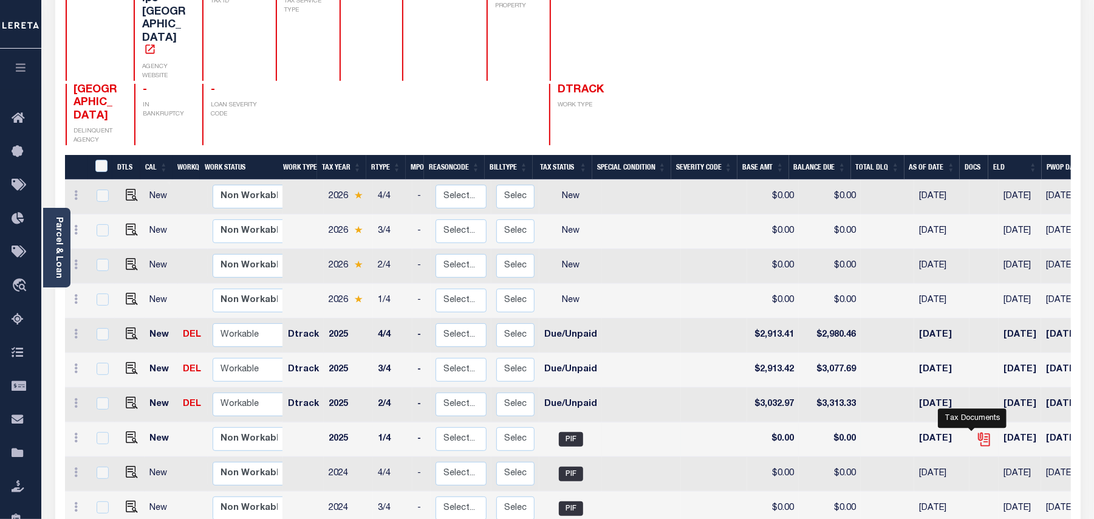
click at [979, 432] on icon "" at bounding box center [984, 437] width 10 height 10
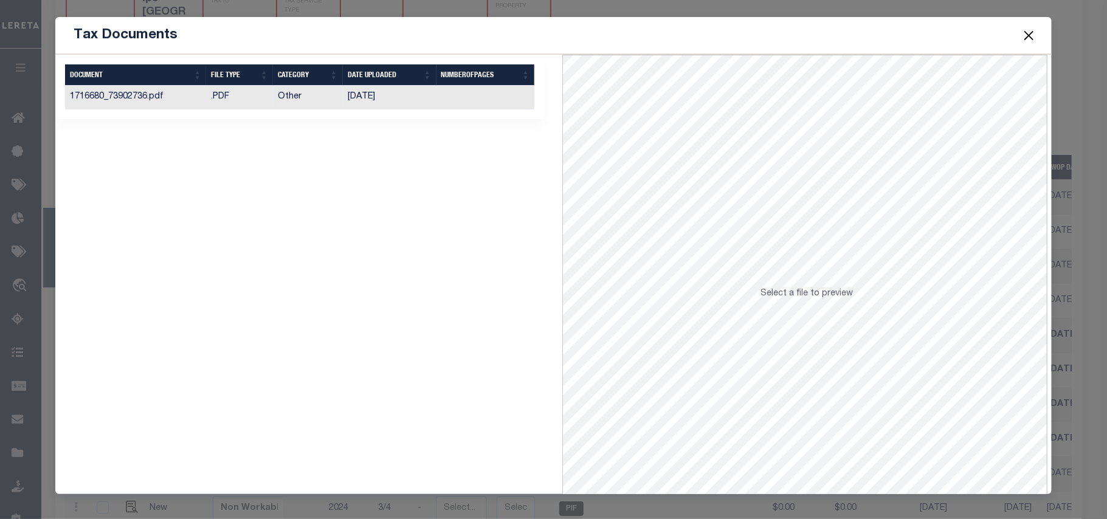
click at [419, 103] on td "10/28/2024" at bounding box center [390, 98] width 94 height 24
click at [1025, 41] on button "Close" at bounding box center [1029, 35] width 16 height 16
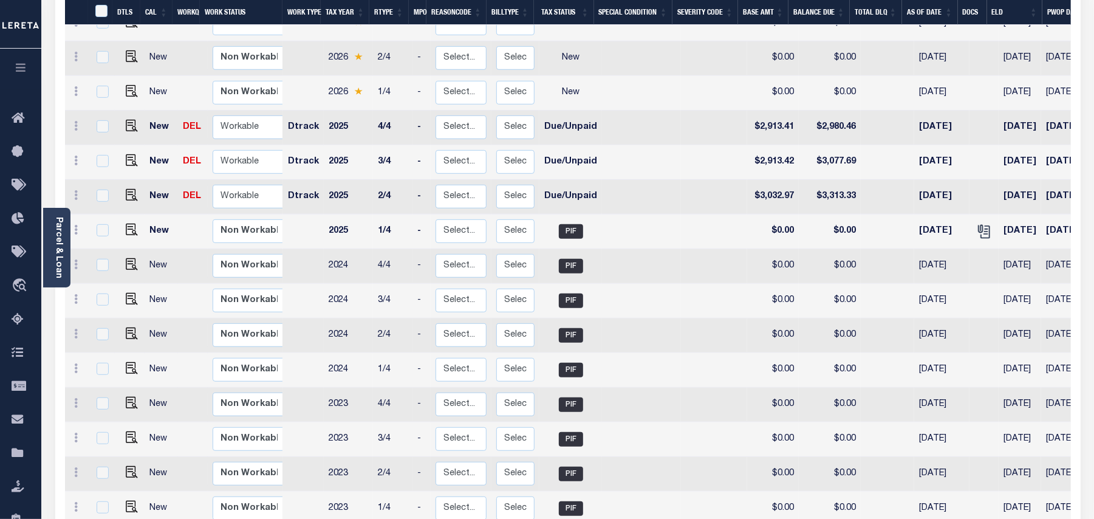
scroll to position [303, 0]
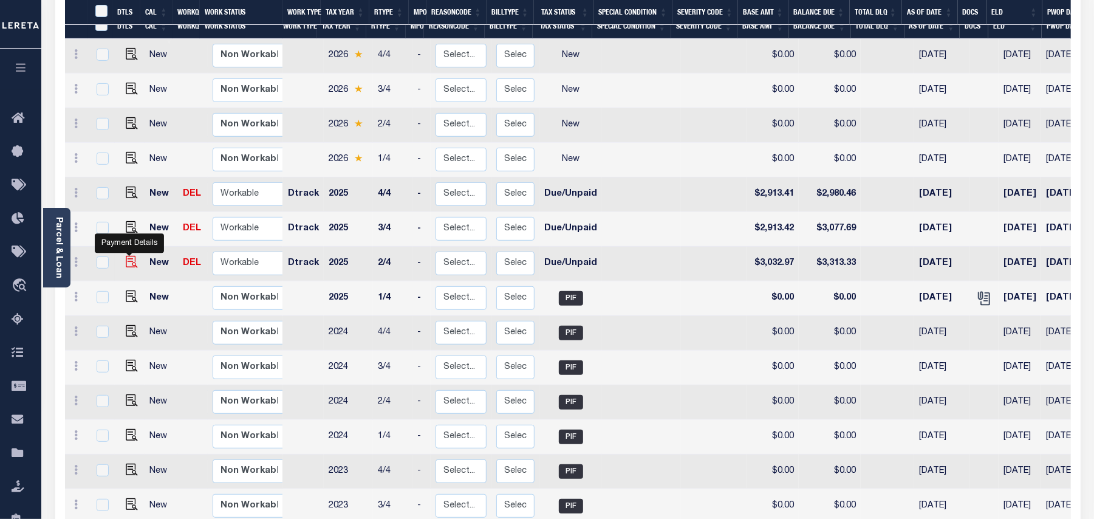
click at [131, 256] on img "" at bounding box center [132, 262] width 12 height 12
checkbox input "true"
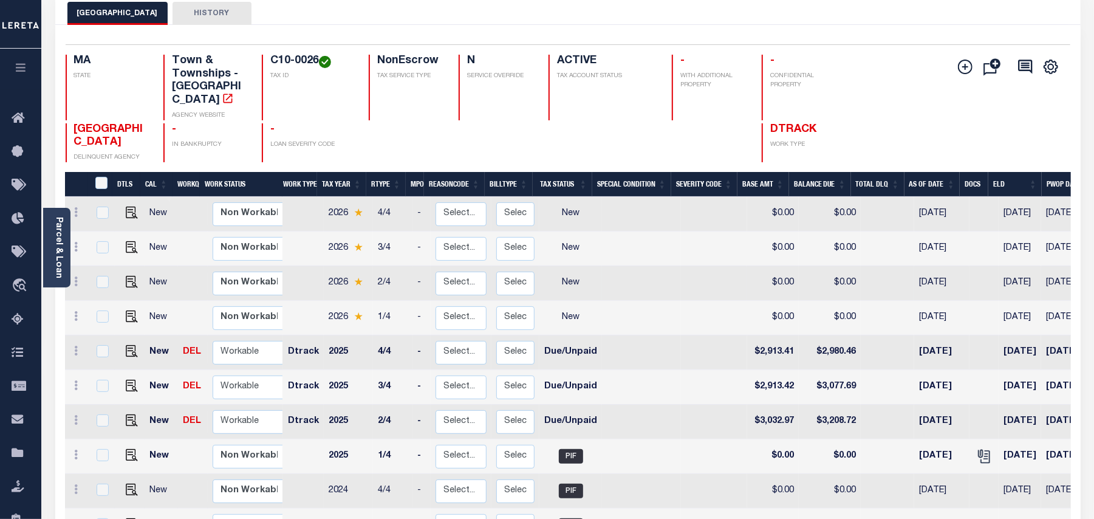
scroll to position [162, 0]
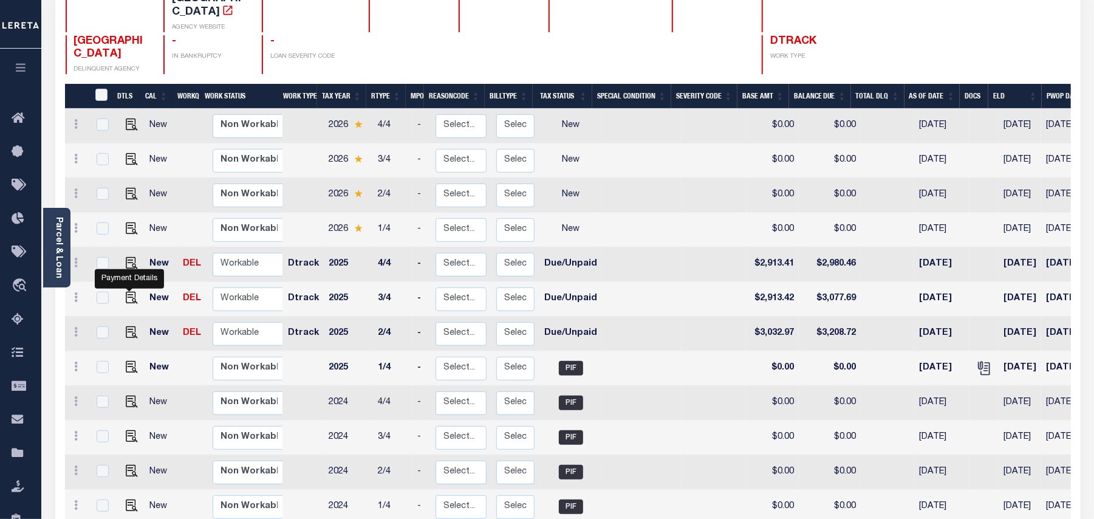
click at [132, 292] on img "" at bounding box center [132, 298] width 12 height 12
checkbox input "true"
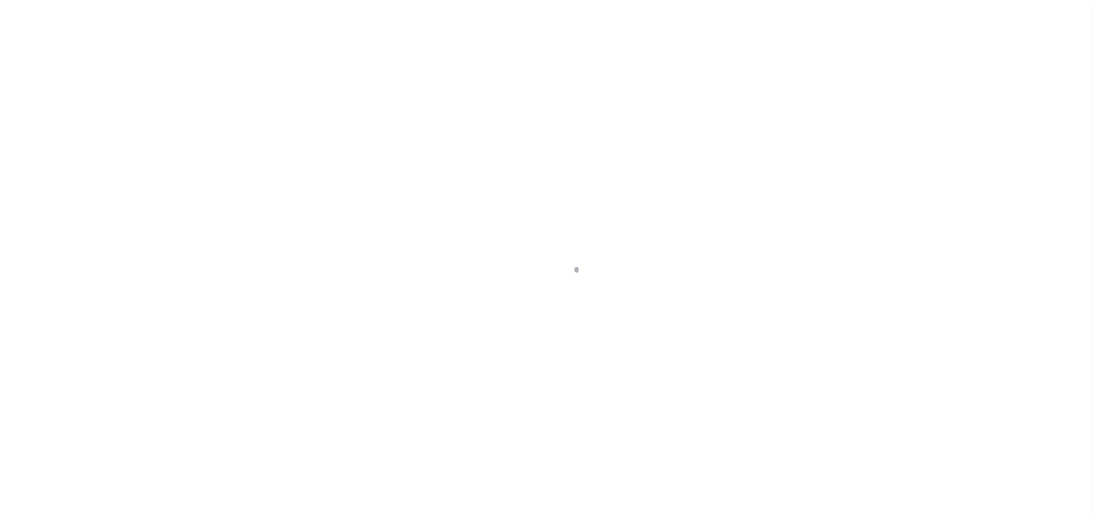
checkbox input "false"
type textarea "Information Taken verbally from [PERSON_NAME]."
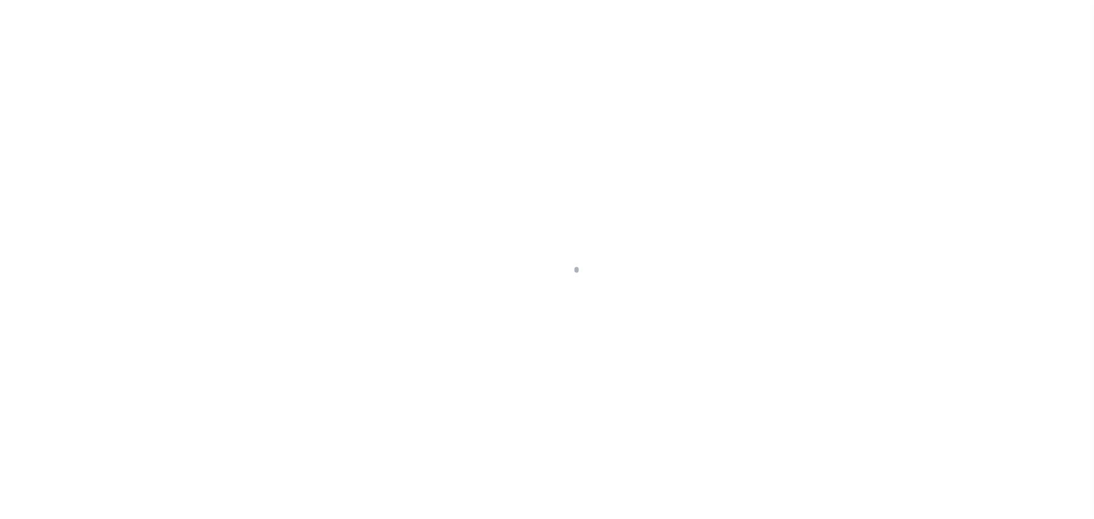
type input "[DATE]"
select select "DUE"
type input "$2,913.42"
type input "$164.27"
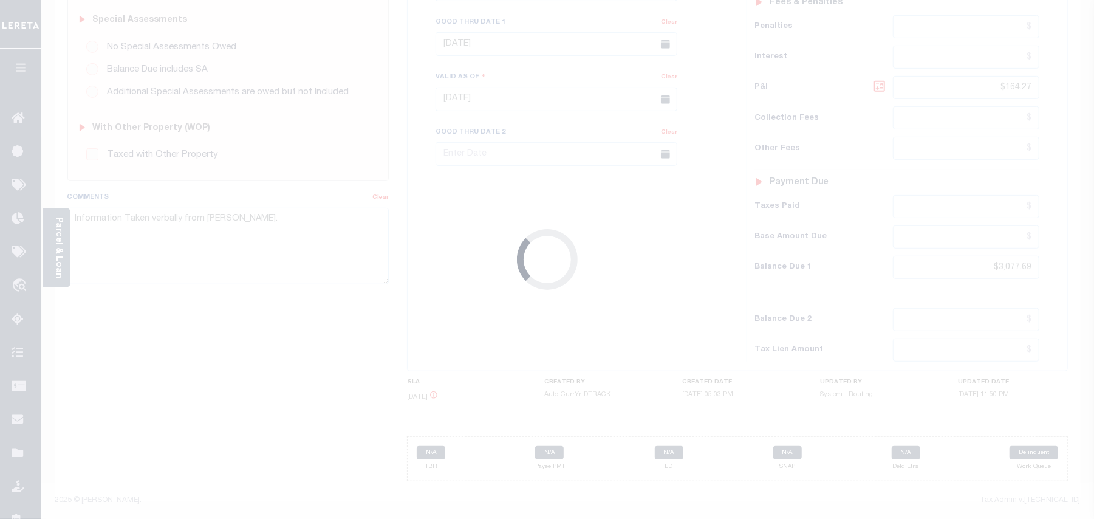
scroll to position [384, 0]
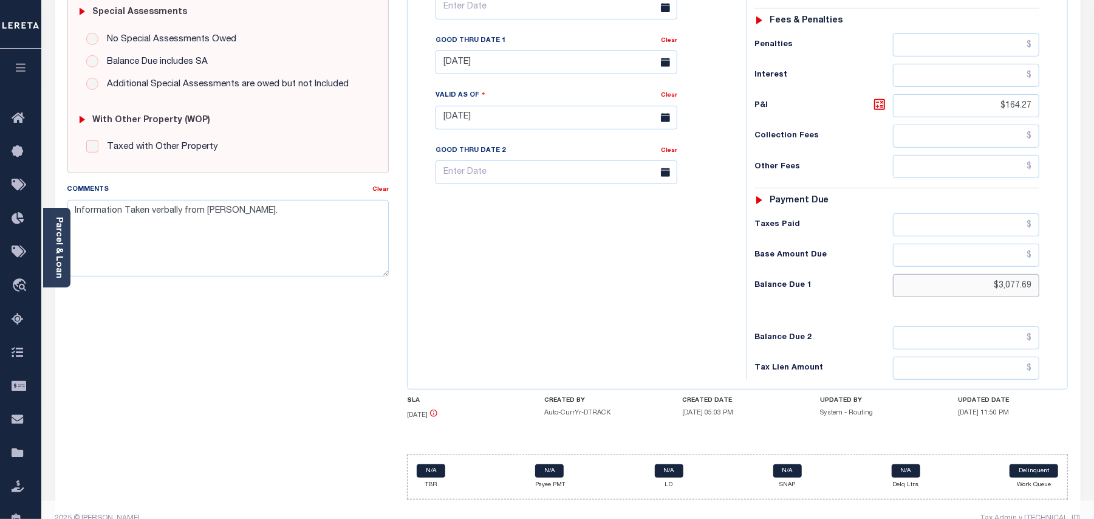
click at [1022, 275] on input "$3,077.69" at bounding box center [966, 285] width 146 height 23
paste input "208.72"
type input "$3,208.72"
type input "[DATE]"
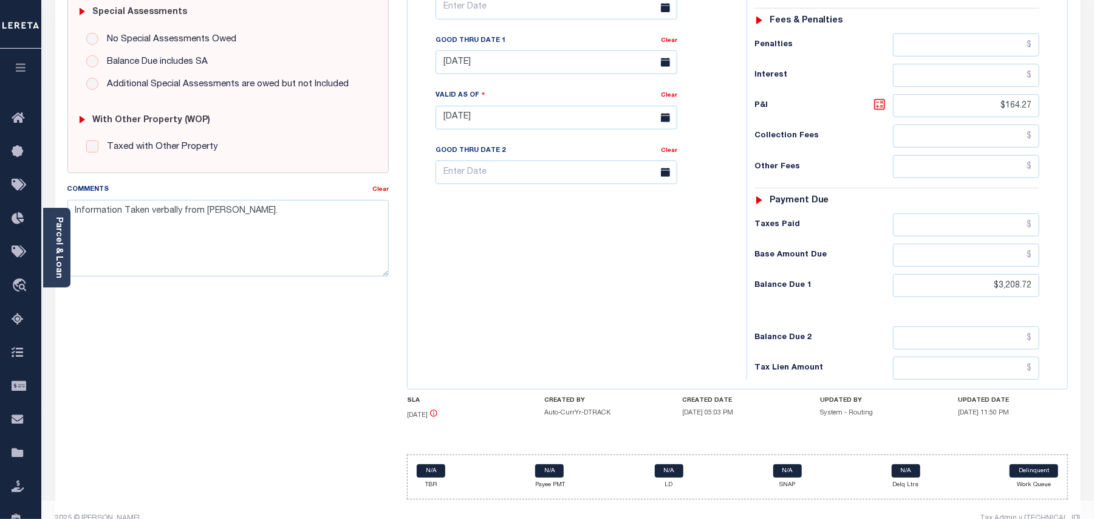
click at [881, 97] on icon at bounding box center [880, 104] width 15 height 15
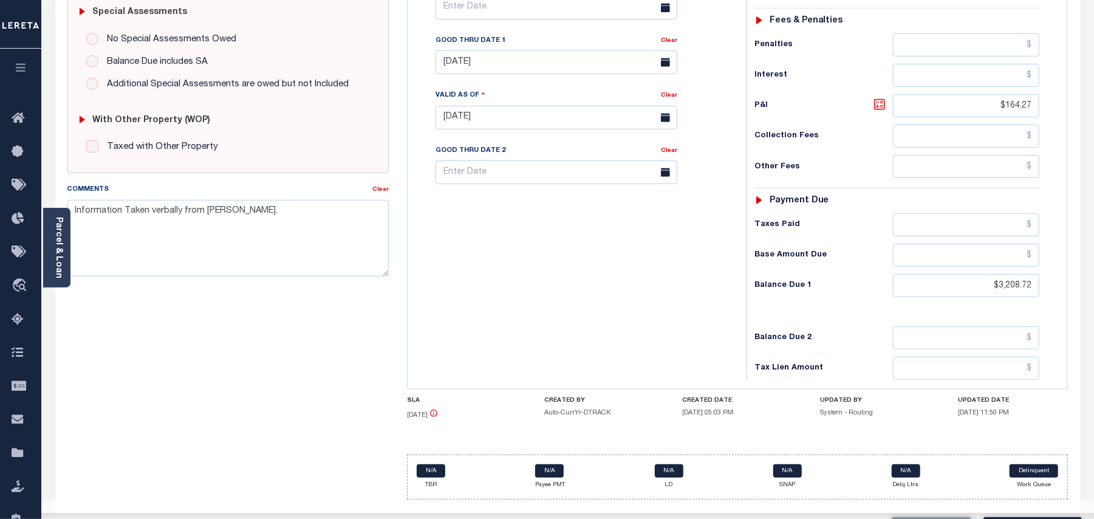
type input "$295.30"
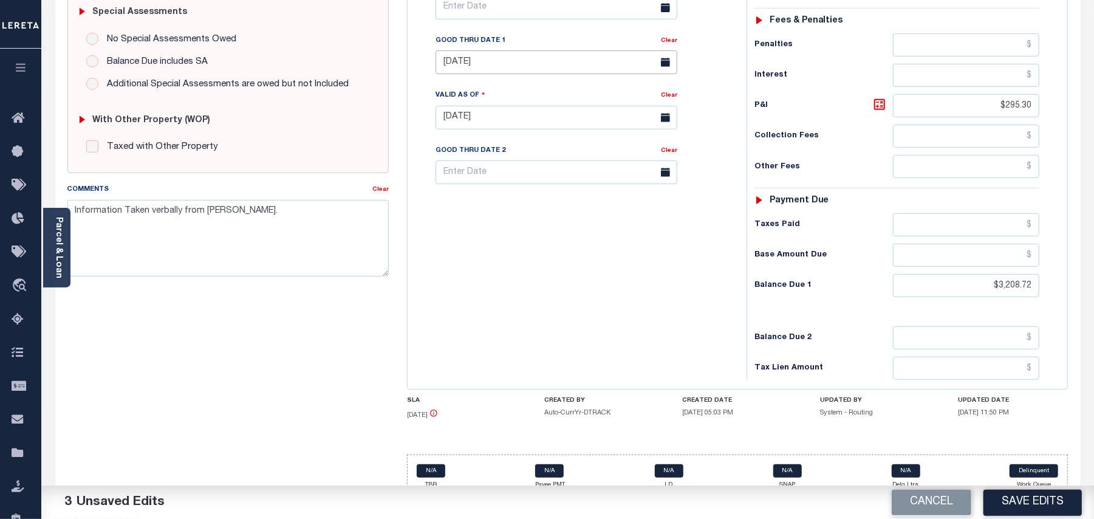
click at [475, 50] on input "06/30/2025" at bounding box center [557, 62] width 242 height 24
click at [506, 67] on select "August September October November December" at bounding box center [509, 67] width 74 height 12
select select "8"
click at [472, 61] on select "August September October November December" at bounding box center [509, 67] width 74 height 12
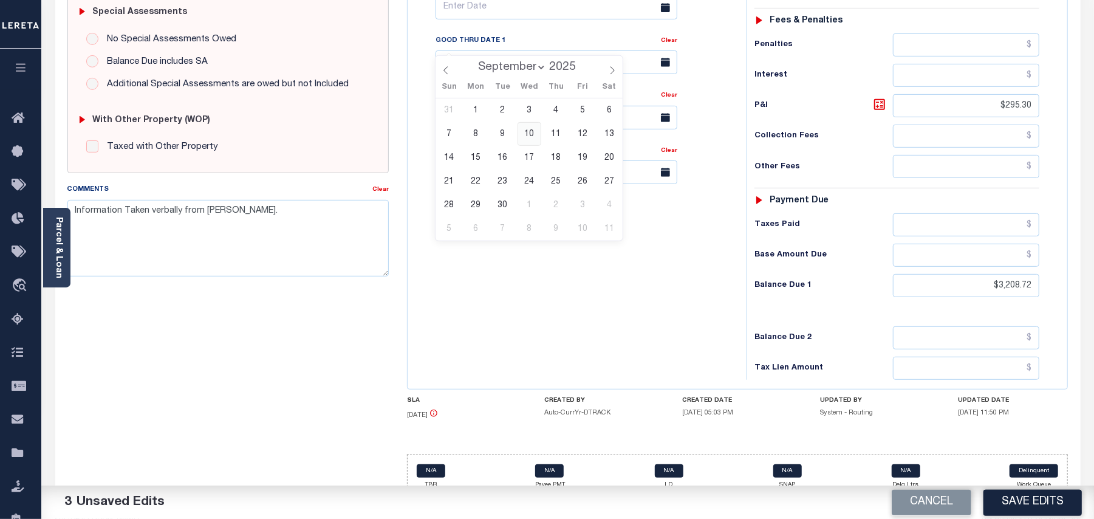
click at [528, 131] on span "10" at bounding box center [530, 134] width 24 height 24
type input "09/10/2025"
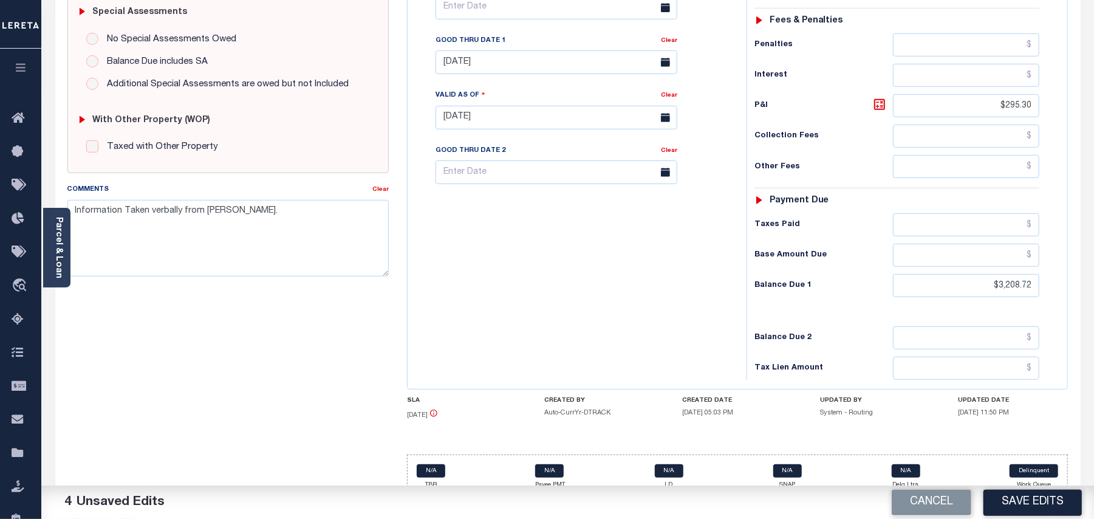
click at [545, 236] on div "Tax Bill No Multiple Payment Option Payment Plan Clear" at bounding box center [574, 111] width 327 height 537
click at [1036, 497] on button "Save Edits" at bounding box center [1033, 502] width 98 height 26
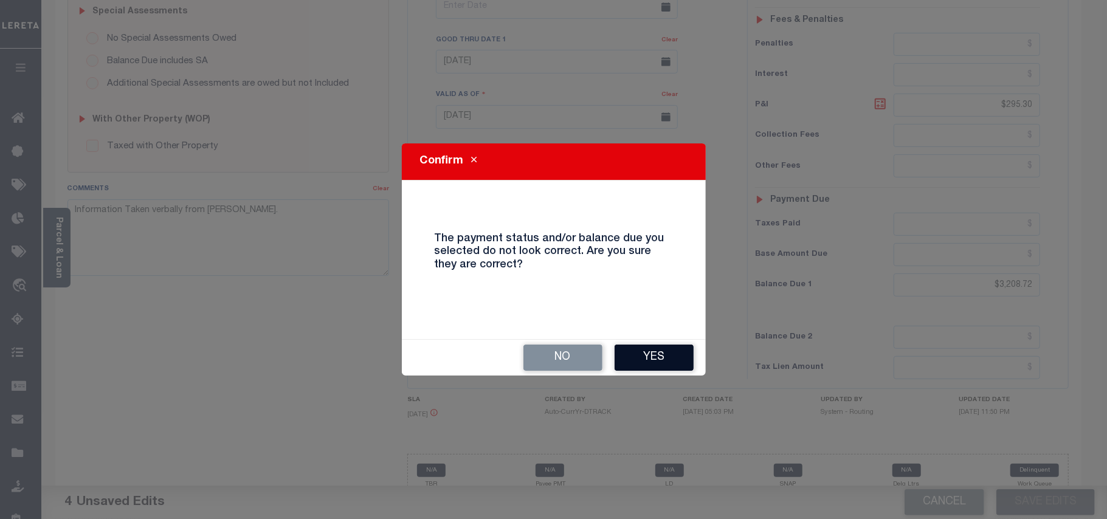
click at [633, 348] on button "Yes" at bounding box center [653, 358] width 79 height 26
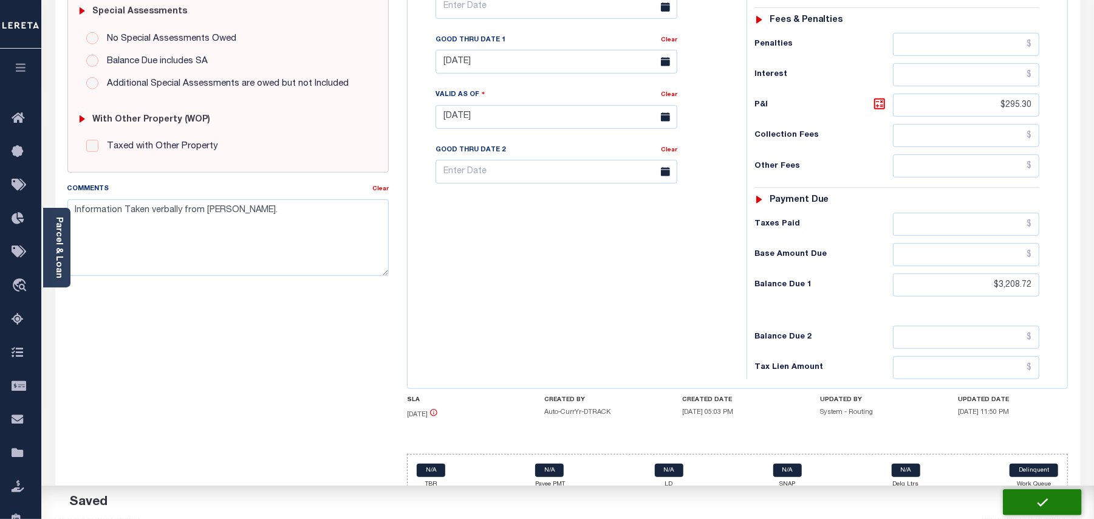
checkbox input "false"
type input "$2,913.42"
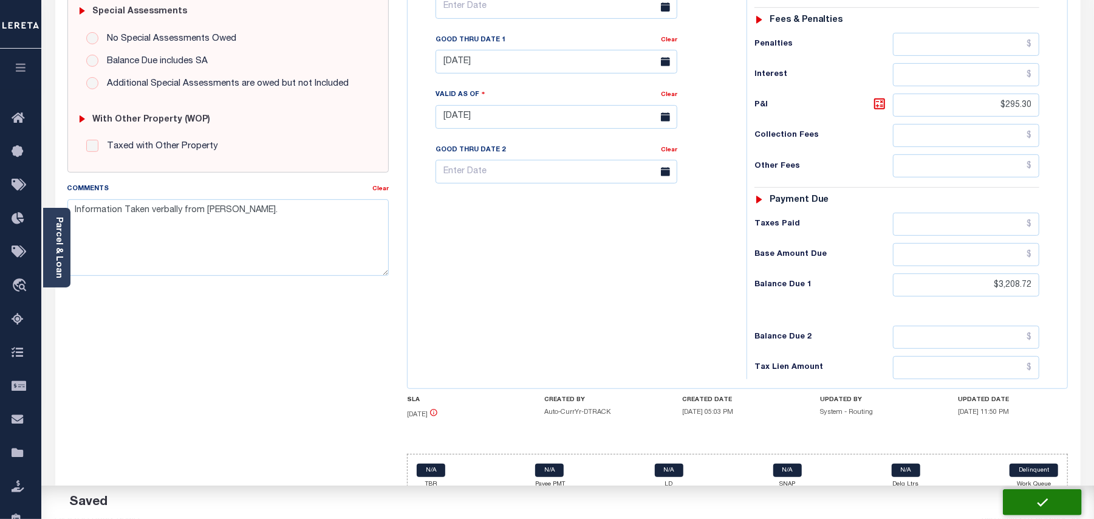
type input "$295.3"
type input "$3,208.72"
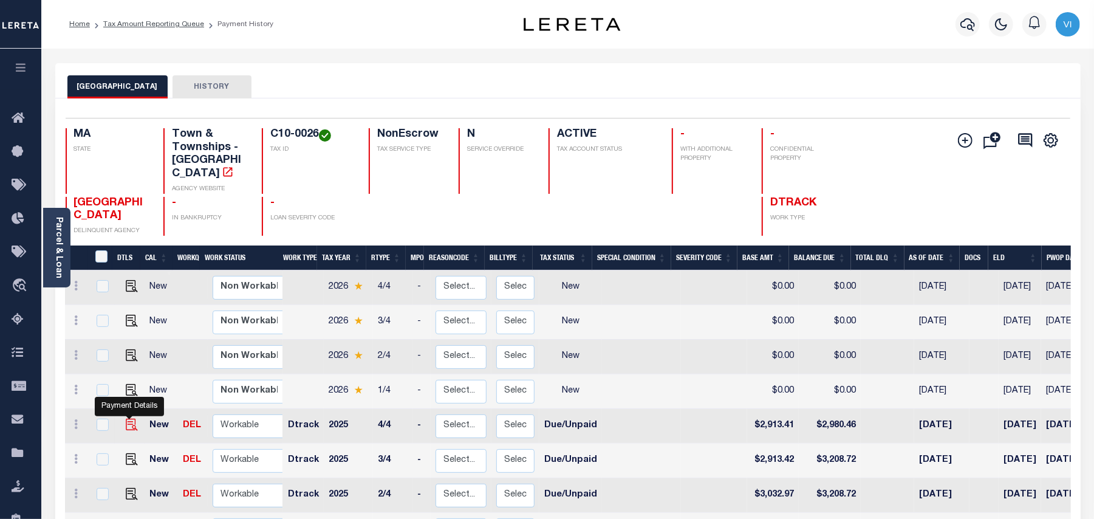
click at [126, 419] on img "" at bounding box center [132, 425] width 12 height 12
checkbox input "true"
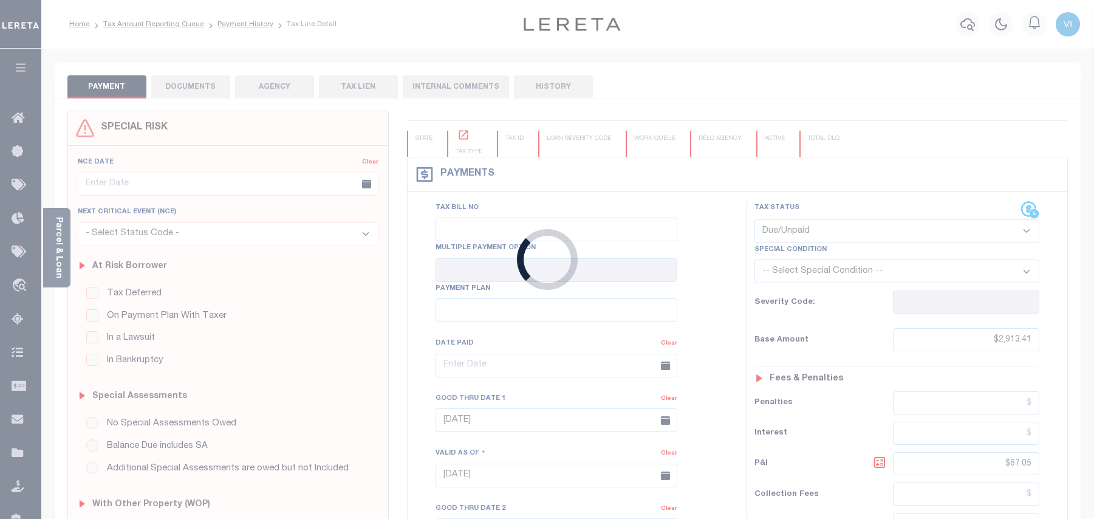
select select "DUE"
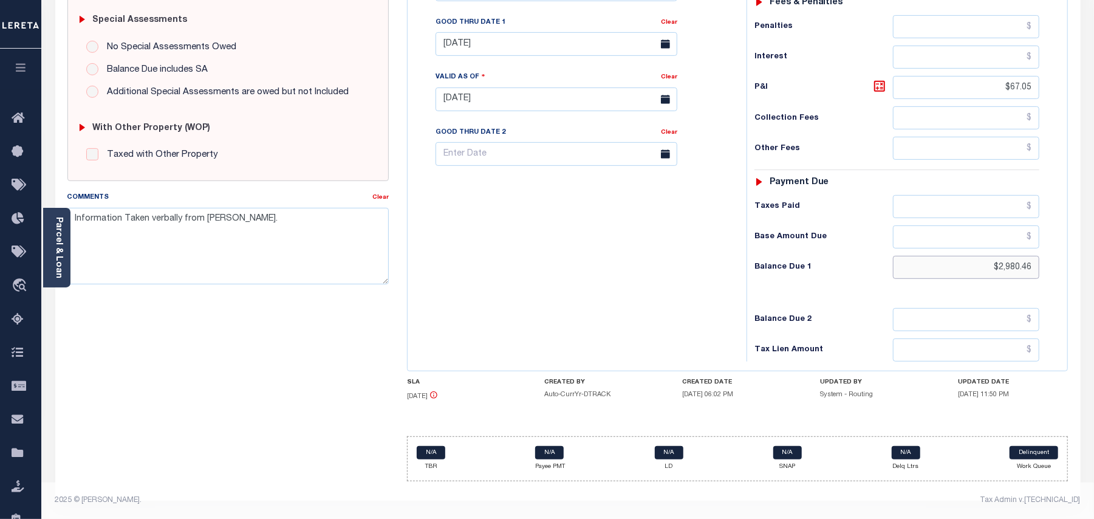
click at [1005, 272] on input "$2,980.46" at bounding box center [966, 267] width 146 height 23
paste input "3,208.72"
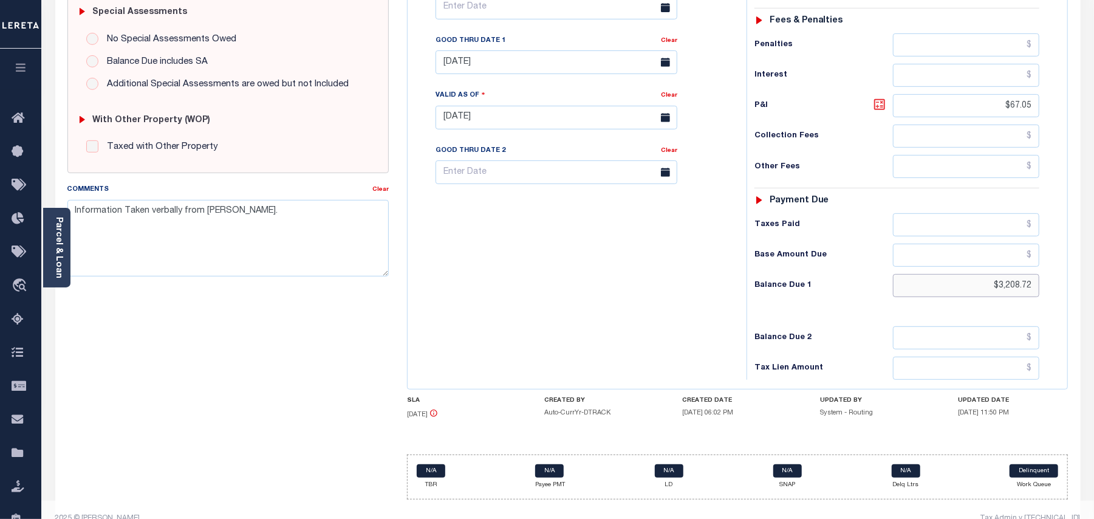
type input "$3,208.72"
type input "[DATE]"
click at [880, 97] on icon at bounding box center [880, 104] width 15 height 15
type input "$295.31"
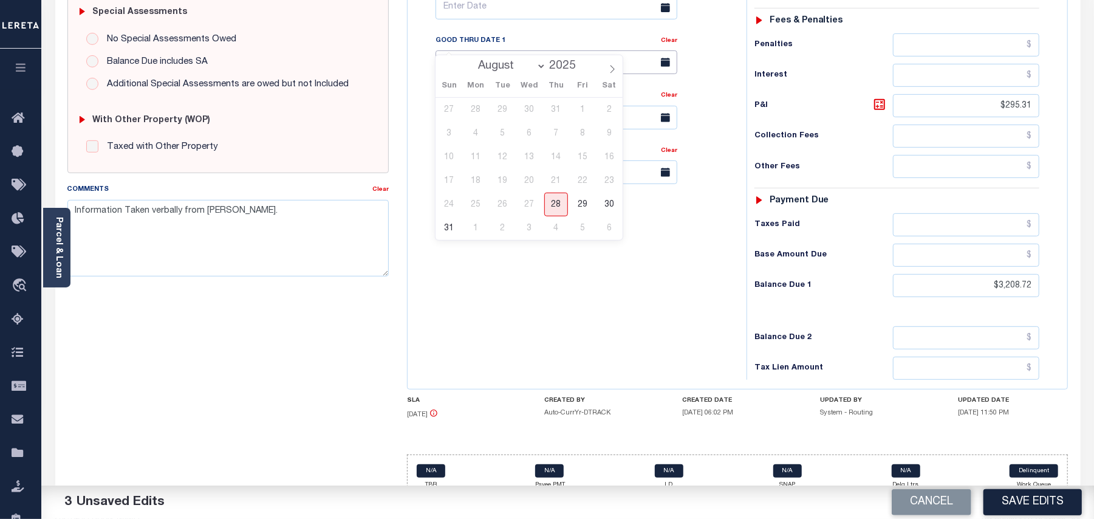
click at [476, 50] on input "[DATE]" at bounding box center [557, 62] width 242 height 24
click at [509, 66] on select "August September October November December" at bounding box center [509, 66] width 74 height 12
select select "8"
click at [472, 60] on select "August September October November December" at bounding box center [509, 66] width 74 height 12
click at [528, 137] on span "10" at bounding box center [530, 134] width 24 height 24
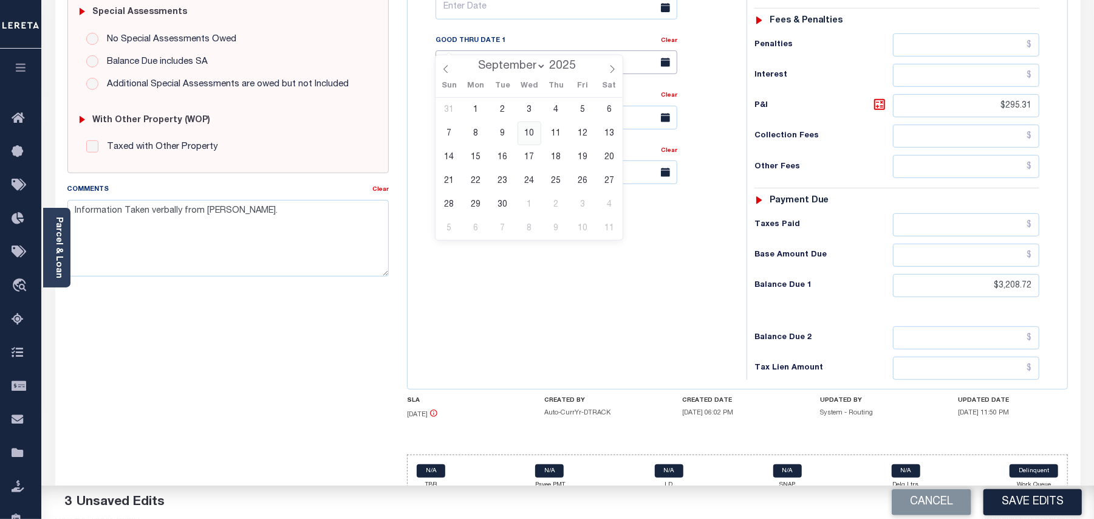
type input "[DATE]"
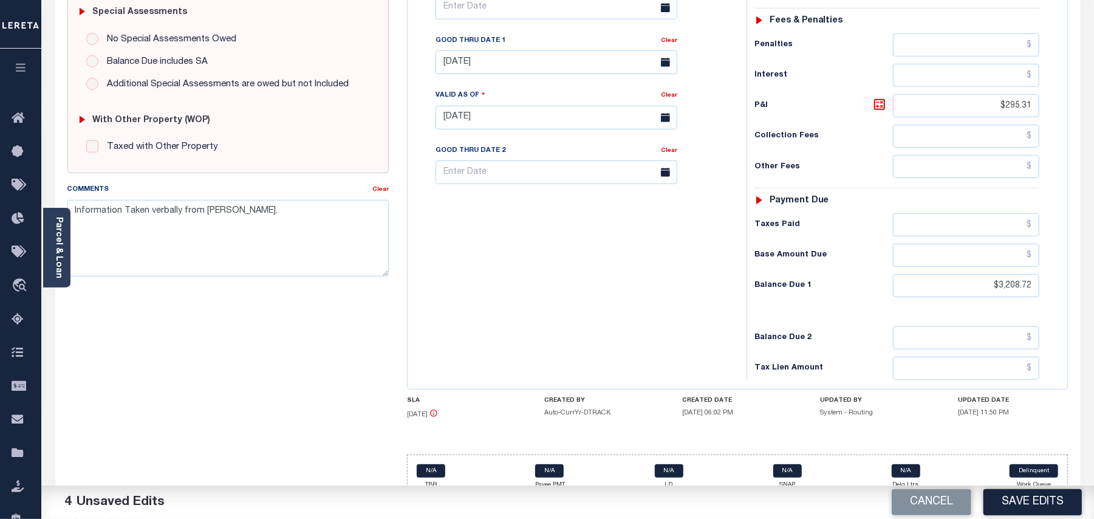
click at [538, 241] on div "Tax Bill No Multiple Payment Option Payment Plan Clear" at bounding box center [574, 111] width 327 height 537
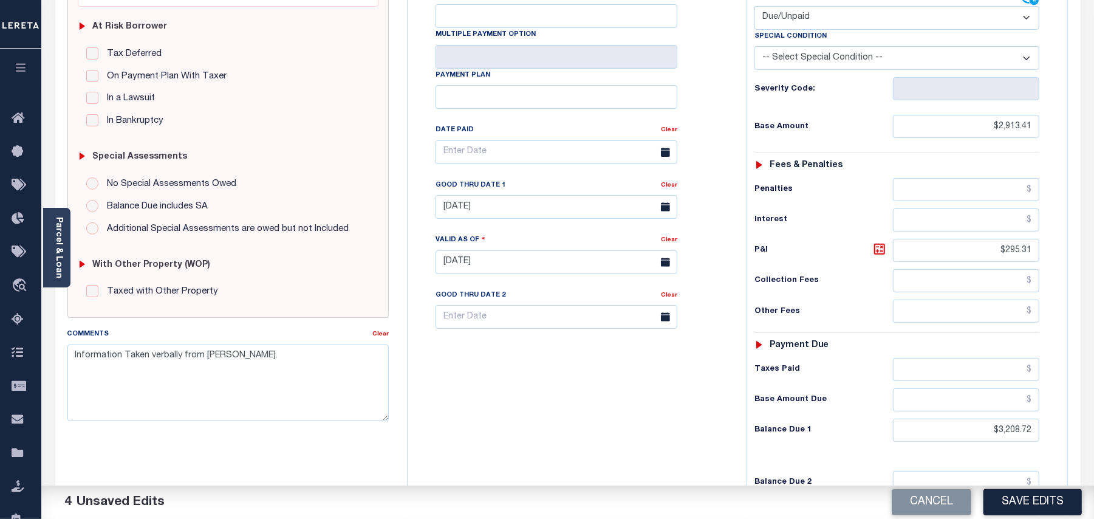
scroll to position [385, 0]
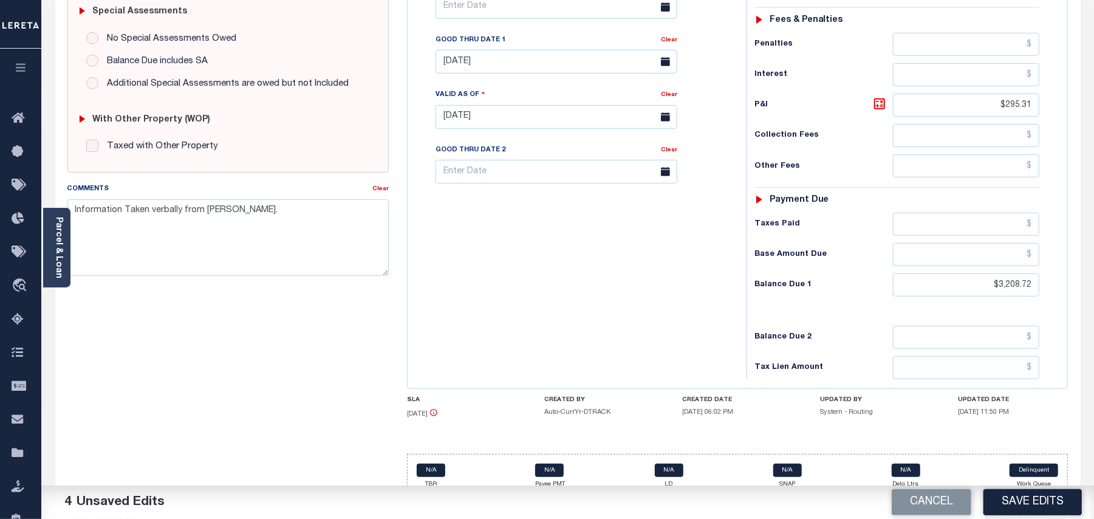
click at [1005, 516] on div "Cancel Save Edits" at bounding box center [831, 503] width 527 height 34
click at [1002, 507] on button "Save Edits" at bounding box center [1033, 502] width 98 height 26
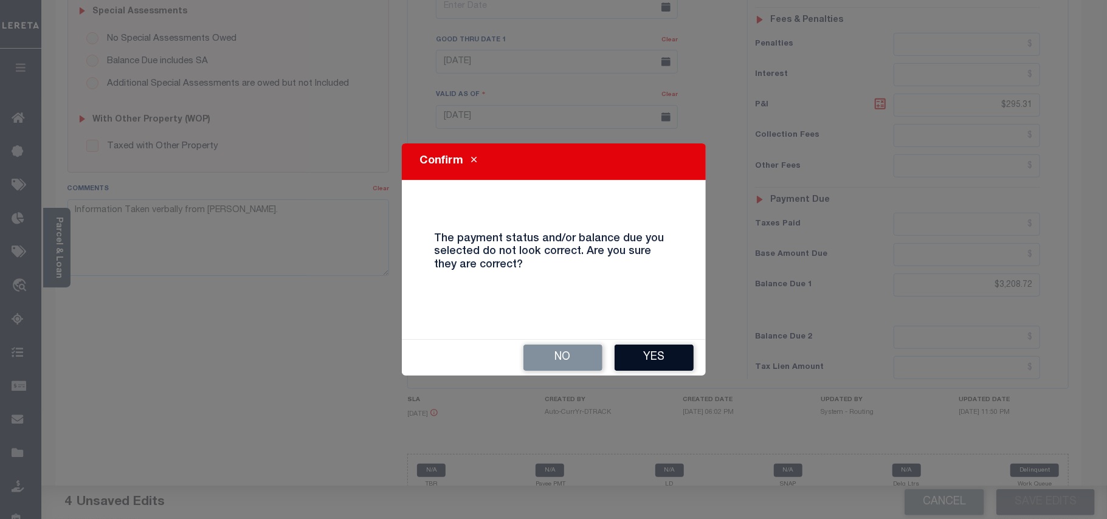
click at [643, 361] on button "Yes" at bounding box center [653, 358] width 79 height 26
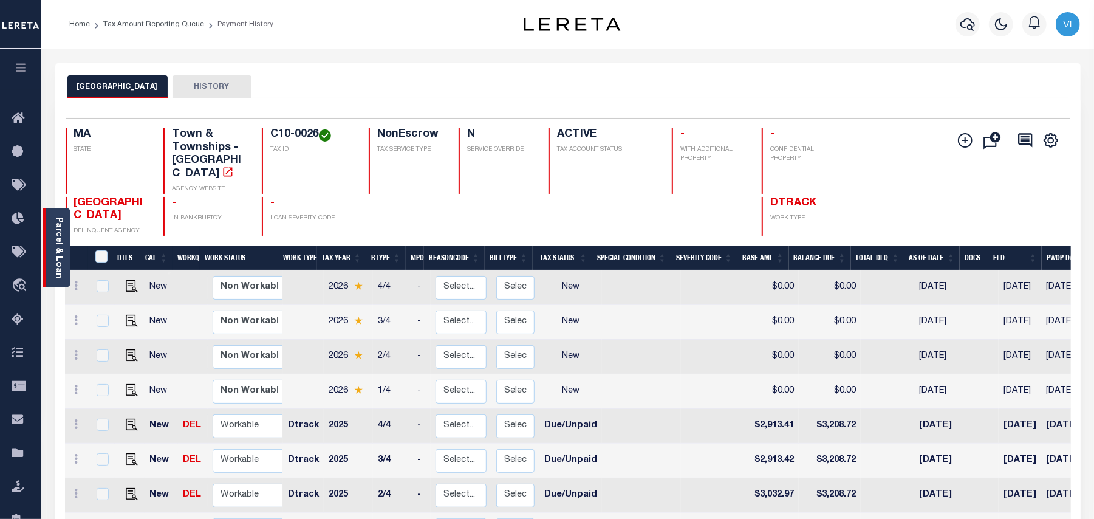
click at [59, 254] on link "Parcel & Loan" at bounding box center [58, 247] width 9 height 61
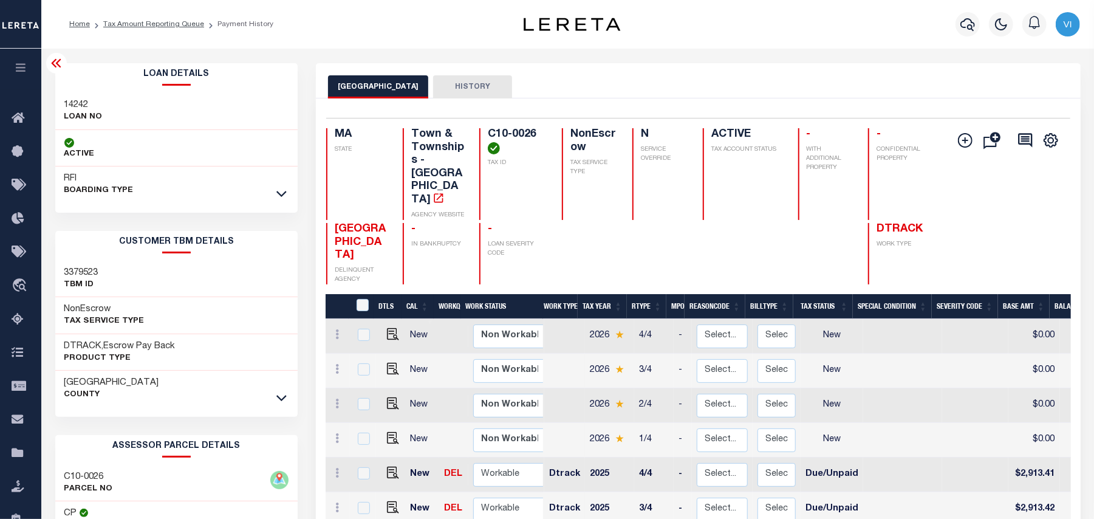
click at [67, 108] on h3 "14242" at bounding box center [83, 105] width 38 height 12
copy h3 "14242"
click at [483, 134] on div "C10-0026 TAX ID" at bounding box center [513, 174] width 68 height 92
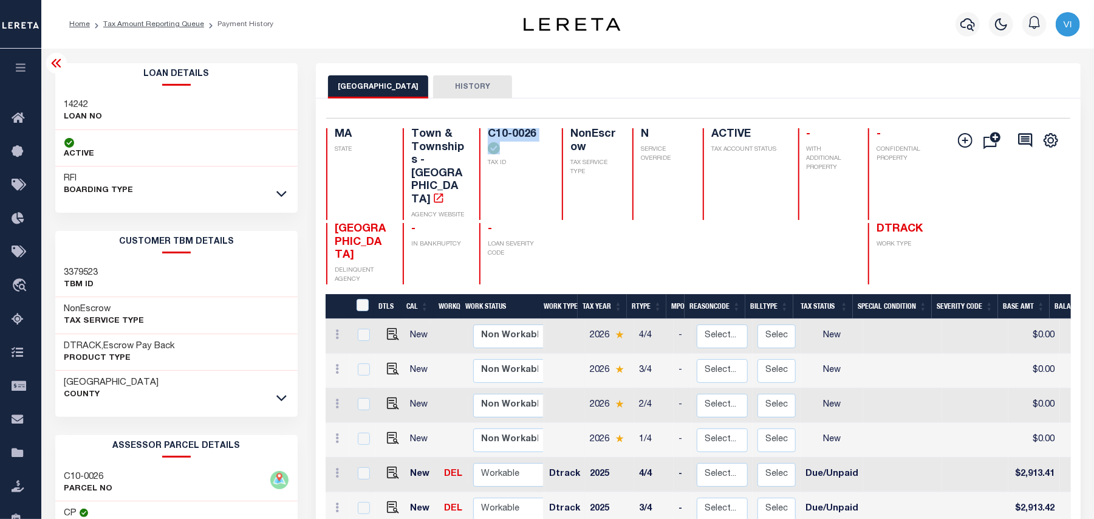
click at [483, 134] on div "C10-0026 TAX ID" at bounding box center [513, 174] width 68 height 92
click at [523, 148] on h4 "C10-0026" at bounding box center [518, 141] width 60 height 26
drag, startPoint x: 540, startPoint y: 134, endPoint x: 484, endPoint y: 132, distance: 55.4
click at [484, 132] on div "C10-0026 TAX ID" at bounding box center [513, 174] width 68 height 92
copy h4 "C10-0026"
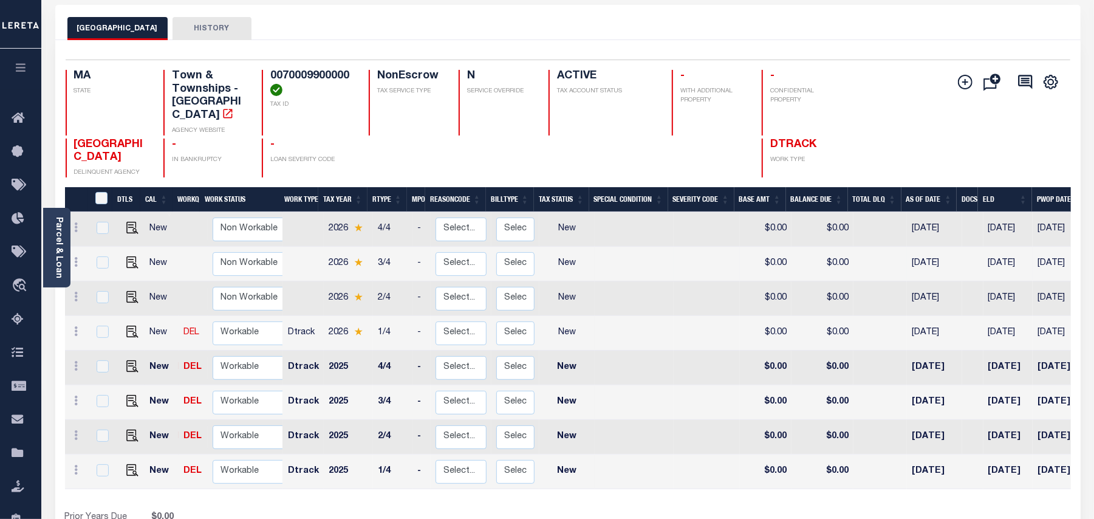
scroll to position [81, 0]
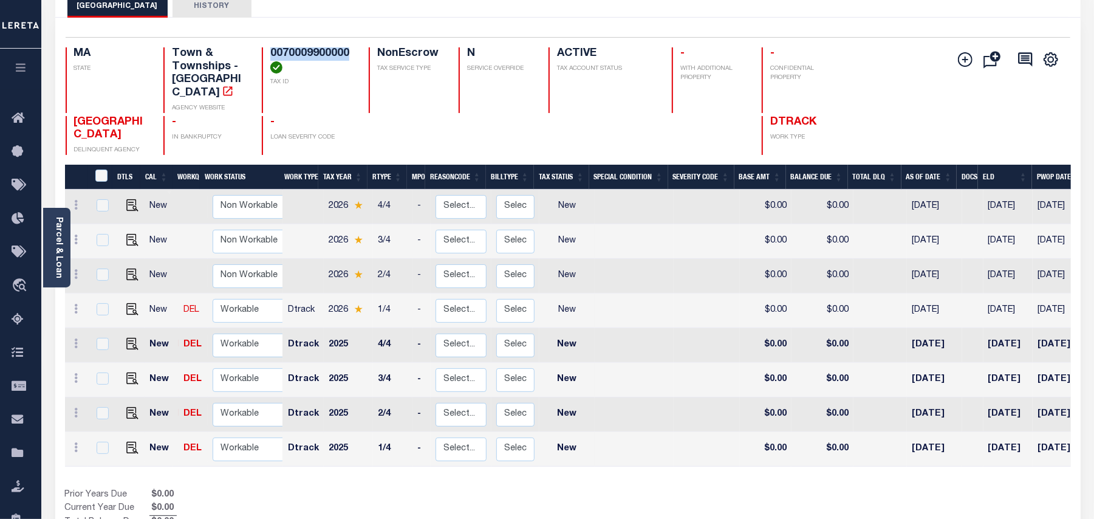
drag, startPoint x: 356, startPoint y: 54, endPoint x: 272, endPoint y: 51, distance: 83.9
click at [272, 51] on div "MA STATE Town & Townships - MA AGENCY WEBSITE 0070009900000 TAX ID NonEscrow TA…" at bounding box center [484, 80] width 837 height 66
copy h4 "0070009900000"
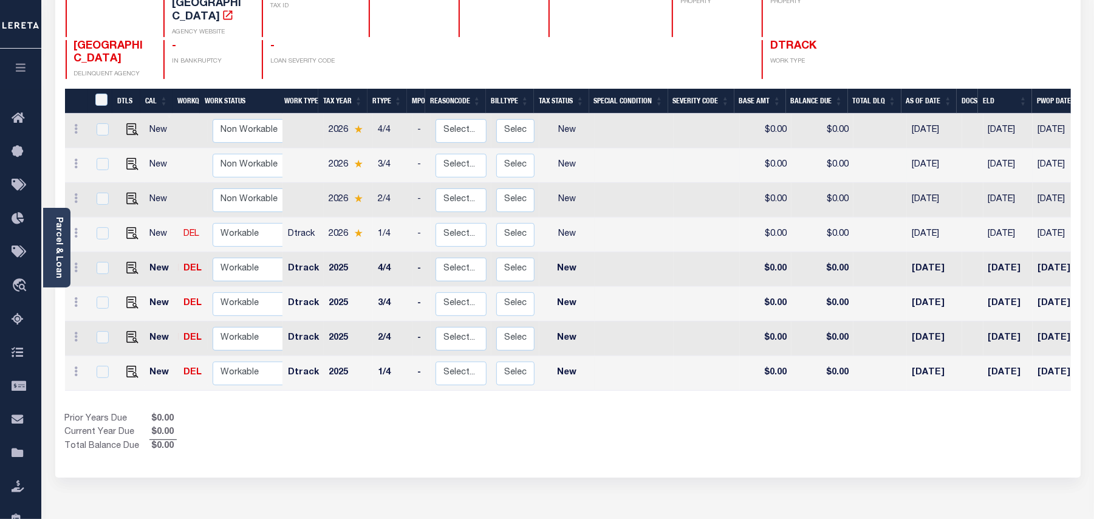
scroll to position [162, 0]
